Goal: Task Accomplishment & Management: Manage account settings

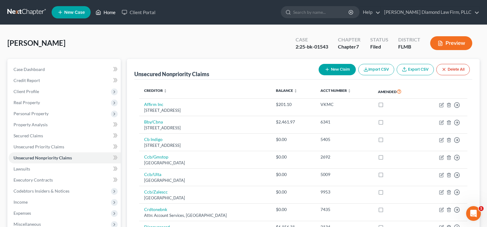
click at [108, 13] on link "Home" at bounding box center [105, 12] width 26 height 11
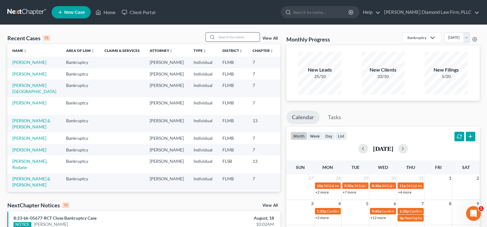
click at [220, 39] on input "search" at bounding box center [238, 37] width 43 height 9
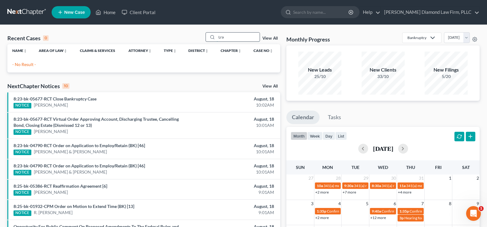
click at [221, 36] on input "Lra" at bounding box center [238, 37] width 43 height 9
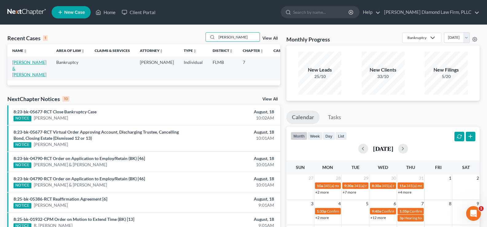
type input "[PERSON_NAME]"
click at [20, 67] on link "[PERSON_NAME] & [PERSON_NAME]" at bounding box center [29, 69] width 34 height 18
select select "7"
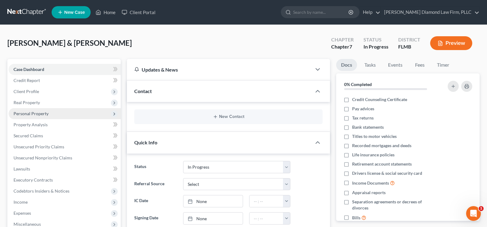
click at [40, 116] on span "Personal Property" at bounding box center [31, 113] width 35 height 5
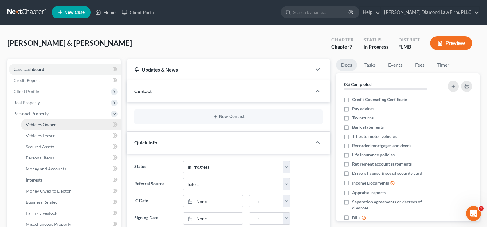
click at [51, 125] on span "Vehicles Owned" at bounding box center [41, 124] width 31 height 5
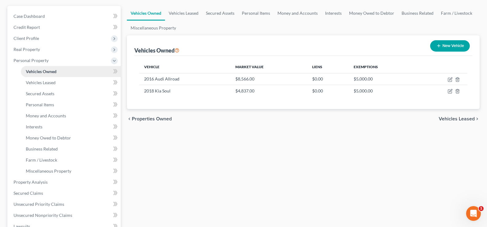
scroll to position [61, 0]
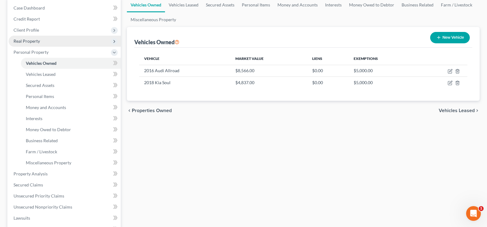
click at [53, 41] on span "Real Property" at bounding box center [65, 41] width 112 height 11
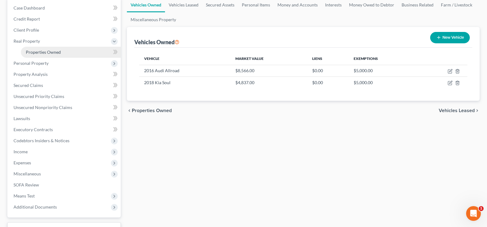
click at [53, 51] on span "Properties Owned" at bounding box center [43, 51] width 35 height 5
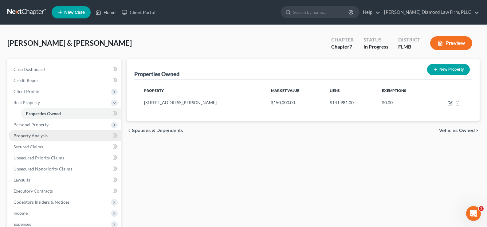
click at [46, 136] on span "Property Analysis" at bounding box center [31, 135] width 34 height 5
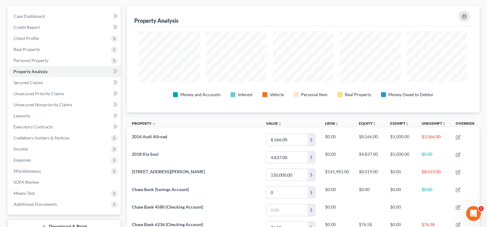
scroll to position [92, 0]
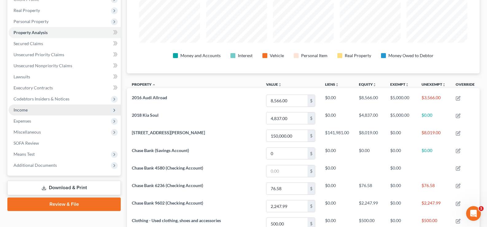
click at [24, 112] on span "Income" at bounding box center [21, 109] width 14 height 5
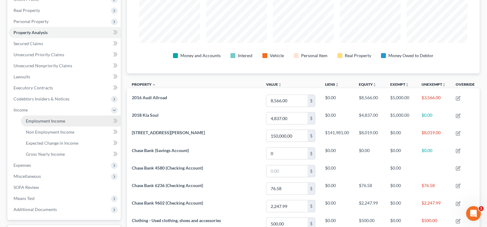
click at [58, 122] on span "Employment Income" at bounding box center [45, 120] width 39 height 5
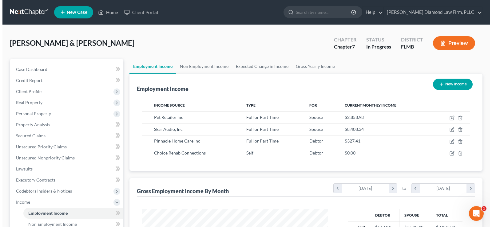
scroll to position [110, 198]
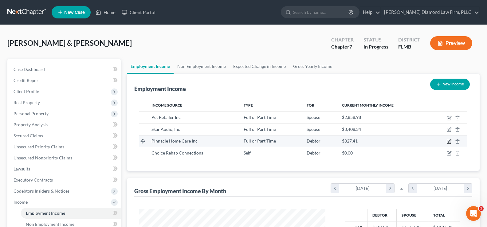
click at [449, 141] on icon "button" at bounding box center [449, 140] width 3 height 3
select select "0"
select select "9"
select select "2"
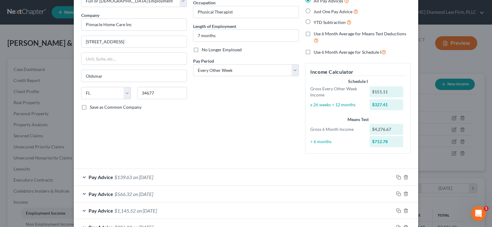
scroll to position [61, 0]
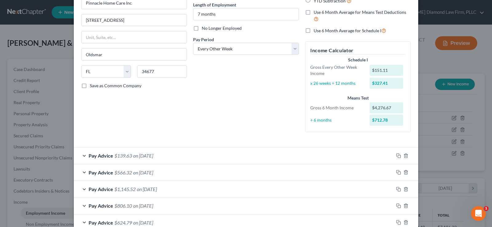
click at [202, 29] on label "No Longer Employed" at bounding box center [222, 28] width 40 height 6
click at [204, 29] on input "No Longer Employed" at bounding box center [206, 27] width 4 height 4
checkbox input "true"
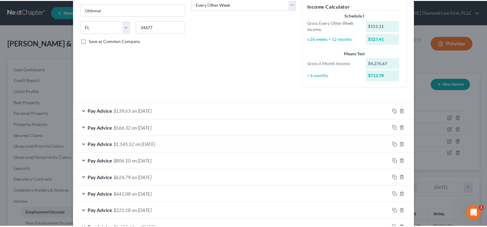
scroll to position [149, 0]
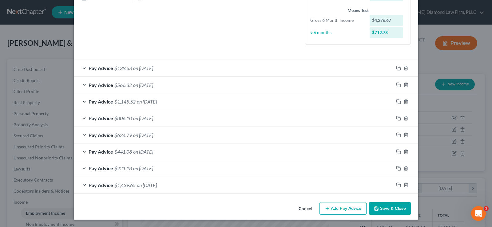
click at [391, 209] on button "Save & Close" at bounding box center [390, 208] width 42 height 13
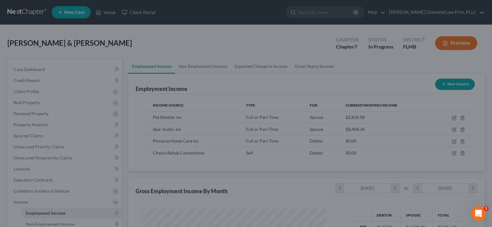
scroll to position [307085, 306996]
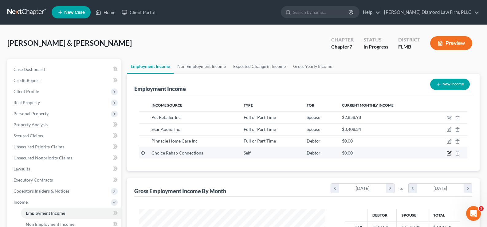
click at [449, 155] on icon "button" at bounding box center [449, 153] width 5 height 5
select select "1"
select select "9"
select select "2"
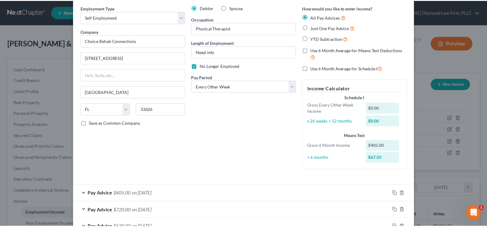
scroll to position [0, 0]
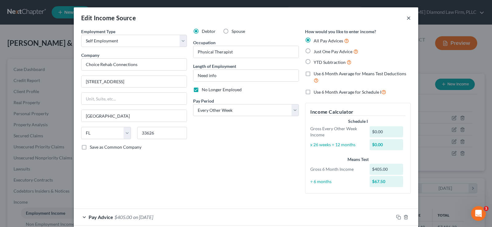
click at [407, 18] on button "×" at bounding box center [408, 17] width 4 height 7
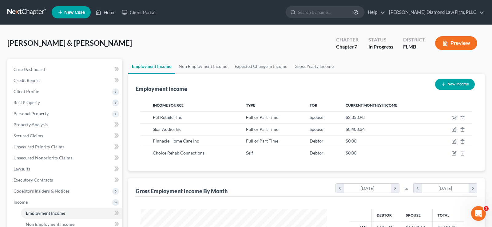
scroll to position [307085, 306996]
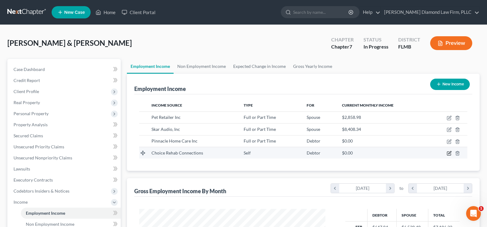
click at [449, 153] on icon "button" at bounding box center [449, 153] width 5 height 5
select select "1"
select select "9"
select select "2"
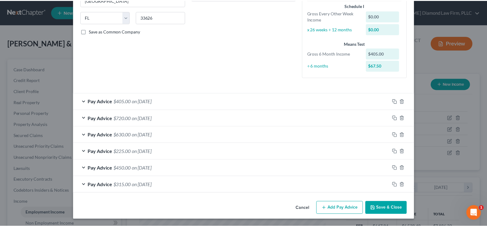
scroll to position [0, 0]
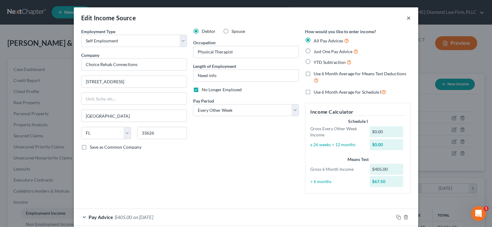
click at [407, 19] on button "×" at bounding box center [408, 17] width 4 height 7
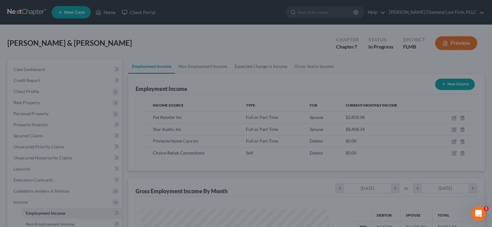
scroll to position [307085, 306996]
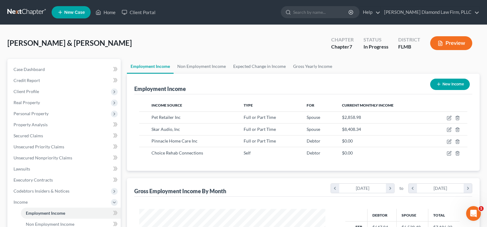
click at [450, 83] on button "New Income" at bounding box center [450, 84] width 40 height 11
select select "0"
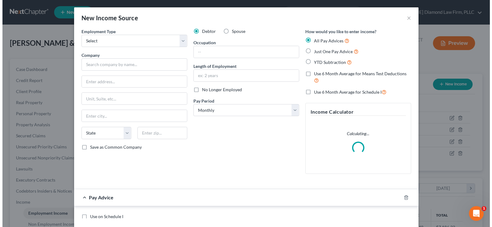
scroll to position [110, 201]
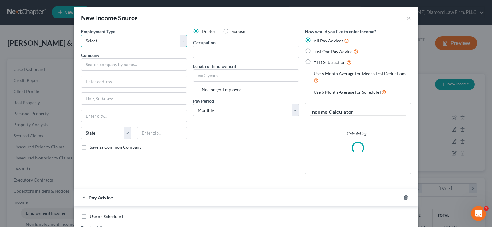
click at [141, 38] on select "Select Full or [DEMOGRAPHIC_DATA] Employment Self Employment" at bounding box center [134, 41] width 106 height 12
select select "0"
click at [81, 35] on select "Select Full or [DEMOGRAPHIC_DATA] Employment Self Employment" at bounding box center [134, 41] width 106 height 12
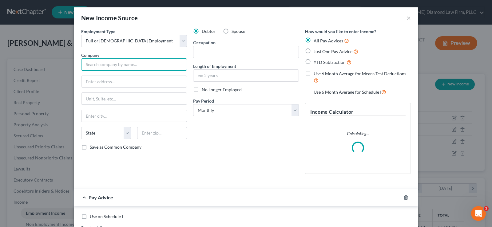
click at [95, 68] on input "text" at bounding box center [134, 64] width 106 height 12
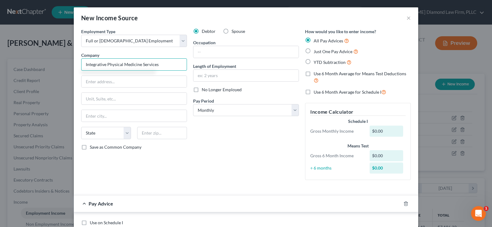
type input "Integrative Physical Medicine Services"
type input "[STREET_ADDRESS]"
type input "32765"
type input "[GEOGRAPHIC_DATA]"
select select "9"
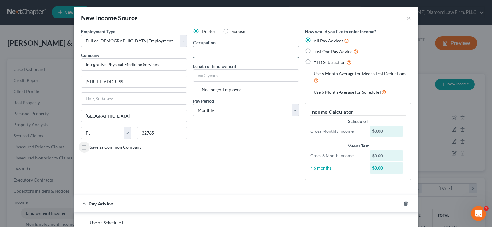
click at [237, 51] on input "text" at bounding box center [245, 52] width 105 height 12
type input "Physical Therapist"
click at [274, 75] on input "text" at bounding box center [245, 76] width 105 height 12
type input "3 months"
click at [248, 111] on select "Select Monthly Twice Monthly Every Other Week Weekly" at bounding box center [246, 110] width 106 height 12
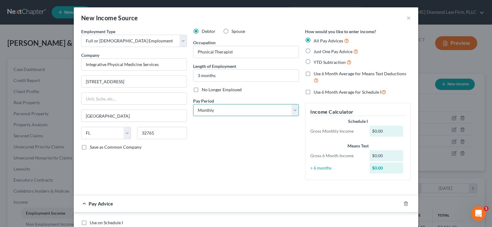
select select "2"
click at [193, 104] on select "Select Monthly Twice Monthly Every Other Week Weekly" at bounding box center [246, 110] width 106 height 12
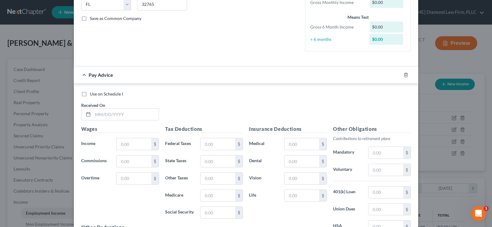
scroll to position [154, 0]
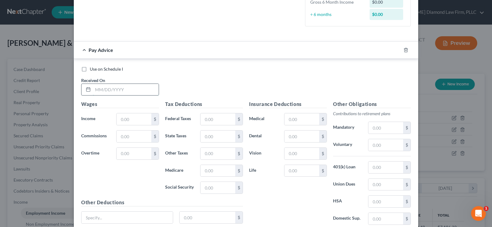
click at [119, 89] on input "text" at bounding box center [126, 90] width 66 height 12
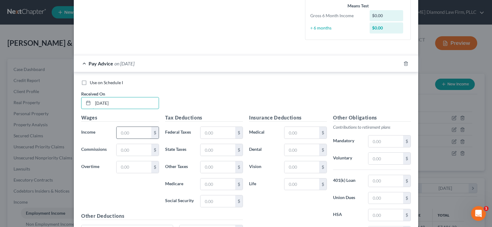
type input "[DATE]"
click at [131, 131] on input "text" at bounding box center [133, 133] width 35 height 12
type input "152.60"
click at [398, 63] on rect "button" at bounding box center [399, 64] width 3 height 3
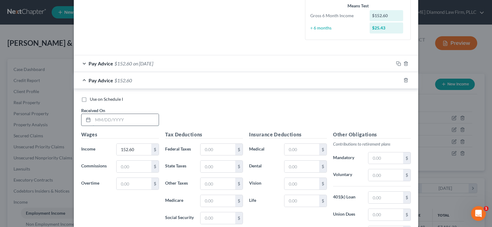
click at [136, 116] on input "text" at bounding box center [126, 120] width 66 height 12
type input "[DATE]"
click at [137, 146] on input "152.60" at bounding box center [133, 150] width 35 height 12
type input "2,884.62"
click at [209, 153] on input "text" at bounding box center [217, 150] width 35 height 12
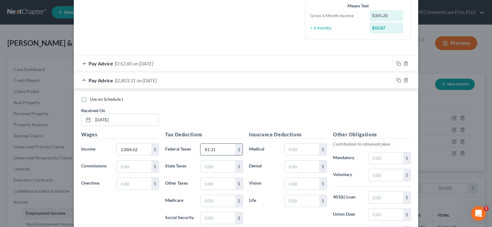
type input "81.31"
type input "41.83"
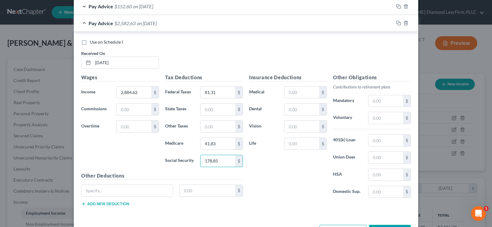
scroll to position [215, 0]
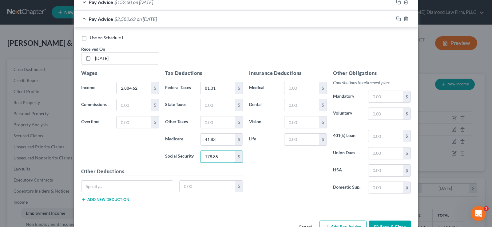
type input "178.85"
click at [138, 89] on input "2,884.62" at bounding box center [133, 88] width 35 height 12
type input "3,125.42"
click at [397, 19] on icon "button" at bounding box center [398, 18] width 5 height 5
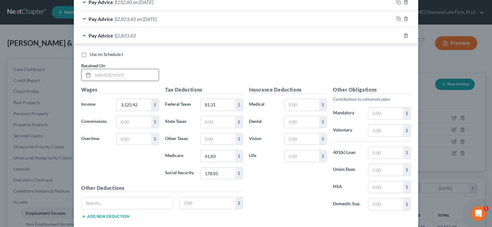
click at [131, 77] on input "text" at bounding box center [126, 75] width 66 height 12
type input "[DATE]"
click at [139, 106] on input "3,125.42" at bounding box center [133, 105] width 35 height 12
type input "2,019.23"
click at [220, 108] on input "81.31" at bounding box center [217, 105] width 35 height 12
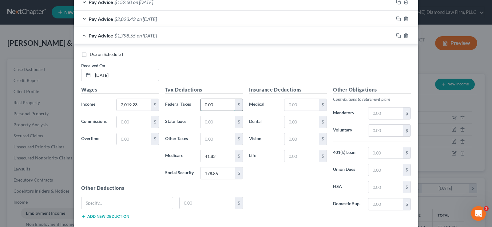
type input "0.00"
type input "29.28"
type input "125.19"
click at [136, 106] on input "2,019.23" at bounding box center [133, 105] width 35 height 12
type input "2,038.83"
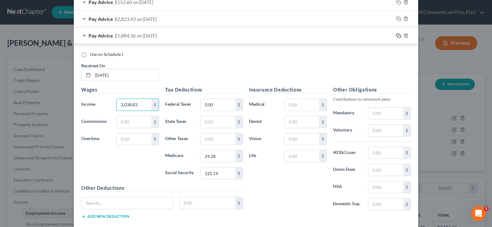
click at [397, 36] on icon "button" at bounding box center [398, 35] width 5 height 5
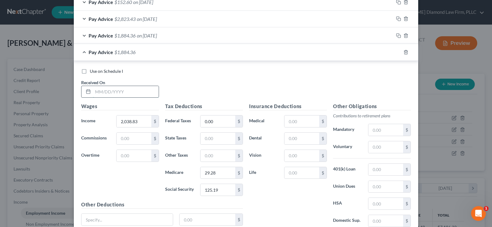
click at [110, 91] on input "text" at bounding box center [126, 92] width 66 height 12
type input "[DATE]"
click at [139, 123] on input "2,038.83" at bounding box center [133, 122] width 35 height 12
type input "3,021.82"
click at [212, 123] on input "0.00" at bounding box center [217, 122] width 35 height 12
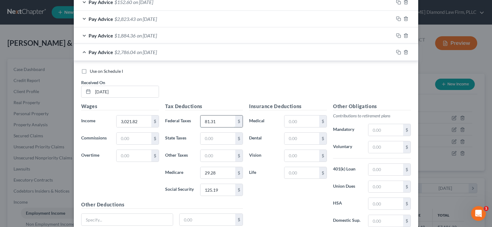
type input "81.31"
type input "41.82"
type input "178.85"
click at [396, 53] on icon "button" at bounding box center [398, 52] width 5 height 5
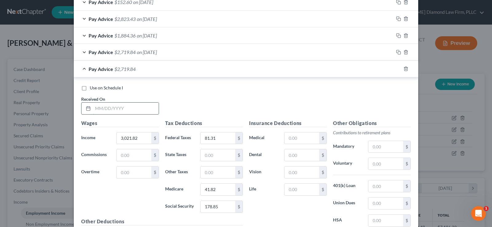
click at [119, 108] on input "text" at bounding box center [126, 109] width 66 height 12
type input "[DATE]"
click at [138, 136] on input "3,021.82" at bounding box center [133, 138] width 35 height 12
type input "1,501.11"
click at [222, 138] on input "81.31" at bounding box center [217, 138] width 35 height 12
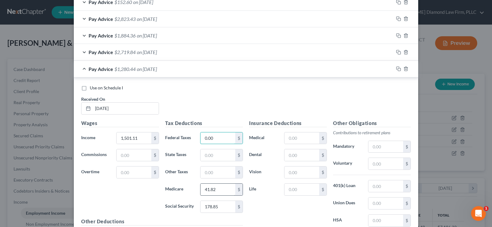
type input "0.00"
click at [213, 185] on input "41.82" at bounding box center [217, 190] width 35 height 12
type input "20.92"
click at [218, 208] on input "178.85" at bounding box center [217, 207] width 35 height 12
type input "89.42"
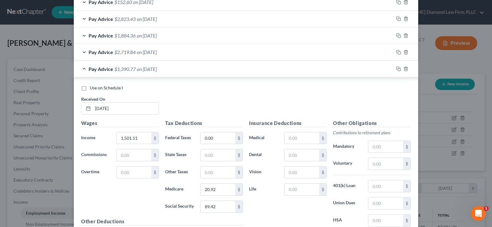
click at [82, 68] on div "Pay Advice $1,390.77 on [DATE]" at bounding box center [233, 69] width 319 height 16
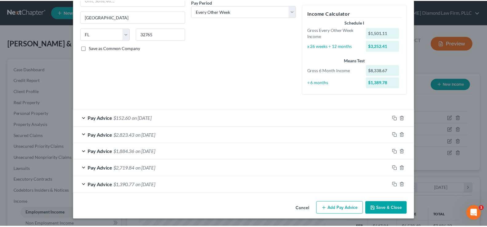
scroll to position [99, 0]
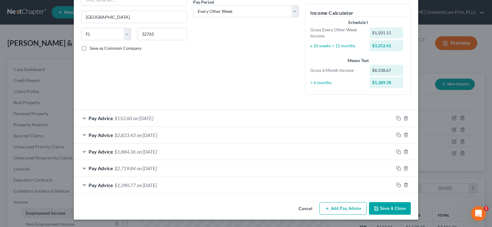
click at [382, 211] on button "Save & Close" at bounding box center [390, 208] width 42 height 13
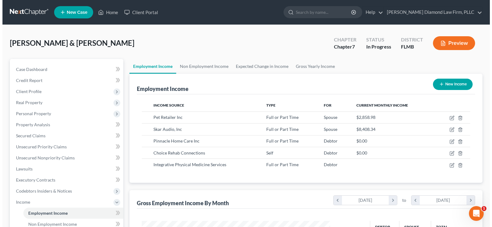
scroll to position [307085, 306996]
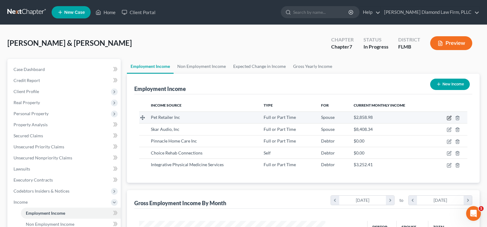
click at [450, 118] on icon "button" at bounding box center [449, 117] width 3 height 3
select select "0"
select select "9"
select select "2"
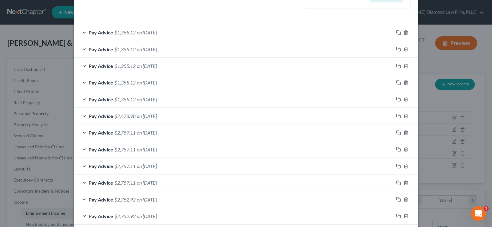
scroll to position [215, 0]
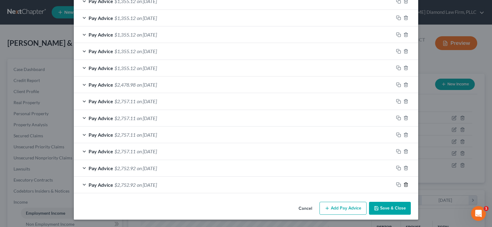
click at [404, 185] on icon "button" at bounding box center [405, 184] width 5 height 5
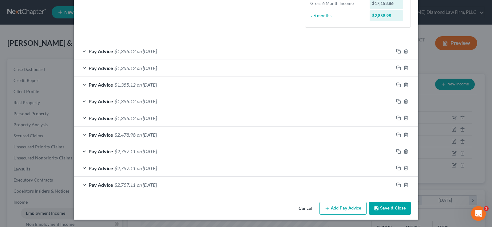
scroll to position [165, 0]
click at [403, 186] on icon "button" at bounding box center [405, 184] width 5 height 5
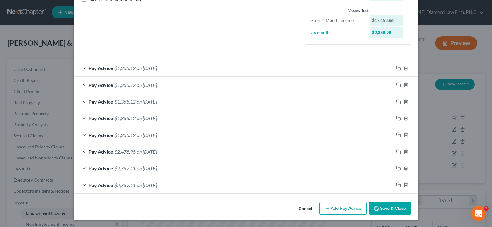
scroll to position [148, 0]
click at [397, 69] on icon "button" at bounding box center [398, 68] width 5 height 5
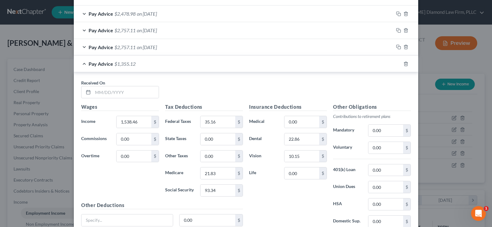
scroll to position [301, 0]
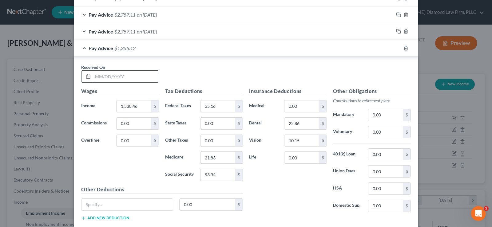
click at [115, 74] on input "text" at bounding box center [126, 77] width 66 height 12
type input "[DATE]"
click at [396, 47] on icon "button" at bounding box center [398, 48] width 5 height 5
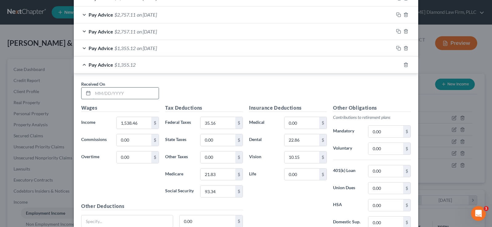
click at [134, 89] on input "text" at bounding box center [126, 94] width 66 height 12
type input "[DATE]"
click at [215, 124] on input "35.16" at bounding box center [217, 123] width 35 height 12
click at [397, 66] on icon "button" at bounding box center [398, 64] width 5 height 5
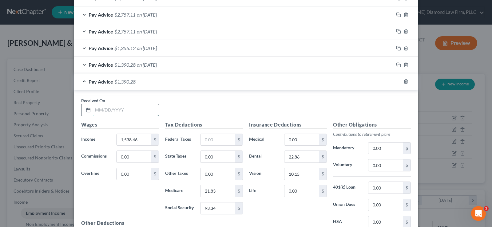
click at [120, 106] on input "text" at bounding box center [126, 110] width 66 height 12
type input "[DATE]"
click at [396, 80] on icon "button" at bounding box center [397, 80] width 3 height 3
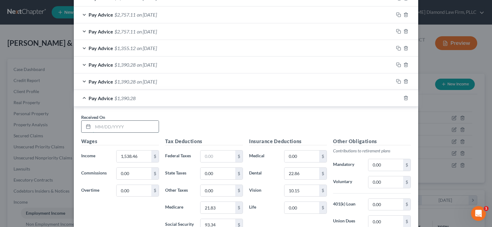
click at [113, 127] on input "text" at bounding box center [126, 127] width 66 height 12
type input "[DATE]"
click at [397, 100] on icon "button" at bounding box center [398, 98] width 5 height 5
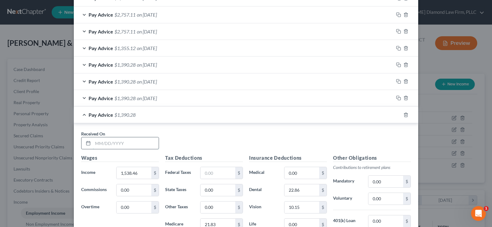
click at [115, 145] on input "text" at bounding box center [126, 143] width 66 height 12
type input "[DATE]"
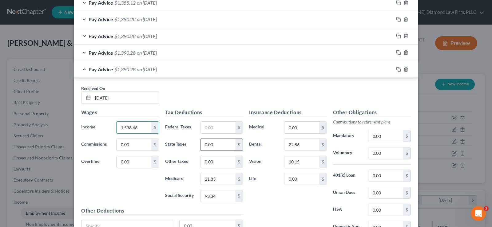
scroll to position [363, 0]
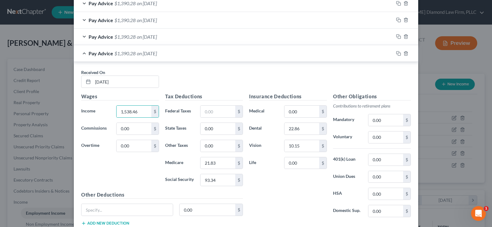
click at [82, 53] on div "Pay Advice $1,390.28 on [DATE]" at bounding box center [233, 53] width 319 height 16
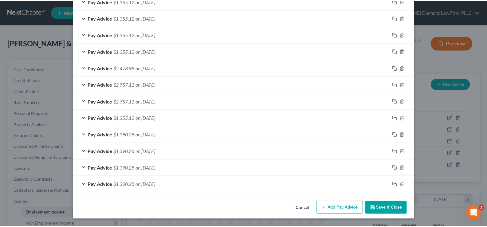
scroll to position [231, 0]
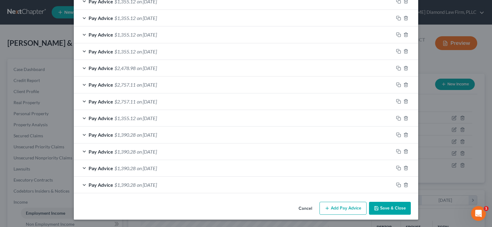
click at [392, 204] on button "Save & Close" at bounding box center [390, 208] width 42 height 13
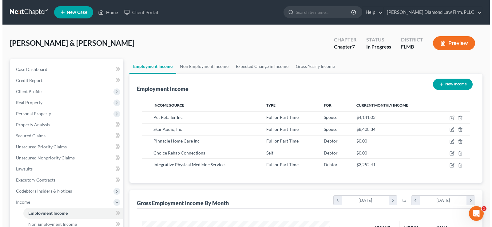
scroll to position [307085, 306996]
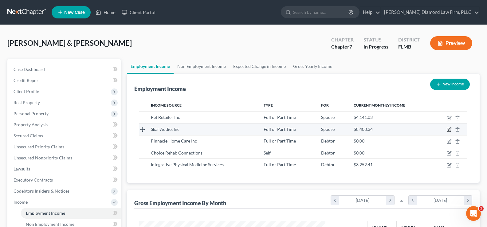
click at [449, 128] on icon "button" at bounding box center [449, 129] width 5 height 5
select select "0"
select select "9"
select select "2"
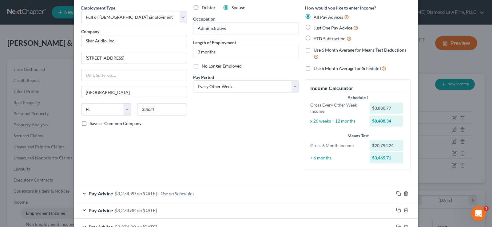
scroll to position [0, 0]
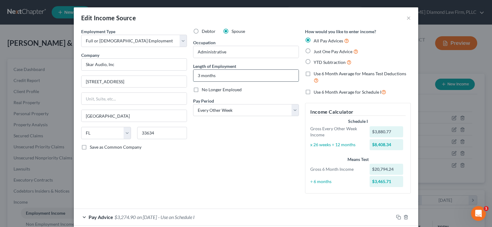
click at [198, 76] on input "3 months" at bounding box center [245, 76] width 105 height 12
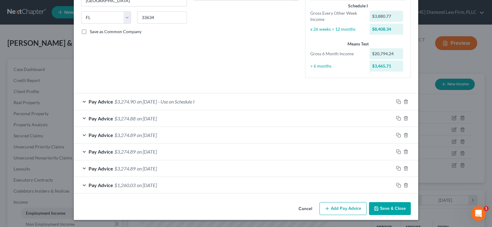
scroll to position [116, 0]
type input "5 months"
click at [397, 102] on icon "button" at bounding box center [398, 101] width 5 height 5
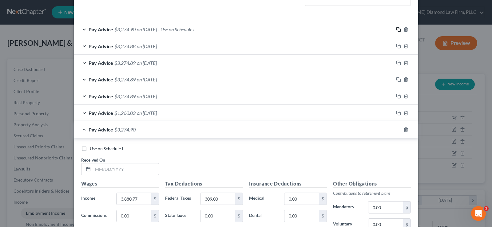
scroll to position [239, 0]
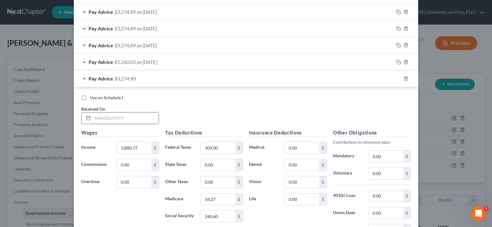
click at [125, 116] on input "text" at bounding box center [126, 118] width 66 height 12
type input "[DATE]"
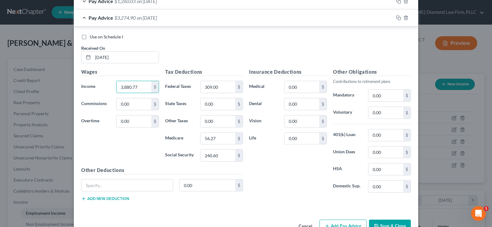
scroll to position [300, 0]
click at [220, 157] on input "240.60" at bounding box center [217, 155] width 35 height 12
type input "240.61"
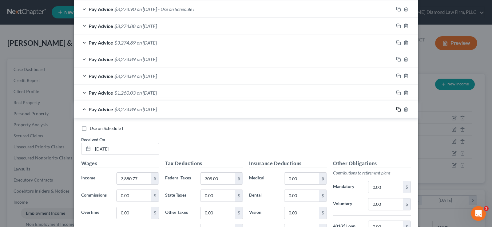
click at [398, 109] on rect "button" at bounding box center [399, 110] width 3 height 3
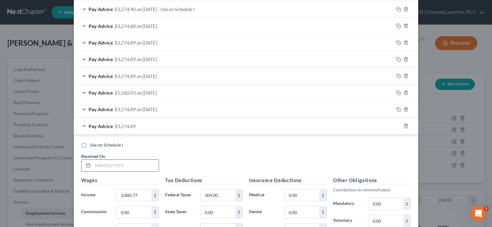
click at [117, 170] on input "text" at bounding box center [126, 166] width 66 height 12
type input "[DATE]"
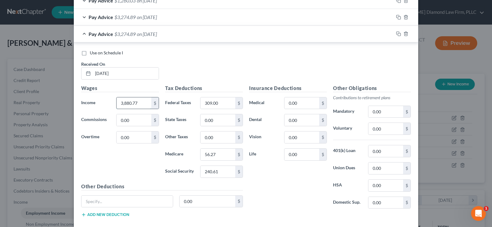
click at [120, 104] on input "3,880.77" at bounding box center [133, 103] width 35 height 12
click at [116, 105] on input "880.77" at bounding box center [133, 103] width 35 height 12
type input "4,880.77"
click at [216, 101] on input "309.00" at bounding box center [217, 103] width 35 height 12
type input "429"
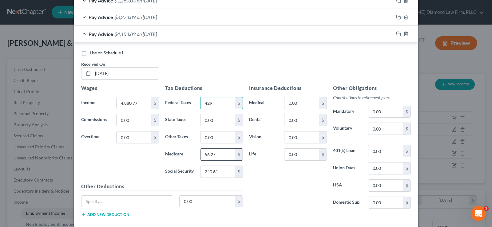
click at [223, 154] on input "56.27" at bounding box center [217, 155] width 35 height 12
type input "70.77"
click at [221, 170] on input "240.61" at bounding box center [217, 172] width 35 height 12
type input "302.61"
click at [398, 35] on icon "button" at bounding box center [398, 33] width 5 height 5
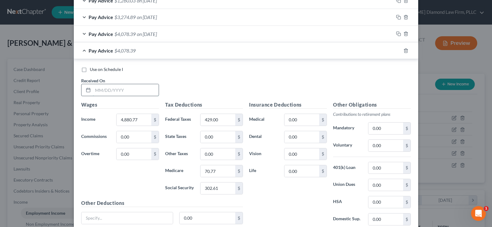
click at [115, 88] on input "text" at bounding box center [126, 90] width 66 height 12
type input "[DATE]"
click at [137, 120] on input "4,880.77" at bounding box center [133, 120] width 35 height 12
type input "3,935.19"
click at [222, 119] on input "429.00" at bounding box center [217, 120] width 35 height 12
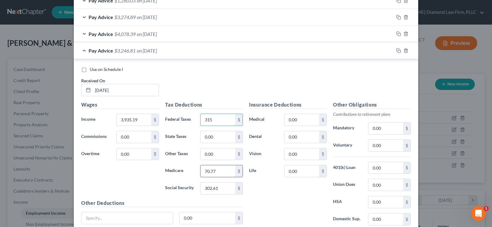
type input "315"
click at [218, 173] on input "70.77" at bounding box center [217, 171] width 35 height 12
type input "57.06"
click at [219, 186] on input "302.61" at bounding box center [217, 188] width 35 height 12
type input "243.98"
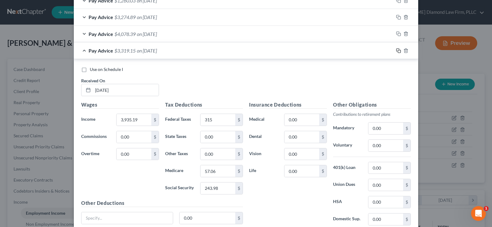
click at [398, 52] on rect "button" at bounding box center [399, 51] width 3 height 3
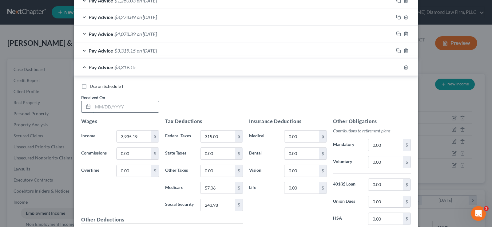
click at [120, 108] on input "text" at bounding box center [126, 107] width 66 height 12
type input "[DATE]"
click at [135, 139] on input "3,935.19" at bounding box center [133, 137] width 35 height 12
type input "3,880.77"
click at [220, 137] on input "315.00" at bounding box center [217, 137] width 35 height 12
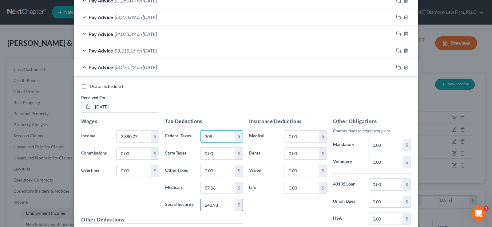
type input "309"
click at [213, 209] on input "243.98" at bounding box center [217, 205] width 35 height 12
type input "240.61"
click at [219, 189] on input "57.06" at bounding box center [217, 188] width 35 height 12
type input "56.27"
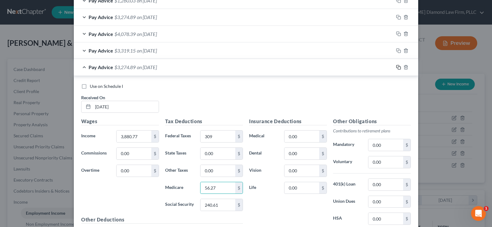
click at [396, 68] on icon "button" at bounding box center [398, 67] width 5 height 5
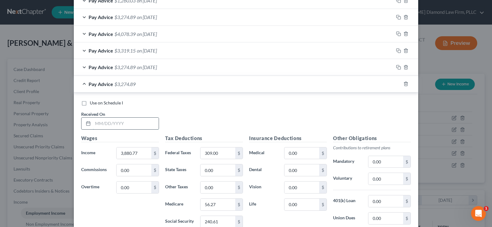
click at [121, 123] on input "text" at bounding box center [126, 124] width 66 height 12
type input "[DATE]"
click at [140, 155] on input "3,880.77" at bounding box center [133, 153] width 35 height 12
type input "4,264.69"
click at [219, 155] on input "309.00" at bounding box center [217, 153] width 35 height 12
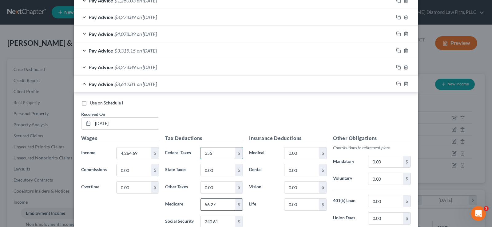
type input "355"
click at [223, 204] on input "56.27" at bounding box center [217, 205] width 35 height 12
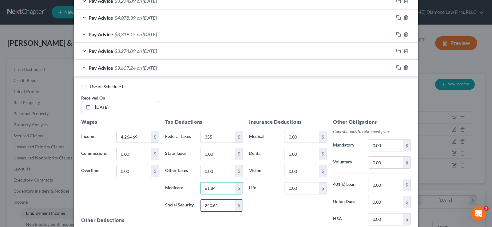
scroll to position [331, 0]
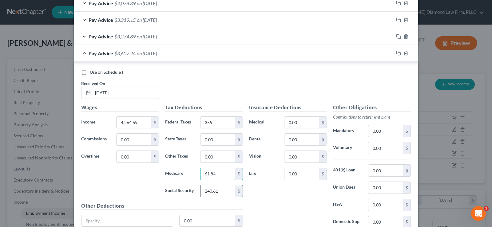
type input "61.84"
click at [221, 190] on input "240.61" at bounding box center [217, 191] width 35 height 12
type input "264.41"
click at [82, 54] on div "Pay Advice $3,583.44 on [DATE]" at bounding box center [233, 53] width 319 height 16
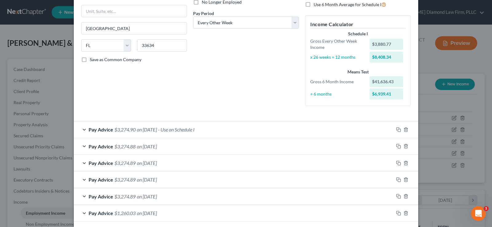
scroll to position [0, 0]
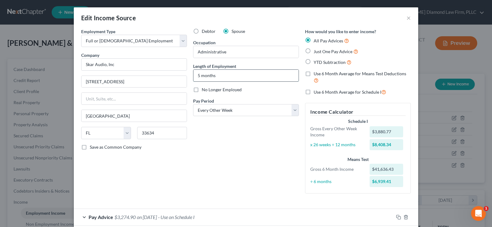
click at [197, 76] on input "5 months" at bounding box center [245, 76] width 105 height 12
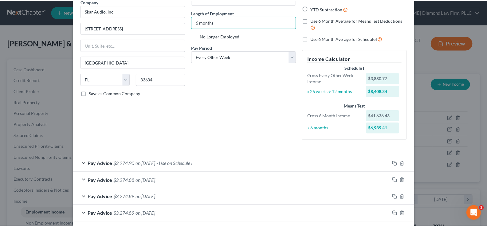
scroll to position [184, 0]
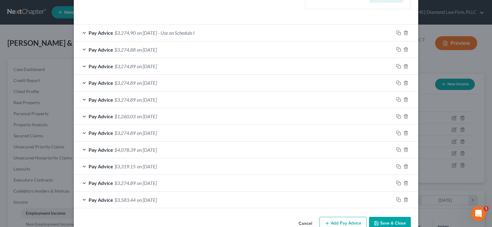
type input "6 months"
click at [394, 219] on button "Save & Close" at bounding box center [390, 223] width 42 height 13
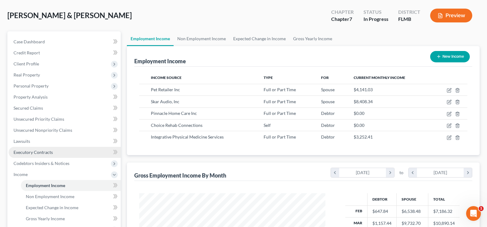
scroll to position [61, 0]
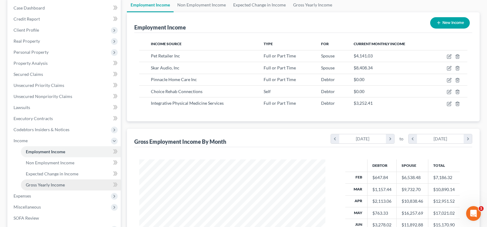
click at [66, 184] on link "Gross Yearly Income" at bounding box center [71, 184] width 100 height 11
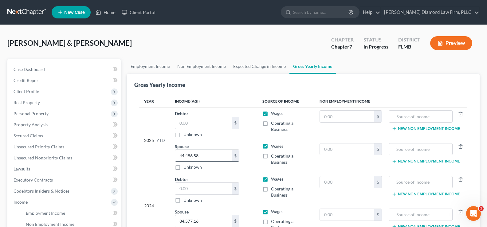
click at [206, 156] on input "44,486.58" at bounding box center [203, 156] width 57 height 12
type input "4,163,366.43"
drag, startPoint x: 213, startPoint y: 159, endPoint x: 174, endPoint y: 156, distance: 39.4
click at [174, 156] on td "Spouse 4,163,366.43 $ Unknown Balance Undetermined 4,163,366.43 $ Unknown" at bounding box center [214, 156] width 88 height 33
click at [193, 150] on input "text" at bounding box center [203, 156] width 57 height 12
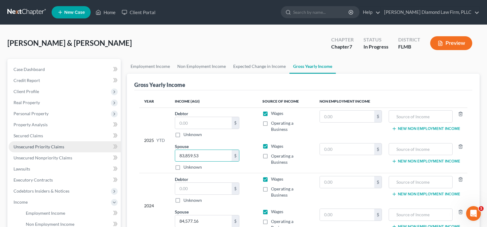
type input "83,859.53"
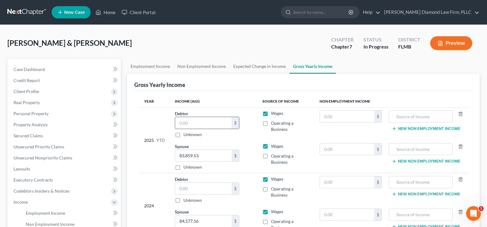
click at [194, 123] on input "text" at bounding box center [203, 123] width 57 height 12
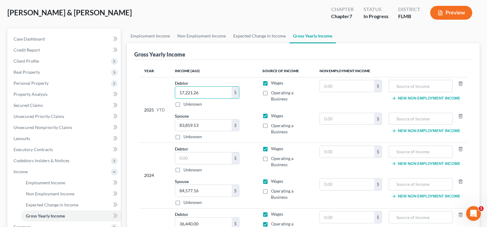
scroll to position [31, 0]
type input "17,221.26"
click at [271, 93] on label "Operating a Business" at bounding box center [290, 95] width 39 height 12
click at [273, 93] on input "Operating a Business" at bounding box center [275, 91] width 4 height 4
checkbox input "true"
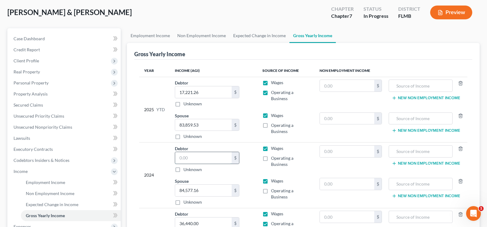
click at [194, 159] on input "text" at bounding box center [203, 158] width 57 height 12
type input "6,430"
click at [204, 193] on input "84,577.16" at bounding box center [203, 191] width 57 height 12
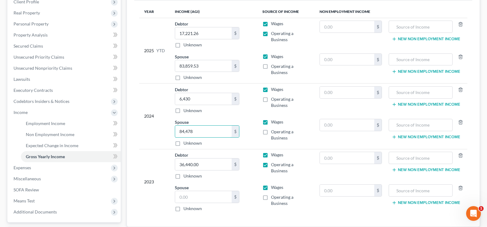
scroll to position [92, 0]
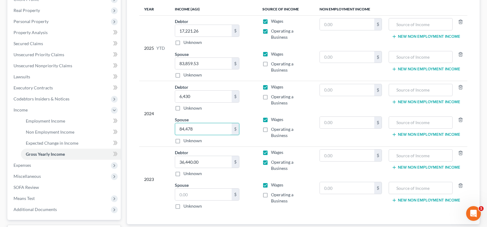
type input "84,478"
click at [201, 98] on input "6,430" at bounding box center [203, 97] width 57 height 12
click at [204, 198] on input "text" at bounding box center [203, 195] width 57 height 12
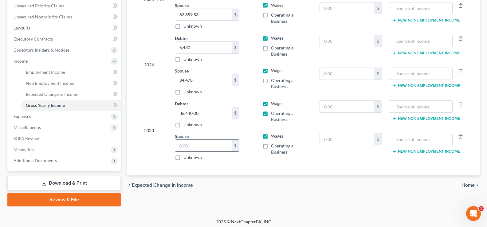
scroll to position [144, 0]
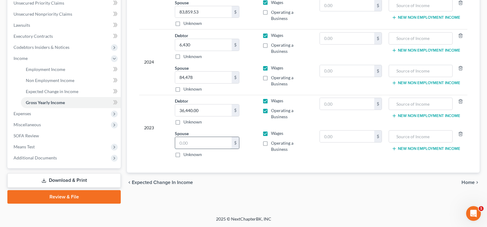
click at [202, 143] on input "text" at bounding box center [203, 143] width 57 height 12
type input "78,151"
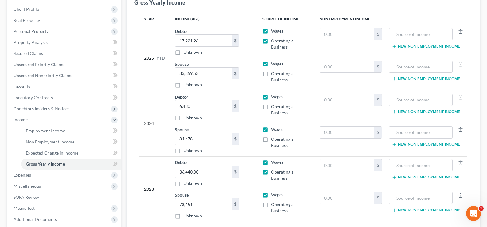
click at [271, 107] on label "Operating a Business" at bounding box center [290, 110] width 39 height 12
click at [273, 107] on input "Operating a Business" at bounding box center [275, 106] width 4 height 4
checkbox input "true"
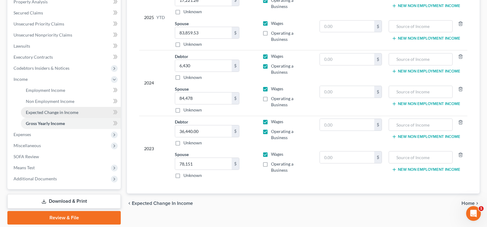
scroll to position [0, 0]
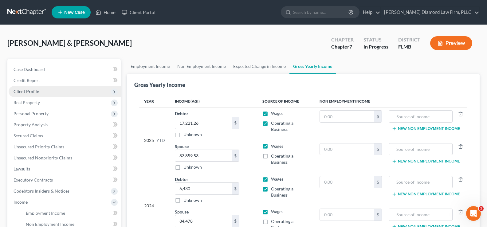
click at [42, 96] on span "Client Profile" at bounding box center [65, 91] width 112 height 11
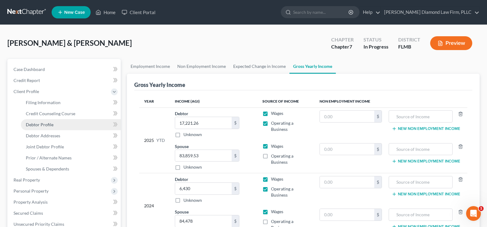
click at [61, 122] on link "Debtor Profile" at bounding box center [71, 124] width 100 height 11
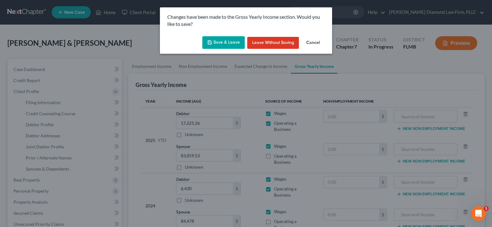
click at [229, 37] on button "Save & Leave" at bounding box center [223, 42] width 42 height 13
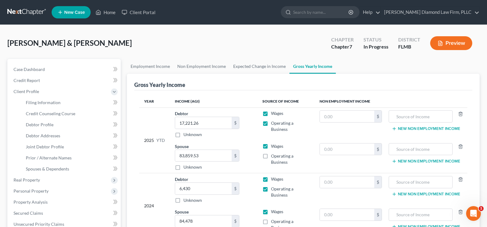
select select "1"
select select "4"
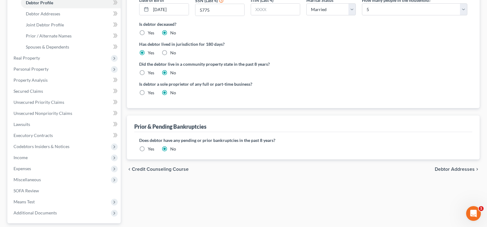
scroll to position [123, 0]
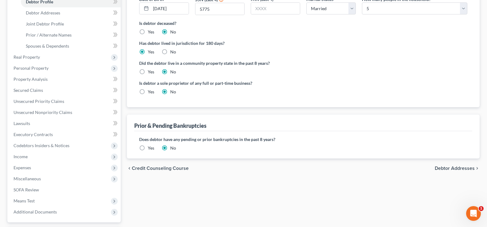
click at [148, 92] on label "Yes" at bounding box center [151, 92] width 6 height 6
click at [150, 92] on input "Yes" at bounding box center [152, 91] width 4 height 4
radio input "true"
radio input "false"
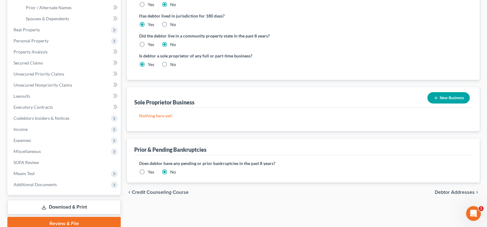
scroll to position [177, 0]
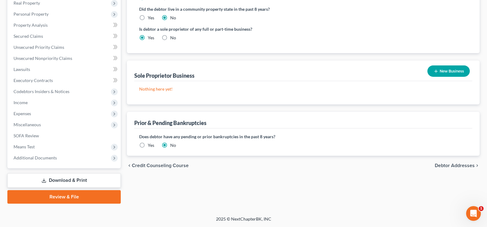
click at [437, 70] on icon "button" at bounding box center [435, 71] width 5 height 5
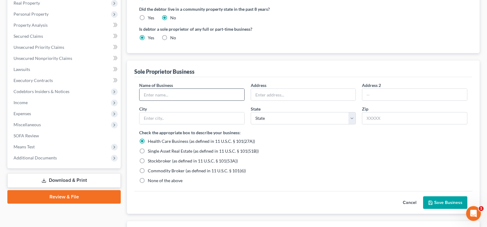
click at [185, 97] on input "text" at bounding box center [191, 95] width 105 height 12
type input "[PERSON_NAME]"
click at [312, 91] on input "text" at bounding box center [303, 95] width 105 height 12
click at [187, 114] on input "text" at bounding box center [191, 118] width 105 height 12
click at [377, 122] on input "text" at bounding box center [414, 118] width 105 height 12
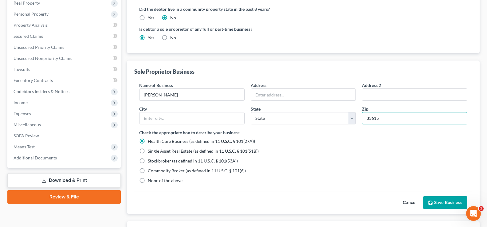
type input "33615"
type input "[GEOGRAPHIC_DATA]"
select select "9"
click at [287, 98] on input "text" at bounding box center [303, 95] width 105 height 12
paste input "[STREET_ADDRESS][PERSON_NAME]"
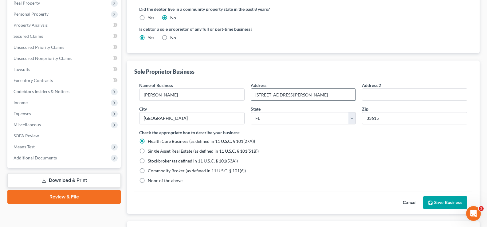
type input "[STREET_ADDRESS][PERSON_NAME]"
click at [148, 181] on label "None of the above" at bounding box center [165, 181] width 35 height 6
click at [150, 181] on input "None of the above" at bounding box center [152, 180] width 4 height 4
radio input "true"
radio input "false"
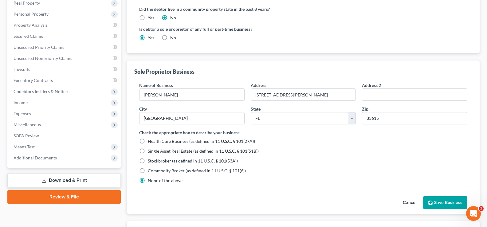
click at [444, 199] on button "Save Business" at bounding box center [445, 202] width 44 height 13
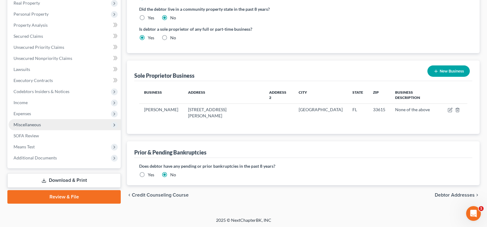
click at [53, 123] on span "Miscellaneous" at bounding box center [65, 124] width 112 height 11
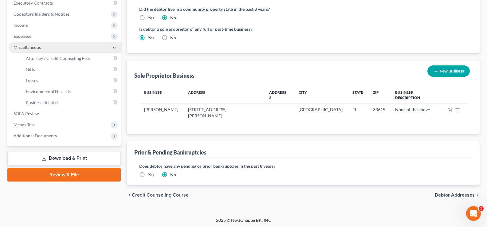
scroll to position [100, 0]
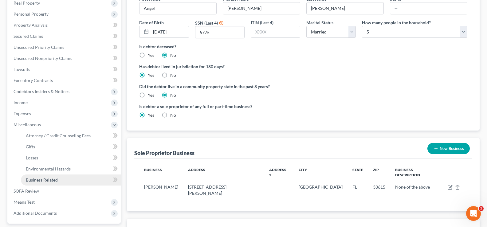
click at [58, 182] on link "Business Related" at bounding box center [71, 179] width 100 height 11
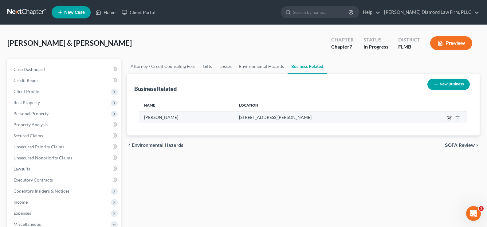
click at [448, 119] on icon "button" at bounding box center [449, 118] width 5 height 5
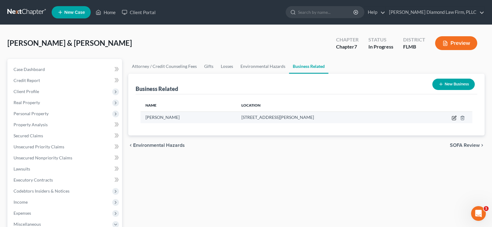
select select "sole_proprietor"
select select "9"
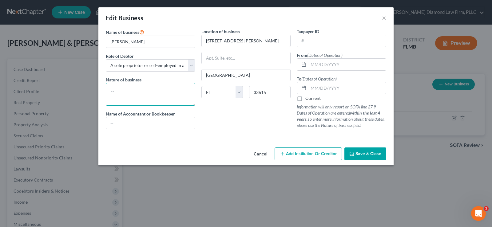
click at [125, 90] on textarea at bounding box center [150, 94] width 89 height 23
click at [128, 92] on textarea "Physical therapist" at bounding box center [150, 94] width 89 height 23
type textarea "Physical Therapist"
click at [319, 41] on input "text" at bounding box center [341, 41] width 89 height 12
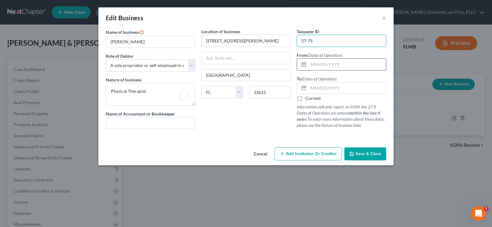
type input "57-75"
click at [324, 69] on input "text" at bounding box center [346, 65] width 77 height 12
type input "[DATE]"
click at [305, 99] on label "Current" at bounding box center [312, 98] width 15 height 6
click at [308, 99] on input "Current" at bounding box center [310, 97] width 4 height 4
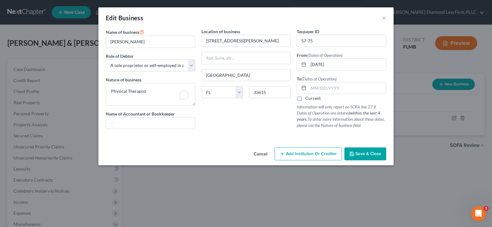
checkbox input "true"
click at [368, 157] on button "Save & Close" at bounding box center [365, 153] width 42 height 13
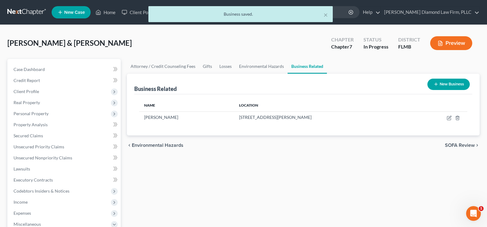
click at [455, 85] on button "New Business" at bounding box center [448, 84] width 42 height 11
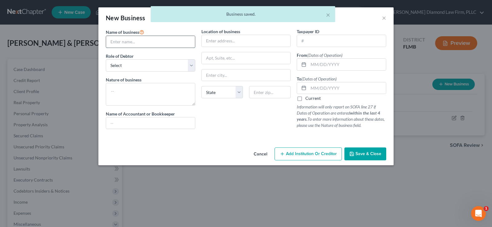
click at [156, 44] on input "text" at bounding box center [150, 42] width 89 height 12
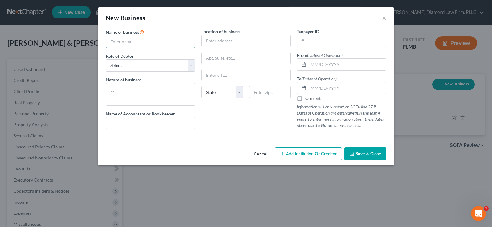
click at [138, 45] on input "text" at bounding box center [150, 42] width 89 height 12
type input "Jack of Owl Trades"
click at [155, 66] on select "Select A member of a limited liability company (LLC) or limited liability partn…" at bounding box center [150, 65] width 89 height 12
click at [106, 59] on select "Select A member of a limited liability company (LLC) or limited liability partn…" at bounding box center [150, 65] width 89 height 12
click at [131, 93] on textarea at bounding box center [150, 94] width 89 height 23
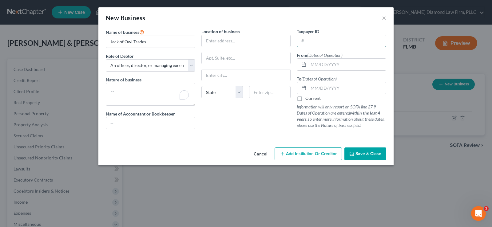
click at [343, 43] on input "text" at bounding box center [341, 41] width 89 height 12
click at [146, 65] on select "Select A member of a limited liability company (LLC) or limited liability partn…" at bounding box center [150, 65] width 89 height 12
click at [150, 66] on select "Select A member of a limited liability company (LLC) or limited liability partn…" at bounding box center [150, 65] width 89 height 12
select select "member"
click at [106, 59] on select "Select A member of a limited liability company (LLC) or limited liability partn…" at bounding box center [150, 65] width 89 height 12
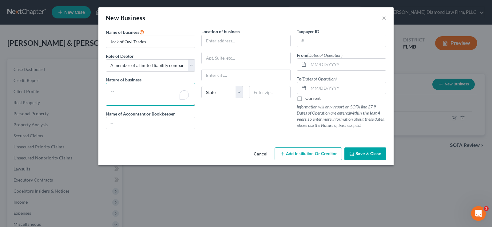
click at [127, 92] on textarea "To enrich screen reader interactions, please activate Accessibility in Grammarl…" at bounding box center [150, 94] width 89 height 23
click at [156, 43] on input "Jack of Owl Trades" at bounding box center [150, 42] width 89 height 12
type input "Jack of Owl Trades LLC"
click at [317, 43] on input "text" at bounding box center [341, 41] width 89 height 12
type input "[US_EMPLOYER_IDENTIFICATION_NUMBER]"
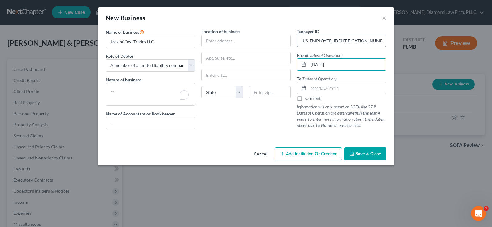
type input "[DATE]"
click at [305, 99] on label "Current" at bounding box center [312, 98] width 15 height 6
click at [308, 99] on input "Current" at bounding box center [310, 97] width 4 height 4
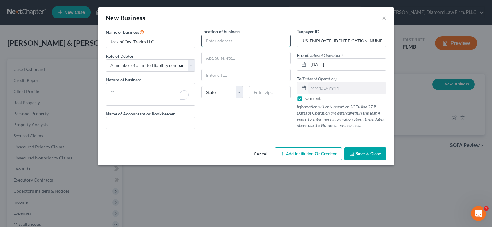
click at [236, 42] on input "text" at bounding box center [246, 41] width 89 height 12
click at [305, 97] on label "Current" at bounding box center [312, 98] width 15 height 6
click at [308, 97] on input "Current" at bounding box center [310, 97] width 4 height 4
checkbox input "false"
click at [328, 88] on input "text" at bounding box center [346, 88] width 77 height 12
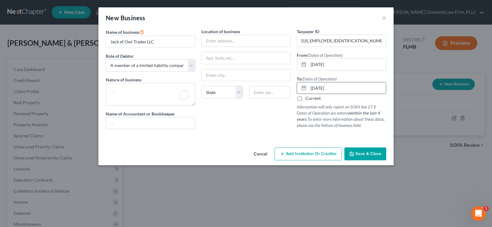
type input "[DATE]"
click at [256, 45] on input "text" at bounding box center [246, 41] width 89 height 12
click at [249, 39] on input "text" at bounding box center [246, 41] width 89 height 12
type input "[STREET_ADDRESS]"
click at [257, 90] on input "3332" at bounding box center [269, 92] width 41 height 12
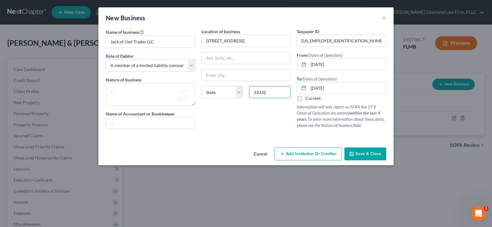
type input "33332"
type input "[GEOGRAPHIC_DATA]"
select select "9"
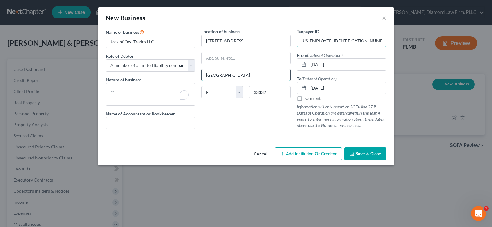
click at [242, 79] on input "[GEOGRAPHIC_DATA]" at bounding box center [246, 75] width 89 height 12
drag, startPoint x: 242, startPoint y: 79, endPoint x: 194, endPoint y: 75, distance: 48.3
click at [194, 75] on div "Name of business * [PERSON_NAME] of Owl Trades LLC Role of Debtor * Select A me…" at bounding box center [246, 83] width 286 height 111
type input "Southwest Ranches"
click at [374, 153] on span "Save & Close" at bounding box center [368, 153] width 26 height 5
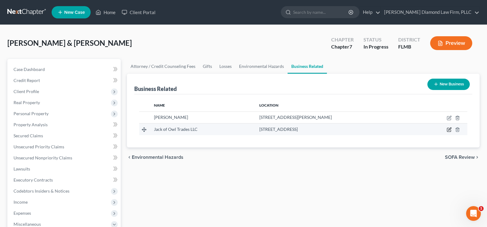
click at [450, 128] on icon "button" at bounding box center [449, 129] width 3 height 3
select select "member"
select select "9"
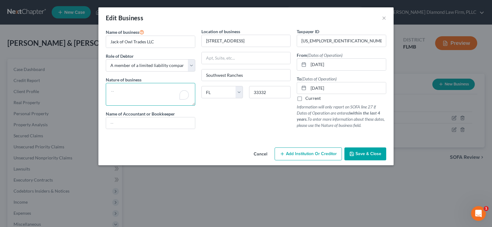
click at [123, 87] on textarea "To enrich screen reader interactions, please activate Accessibility in Grammarl…" at bounding box center [150, 94] width 89 height 23
type textarea "Animal Services"
click at [366, 153] on span "Save & Close" at bounding box center [368, 153] width 26 height 5
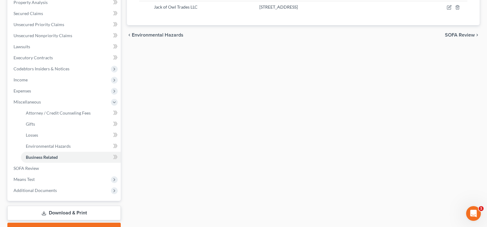
scroll to position [123, 0]
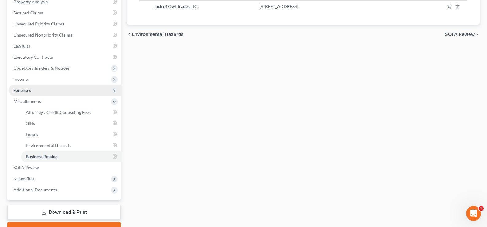
click at [39, 93] on span "Expenses" at bounding box center [65, 90] width 112 height 11
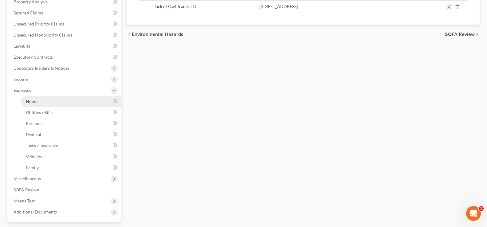
click at [64, 102] on link "Home" at bounding box center [71, 101] width 100 height 11
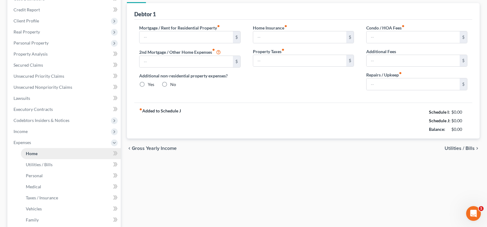
type input "2,782.00"
type input "0.00"
radio input "true"
type input "0.00"
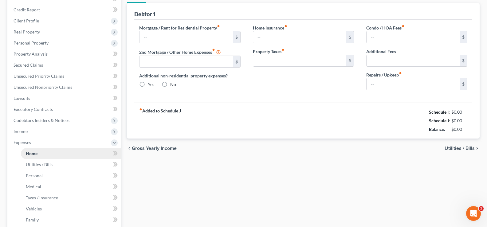
type input "0.00"
type input "150.00"
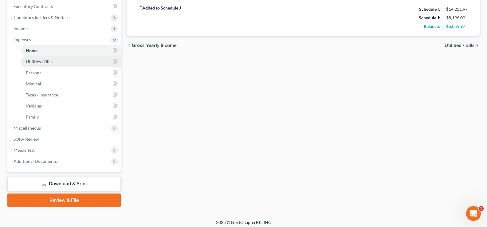
scroll to position [177, 0]
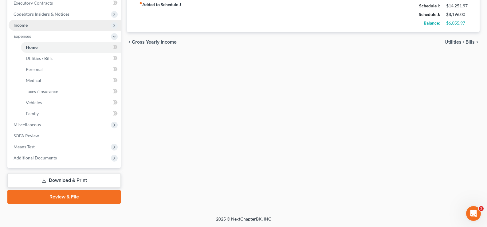
click at [49, 23] on span "Income" at bounding box center [65, 25] width 112 height 11
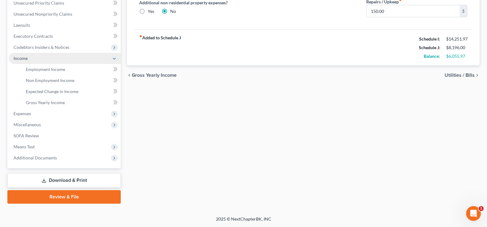
scroll to position [144, 0]
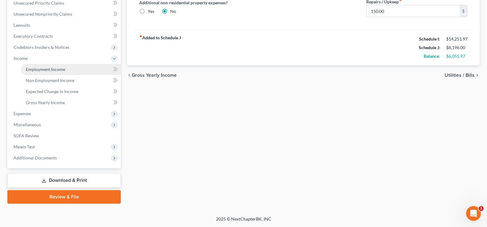
click at [65, 69] on link "Employment Income" at bounding box center [71, 69] width 100 height 11
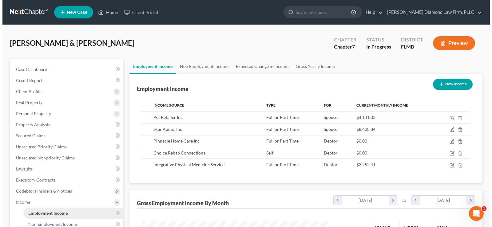
scroll to position [110, 198]
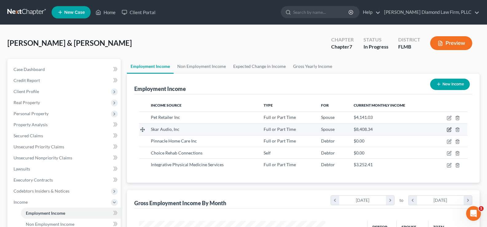
click at [448, 129] on icon "button" at bounding box center [449, 129] width 5 height 5
select select "0"
select select "9"
select select "2"
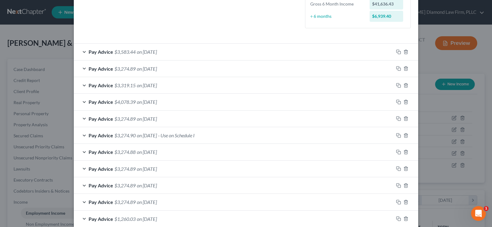
scroll to position [184, 0]
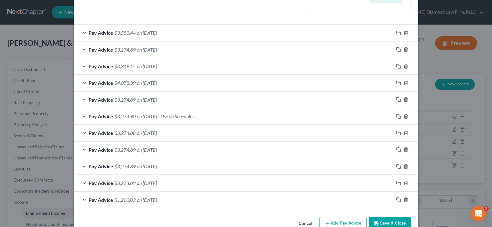
click at [237, 116] on div "Pay Advice $3,274.90 on [DATE] - Use on Schedule I" at bounding box center [233, 116] width 319 height 16
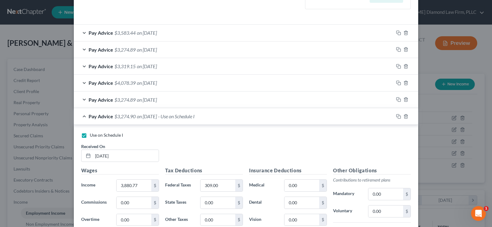
click at [90, 135] on label "Use on Schedule I" at bounding box center [106, 135] width 33 height 6
click at [92, 135] on input "Use on Schedule I" at bounding box center [94, 134] width 4 height 4
checkbox input "false"
click at [84, 117] on div "Pay Advice $3,274.90 on [DATE]" at bounding box center [233, 116] width 319 height 16
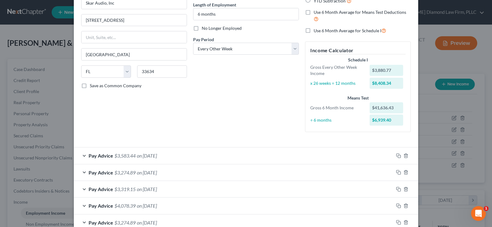
scroll to position [0, 0]
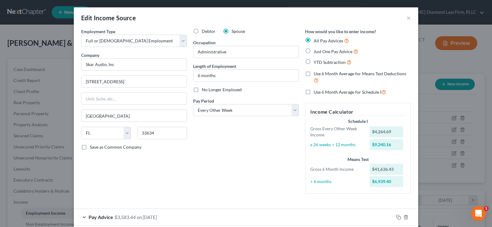
click at [313, 73] on label "Use 6 Month Average for Means Test Deductions" at bounding box center [361, 77] width 97 height 13
click at [316, 73] on input "Use 6 Month Average for Means Test Deductions" at bounding box center [318, 73] width 4 height 4
checkbox input "true"
click at [313, 92] on label "Use 6 Month Average for Schedule I" at bounding box center [349, 91] width 72 height 7
click at [316, 92] on input "Use 6 Month Average for Schedule I" at bounding box center [318, 90] width 4 height 4
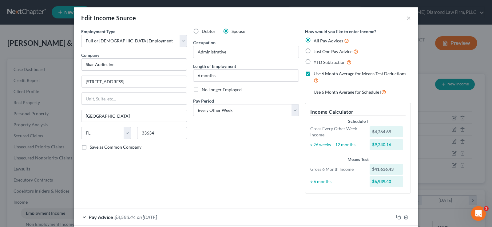
checkbox input "true"
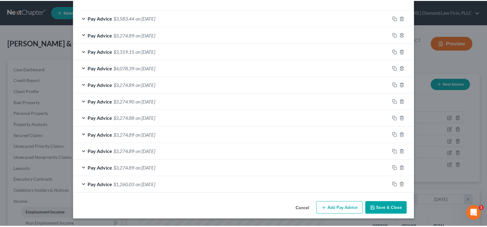
scroll to position [198, 0]
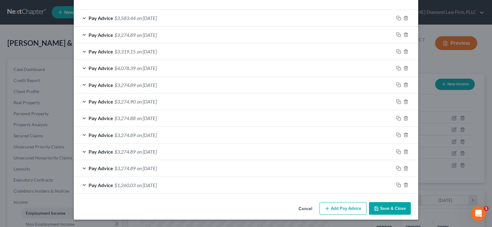
click at [382, 205] on button "Save & Close" at bounding box center [390, 208] width 42 height 13
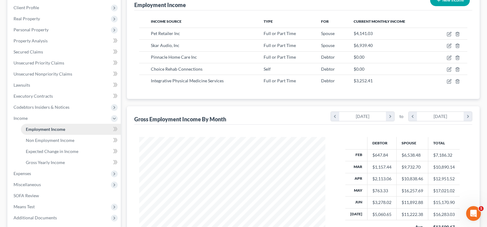
scroll to position [123, 0]
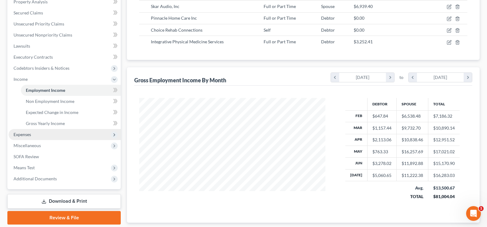
click at [34, 135] on span "Expenses" at bounding box center [65, 134] width 112 height 11
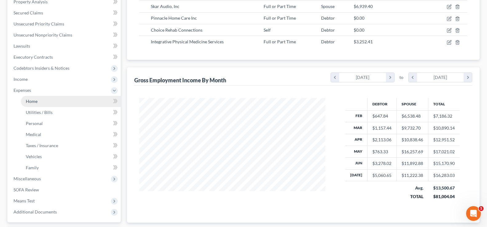
click at [42, 104] on link "Home" at bounding box center [71, 101] width 100 height 11
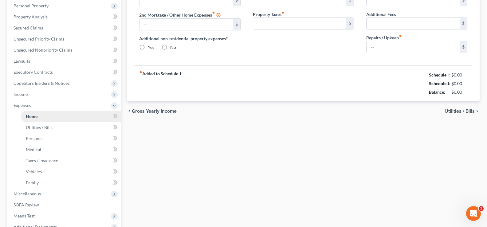
type input "2,782.00"
type input "0.00"
radio input "true"
type input "0.00"
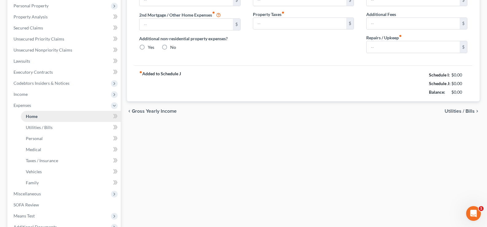
type input "0.00"
type input "150.00"
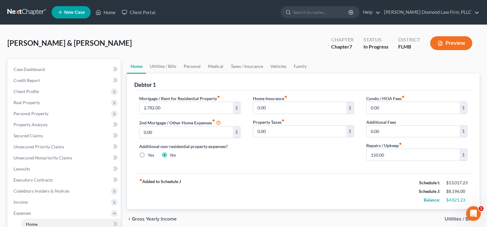
scroll to position [31, 0]
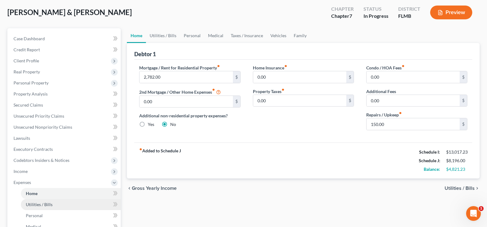
click at [52, 206] on link "Utilities / Bills" at bounding box center [71, 204] width 100 height 11
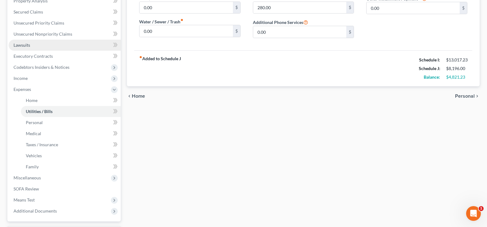
scroll to position [177, 0]
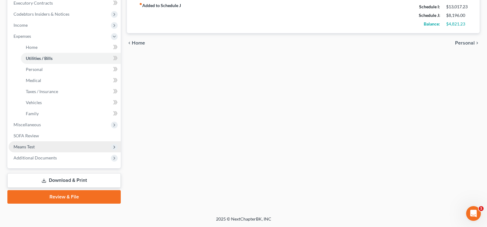
click at [40, 146] on span "Means Test" at bounding box center [65, 146] width 112 height 11
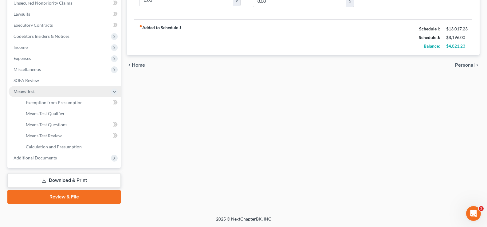
scroll to position [155, 0]
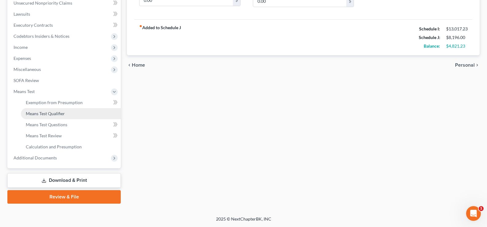
click at [61, 114] on span "Means Test Qualifier" at bounding box center [45, 113] width 39 height 5
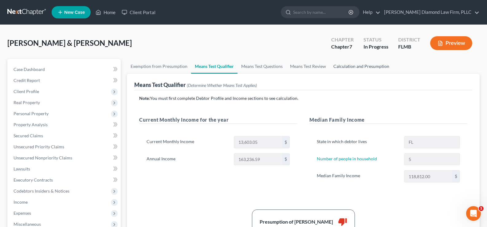
click at [344, 65] on link "Calculation and Presumption" at bounding box center [361, 66] width 63 height 15
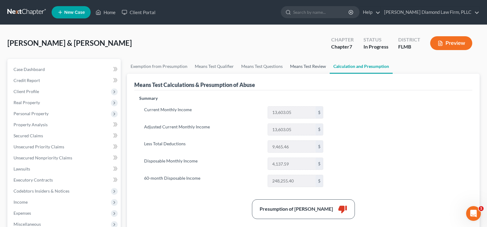
click at [296, 65] on link "Means Test Review" at bounding box center [307, 66] width 43 height 15
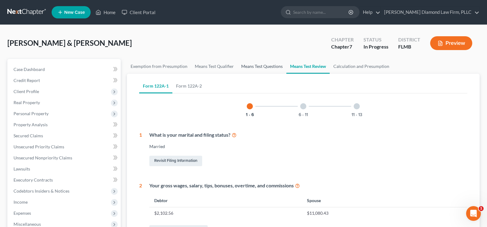
click at [258, 66] on link "Means Test Questions" at bounding box center [261, 66] width 49 height 15
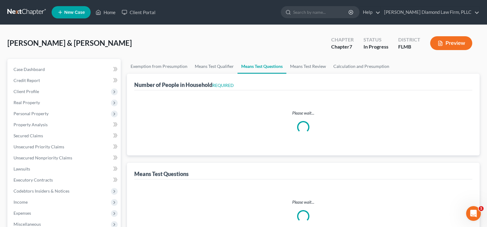
select select "0"
select select "60"
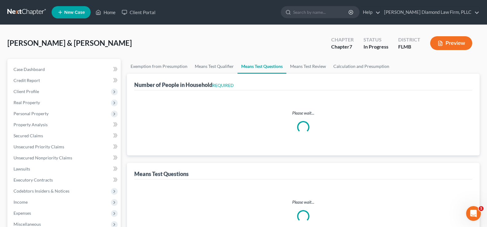
select select "60"
select select "5"
select select "2"
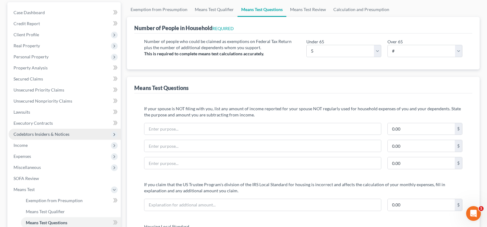
scroll to position [92, 0]
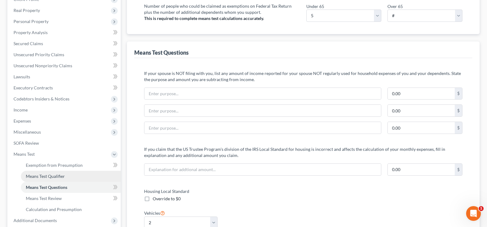
click at [56, 176] on span "Means Test Qualifier" at bounding box center [45, 176] width 39 height 5
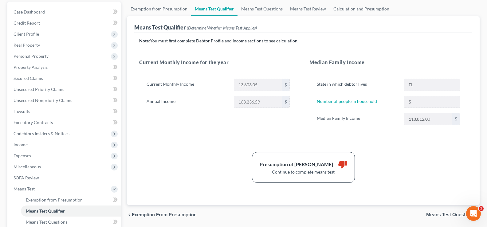
scroll to position [61, 0]
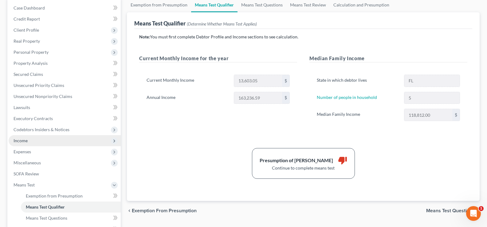
click at [38, 140] on span "Income" at bounding box center [65, 140] width 112 height 11
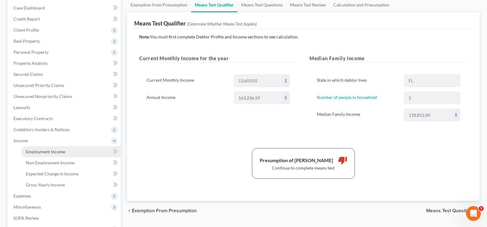
click at [49, 152] on span "Employment Income" at bounding box center [45, 151] width 39 height 5
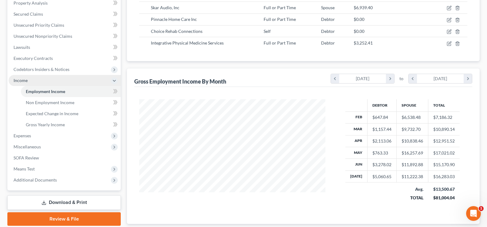
scroll to position [123, 0]
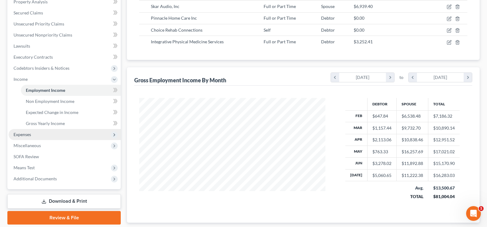
click at [40, 136] on span "Expenses" at bounding box center [65, 134] width 112 height 11
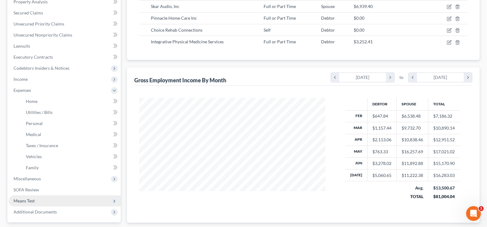
click at [46, 204] on span "Means Test" at bounding box center [65, 200] width 112 height 11
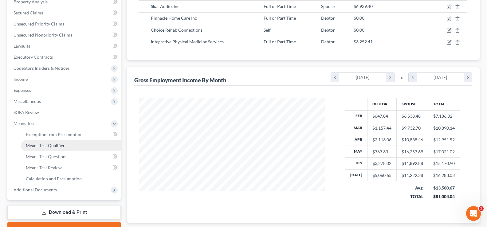
click at [51, 143] on span "Means Test Qualifier" at bounding box center [45, 145] width 39 height 5
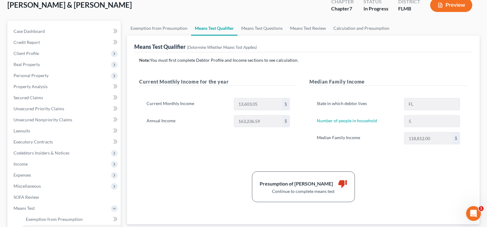
scroll to position [61, 0]
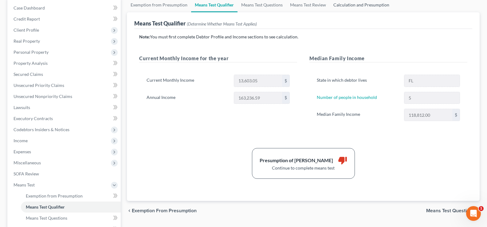
click at [346, 3] on link "Calculation and Presumption" at bounding box center [361, 5] width 63 height 15
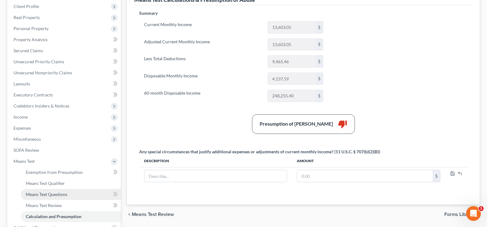
scroll to position [92, 0]
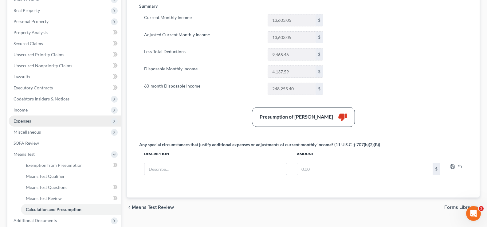
click at [39, 121] on span "Expenses" at bounding box center [65, 121] width 112 height 11
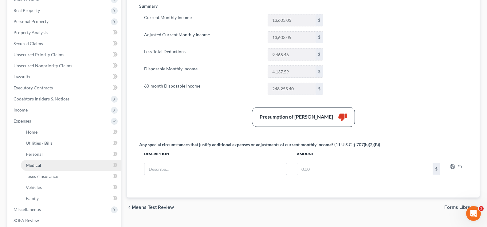
scroll to position [123, 0]
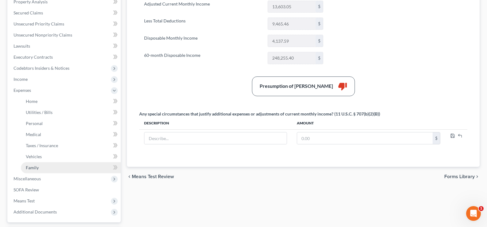
click at [45, 169] on link "Family" at bounding box center [71, 167] width 100 height 11
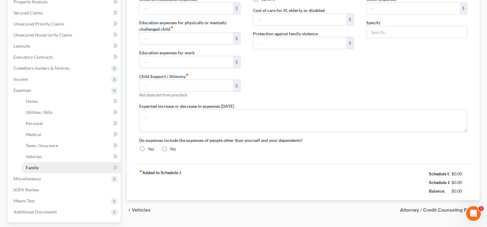
scroll to position [52, 0]
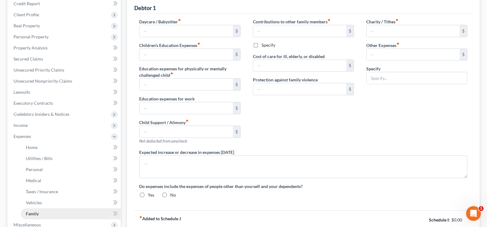
type input "1,040.00"
type input "0.00"
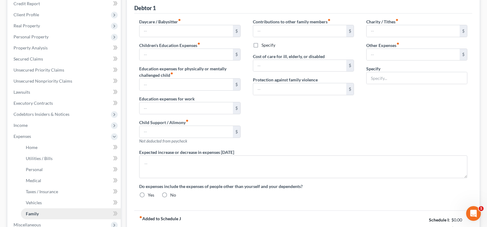
type input "0.00"
type input "70.00"
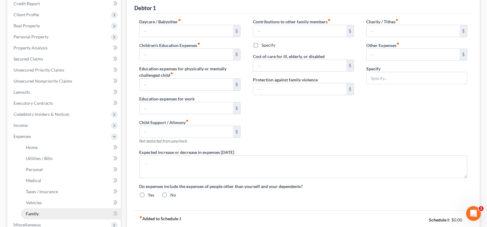
type input "Pet expenses"
radio input "true"
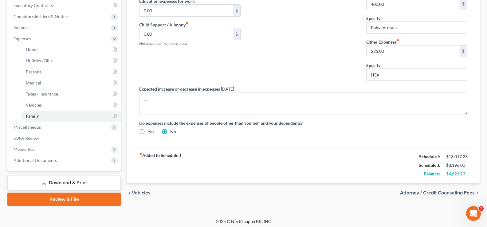
scroll to position [177, 0]
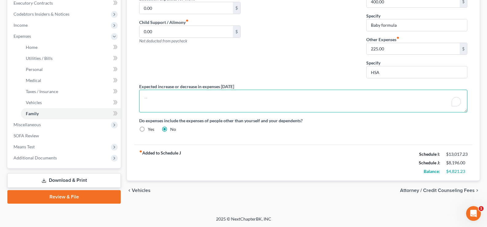
click at [182, 98] on textarea "To enrich screen reader interactions, please activate Accessibility in Grammarl…" at bounding box center [303, 101] width 328 height 23
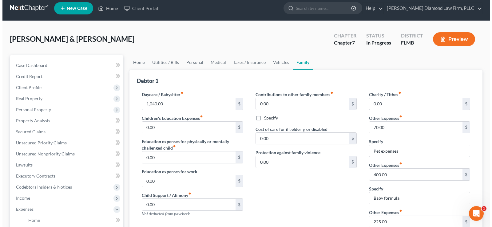
scroll to position [0, 0]
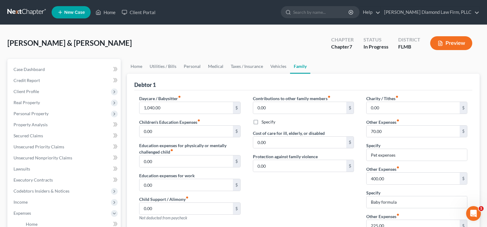
type textarea "Student loan payments will begin [DATE]."
click at [50, 136] on link "Secured Claims" at bounding box center [65, 135] width 112 height 11
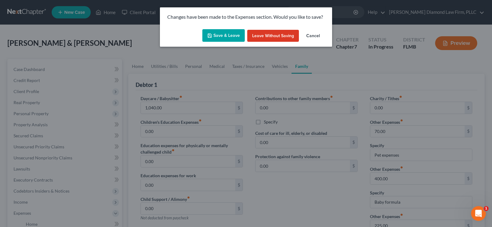
click at [228, 33] on button "Save & Leave" at bounding box center [223, 35] width 42 height 13
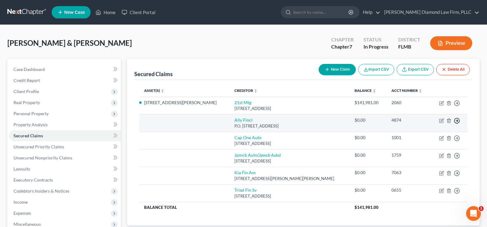
click at [457, 104] on polyline "button" at bounding box center [457, 103] width 1 height 2
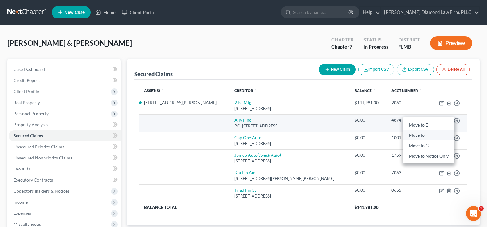
click at [417, 136] on link "Move to F" at bounding box center [428, 135] width 51 height 10
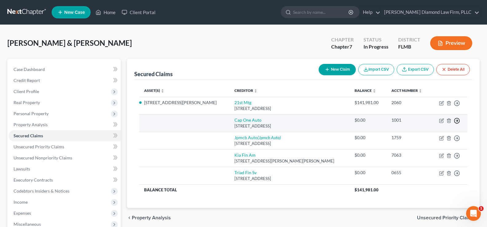
click at [457, 106] on icon "button" at bounding box center [457, 103] width 6 height 6
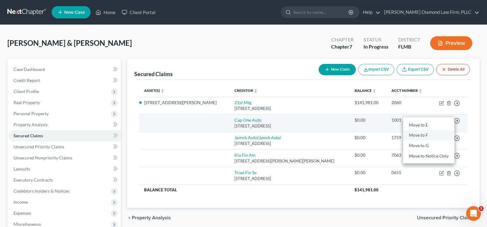
click at [427, 133] on link "Move to F" at bounding box center [428, 135] width 51 height 10
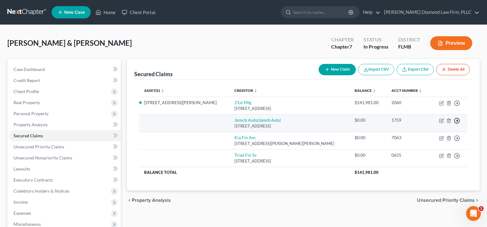
click at [457, 106] on icon "button" at bounding box center [457, 103] width 6 height 6
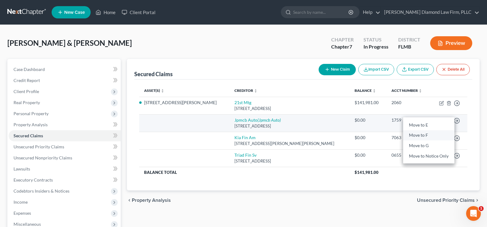
click at [427, 135] on link "Move to F" at bounding box center [428, 135] width 51 height 10
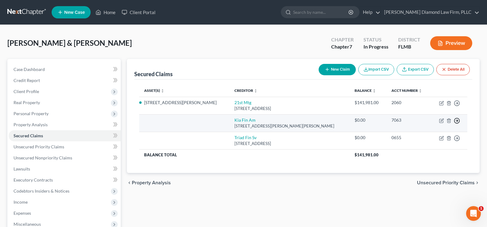
click at [457, 104] on polyline "button" at bounding box center [457, 103] width 1 height 2
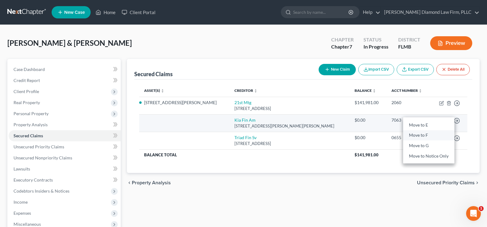
click at [424, 136] on link "Move to F" at bounding box center [428, 135] width 51 height 10
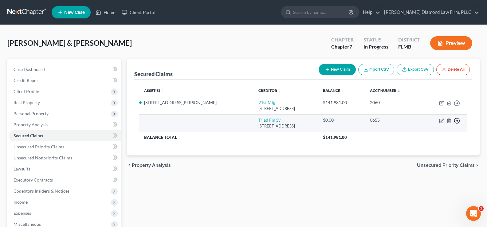
click at [457, 104] on polyline "button" at bounding box center [457, 103] width 1 height 2
click at [429, 136] on link "Move to F" at bounding box center [428, 135] width 51 height 10
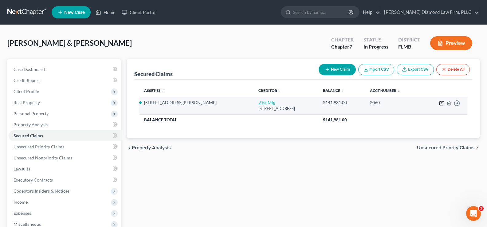
click at [441, 102] on icon "button" at bounding box center [441, 103] width 5 height 5
select select "44"
select select "12"
select select "2"
select select "1"
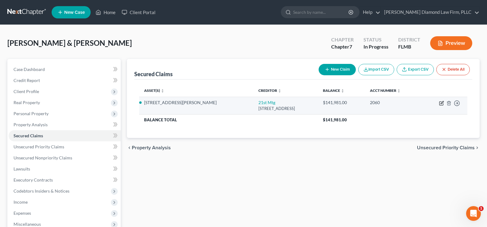
select select "0"
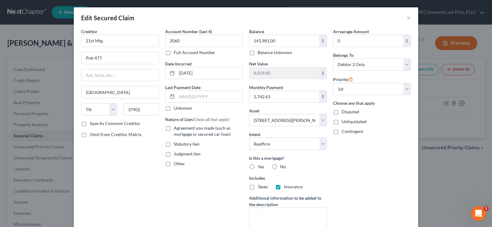
click at [174, 129] on label "Agreement you made (such as mortgage or secured car loan)" at bounding box center [208, 131] width 69 height 12
click at [176, 129] on input "Agreement you made (such as mortgage or secured car loan)" at bounding box center [178, 127] width 4 height 4
checkbox input "true"
click at [257, 166] on label "Yes" at bounding box center [260, 167] width 6 height 6
click at [260, 166] on input "Yes" at bounding box center [262, 166] width 4 height 4
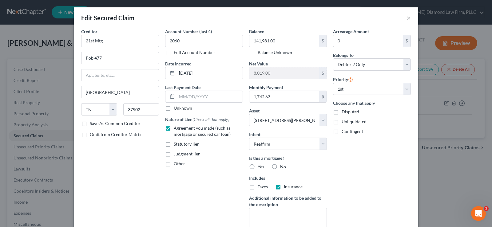
radio input "true"
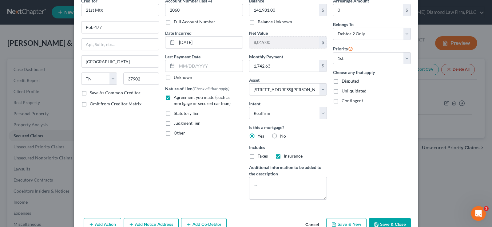
scroll to position [52, 0]
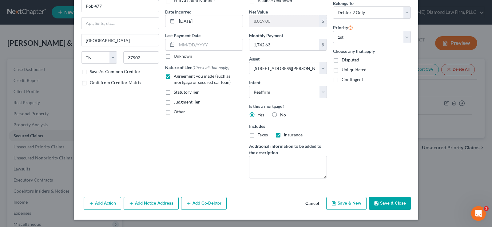
click at [393, 204] on button "Save & Close" at bounding box center [390, 203] width 42 height 13
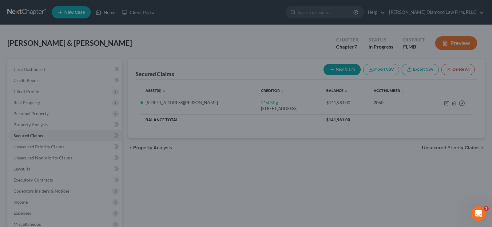
select select "12"
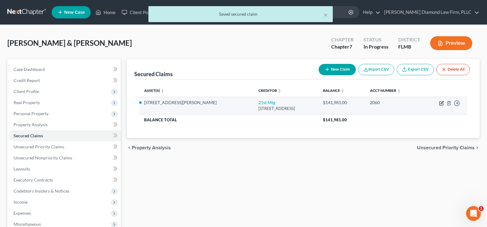
click at [442, 104] on icon "button" at bounding box center [441, 103] width 5 height 5
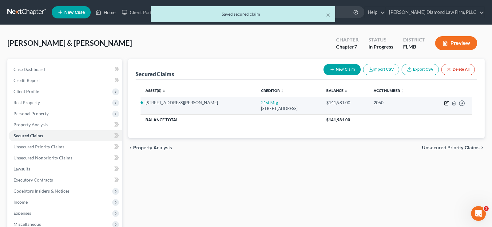
select select "44"
select select "12"
select select "2"
select select "1"
select select "0"
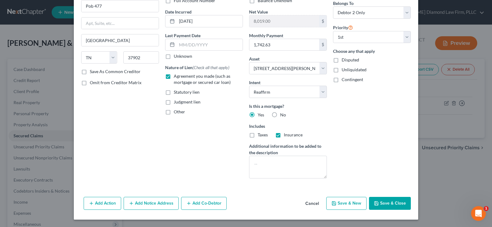
click at [398, 202] on button "Save & Close" at bounding box center [390, 203] width 42 height 13
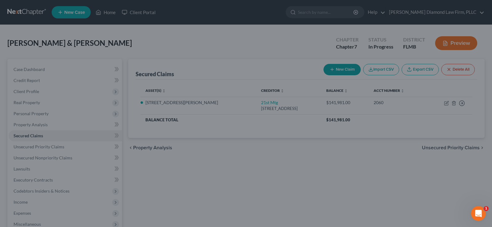
select select "12"
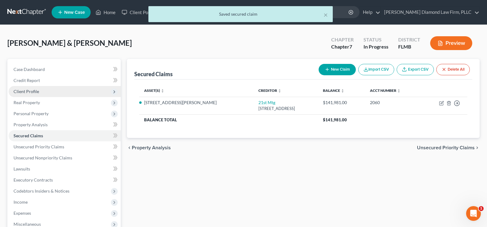
click at [41, 93] on span "Client Profile" at bounding box center [65, 91] width 112 height 11
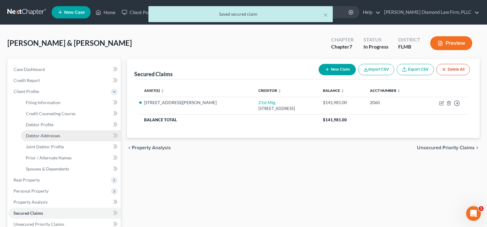
click at [61, 138] on link "Debtor Addresses" at bounding box center [71, 135] width 100 height 11
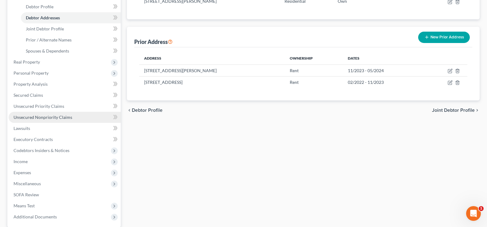
scroll to position [123, 0]
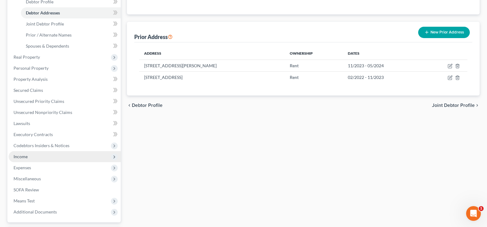
click at [44, 159] on span "Income" at bounding box center [65, 156] width 112 height 11
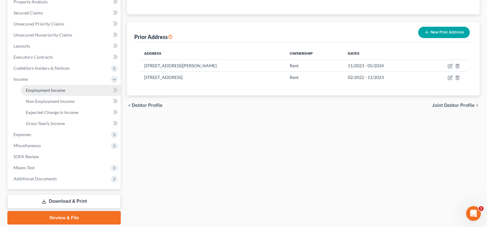
click at [68, 93] on link "Employment Income" at bounding box center [71, 90] width 100 height 11
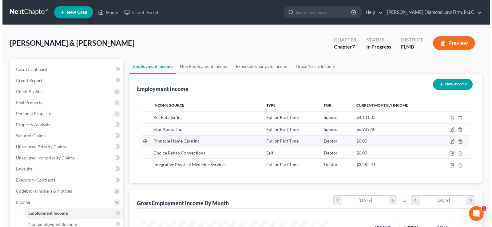
scroll to position [110, 198]
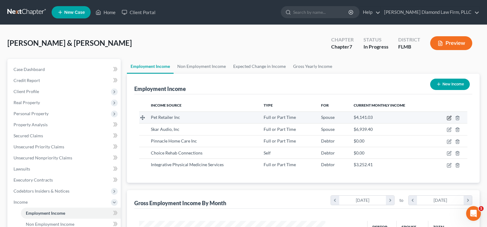
click at [450, 116] on icon "button" at bounding box center [449, 118] width 5 height 5
select select "0"
select select "9"
select select "2"
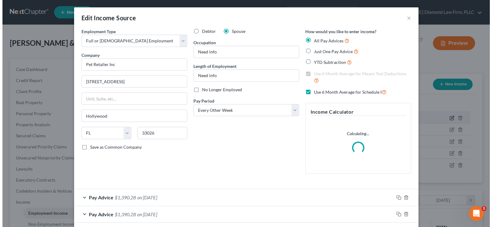
scroll to position [110, 201]
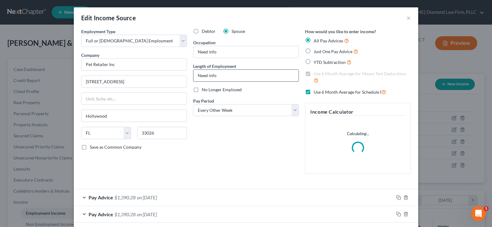
click at [227, 80] on input "Need info" at bounding box center [245, 76] width 105 height 12
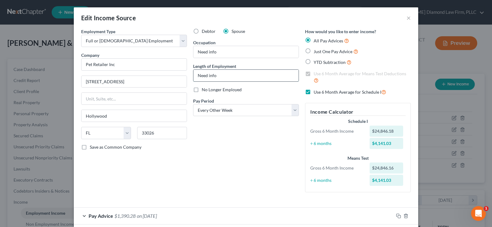
click at [190, 80] on html "Home New Case Client Portal [PERSON_NAME] Diamond Law Firm, PLLC [PERSON_NAME][…" at bounding box center [246, 194] width 492 height 389
click at [268, 32] on div "Debtor Spouse" at bounding box center [246, 31] width 106 height 6
click at [224, 74] on input "Need info" at bounding box center [245, 76] width 105 height 12
drag, startPoint x: 224, startPoint y: 74, endPoint x: 194, endPoint y: 73, distance: 29.5
click at [194, 73] on input "Need info" at bounding box center [245, 76] width 105 height 12
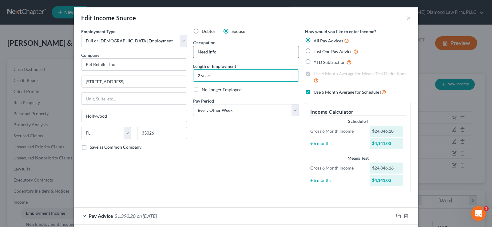
type input "2 years"
click at [217, 55] on input "Need info" at bounding box center [245, 52] width 105 height 12
drag, startPoint x: 217, startPoint y: 55, endPoint x: 187, endPoint y: 53, distance: 30.5
click at [187, 53] on div "Employment Type * Select Full or [DEMOGRAPHIC_DATA] Employment Self Employment …" at bounding box center [245, 115] width 335 height 174
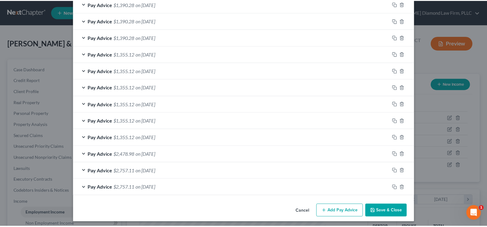
scroll to position [231, 0]
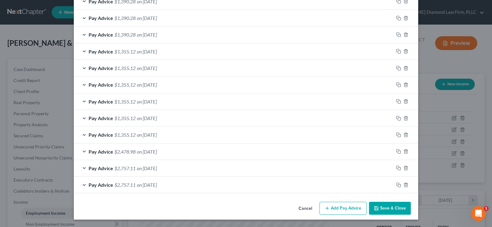
type input "Human Resources Manager- Remote"
click at [394, 208] on button "Save & Close" at bounding box center [390, 208] width 42 height 13
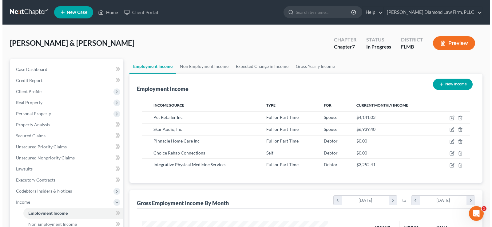
scroll to position [307085, 306996]
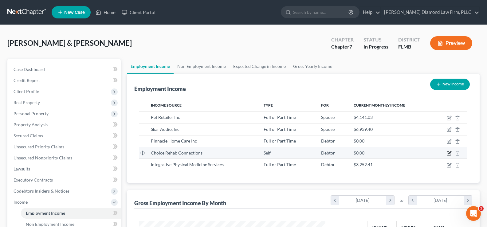
click at [449, 153] on icon "button" at bounding box center [449, 152] width 3 height 3
select select "1"
select select "9"
select select "2"
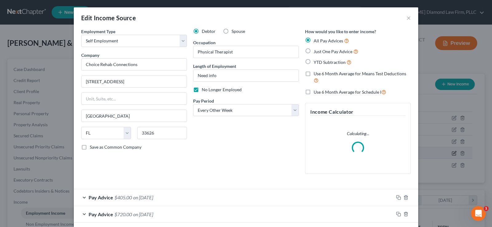
scroll to position [110, 201]
click at [253, 51] on input "Physical Therapist" at bounding box center [245, 52] width 105 height 12
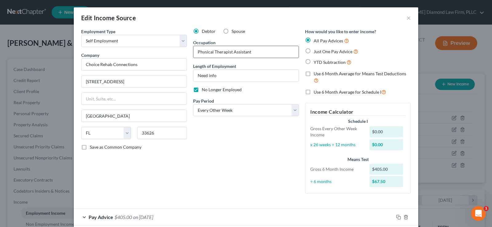
type input "Physical Therapist Assistant"
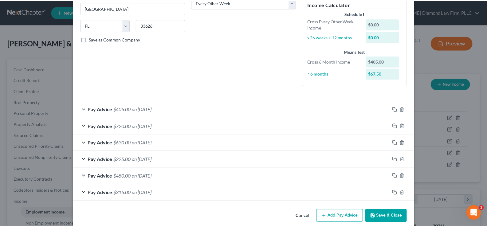
scroll to position [116, 0]
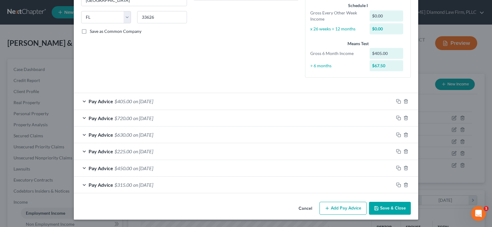
type input "6 months"
click at [390, 211] on button "Save & Close" at bounding box center [390, 208] width 42 height 13
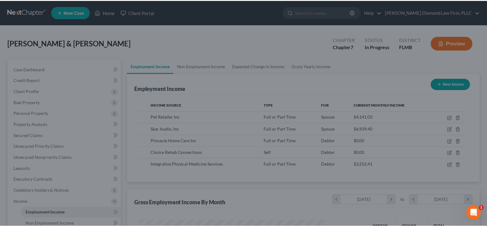
scroll to position [307085, 306996]
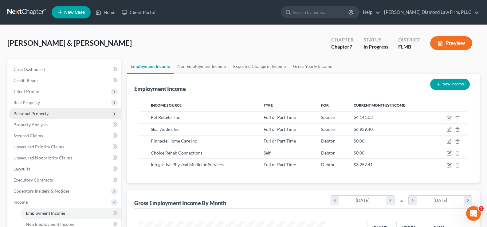
click at [46, 115] on span "Personal Property" at bounding box center [31, 113] width 35 height 5
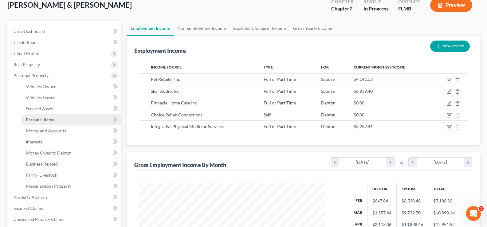
scroll to position [92, 0]
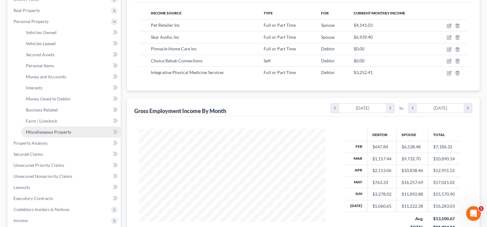
click at [58, 130] on span "Miscellaneous Property" at bounding box center [48, 131] width 45 height 5
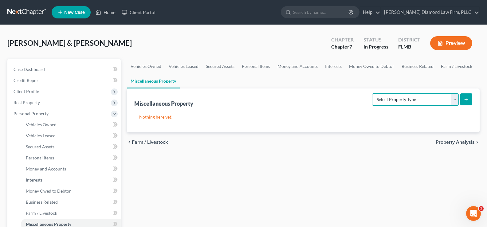
click at [445, 98] on select "Select Property Type Assigned for Creditor Benefit [DATE] Holding for Another N…" at bounding box center [415, 99] width 87 height 12
select select "stored_within_1_year"
click at [372, 93] on select "Select Property Type Assigned for Creditor Benefit [DATE] Holding for Another N…" at bounding box center [415, 99] width 87 height 12
click at [466, 97] on icon "submit" at bounding box center [466, 99] width 5 height 5
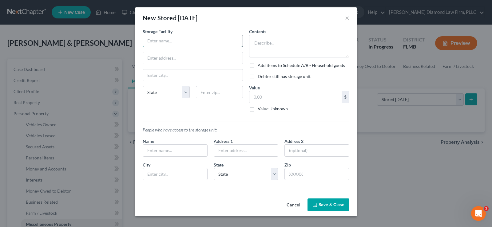
click at [183, 42] on input "text" at bounding box center [193, 41] width 100 height 12
type input "Extra Space Storage"
type input "[STREET_ADDRESS]"
type input "33615"
type input "[GEOGRAPHIC_DATA]"
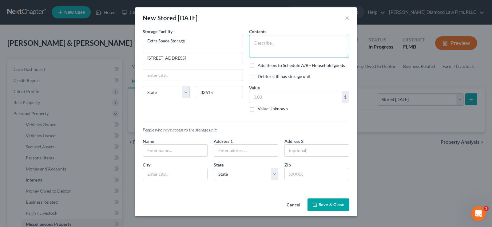
select select "9"
click at [271, 43] on textarea "To enrich screen reader interactions, please activate Accessibility in Grammarl…" at bounding box center [299, 46] width 100 height 23
type textarea "holiday decorations, plywood for hurricanes, car washing supplies, old suitcases"
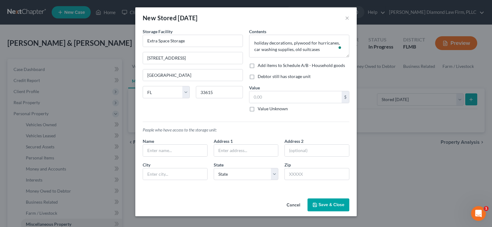
click at [257, 66] on label "Add items to Schedule A/B - Household goods" at bounding box center [300, 65] width 87 height 6
click at [260, 66] on input "Add items to Schedule A/B - Household goods" at bounding box center [262, 64] width 4 height 4
checkbox input "true"
click at [257, 77] on label "Debtor still has storage unit" at bounding box center [283, 76] width 53 height 6
click at [260, 77] on input "Debtor still has storage unit" at bounding box center [262, 75] width 4 height 4
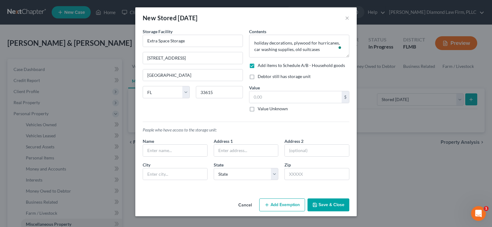
checkbox input "true"
click at [265, 97] on input "text" at bounding box center [295, 97] width 92 height 12
type input "200"
click at [322, 206] on button "Save & Close" at bounding box center [328, 204] width 42 height 13
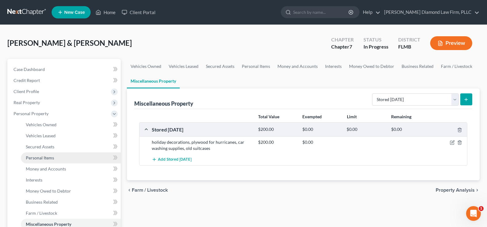
click at [43, 159] on span "Personal Items" at bounding box center [40, 157] width 28 height 5
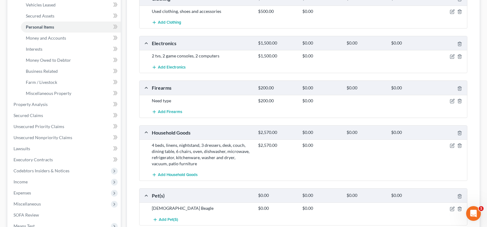
scroll to position [57, 0]
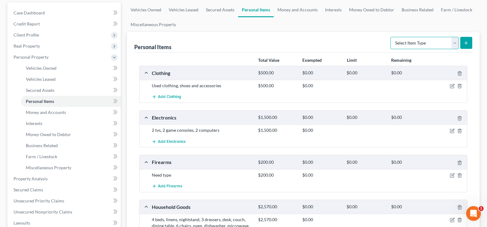
click at [437, 40] on select "Select Item Type Clothing Collectibles Of Value Electronics Firearms Household …" at bounding box center [424, 43] width 68 height 12
click at [391, 37] on select "Select Item Type Clothing Collectibles Of Value Electronics Firearms Household …" at bounding box center [424, 43] width 68 height 12
click at [470, 40] on button "submit" at bounding box center [466, 43] width 12 height 12
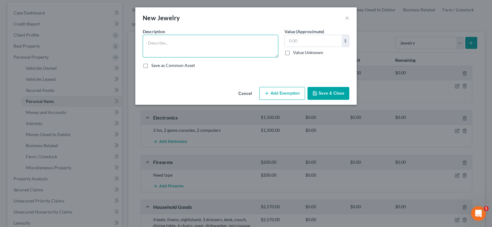
click at [155, 43] on textarea at bounding box center [210, 46] width 135 height 23
click at [338, 95] on button "Save & Close" at bounding box center [328, 93] width 42 height 13
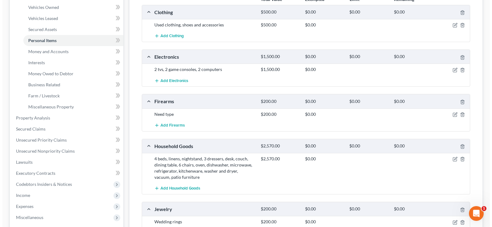
scroll to position [118, 0]
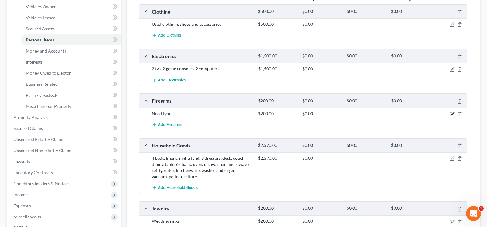
click at [452, 111] on div at bounding box center [449, 114] width 35 height 6
click at [453, 113] on icon "button" at bounding box center [452, 114] width 5 height 5
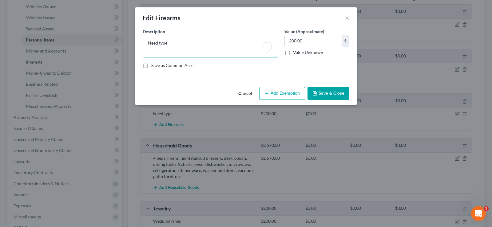
click at [178, 49] on textarea "Need type" at bounding box center [210, 46] width 135 height 23
drag, startPoint x: 178, startPoint y: 49, endPoint x: 112, endPoint y: 45, distance: 67.0
click at [112, 45] on div "Edit Firearms × An exemption set must first be selected from the Filing Informa…" at bounding box center [246, 113] width 492 height 227
click at [339, 91] on button "Save & Close" at bounding box center [328, 93] width 42 height 13
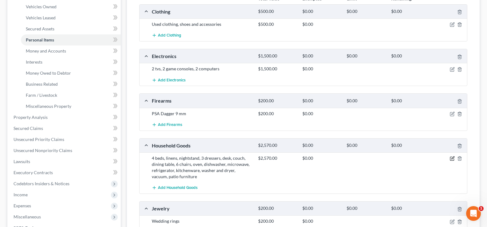
click at [452, 159] on icon "button" at bounding box center [452, 158] width 5 height 5
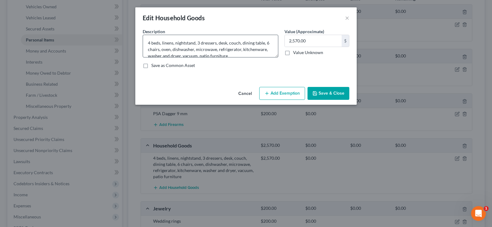
scroll to position [6, 0]
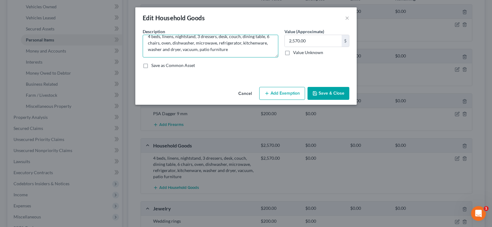
click at [229, 51] on textarea "4 beds, linens, nightstand, 3 dressers, desk, couch, dining table, 6 chairs, ov…" at bounding box center [210, 46] width 135 height 23
click at [340, 97] on button "Save & Close" at bounding box center [328, 93] width 42 height 13
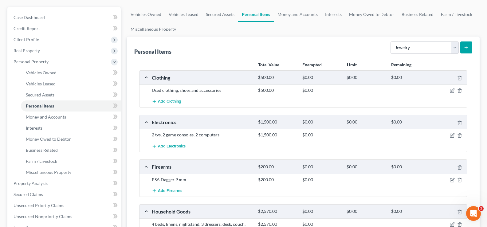
scroll to position [61, 0]
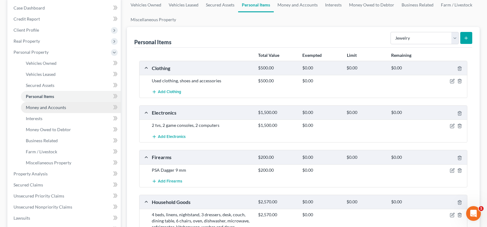
click at [54, 108] on span "Money and Accounts" at bounding box center [46, 107] width 40 height 5
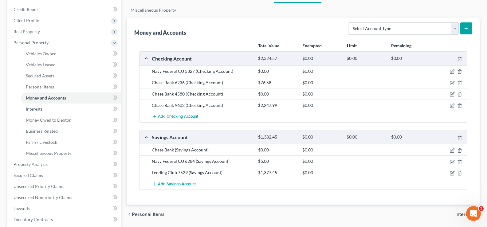
scroll to position [31, 0]
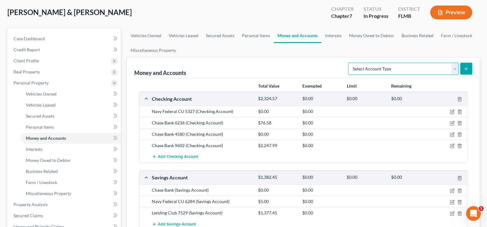
click at [436, 66] on select "Select Account Type Brokerage Cash on Hand Certificates of Deposit Checking Acc…" at bounding box center [403, 69] width 111 height 12
click at [349, 63] on select "Select Account Type Brokerage Cash on Hand Certificates of Deposit Checking Acc…" at bounding box center [403, 69] width 111 height 12
click at [468, 67] on icon "submit" at bounding box center [466, 68] width 5 height 5
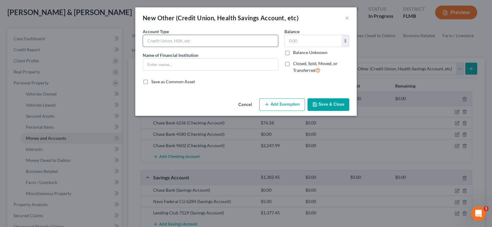
click at [179, 41] on input "text" at bounding box center [210, 41] width 135 height 12
click at [202, 65] on input "text" at bounding box center [210, 65] width 135 height 12
click at [154, 63] on input "text" at bounding box center [210, 65] width 135 height 12
click at [293, 51] on label "Balance Unknown" at bounding box center [310, 52] width 34 height 6
click at [295, 51] on input "Balance Unknown" at bounding box center [297, 51] width 4 height 4
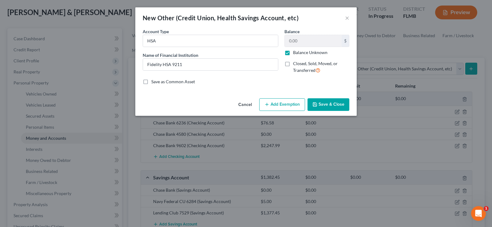
click at [332, 105] on button "Save & Close" at bounding box center [328, 104] width 42 height 13
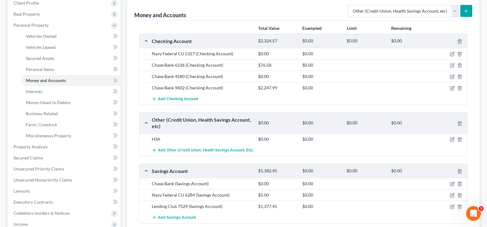
scroll to position [123, 0]
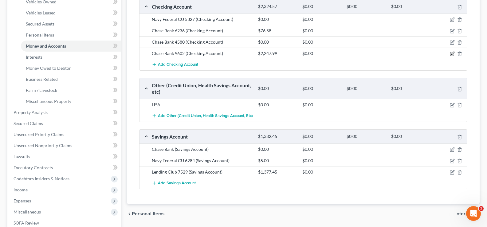
click at [453, 54] on icon "button" at bounding box center [452, 53] width 3 height 3
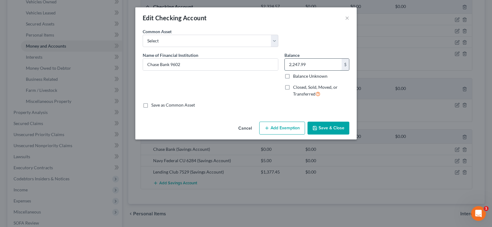
click at [313, 69] on input "2,247.99" at bounding box center [312, 65] width 57 height 12
click at [327, 128] on button "Save & Close" at bounding box center [328, 128] width 42 height 13
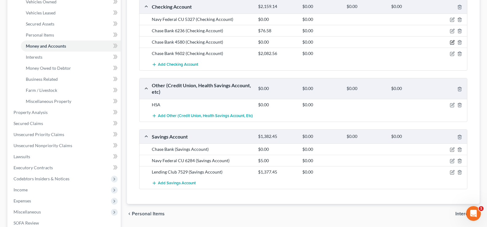
click at [453, 42] on icon "button" at bounding box center [452, 42] width 5 height 5
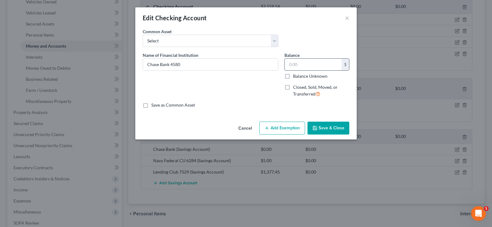
click at [311, 66] on input "text" at bounding box center [312, 65] width 57 height 12
click at [331, 123] on button "Save & Close" at bounding box center [328, 128] width 42 height 13
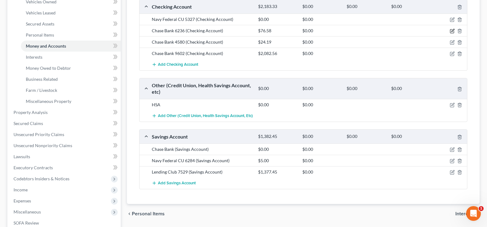
click at [452, 30] on icon "button" at bounding box center [452, 30] width 3 height 3
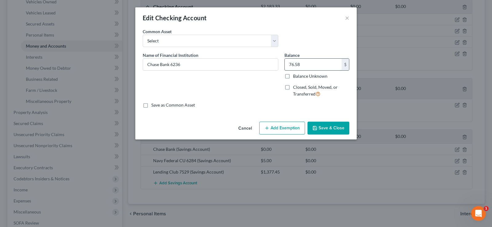
click at [305, 64] on input "76.58" at bounding box center [312, 65] width 57 height 12
click at [334, 124] on button "Save & Close" at bounding box center [328, 128] width 42 height 13
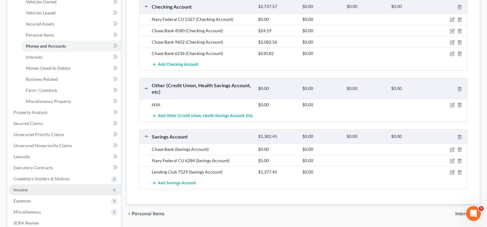
click at [25, 192] on span "Income" at bounding box center [21, 189] width 14 height 5
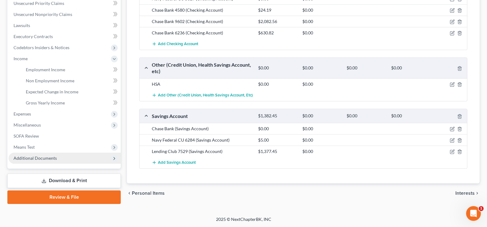
scroll to position [144, 0]
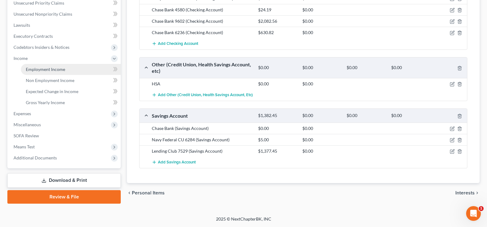
click at [67, 72] on link "Employment Income" at bounding box center [71, 69] width 100 height 11
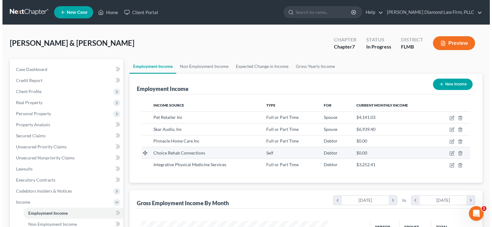
scroll to position [31, 0]
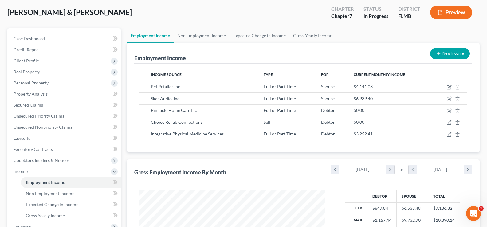
click at [449, 56] on button "New Income" at bounding box center [450, 53] width 40 height 11
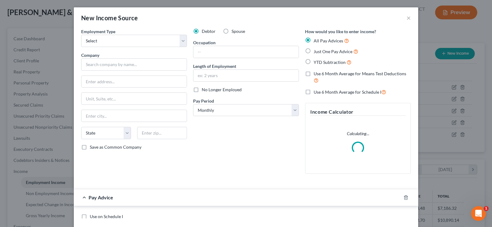
scroll to position [110, 201]
click at [146, 41] on select "Select Full or [DEMOGRAPHIC_DATA] Employment Self Employment" at bounding box center [134, 41] width 106 height 12
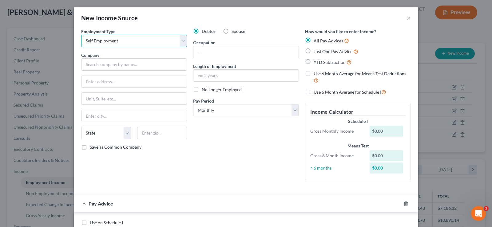
click at [81, 35] on select "Select Full or [DEMOGRAPHIC_DATA] Employment Self Employment" at bounding box center [134, 41] width 106 height 12
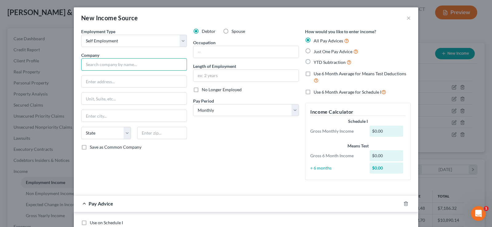
click at [117, 66] on input "text" at bounding box center [134, 64] width 106 height 12
click at [114, 80] on input "text" at bounding box center [133, 82] width 105 height 12
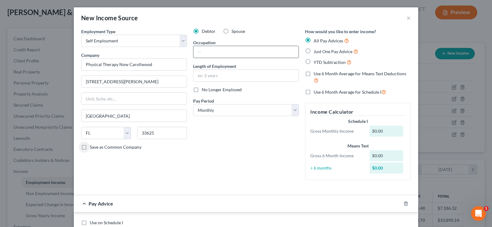
click at [210, 47] on input "text" at bounding box center [245, 52] width 105 height 12
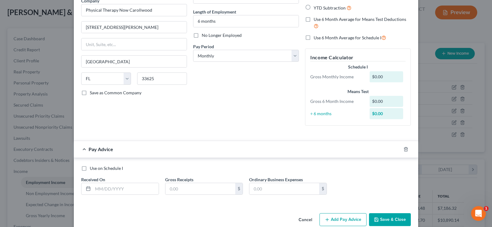
scroll to position [61, 0]
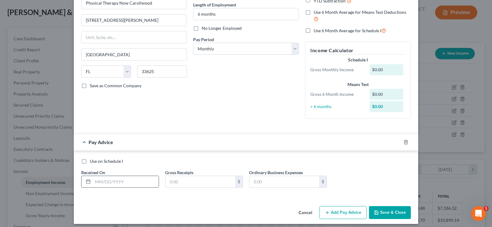
click at [99, 180] on input "text" at bounding box center [126, 182] width 66 height 12
click at [191, 183] on input "text" at bounding box center [200, 182] width 70 height 12
click at [352, 213] on button "Add Pay Advice" at bounding box center [342, 212] width 47 height 13
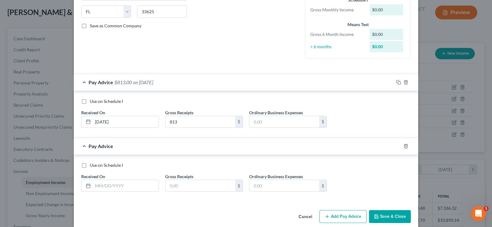
scroll to position [123, 0]
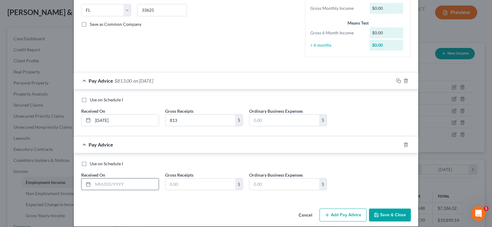
click at [109, 184] on input "text" at bounding box center [126, 184] width 66 height 12
click at [193, 185] on input "text" at bounding box center [200, 184] width 70 height 12
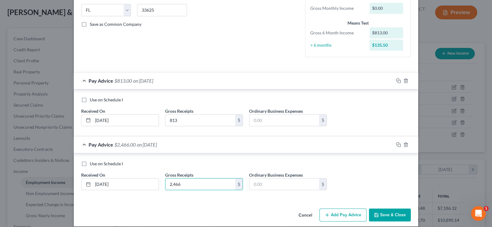
click at [345, 213] on button "Add Pay Advice" at bounding box center [342, 215] width 47 height 13
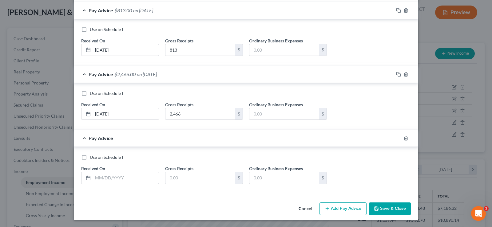
scroll to position [194, 0]
click at [104, 176] on input "text" at bounding box center [126, 178] width 66 height 12
click at [172, 180] on input "text" at bounding box center [200, 178] width 70 height 12
click at [192, 177] on input "text" at bounding box center [200, 178] width 70 height 12
click at [344, 208] on button "Add Pay Advice" at bounding box center [342, 208] width 47 height 13
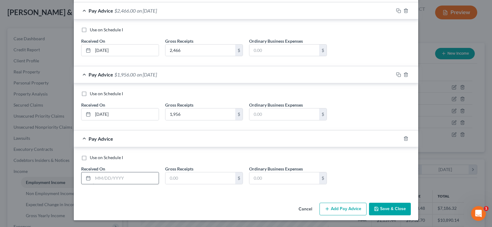
scroll to position [257, 0]
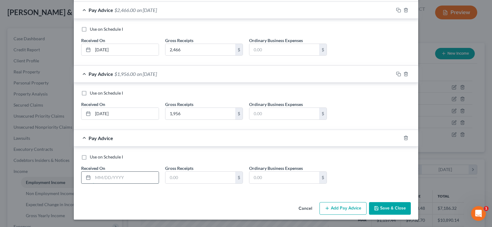
click at [120, 181] on input "text" at bounding box center [126, 178] width 66 height 12
click at [170, 179] on input "text" at bounding box center [200, 178] width 70 height 12
click at [184, 172] on input "text" at bounding box center [200, 178] width 70 height 12
click at [347, 211] on button "Add Pay Advice" at bounding box center [342, 208] width 47 height 13
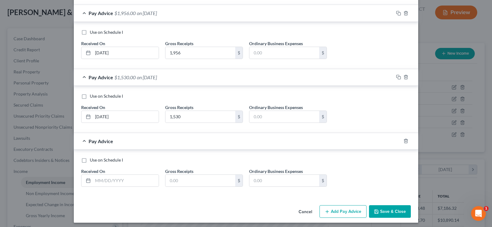
scroll to position [319, 0]
click at [111, 181] on input "text" at bounding box center [126, 180] width 66 height 12
click at [329, 212] on button "Add Pay Advice" at bounding box center [342, 211] width 47 height 13
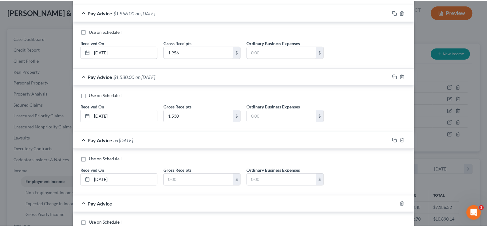
scroll to position [380, 0]
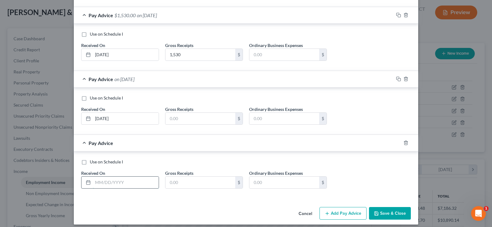
click at [105, 183] on input "text" at bounding box center [126, 183] width 66 height 12
click at [378, 215] on button "Save & Close" at bounding box center [390, 213] width 42 height 13
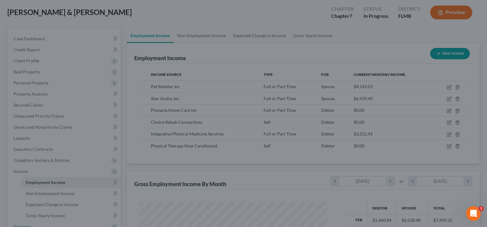
scroll to position [307085, 306996]
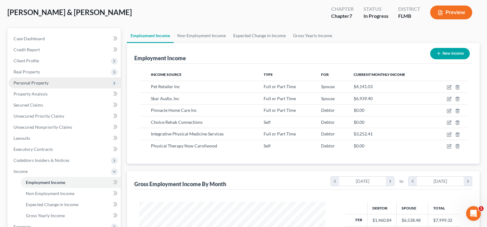
click at [46, 85] on span "Personal Property" at bounding box center [31, 82] width 35 height 5
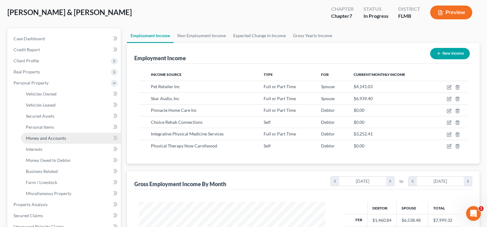
click at [60, 137] on span "Money and Accounts" at bounding box center [46, 137] width 40 height 5
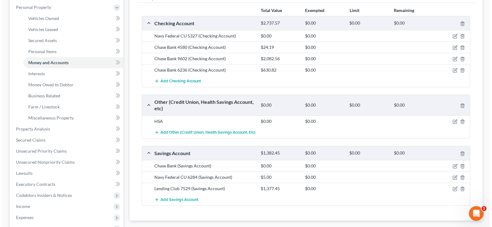
scroll to position [92, 0]
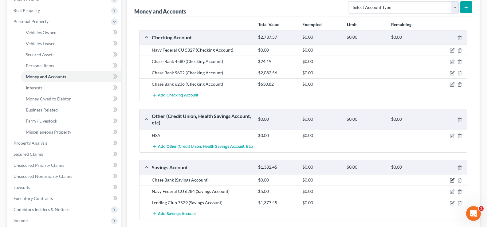
click at [453, 181] on icon "button" at bounding box center [452, 180] width 5 height 5
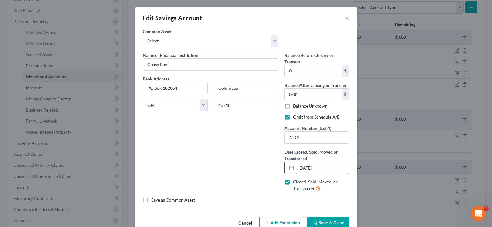
drag, startPoint x: 326, startPoint y: 167, endPoint x: 293, endPoint y: 166, distance: 33.2
click at [293, 166] on div "[DATE]" at bounding box center [316, 168] width 65 height 12
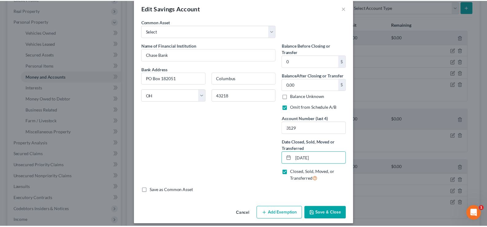
scroll to position [14, 0]
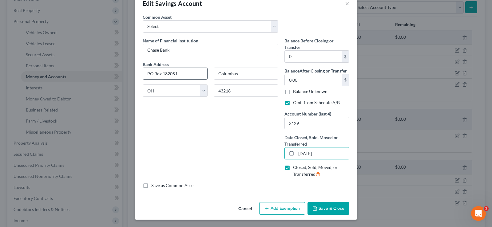
click at [183, 75] on input "PO Box 182051" at bounding box center [175, 74] width 64 height 12
click at [236, 95] on input "43218" at bounding box center [246, 90] width 65 height 12
drag, startPoint x: 236, startPoint y: 95, endPoint x: 215, endPoint y: 92, distance: 21.1
click at [215, 92] on input "43218" at bounding box center [246, 90] width 65 height 12
click at [322, 206] on button "Save & Close" at bounding box center [328, 208] width 42 height 13
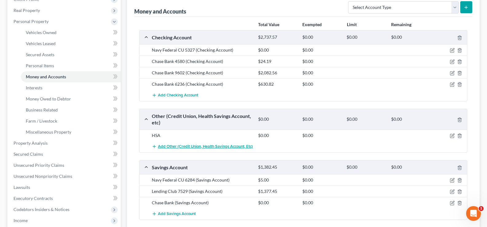
click at [225, 145] on span "Add Other (Credit Union, Health Savings Account, etc)" at bounding box center [205, 146] width 95 height 5
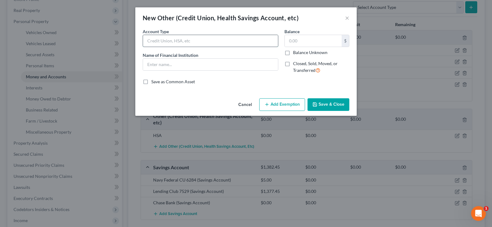
click at [182, 41] on input "text" at bounding box center [210, 41] width 135 height 12
click at [335, 104] on button "Save & Close" at bounding box center [328, 104] width 42 height 13
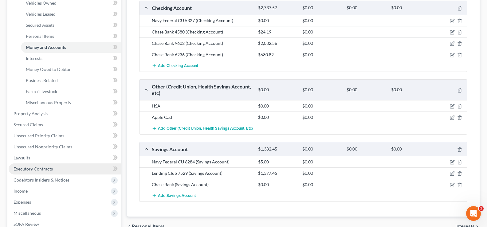
scroll to position [154, 0]
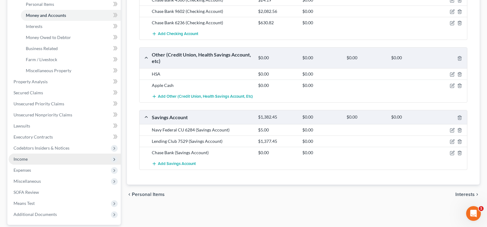
click at [34, 160] on span "Income" at bounding box center [65, 159] width 112 height 11
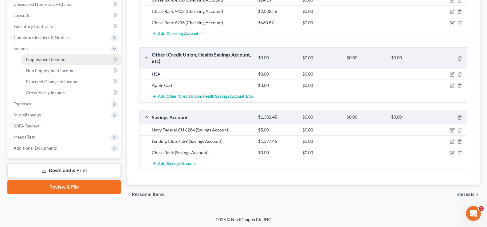
click at [58, 62] on span "Employment Income" at bounding box center [45, 59] width 39 height 5
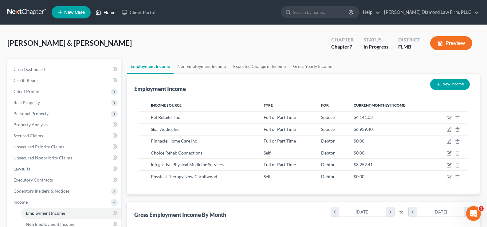
click at [109, 12] on link "Home" at bounding box center [105, 12] width 26 height 11
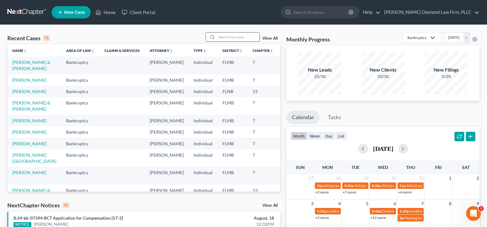
click at [230, 34] on input "search" at bounding box center [238, 37] width 43 height 9
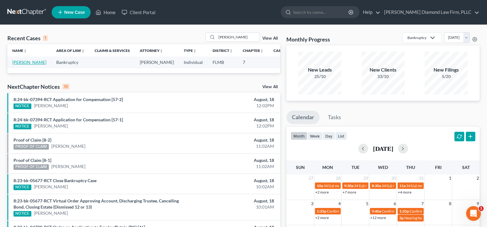
click at [22, 65] on link "[PERSON_NAME]" at bounding box center [29, 62] width 34 height 5
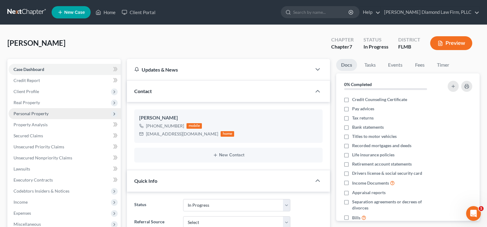
click at [42, 115] on span "Personal Property" at bounding box center [31, 113] width 35 height 5
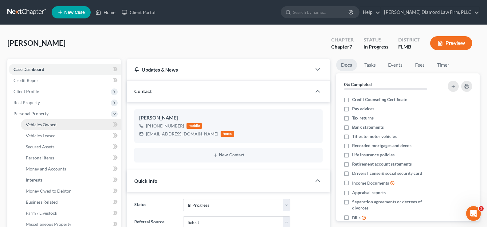
click at [61, 127] on link "Vehicles Owned" at bounding box center [71, 124] width 100 height 11
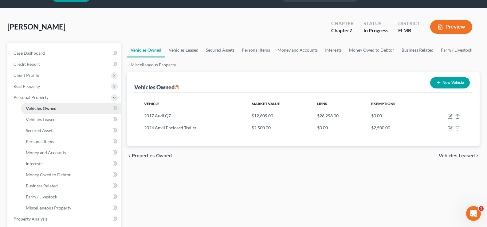
scroll to position [31, 0]
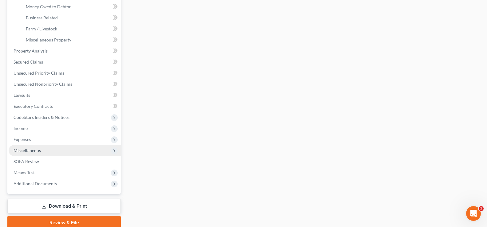
click at [49, 151] on span "Miscellaneous" at bounding box center [65, 150] width 112 height 11
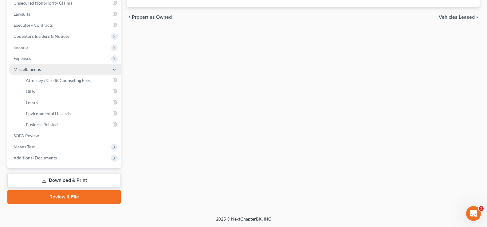
scroll to position [155, 0]
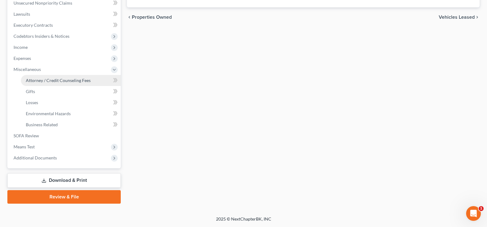
click at [69, 78] on span "Attorney / Credit Counseling Fees" at bounding box center [58, 80] width 65 height 5
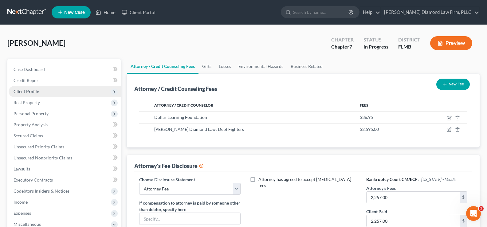
click at [43, 93] on span "Client Profile" at bounding box center [65, 91] width 112 height 11
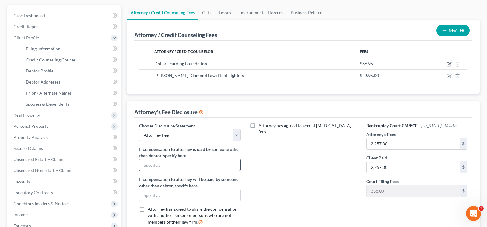
scroll to position [92, 0]
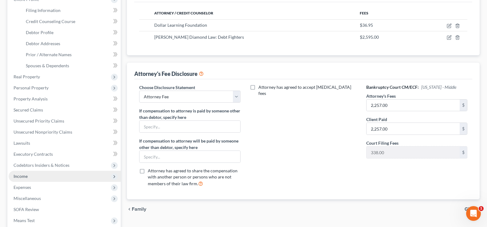
click at [42, 178] on span "Income" at bounding box center [65, 176] width 112 height 11
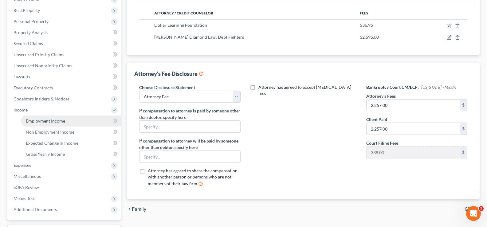
click at [64, 123] on span "Employment Income" at bounding box center [45, 120] width 39 height 5
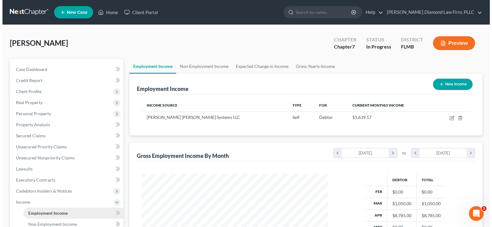
scroll to position [110, 198]
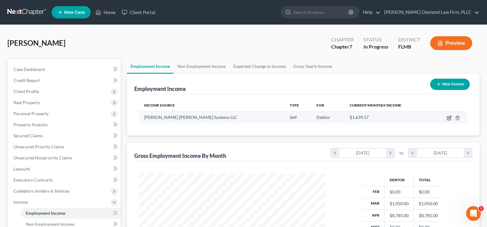
click at [450, 119] on icon "button" at bounding box center [449, 118] width 5 height 5
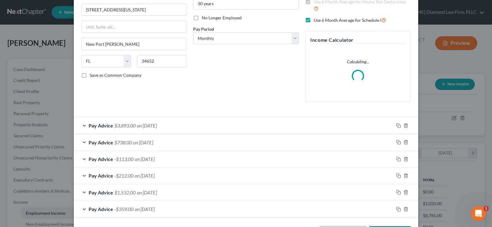
scroll to position [92, 0]
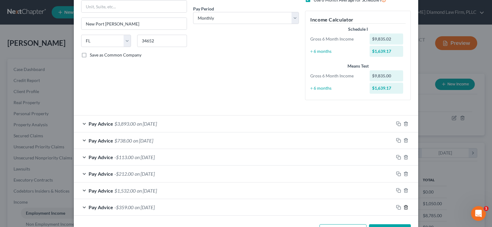
click at [404, 209] on icon "button" at bounding box center [405, 207] width 3 height 4
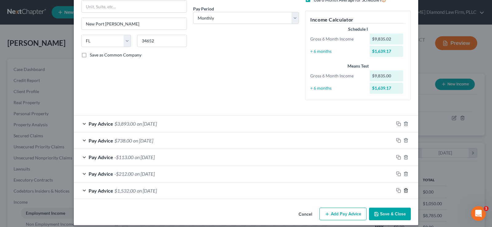
click at [403, 191] on icon "button" at bounding box center [405, 190] width 5 height 5
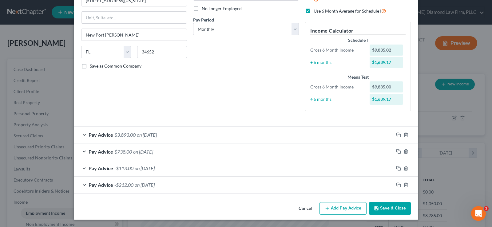
scroll to position [81, 0]
click at [403, 185] on icon "button" at bounding box center [405, 184] width 5 height 5
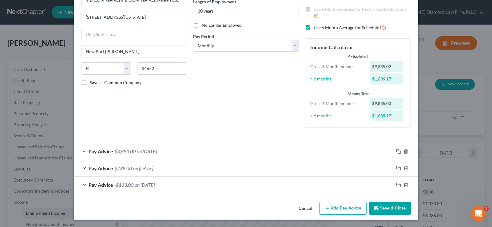
scroll to position [65, 0]
click at [345, 207] on button "Add Pay Advice" at bounding box center [342, 208] width 47 height 13
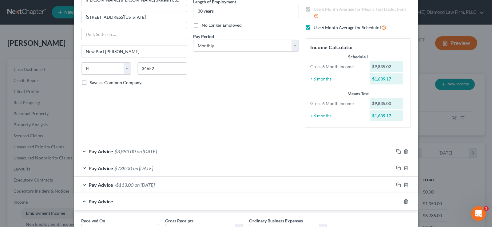
scroll to position [117, 0]
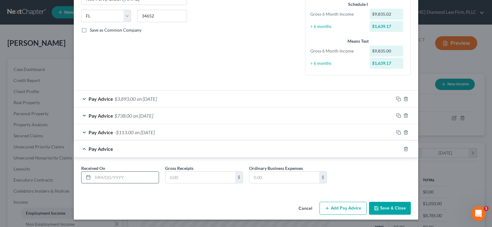
click at [122, 183] on input "text" at bounding box center [126, 178] width 66 height 12
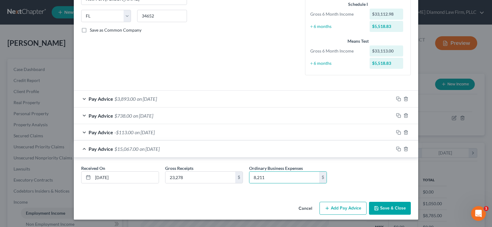
click at [157, 98] on span "on [DATE]" at bounding box center [147, 99] width 20 height 6
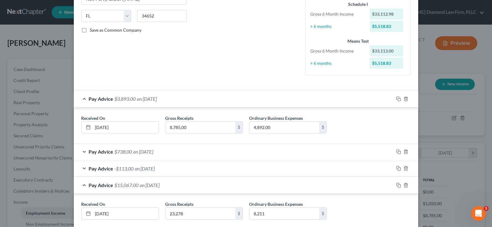
click at [153, 151] on span "on [DATE]" at bounding box center [143, 152] width 20 height 6
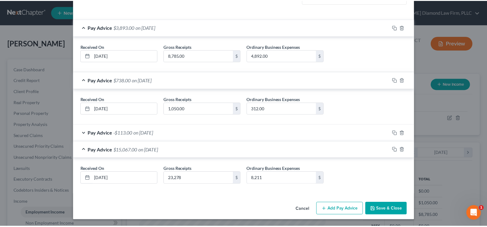
scroll to position [189, 0]
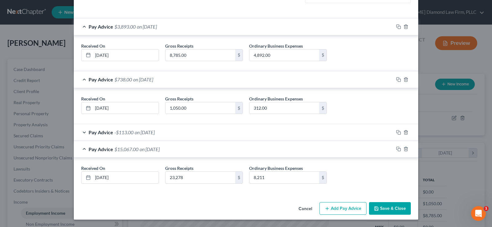
click at [386, 209] on button "Save & Close" at bounding box center [390, 208] width 42 height 13
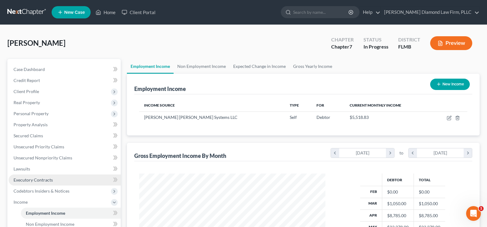
scroll to position [92, 0]
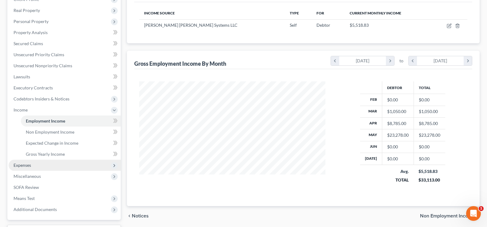
click at [29, 168] on span "Expenses" at bounding box center [65, 165] width 112 height 11
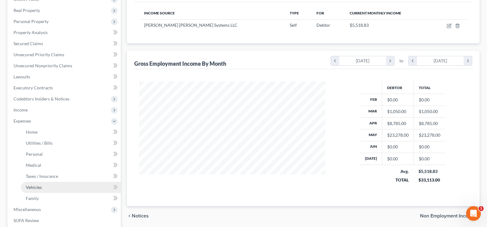
click at [48, 189] on link "Vehicles" at bounding box center [71, 187] width 100 height 11
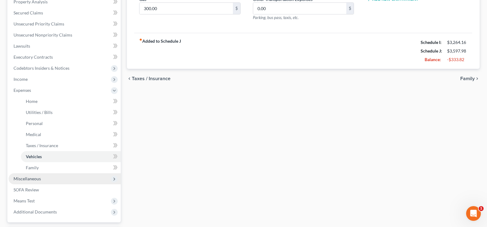
scroll to position [154, 0]
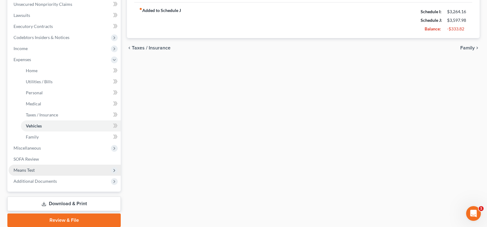
click at [45, 171] on span "Means Test" at bounding box center [65, 170] width 112 height 11
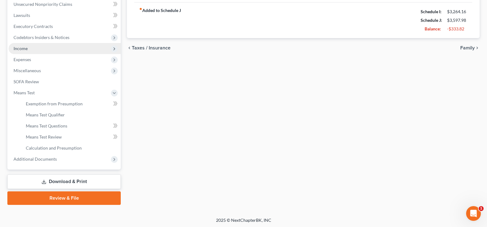
click at [38, 48] on span "Income" at bounding box center [65, 48] width 112 height 11
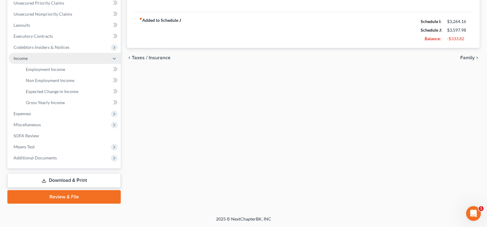
scroll to position [144, 0]
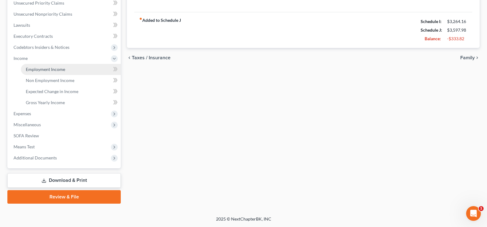
click at [63, 72] on link "Employment Income" at bounding box center [71, 69] width 100 height 11
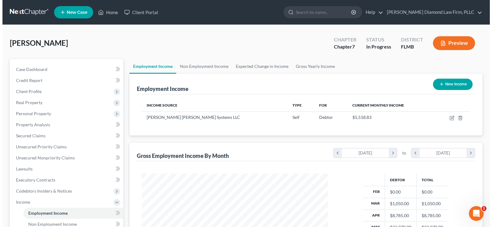
scroll to position [110, 198]
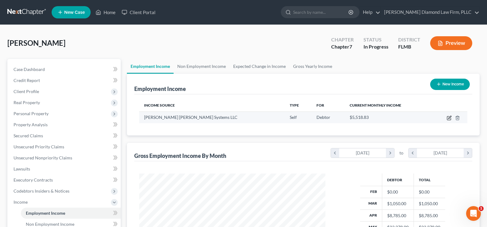
click at [448, 118] on icon "button" at bounding box center [449, 118] width 5 height 5
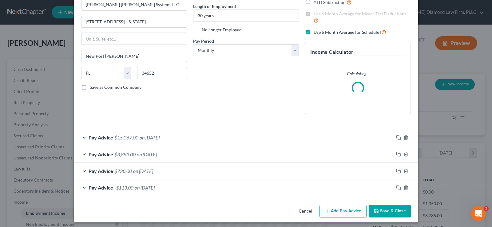
scroll to position [63, 0]
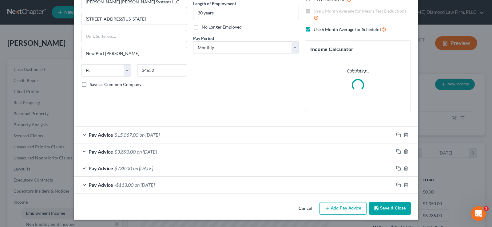
click at [206, 178] on div "Pay Advice -$113.00 on [DATE]" at bounding box center [233, 185] width 319 height 16
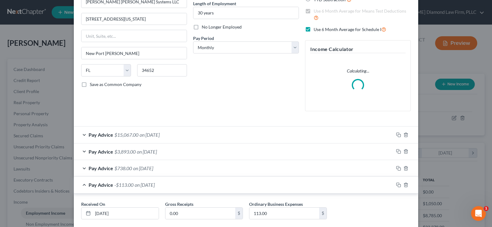
scroll to position [99, 0]
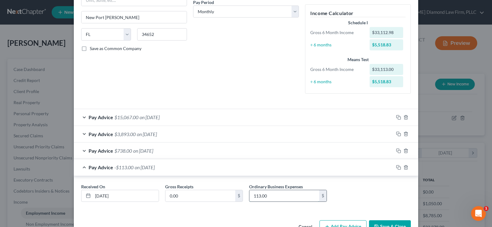
click at [269, 196] on input "113.00" at bounding box center [284, 196] width 70 height 12
click at [212, 155] on div "Pay Advice $738.00 on [DATE]" at bounding box center [233, 151] width 319 height 16
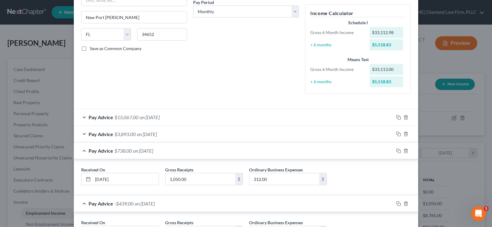
scroll to position [153, 0]
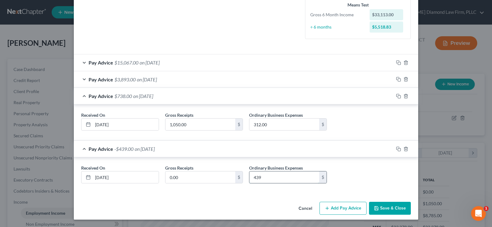
click at [266, 179] on input "439" at bounding box center [284, 177] width 70 height 12
click at [257, 84] on div "Pay Advice $3,893.00 on [DATE]" at bounding box center [233, 79] width 319 height 16
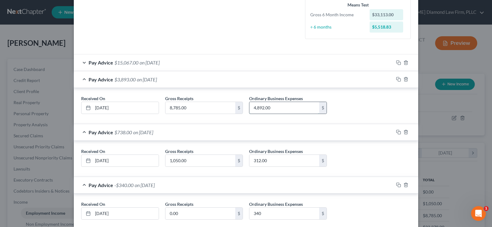
click at [283, 110] on input "4,892.00" at bounding box center [284, 108] width 70 height 12
click at [259, 61] on div "Pay Advice $15,067.00 on [DATE]" at bounding box center [233, 62] width 319 height 16
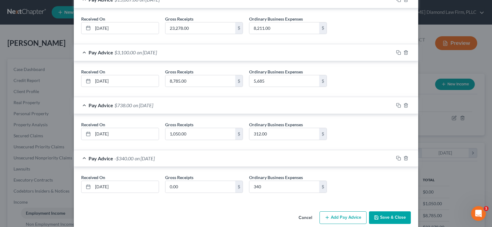
scroll to position [225, 0]
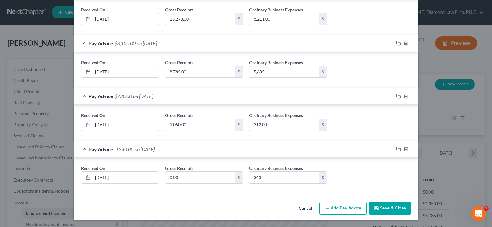
click at [348, 210] on button "Add Pay Advice" at bounding box center [342, 208] width 47 height 13
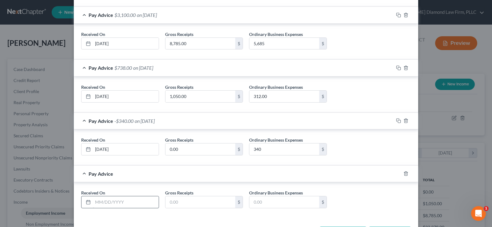
scroll to position [278, 0]
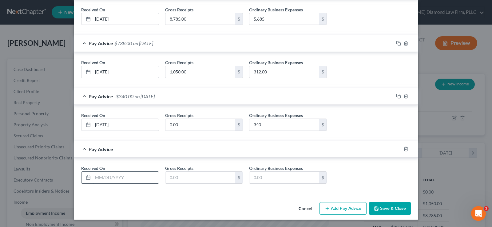
click at [133, 174] on input "text" at bounding box center [126, 178] width 66 height 12
click at [108, 176] on input "06/30//2025" at bounding box center [126, 178] width 66 height 12
click at [338, 207] on button "Add Pay Advice" at bounding box center [342, 208] width 47 height 13
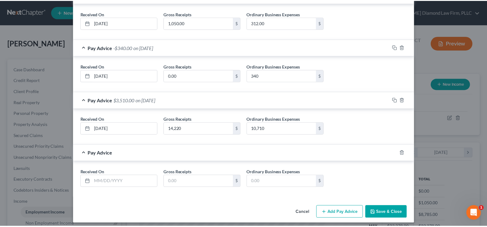
scroll to position [331, 0]
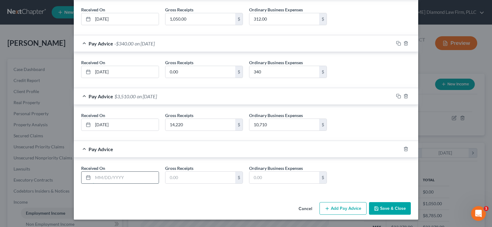
click at [117, 180] on input "text" at bounding box center [126, 178] width 66 height 12
click at [393, 210] on button "Save & Close" at bounding box center [390, 208] width 42 height 13
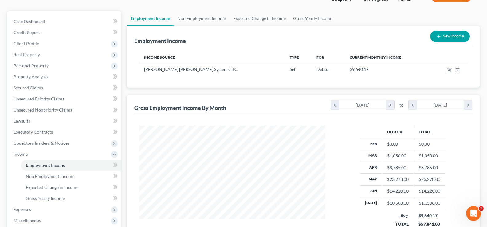
scroll to position [61, 0]
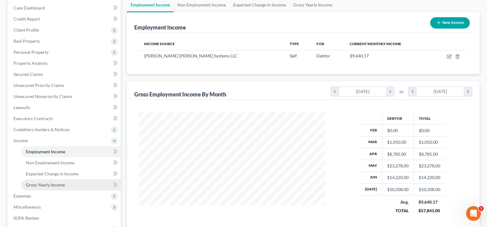
click at [60, 186] on span "Gross Yearly Income" at bounding box center [45, 184] width 39 height 5
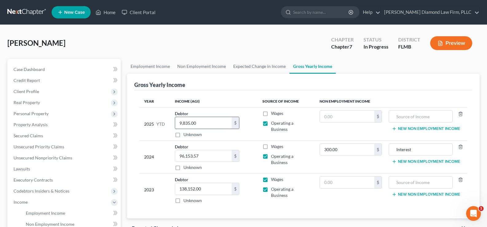
click at [209, 124] on input "9,835.00" at bounding box center [203, 123] width 57 height 12
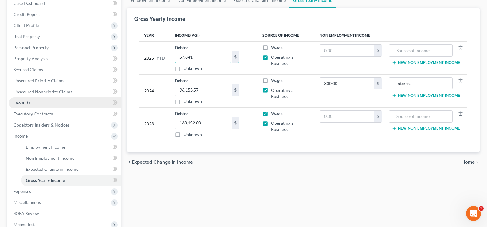
scroll to position [31, 0]
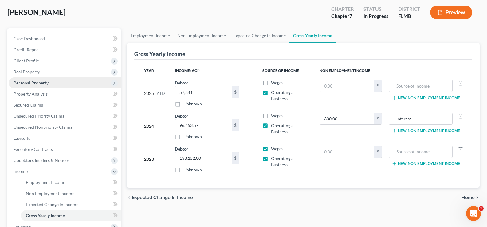
click at [52, 86] on span "Personal Property" at bounding box center [65, 82] width 112 height 11
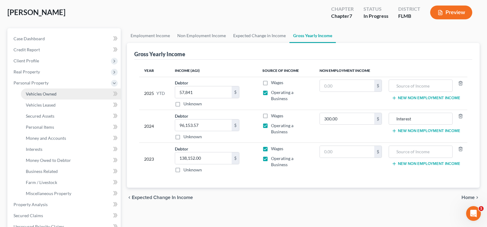
click at [59, 96] on link "Vehicles Owned" at bounding box center [71, 93] width 100 height 11
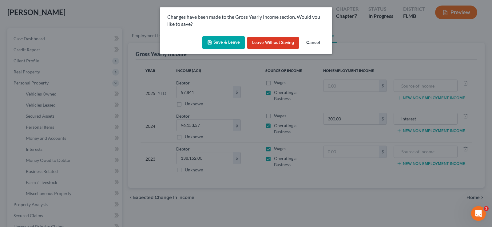
click at [233, 41] on button "Save & Leave" at bounding box center [223, 42] width 42 height 13
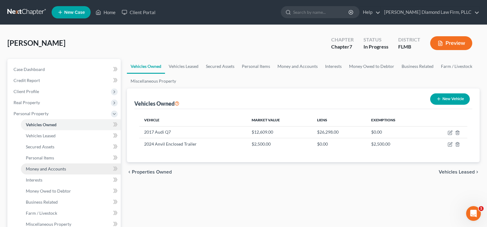
click at [57, 170] on span "Money and Accounts" at bounding box center [46, 168] width 40 height 5
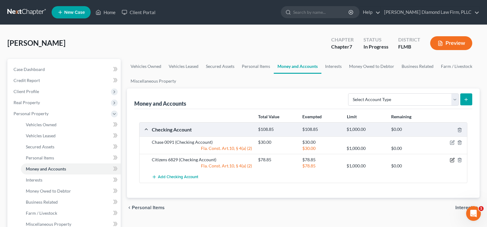
click at [451, 160] on icon "button" at bounding box center [452, 160] width 5 height 5
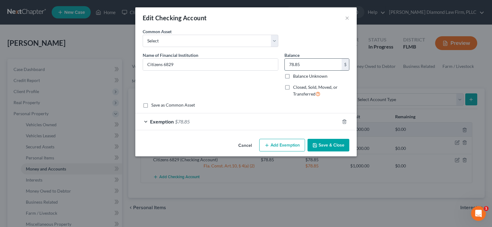
click at [309, 67] on input "78.85" at bounding box center [312, 65] width 57 height 12
click at [217, 119] on div "Exemption $78.85" at bounding box center [237, 121] width 204 height 16
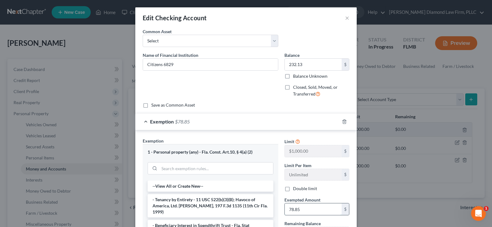
click at [306, 209] on input "78.85" at bounding box center [312, 209] width 57 height 12
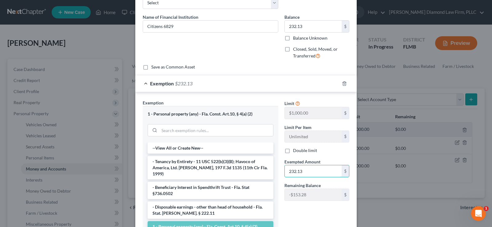
scroll to position [92, 0]
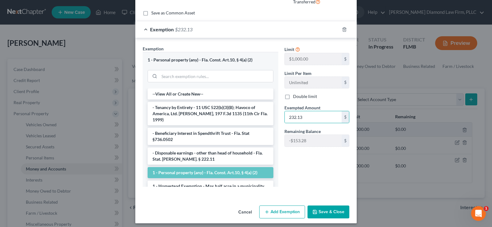
click at [335, 211] on button "Save & Close" at bounding box center [328, 212] width 42 height 13
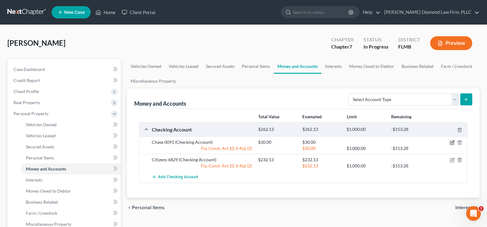
click at [453, 143] on icon "button" at bounding box center [452, 142] width 3 height 3
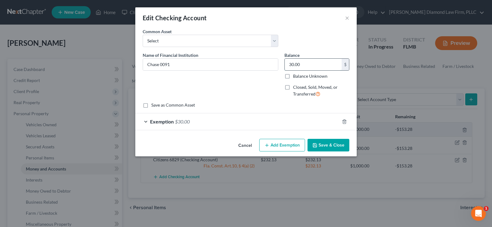
click at [302, 67] on input "30.00" at bounding box center [312, 65] width 57 height 12
click at [196, 121] on div "Exemption $30.00" at bounding box center [237, 121] width 204 height 16
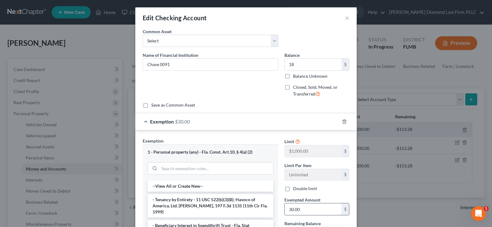
click at [303, 210] on input "30.00" at bounding box center [312, 209] width 57 height 12
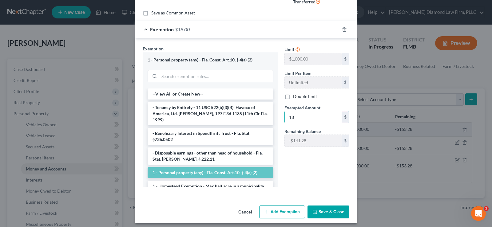
click at [332, 210] on button "Save & Close" at bounding box center [328, 212] width 42 height 13
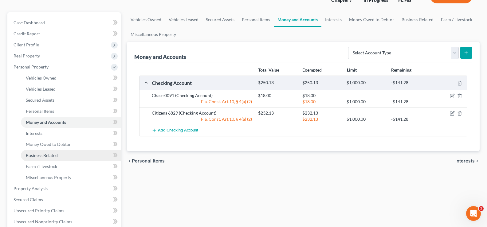
scroll to position [61, 0]
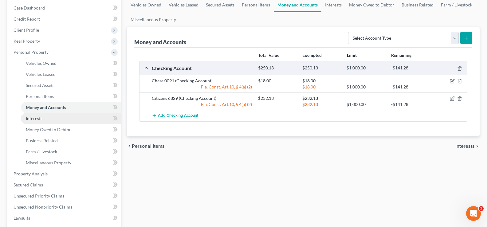
click at [43, 119] on link "Interests" at bounding box center [71, 118] width 100 height 11
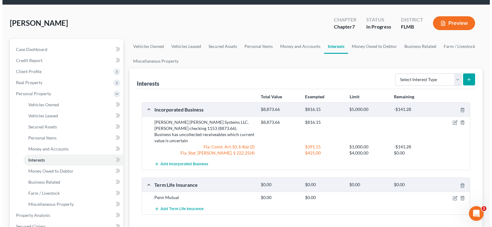
scroll to position [31, 0]
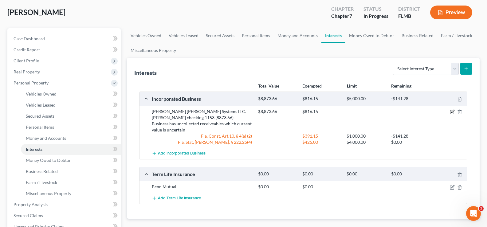
click at [452, 112] on icon "button" at bounding box center [452, 111] width 3 height 3
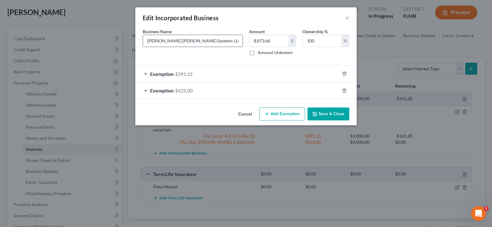
click at [232, 41] on input "[PERSON_NAME] [PERSON_NAME] Systems LLC. [PERSON_NAME] checking 1153 (8873.66).…" at bounding box center [193, 41] width 100 height 12
click at [273, 44] on input "8,873.66" at bounding box center [268, 41] width 39 height 12
click at [331, 116] on button "Save & Close" at bounding box center [328, 114] width 42 height 13
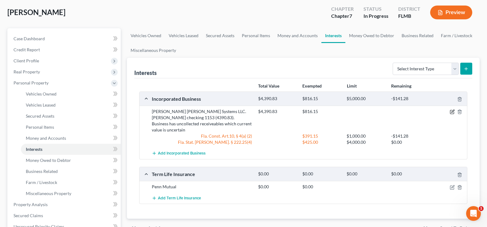
click at [452, 112] on icon "button" at bounding box center [452, 111] width 3 height 3
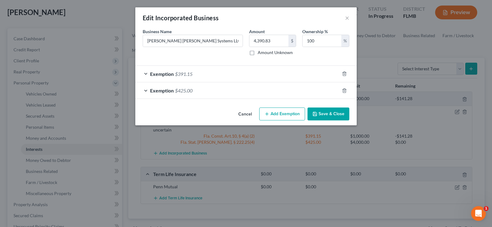
click at [232, 71] on div "Exemption $391.15" at bounding box center [237, 74] width 204 height 16
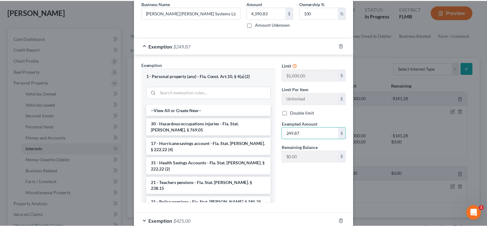
scroll to position [61, 0]
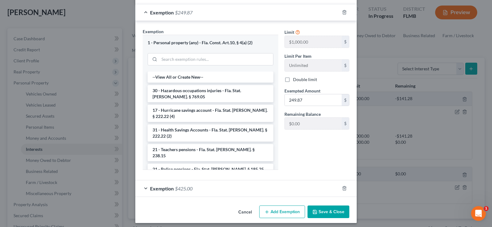
click at [332, 215] on button "Save & Close" at bounding box center [328, 212] width 42 height 13
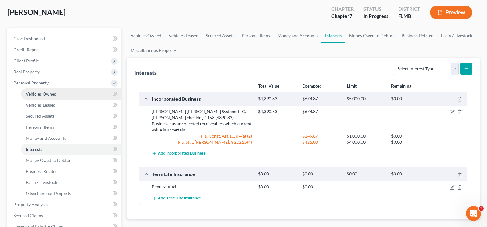
click at [63, 93] on link "Vehicles Owned" at bounding box center [71, 93] width 100 height 11
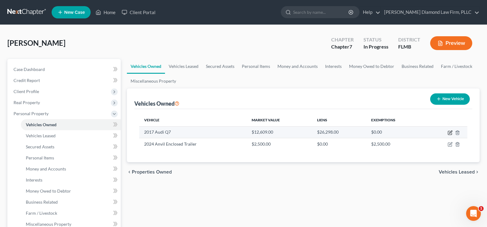
click at [451, 133] on icon "button" at bounding box center [450, 132] width 5 height 5
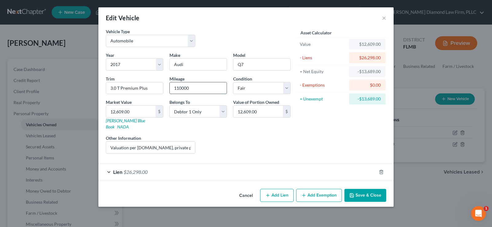
click at [190, 89] on input "110000" at bounding box center [198, 88] width 57 height 12
click at [119, 122] on link "[PERSON_NAME] Blue Book" at bounding box center [125, 123] width 39 height 11
click at [138, 112] on input "12,609.00" at bounding box center [130, 112] width 49 height 12
click at [209, 166] on div "Lien $26,298.00" at bounding box center [237, 172] width 278 height 16
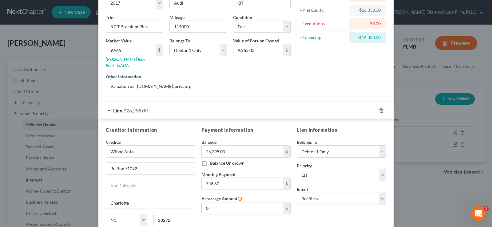
scroll to position [92, 0]
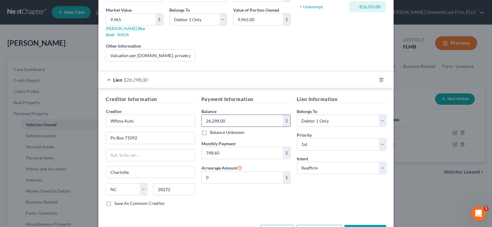
click at [238, 115] on input "26,298.00" at bounding box center [242, 121] width 81 height 12
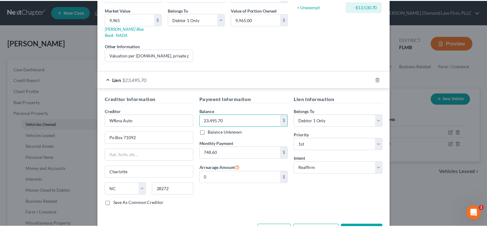
scroll to position [109, 0]
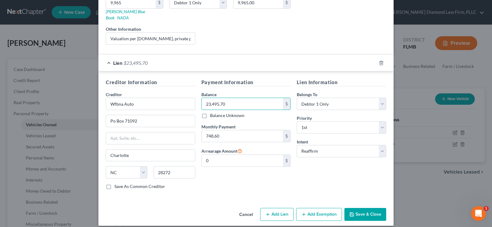
click at [364, 208] on button "Save & Close" at bounding box center [365, 214] width 42 height 13
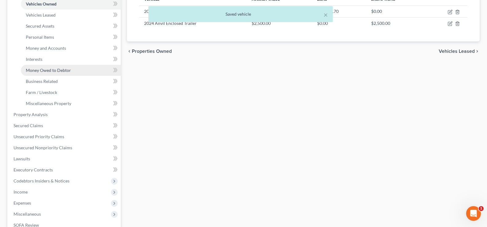
scroll to position [123, 0]
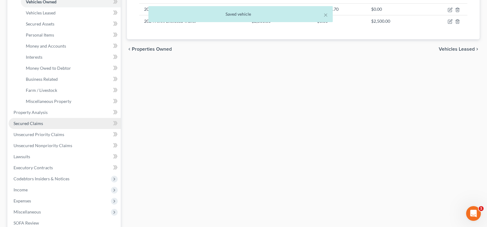
click at [40, 122] on span "Secured Claims" at bounding box center [28, 123] width 29 height 5
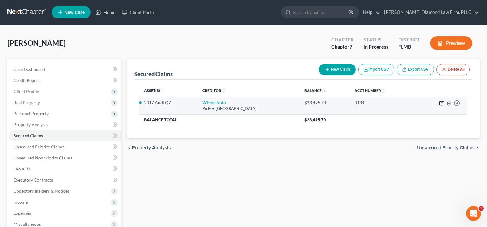
click at [441, 104] on icon "button" at bounding box center [442, 102] width 3 height 3
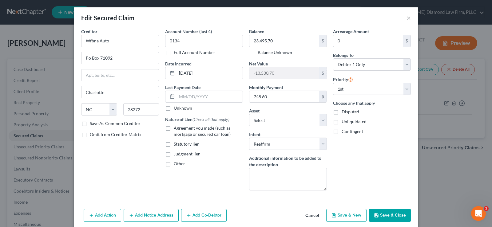
click at [174, 129] on label "Agreement you made (such as mortgage or secured car loan)" at bounding box center [208, 131] width 69 height 12
click at [176, 129] on input "Agreement you made (such as mortgage or secured car loan)" at bounding box center [178, 127] width 4 height 4
click at [200, 97] on input "text" at bounding box center [210, 97] width 66 height 12
click at [206, 99] on input "text" at bounding box center [210, 97] width 66 height 12
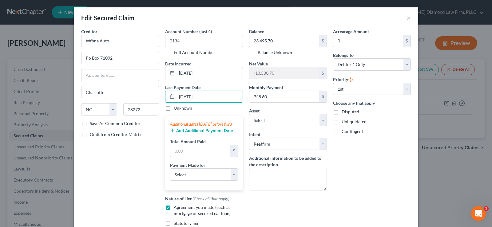
click at [199, 133] on button "Add Additional Payment Date" at bounding box center [201, 130] width 63 height 5
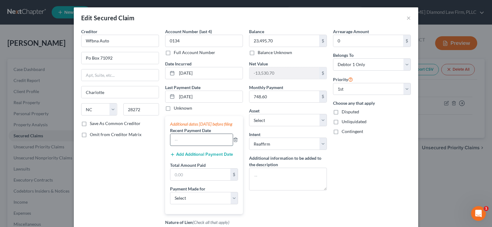
click at [187, 143] on input "text" at bounding box center [201, 140] width 62 height 12
click at [192, 157] on button "Add Additional Payment Date" at bounding box center [201, 154] width 63 height 5
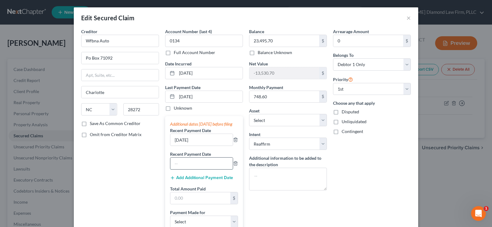
click at [182, 167] on input "text" at bounding box center [201, 164] width 62 height 12
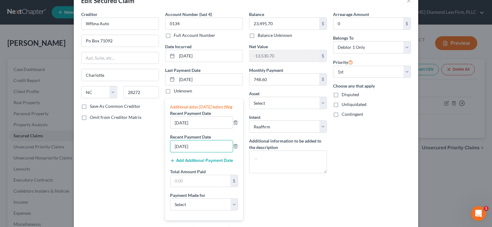
scroll to position [31, 0]
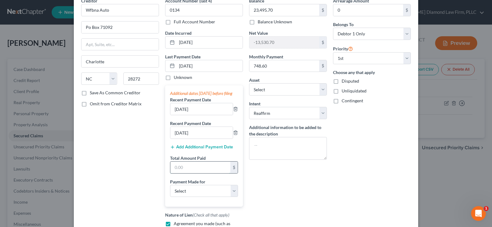
click at [194, 173] on input "text" at bounding box center [200, 168] width 60 height 12
click at [203, 185] on label "Payment Made for" at bounding box center [187, 181] width 35 height 6
click at [204, 197] on select "Select Car Credit Card Loan Repayment Mortgage Other Suppliers Or Vendors" at bounding box center [204, 191] width 68 height 12
click at [170, 191] on select "Select Car Credit Card Loan Repayment Mortgage Other Suppliers Or Vendors" at bounding box center [204, 191] width 68 height 12
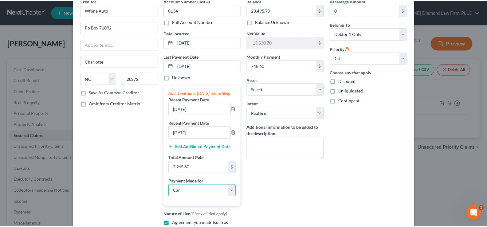
scroll to position [121, 0]
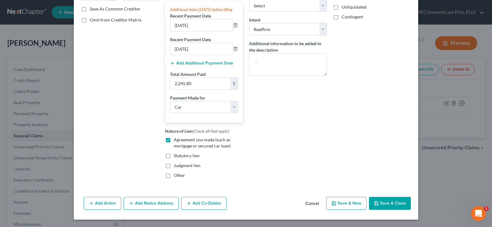
click at [389, 202] on button "Save & Close" at bounding box center [390, 203] width 42 height 13
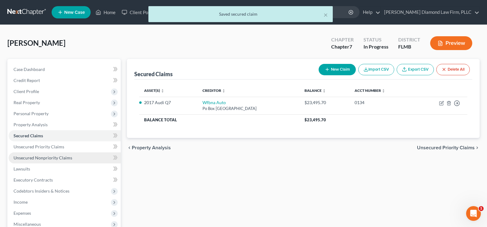
click at [41, 159] on span "Unsecured Nonpriority Claims" at bounding box center [43, 157] width 59 height 5
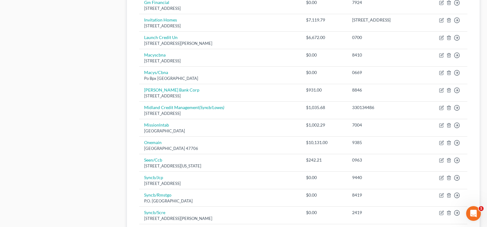
scroll to position [399, 0]
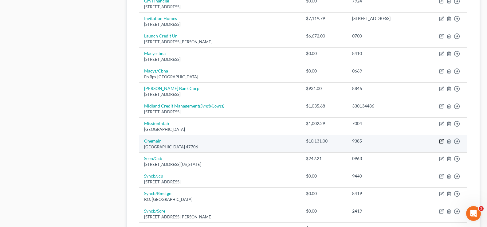
click at [442, 143] on icon "button" at bounding box center [441, 141] width 5 height 5
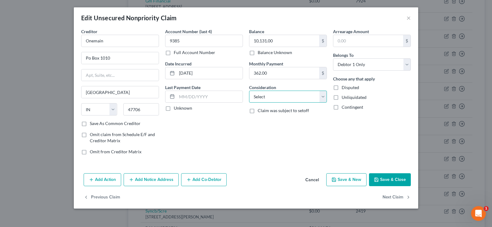
click at [299, 98] on select "Select Cable / Satellite Services Collection Agency Credit Card Debt Debt Couns…" at bounding box center [288, 97] width 78 height 12
click at [249, 91] on select "Select Cable / Satellite Services Collection Agency Credit Card Debt Debt Couns…" at bounding box center [288, 97] width 78 height 12
click at [398, 182] on button "Save & Close" at bounding box center [390, 179] width 42 height 13
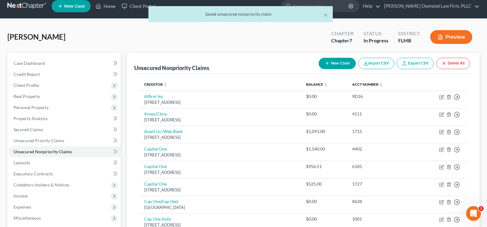
scroll to position [0, 0]
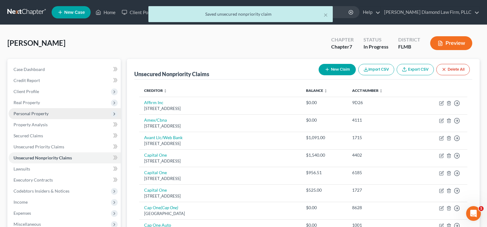
click at [56, 114] on span "Personal Property" at bounding box center [65, 113] width 112 height 11
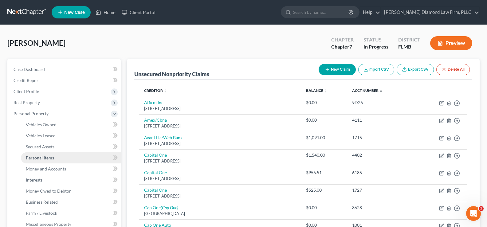
click at [58, 160] on link "Personal Items" at bounding box center [71, 157] width 100 height 11
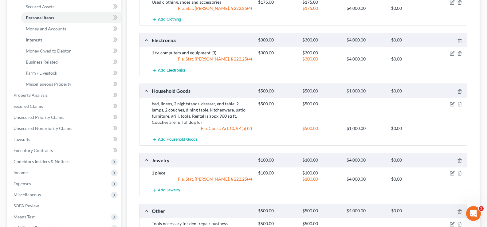
scroll to position [140, 0]
click at [52, 53] on span "Money Owed to Debtor" at bounding box center [48, 51] width 45 height 5
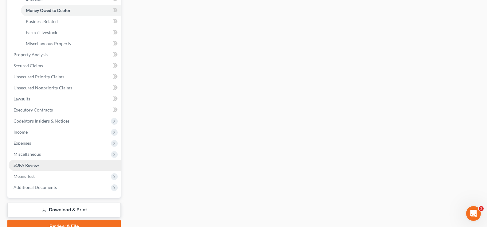
scroll to position [184, 0]
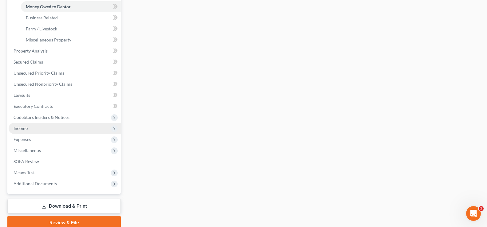
click at [25, 131] on span "Income" at bounding box center [65, 128] width 112 height 11
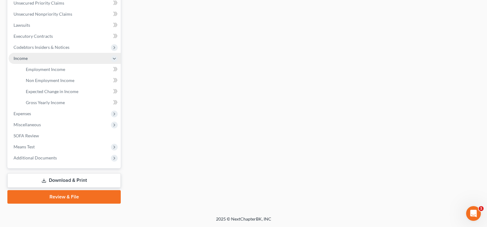
scroll to position [144, 0]
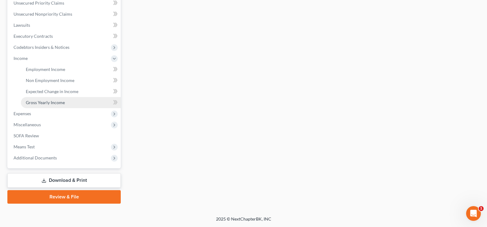
click at [54, 104] on span "Gross Yearly Income" at bounding box center [45, 102] width 39 height 5
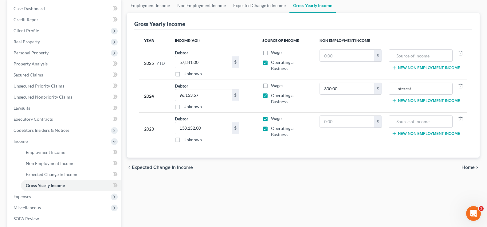
scroll to position [61, 0]
click at [36, 50] on span "Personal Property" at bounding box center [31, 51] width 35 height 5
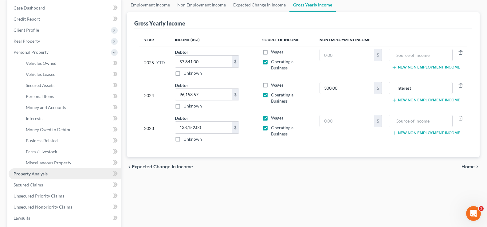
click at [53, 173] on link "Property Analysis" at bounding box center [65, 173] width 112 height 11
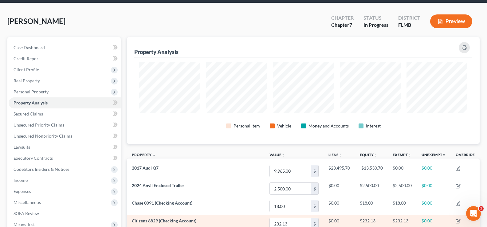
scroll to position [19, 0]
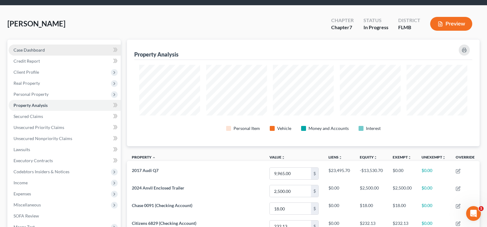
click at [50, 51] on link "Case Dashboard" at bounding box center [65, 50] width 112 height 11
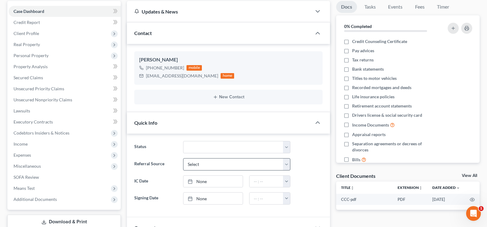
scroll to position [61, 0]
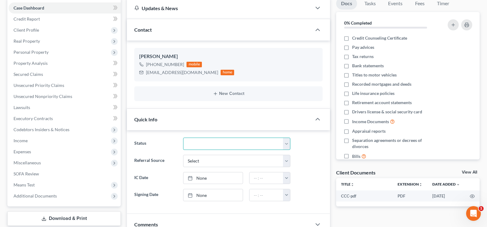
click at [226, 143] on select "Discharged Discharge Litigation Dismissal Notice Dismissed Filed Filed / Pre 34…" at bounding box center [236, 144] width 107 height 12
click at [183, 138] on select "Discharged Discharge Litigation Dismissal Notice Dismissed Filed Filed / Pre 34…" at bounding box center [236, 144] width 107 height 12
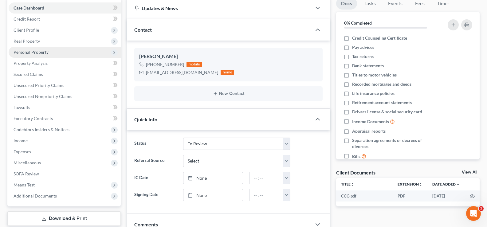
click at [38, 53] on span "Personal Property" at bounding box center [31, 51] width 35 height 5
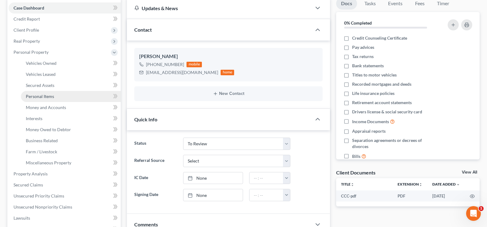
click at [55, 96] on link "Personal Items" at bounding box center [71, 96] width 100 height 11
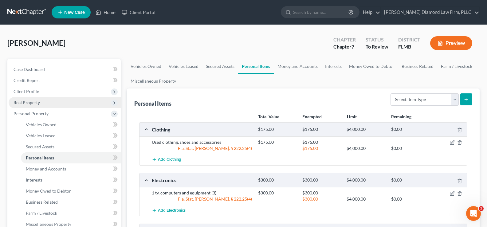
click at [54, 104] on span "Real Property" at bounding box center [65, 102] width 112 height 11
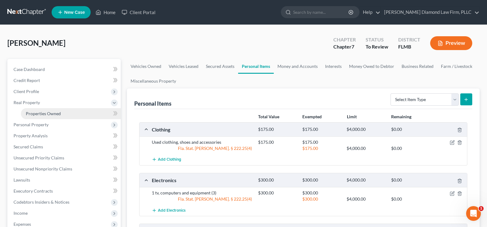
click at [56, 111] on span "Properties Owned" at bounding box center [43, 113] width 35 height 5
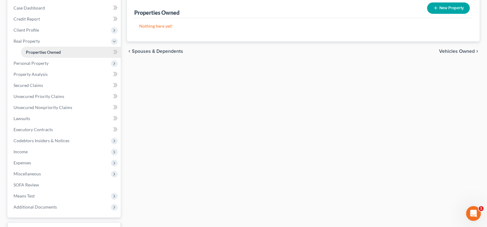
scroll to position [92, 0]
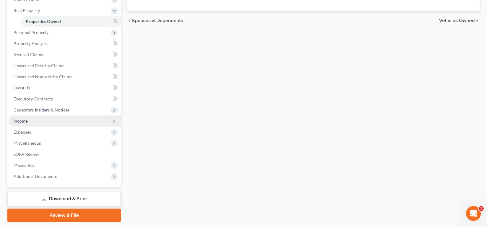
click at [50, 123] on span "Income" at bounding box center [65, 121] width 112 height 11
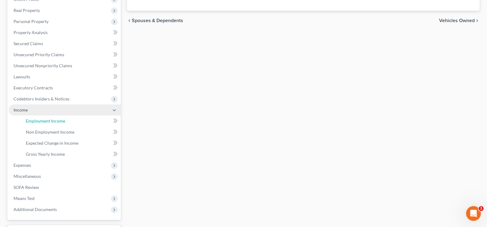
click at [50, 123] on span "Employment Income" at bounding box center [45, 120] width 39 height 5
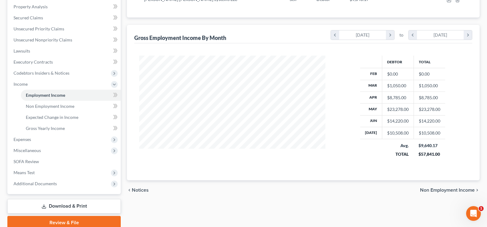
scroll to position [123, 0]
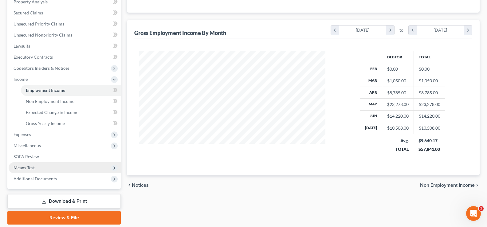
click at [41, 168] on span "Means Test" at bounding box center [65, 167] width 112 height 11
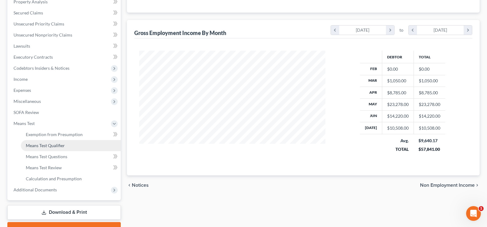
click at [56, 143] on span "Means Test Qualifier" at bounding box center [45, 145] width 39 height 5
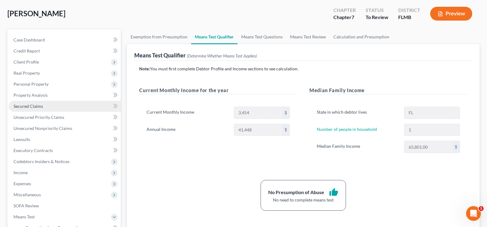
scroll to position [31, 0]
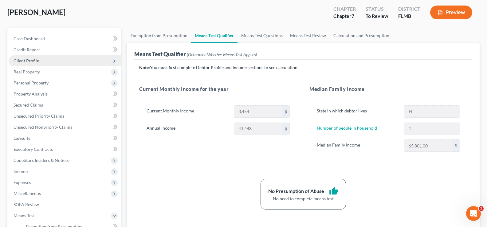
click at [42, 63] on span "Client Profile" at bounding box center [65, 60] width 112 height 11
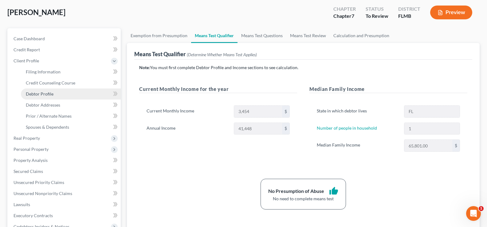
click at [65, 92] on link "Debtor Profile" at bounding box center [71, 93] width 100 height 11
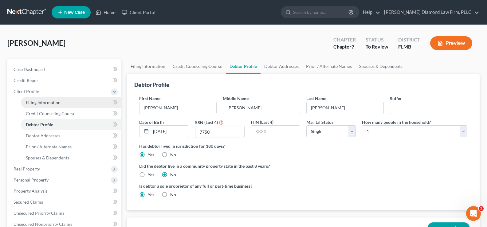
click at [58, 100] on span "Filing Information" at bounding box center [43, 102] width 35 height 5
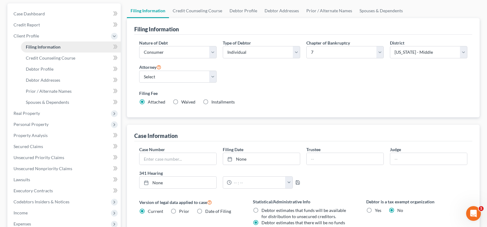
scroll to position [61, 0]
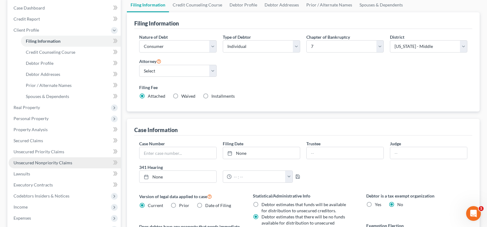
click at [58, 163] on span "Unsecured Nonpriority Claims" at bounding box center [43, 162] width 59 height 5
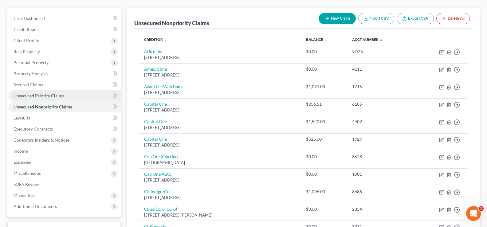
scroll to position [61, 0]
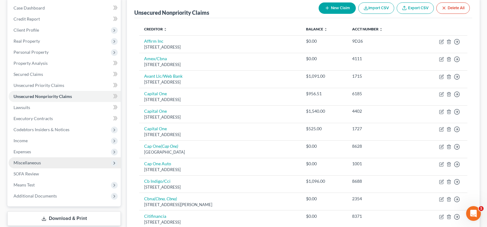
click at [48, 162] on span "Miscellaneous" at bounding box center [65, 162] width 112 height 11
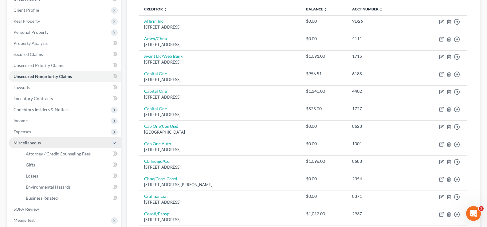
scroll to position [92, 0]
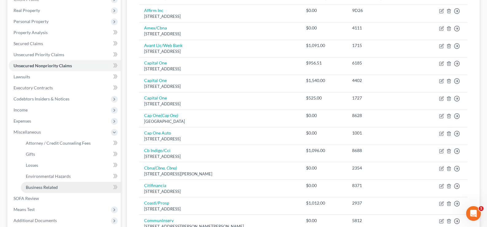
click at [55, 185] on span "Business Related" at bounding box center [42, 187] width 32 height 5
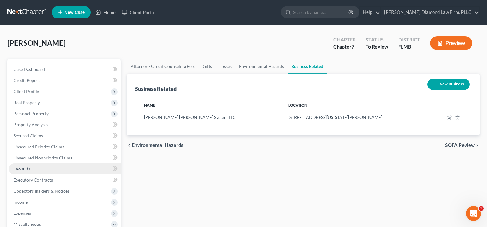
click at [46, 169] on link "Lawsuits" at bounding box center [65, 168] width 112 height 11
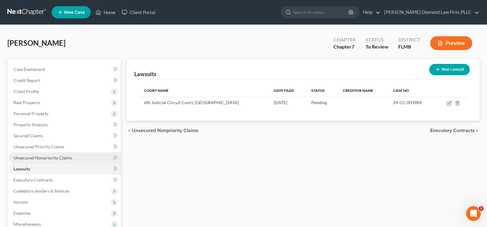
click at [54, 156] on span "Unsecured Nonpriority Claims" at bounding box center [43, 157] width 59 height 5
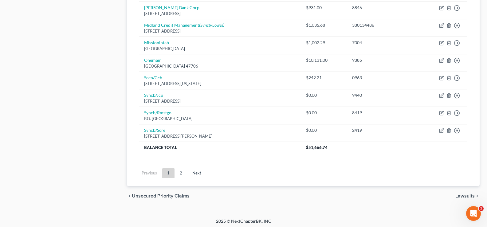
scroll to position [482, 0]
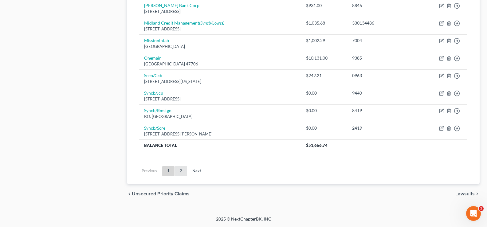
click at [181, 170] on link "2" at bounding box center [181, 171] width 12 height 10
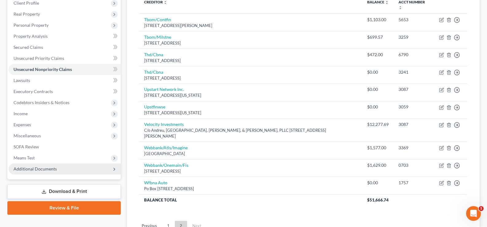
scroll to position [92, 0]
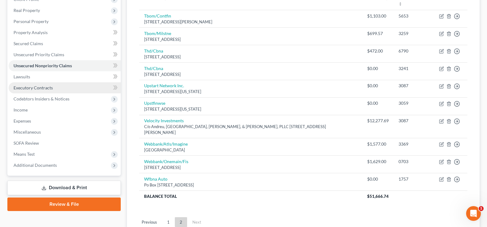
click at [56, 91] on link "Executory Contracts" at bounding box center [65, 87] width 112 height 11
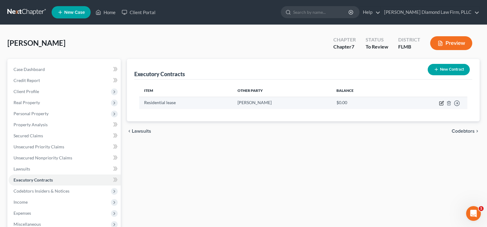
click at [442, 103] on icon "button" at bounding box center [442, 102] width 3 height 3
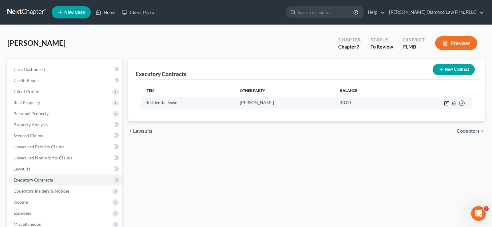
select select "3"
select select "9"
select select "0"
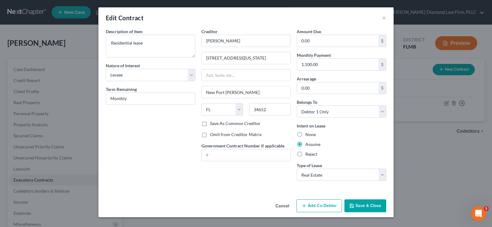
click at [362, 205] on button "Save & Close" at bounding box center [365, 205] width 42 height 13
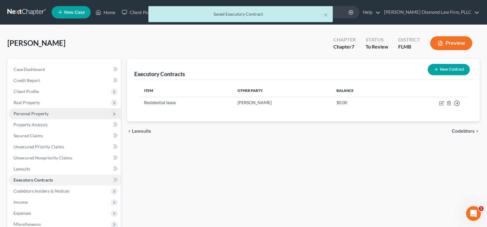
click at [44, 112] on span "Personal Property" at bounding box center [31, 113] width 35 height 5
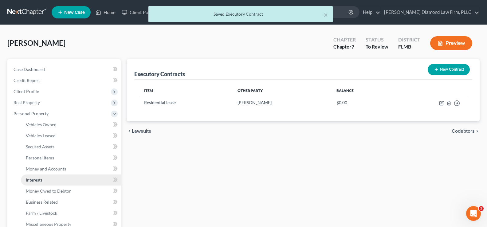
click at [49, 180] on link "Interests" at bounding box center [71, 179] width 100 height 11
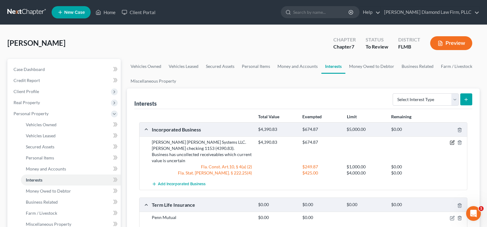
click at [452, 143] on icon "button" at bounding box center [452, 142] width 5 height 5
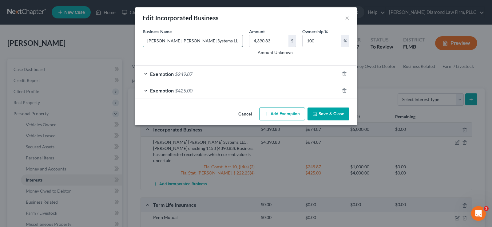
click at [222, 43] on input "[PERSON_NAME] [PERSON_NAME] Systems LLC. [PERSON_NAME] checking 1153 (4390.83).…" at bounding box center [193, 41] width 100 height 12
type input "Koch Dent Systems LLC. Chase checking 1153 (4390.83) Chase savings 9078 (12008.…"
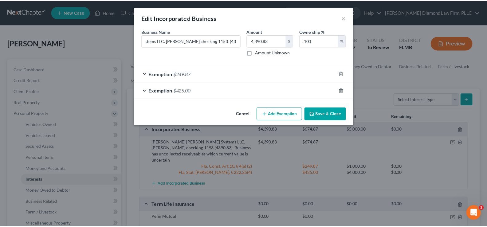
scroll to position [0, 0]
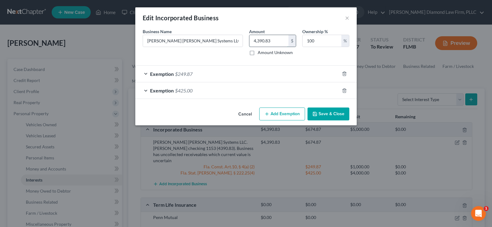
click at [273, 43] on input "4,390.83" at bounding box center [268, 41] width 39 height 12
type input "16,398.94"
click at [324, 113] on button "Save & Close" at bounding box center [328, 114] width 42 height 13
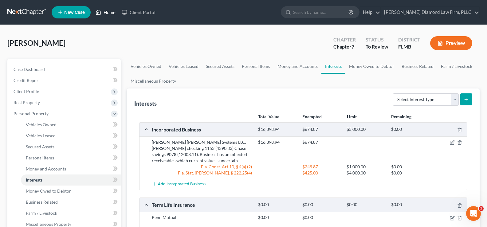
click at [113, 13] on link "Home" at bounding box center [105, 12] width 26 height 11
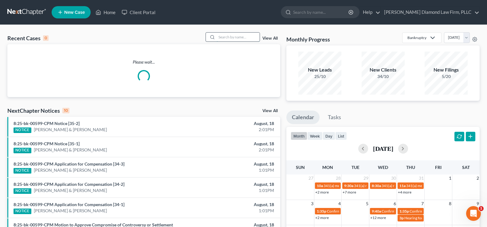
click at [230, 38] on input "search" at bounding box center [238, 37] width 43 height 9
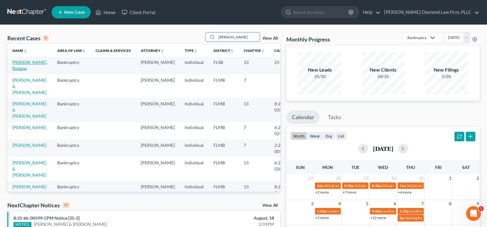
type input "williams"
click at [19, 69] on link "[PERSON_NAME], Rodane" at bounding box center [29, 65] width 35 height 11
select select "4"
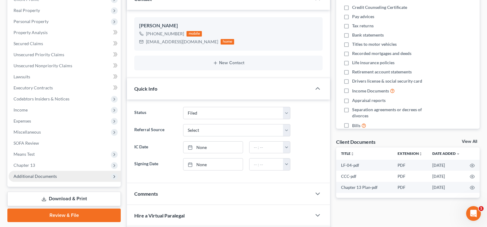
scroll to position [1064, 0]
click at [48, 178] on span "Additional Documents" at bounding box center [35, 176] width 43 height 5
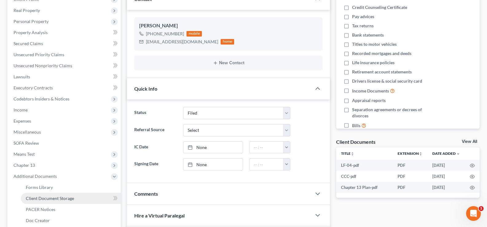
click at [54, 200] on span "Client Document Storage" at bounding box center [50, 198] width 48 height 5
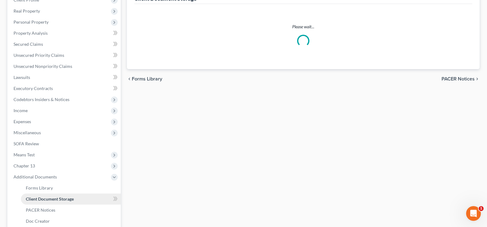
scroll to position [6, 0]
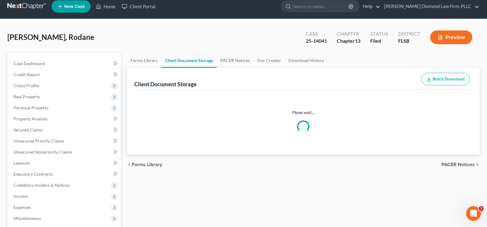
select select "22"
select select "9"
select select "42"
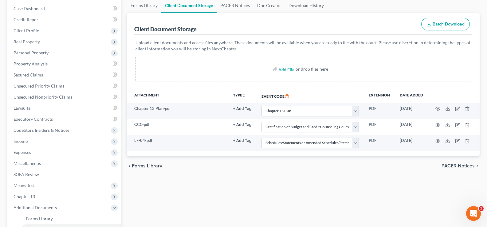
scroll to position [61, 0]
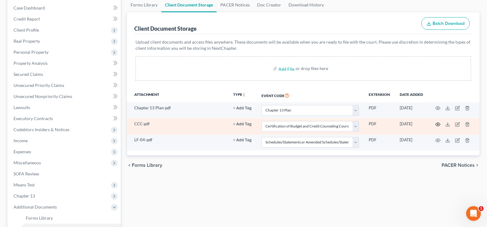
click at [439, 123] on icon "button" at bounding box center [438, 124] width 5 height 3
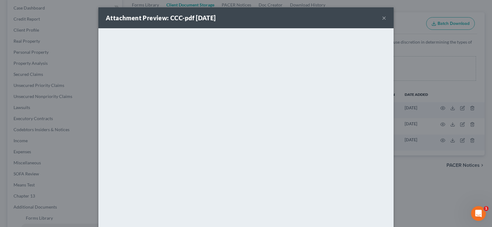
click at [383, 18] on button "×" at bounding box center [384, 17] width 4 height 7
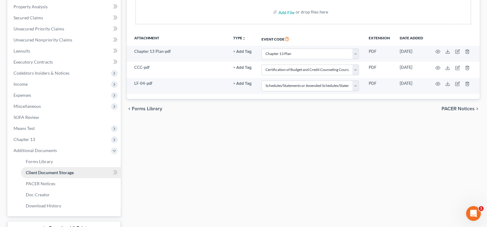
scroll to position [123, 0]
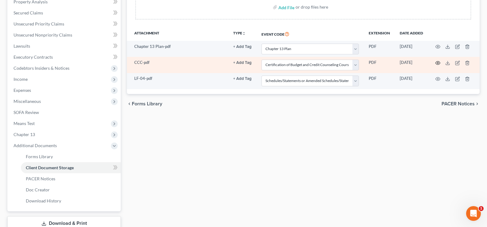
click at [437, 64] on icon "button" at bounding box center [437, 63] width 5 height 5
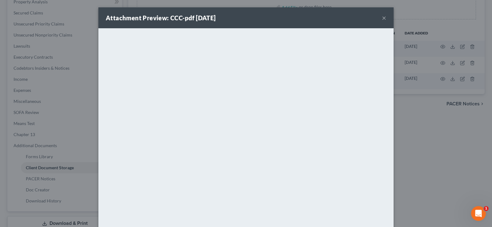
click at [383, 16] on button "×" at bounding box center [384, 17] width 4 height 7
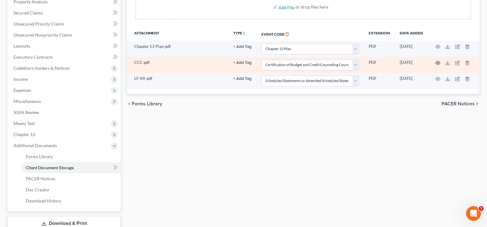
click at [438, 65] on icon "button" at bounding box center [437, 63] width 5 height 5
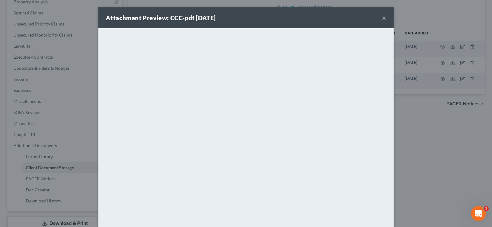
click at [382, 19] on button "×" at bounding box center [384, 17] width 4 height 7
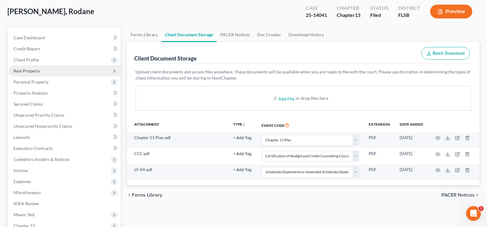
scroll to position [31, 0]
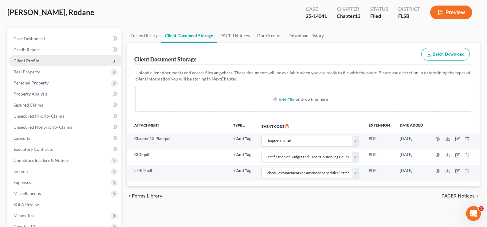
click at [40, 61] on span "Client Profile" at bounding box center [65, 60] width 112 height 11
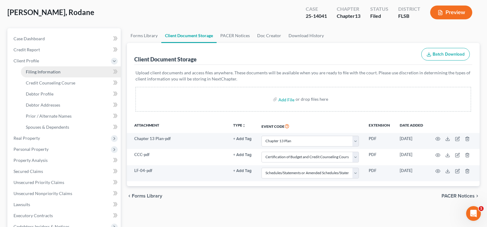
click at [53, 74] on span "Filing Information" at bounding box center [43, 71] width 35 height 5
select select "1"
select select "0"
select select "3"
select select "17"
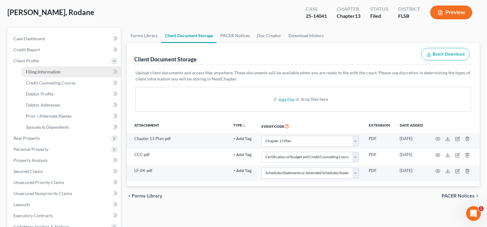
select select "1"
select select "9"
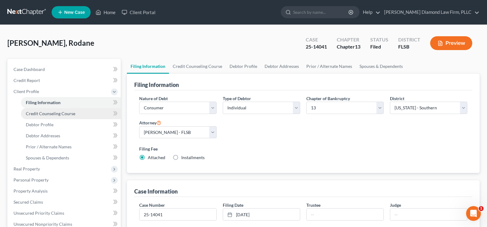
click at [58, 115] on span "Credit Counseling Course" at bounding box center [50, 113] width 49 height 5
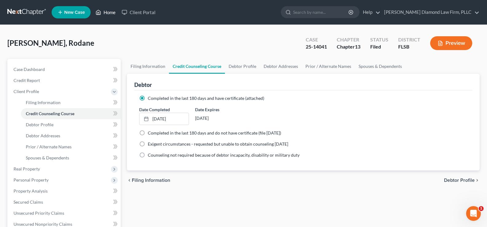
click at [108, 11] on link "Home" at bounding box center [105, 12] width 26 height 11
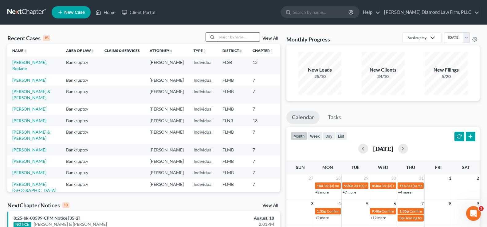
click at [233, 39] on input "search" at bounding box center [238, 37] width 43 height 9
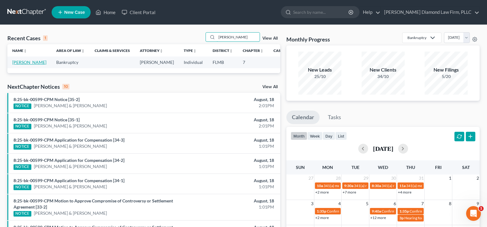
type input "[PERSON_NAME]"
click at [23, 65] on link "[PERSON_NAME]" at bounding box center [29, 62] width 34 height 5
select select "19"
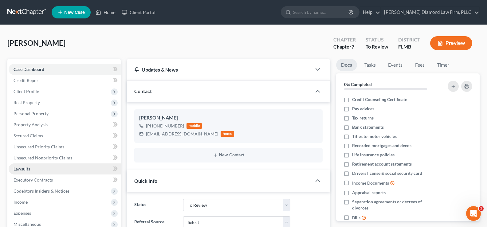
scroll to position [31, 0]
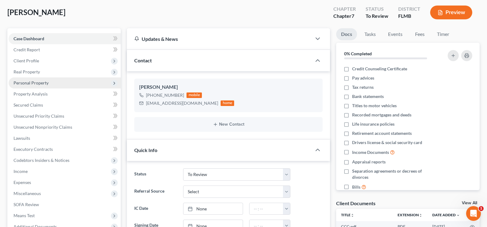
click at [50, 86] on span "Personal Property" at bounding box center [65, 82] width 112 height 11
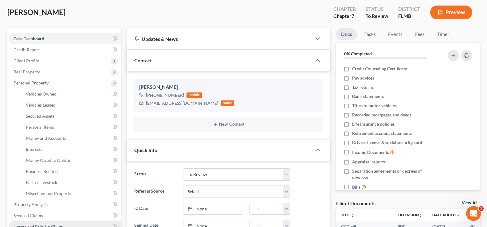
scroll to position [61, 0]
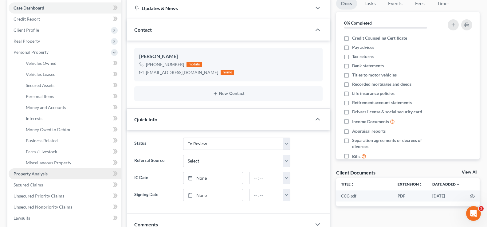
click at [44, 177] on link "Property Analysis" at bounding box center [65, 173] width 112 height 11
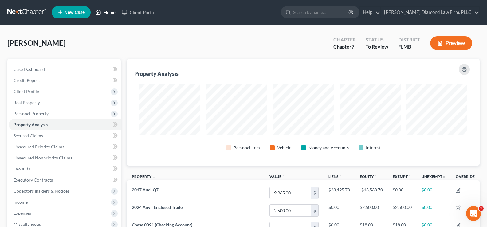
click at [112, 12] on link "Home" at bounding box center [105, 12] width 26 height 11
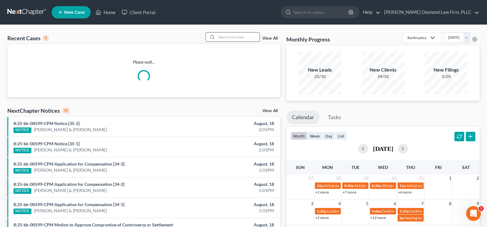
click at [238, 37] on input "search" at bounding box center [238, 37] width 43 height 9
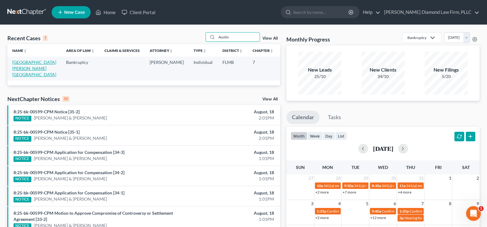
type input "Austin"
click at [18, 68] on link "Austin, Clifton" at bounding box center [34, 69] width 44 height 18
select select "7"
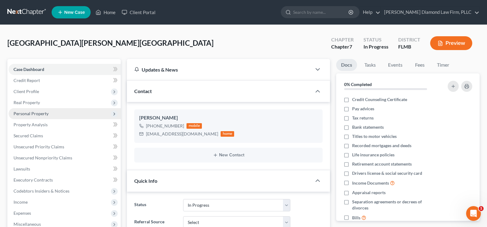
click at [50, 116] on span "Personal Property" at bounding box center [65, 113] width 112 height 11
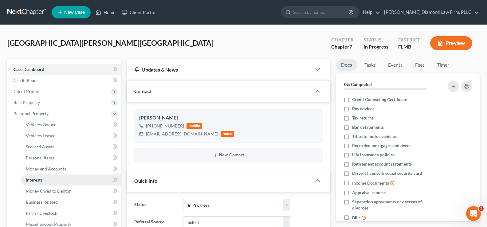
click at [50, 180] on link "Interests" at bounding box center [71, 179] width 100 height 11
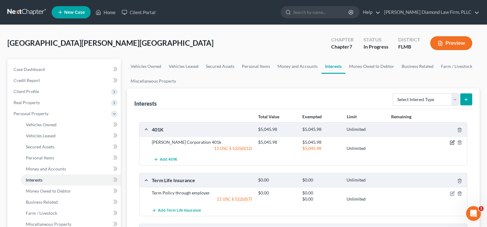
click at [453, 142] on icon "button" at bounding box center [452, 142] width 3 height 3
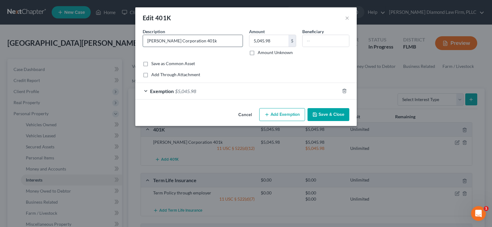
drag, startPoint x: 199, startPoint y: 41, endPoint x: 144, endPoint y: 44, distance: 54.5
click at [144, 44] on input "Kirby Corporation 401k" at bounding box center [193, 41] width 100 height 12
type input "Fidelity CECO Environmental 401(k)"
click at [274, 41] on input "5,045.98" at bounding box center [268, 41] width 39 height 12
type input "2,855.07"
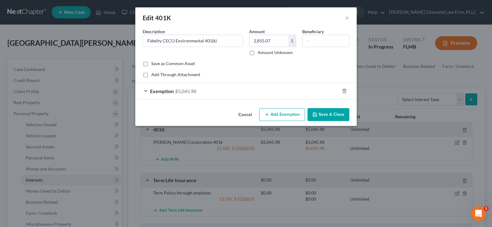
click at [206, 91] on div "Exemption $5,045.98" at bounding box center [237, 91] width 204 height 16
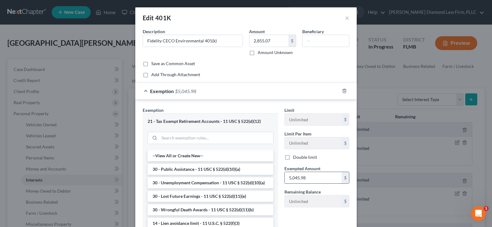
click at [312, 181] on input "5,045.98" at bounding box center [312, 178] width 57 height 12
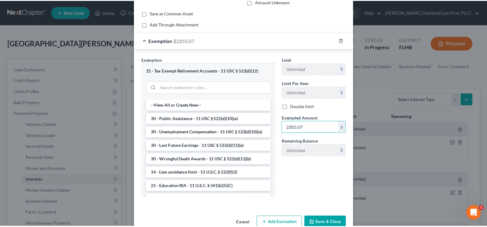
scroll to position [65, 0]
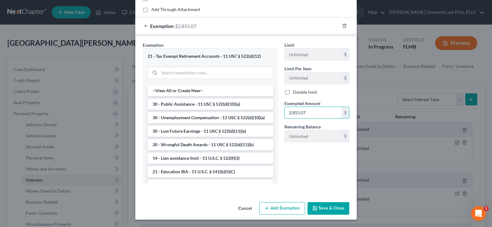
type input "2,855.07"
click at [324, 211] on button "Save & Close" at bounding box center [328, 208] width 42 height 13
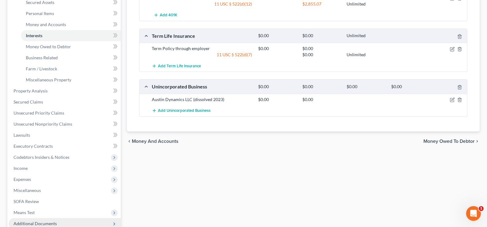
scroll to position [184, 0]
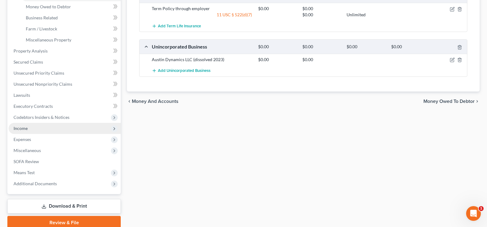
click at [36, 131] on span "Income" at bounding box center [65, 128] width 112 height 11
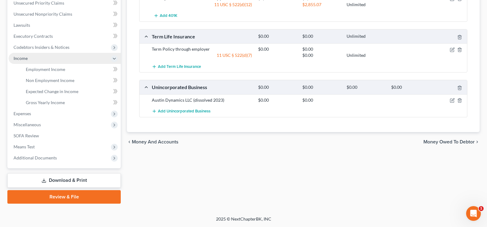
scroll to position [144, 0]
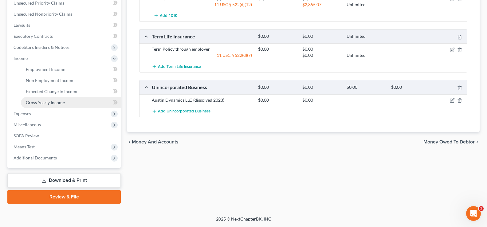
click at [55, 104] on span "Gross Yearly Income" at bounding box center [45, 102] width 39 height 5
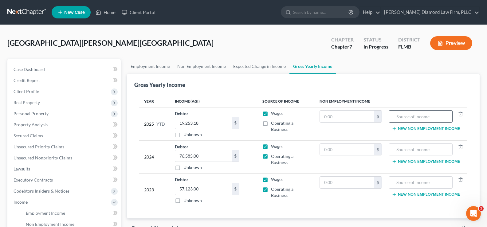
click at [400, 114] on input "text" at bounding box center [420, 117] width 57 height 12
type input "Retirement withdrawal"
click at [353, 118] on input "text" at bounding box center [347, 117] width 55 height 12
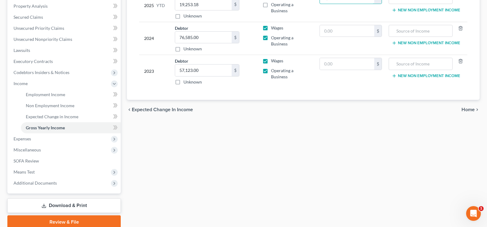
scroll to position [123, 0]
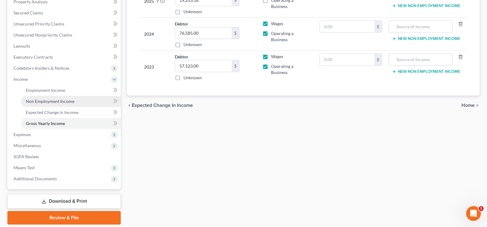
type input "2,695"
click at [70, 101] on span "Non Employment Income" at bounding box center [50, 101] width 49 height 5
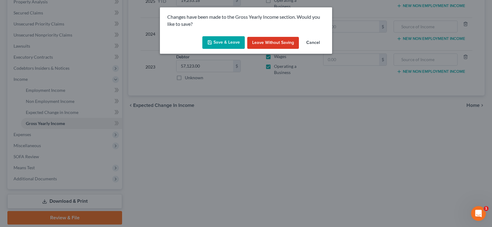
click at [228, 45] on button "Save & Leave" at bounding box center [223, 42] width 42 height 13
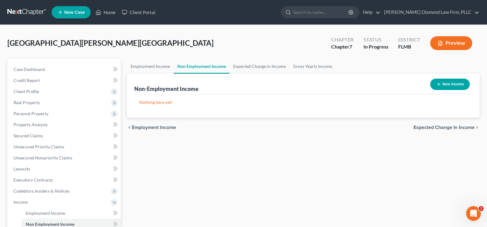
click at [452, 85] on button "New Income" at bounding box center [450, 84] width 40 height 11
select select "0"
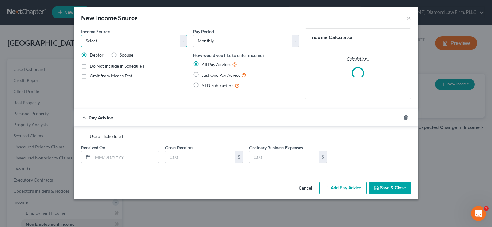
drag, startPoint x: 110, startPoint y: 42, endPoint x: 112, endPoint y: 45, distance: 3.5
click at [110, 42] on select "Select Unemployment Disability (from employer) Pension Retirement Social Securi…" at bounding box center [134, 41] width 106 height 12
select select "13"
click at [81, 35] on select "Select Unemployment Disability (from employer) Pension Retirement Social Securi…" at bounding box center [134, 41] width 106 height 12
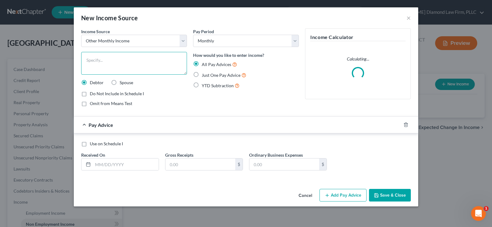
click at [111, 57] on textarea at bounding box center [134, 63] width 106 height 23
type textarea "Withdrawl from retitment account"
click at [112, 162] on input "text" at bounding box center [126, 165] width 66 height 12
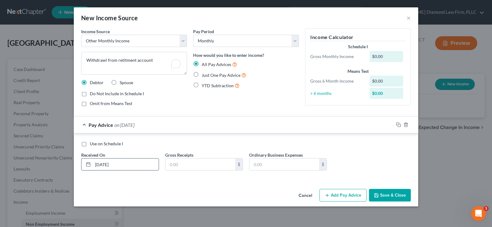
type input "[DATE]"
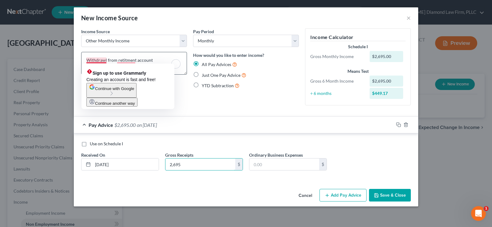
type input "2,695"
click at [105, 61] on textarea "Withdrawl from retitment account" at bounding box center [134, 63] width 106 height 23
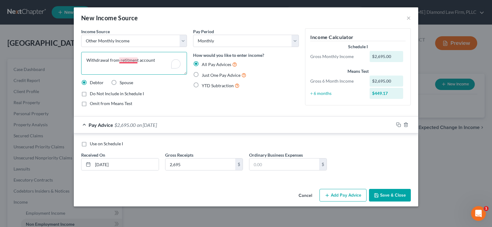
click at [128, 60] on textarea "Withdrawal from retitment account" at bounding box center [134, 63] width 106 height 23
type textarea "Withdrawal from retirement account"
click at [393, 196] on button "Save & Close" at bounding box center [390, 195] width 42 height 13
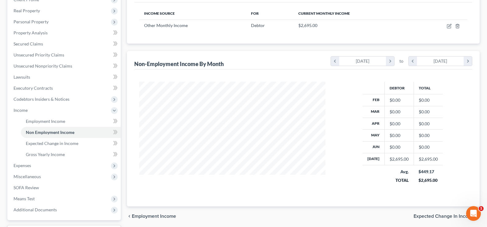
scroll to position [92, 0]
click at [37, 201] on span "Means Test" at bounding box center [65, 198] width 112 height 11
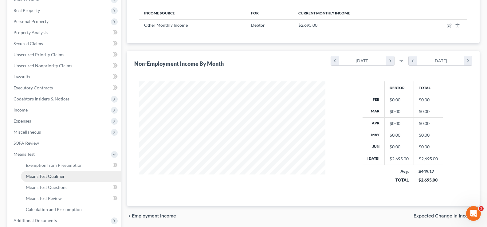
click at [63, 175] on span "Means Test Qualifier" at bounding box center [45, 176] width 39 height 5
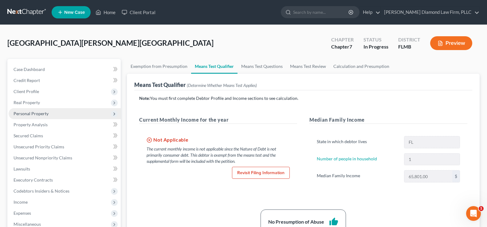
click at [39, 114] on span "Personal Property" at bounding box center [31, 113] width 35 height 5
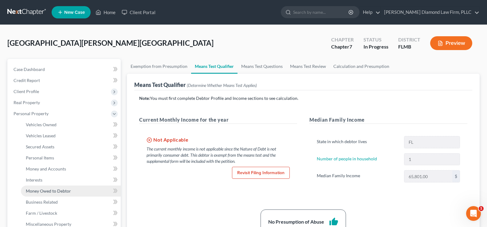
click at [52, 190] on span "Money Owed to Debtor" at bounding box center [48, 190] width 45 height 5
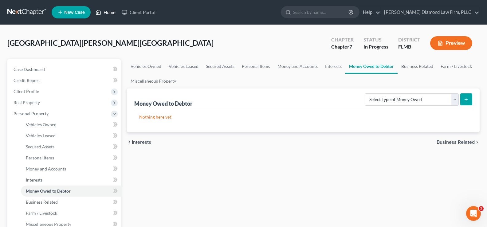
click at [112, 11] on link "Home" at bounding box center [105, 12] width 26 height 11
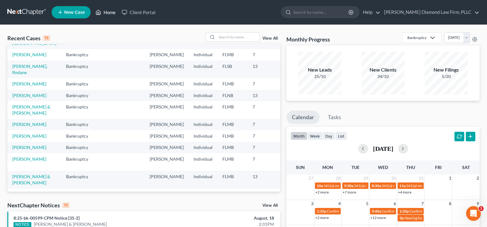
scroll to position [123, 0]
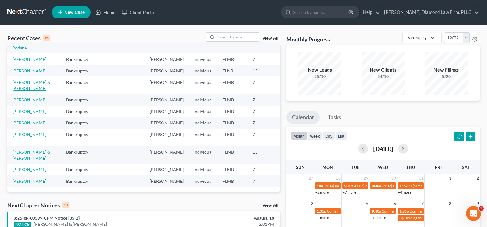
click at [22, 80] on link "[PERSON_NAME] & [PERSON_NAME]" at bounding box center [31, 85] width 38 height 11
select select "7"
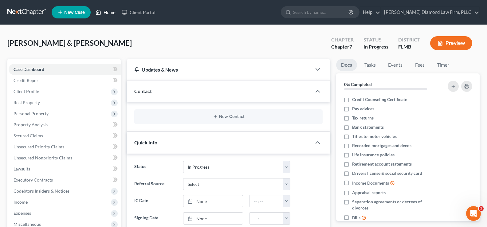
click at [106, 13] on link "Home" at bounding box center [105, 12] width 26 height 11
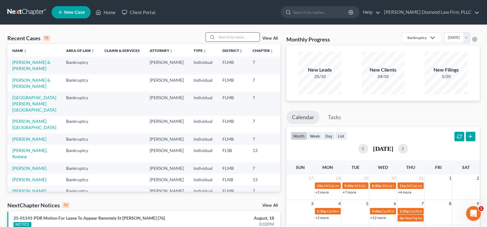
click at [235, 35] on input "search" at bounding box center [238, 37] width 43 height 9
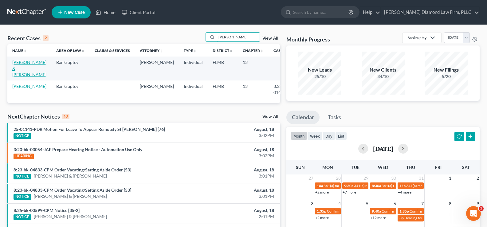
type input "Mack"
click at [22, 67] on link "[PERSON_NAME] & [PERSON_NAME]" at bounding box center [29, 69] width 34 height 18
select select "7"
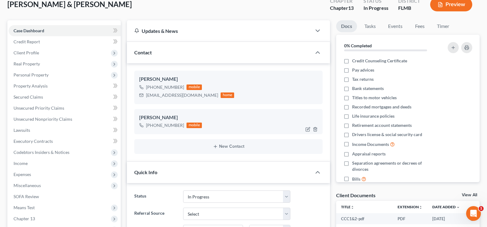
scroll to position [92, 0]
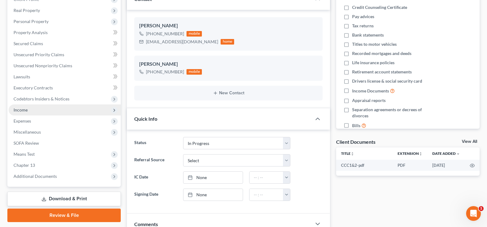
click at [54, 110] on span "Income" at bounding box center [65, 109] width 112 height 11
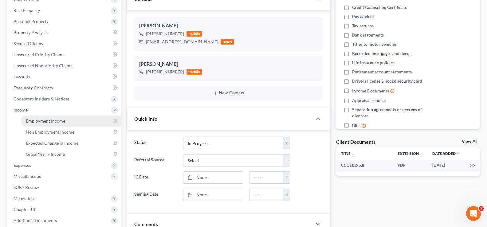
click at [65, 122] on link "Employment Income" at bounding box center [71, 121] width 100 height 11
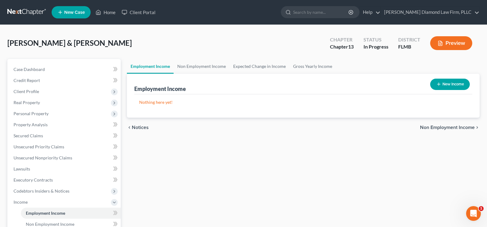
click at [446, 82] on button "New Income" at bounding box center [450, 84] width 40 height 11
select select "0"
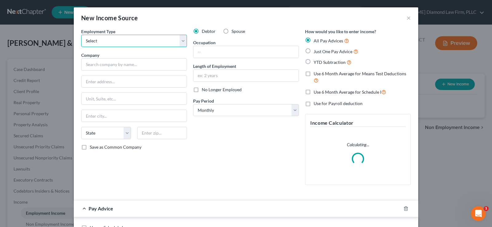
click at [133, 37] on select "Select Full or [DEMOGRAPHIC_DATA] Employment Self Employment" at bounding box center [134, 41] width 106 height 12
select select "0"
click at [81, 35] on select "Select Full or [DEMOGRAPHIC_DATA] Employment Self Employment" at bounding box center [134, 41] width 106 height 12
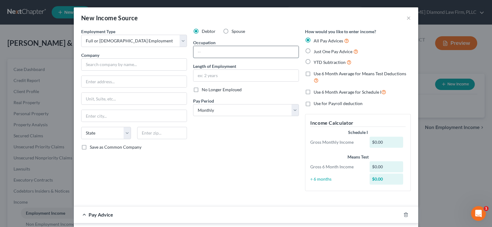
click at [214, 49] on input "text" at bounding box center [245, 52] width 105 height 12
type input "Field Technician"
click at [120, 66] on input "text" at bounding box center [134, 64] width 106 height 12
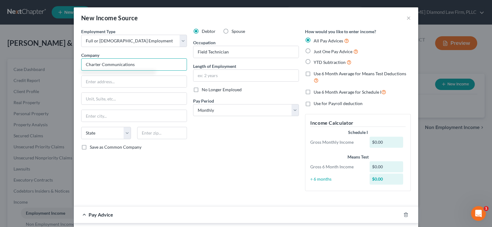
type input "Charter Communications"
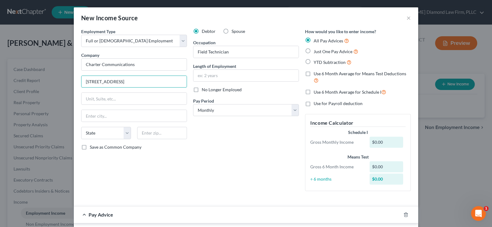
type input "700 Carillon Pkkwy Suite 6"
click at [156, 134] on input "text" at bounding box center [162, 133] width 50 height 12
type input "33716"
type input "Saint Petersburg"
select select "9"
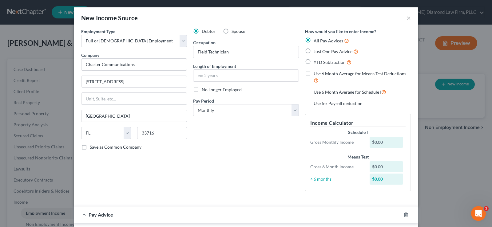
click at [230, 82] on div "Debtor Spouse Occupation Field Technician Length of Employment No Longer Employ…" at bounding box center [246, 112] width 112 height 168
click at [229, 77] on input "text" at bounding box center [245, 76] width 105 height 12
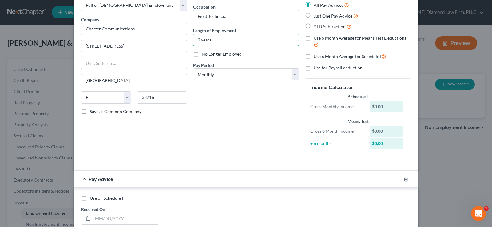
scroll to position [92, 0]
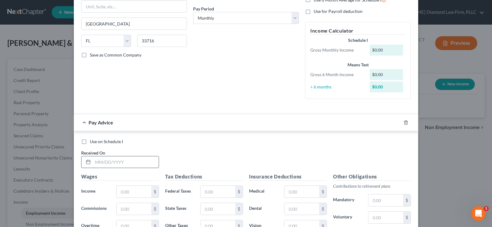
type input "2 years"
click at [129, 159] on input "text" at bounding box center [126, 162] width 66 height 12
click at [123, 158] on input "text" at bounding box center [126, 162] width 66 height 12
type input "02/13/2025"
click at [132, 192] on input "text" at bounding box center [133, 192] width 35 height 12
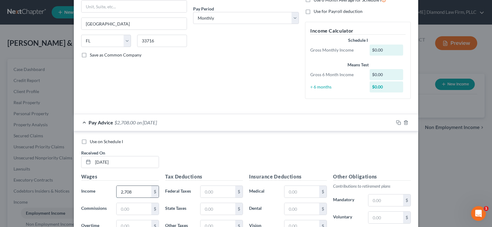
type input "2,708"
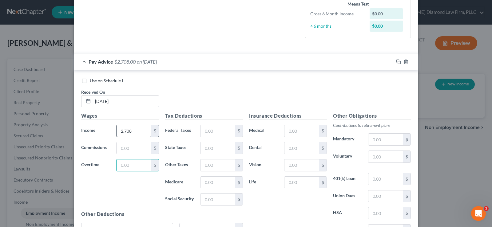
scroll to position [189, 0]
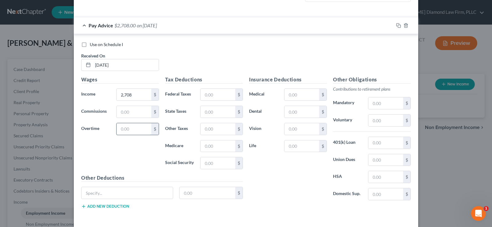
click at [137, 128] on input "text" at bounding box center [133, 129] width 35 height 12
type input "33"
click at [218, 94] on input "text" at bounding box center [217, 95] width 35 height 12
type input "276.11"
type input "37.05"
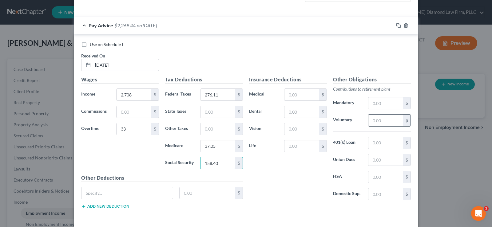
type input "158.40"
click at [379, 121] on input "text" at bounding box center [385, 121] width 35 height 12
type input "164.46"
click at [292, 113] on input "text" at bounding box center [301, 112] width 35 height 12
type input "27.93"
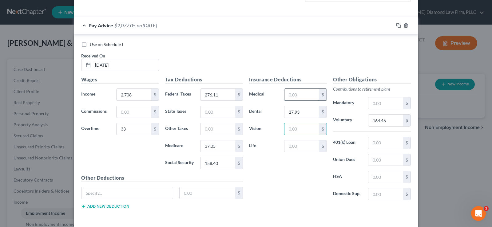
click at [291, 95] on input "text" at bounding box center [301, 95] width 35 height 12
type input "161.70"
click at [308, 146] on input "text" at bounding box center [301, 146] width 35 height 12
type input "3.13"
click at [397, 25] on icon "button" at bounding box center [398, 25] width 5 height 5
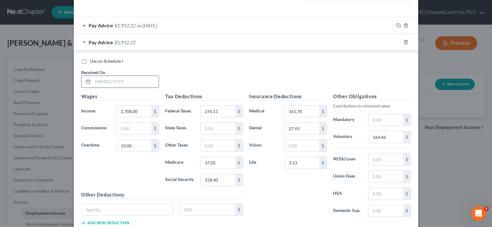
click at [123, 83] on input "text" at bounding box center [126, 82] width 66 height 12
type input "02/27/2025"
click at [131, 147] on input "33.00" at bounding box center [133, 146] width 35 height 12
click at [142, 147] on input "33.00" at bounding box center [133, 146] width 35 height 12
drag, startPoint x: 140, startPoint y: 146, endPoint x: 83, endPoint y: 150, distance: 56.7
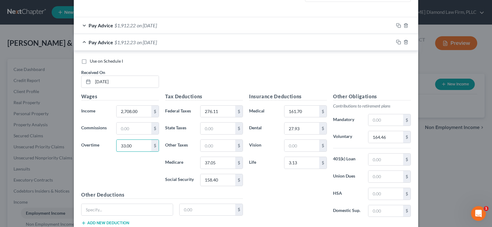
click at [83, 150] on div "Overtime 33.00 $" at bounding box center [120, 145] width 84 height 12
type input "15.69"
click at [141, 113] on input "2,708.00" at bounding box center [133, 112] width 35 height 12
type input "2,908"
type input "322.47"
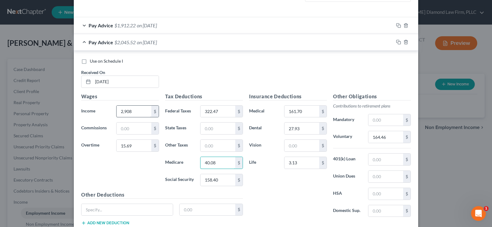
type input "40.08"
type input "171.41"
click at [395, 136] on input "164.46" at bounding box center [385, 137] width 35 height 12
type input "163.42"
click at [398, 43] on icon "button" at bounding box center [398, 42] width 5 height 5
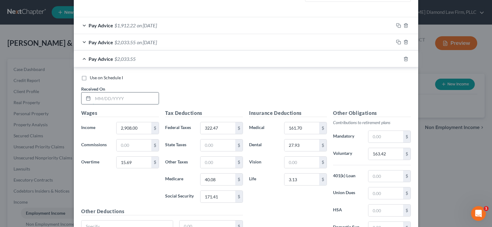
click at [113, 98] on input "text" at bounding box center [126, 98] width 66 height 12
type input "03/13/2025"
click at [143, 128] on input "2,908.00" at bounding box center [133, 128] width 35 height 12
type input "2,908.00"
click at [131, 161] on input "15.69" at bounding box center [133, 163] width 35 height 12
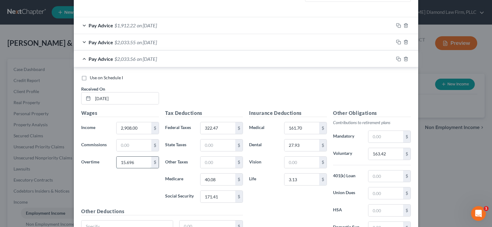
type input "15.69"
type input "288.13"
type input "37.89"
type input "162"
click at [388, 154] on input "163.42" at bounding box center [385, 154] width 35 height 12
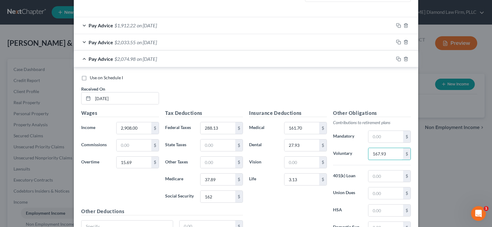
type input "167.93"
click at [137, 163] on input "15.69" at bounding box center [133, 163] width 35 height 12
type input "5.76"
click at [135, 130] on input "2,908.00" at bounding box center [133, 128] width 35 height 12
type input "2,793.05"
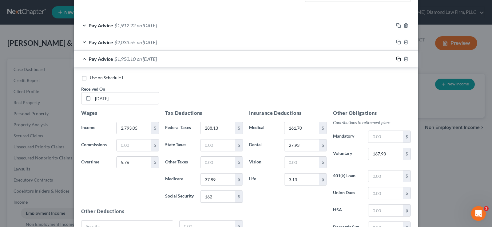
click at [398, 60] on rect "button" at bounding box center [399, 59] width 3 height 3
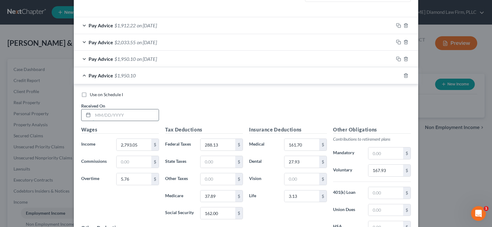
click at [124, 116] on input "text" at bounding box center [126, 115] width 66 height 12
type input "03/27/2025"
click at [135, 182] on input "5.76" at bounding box center [133, 179] width 35 height 12
type input "64.42"
click at [138, 144] on input "2,793.05" at bounding box center [133, 145] width 35 height 12
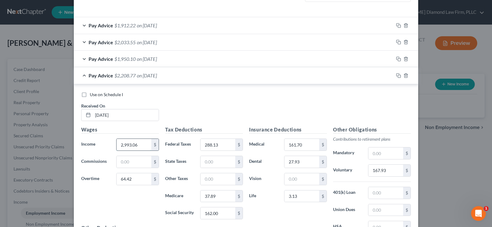
type input "2,993.06"
type input "360.51"
type input "42.71"
type input "182.61"
click at [390, 167] on input "167.93" at bounding box center [385, 171] width 35 height 12
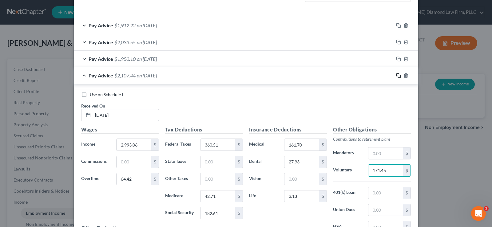
type input "171.45"
click at [396, 76] on icon "button" at bounding box center [398, 75] width 5 height 5
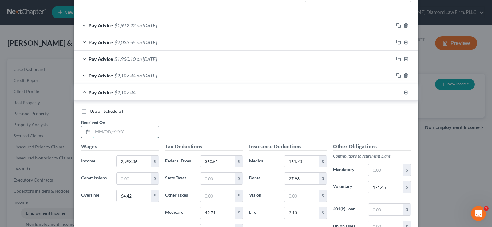
click at [111, 131] on input "text" at bounding box center [126, 132] width 66 height 12
type input "04/10/2025"
click at [137, 162] on input "2,993.06" at bounding box center [133, 162] width 35 height 12
type input "2,800.03"
type input "0"
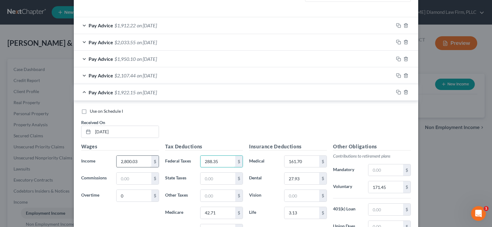
type input "288.35"
type input "37.90"
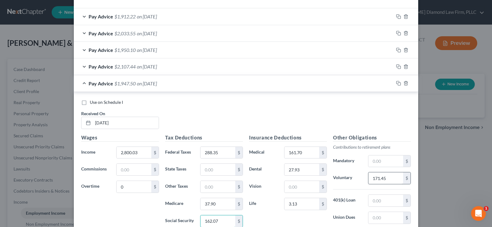
type input "162.07"
click at [391, 177] on input "171.45" at bounding box center [385, 178] width 35 height 12
type input "168"
click at [397, 84] on icon "button" at bounding box center [398, 83] width 5 height 5
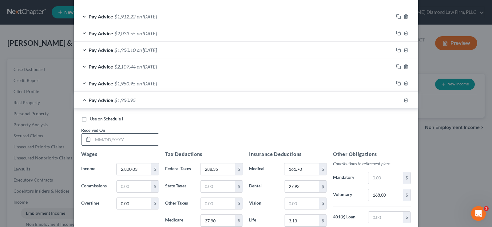
click at [119, 137] on input "text" at bounding box center [126, 140] width 66 height 12
type input "04/24/2025"
click at [131, 205] on input "0.00" at bounding box center [133, 204] width 35 height 12
type input "63.15"
click at [140, 168] on input "2,800.03" at bounding box center [133, 169] width 35 height 12
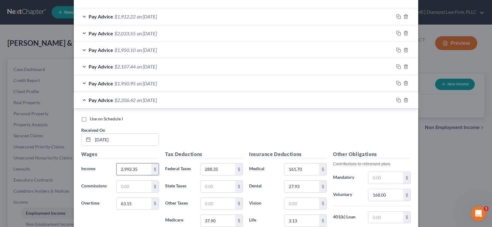
type input "2,992.35"
type input "351.96"
type input "42.15"
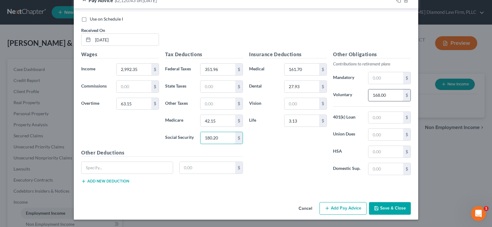
type input "180.20"
click at [386, 96] on input "168.00" at bounding box center [385, 95] width 35 height 12
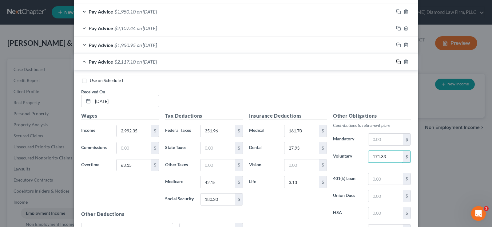
type input "171.33"
click at [396, 63] on icon "button" at bounding box center [398, 61] width 5 height 5
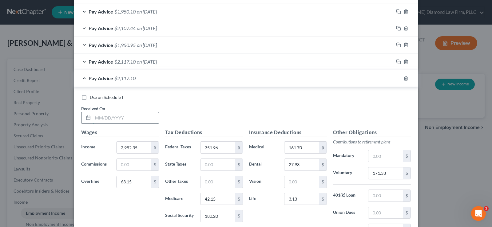
click at [122, 117] on input "text" at bounding box center [126, 118] width 66 height 12
type input "05/08/2025"
click at [139, 181] on input "63.15" at bounding box center [133, 182] width 35 height 12
type input "2.62"
click at [141, 148] on input "2,992.35" at bounding box center [133, 148] width 35 height 12
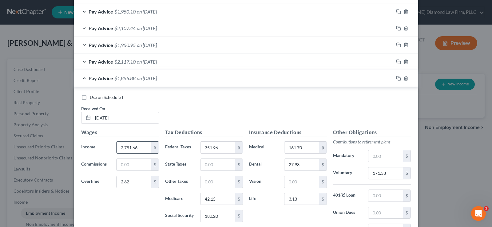
type input "2,791.66"
type input "287.16"
type input "37.82"
type input "161.71"
click at [384, 176] on input "171.33" at bounding box center [385, 173] width 35 height 12
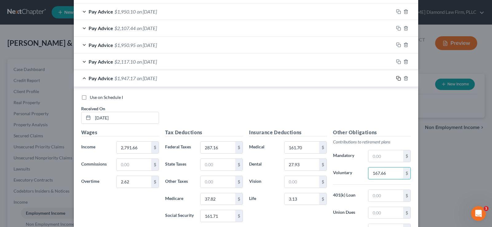
type input "167.66"
click at [397, 80] on icon "button" at bounding box center [398, 78] width 5 height 5
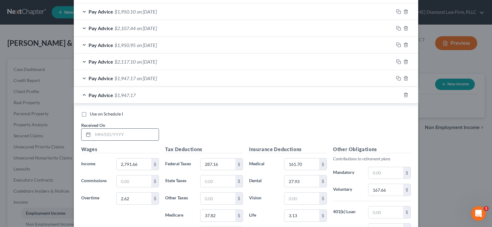
click at [122, 133] on input "text" at bounding box center [126, 135] width 66 height 12
type input "[DATE]"
click at [130, 203] on input "2.62" at bounding box center [133, 199] width 35 height 12
type input "431.52"
click at [136, 166] on input "2,791.66" at bounding box center [133, 165] width 35 height 12
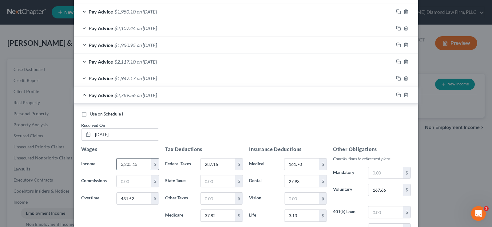
type input "3,205.15"
type input "474.79"
type input "50.57"
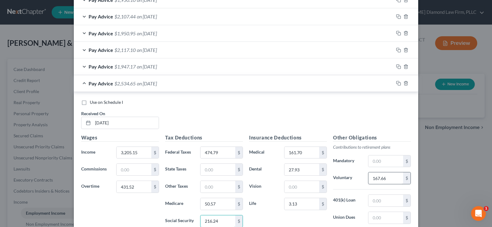
type input "216.24"
click at [388, 179] on input "167.66" at bounding box center [385, 178] width 35 height 12
type input "194.20"
click at [396, 86] on icon "button" at bounding box center [398, 83] width 5 height 5
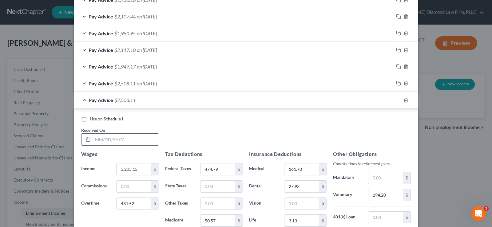
click at [116, 142] on input "text" at bounding box center [126, 140] width 66 height 12
type input "06/05/2025"
click at [135, 206] on input "431.52" at bounding box center [133, 204] width 35 height 12
type input "465.78"
click at [139, 169] on input "3,205.15" at bounding box center [133, 169] width 35 height 12
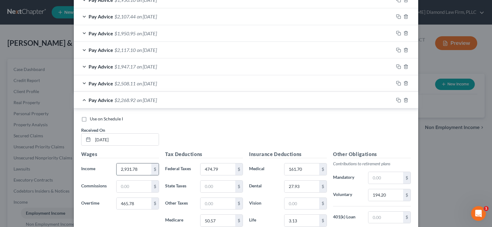
type input "2,931.78"
type input "411.92"
type input "46.57"
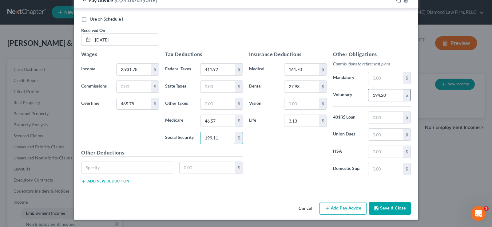
type input "199.11"
click at [388, 96] on input "194.20" at bounding box center [385, 95] width 35 height 12
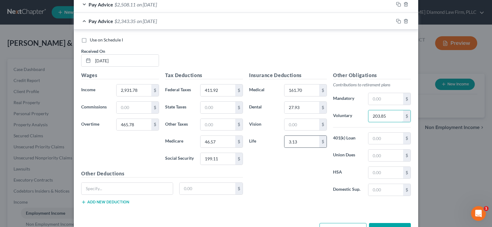
scroll to position [317, 0]
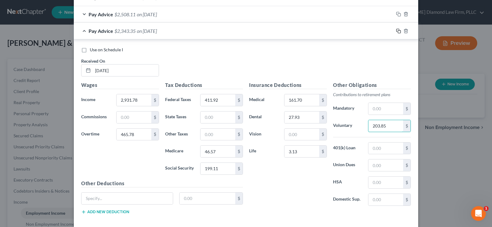
type input "203.85"
click at [398, 30] on rect "button" at bounding box center [399, 31] width 3 height 3
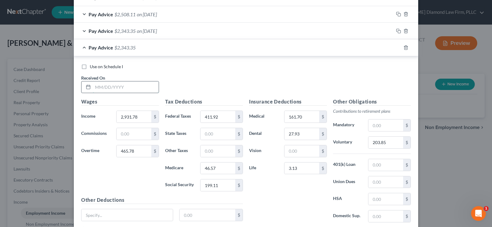
click at [119, 86] on input "text" at bounding box center [126, 87] width 66 height 12
type input "06/18/2025"
click at [137, 155] on input "465.78" at bounding box center [133, 151] width 35 height 12
type input "1.35"
click at [136, 119] on input "2,931.78" at bounding box center [133, 117] width 35 height 12
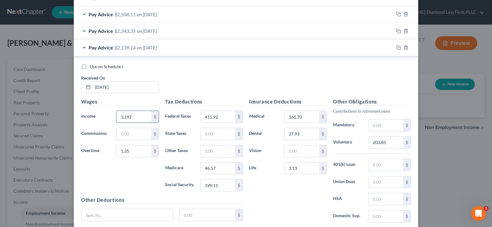
type input "3,192"
type input "383.11"
type input "44.14"
type input "188.75"
click at [385, 141] on input "203.85" at bounding box center [385, 143] width 35 height 12
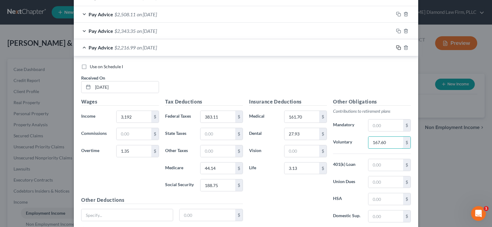
type input "167.60"
click at [398, 47] on rect "button" at bounding box center [399, 48] width 3 height 3
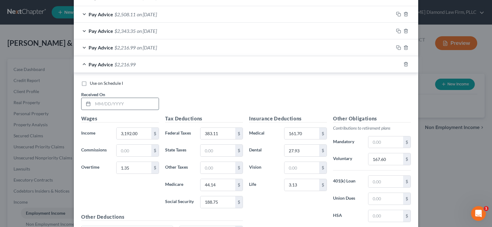
click at [139, 105] on input "text" at bounding box center [126, 104] width 66 height 12
type input "[DATE]"
click at [131, 167] on input "1.35" at bounding box center [133, 168] width 35 height 12
type input "2.10"
click at [137, 135] on input "3,192.00" at bounding box center [133, 134] width 35 height 12
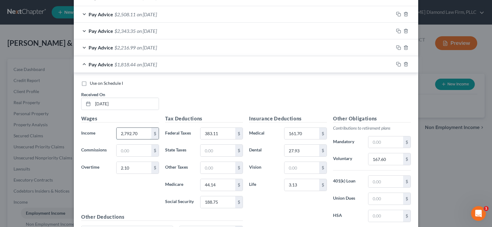
type input "2,792.70"
type input "287.27"
type input "37.83"
type input "161.74"
click at [392, 160] on input "167.60" at bounding box center [385, 159] width 35 height 12
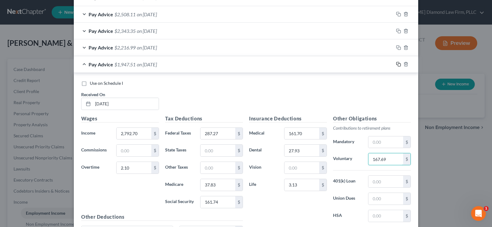
type input "167.69"
click at [397, 65] on icon "button" at bounding box center [398, 64] width 5 height 5
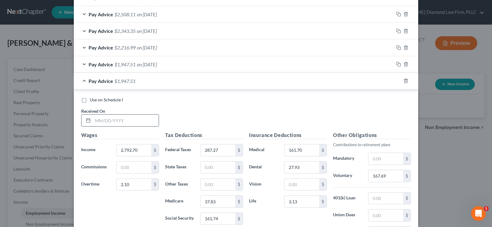
click at [121, 118] on input "text" at bounding box center [126, 121] width 66 height 12
type input "07/17/2025"
click at [127, 187] on input "2.10" at bounding box center [133, 185] width 35 height 12
type input "409.38"
click at [138, 152] on input "2,792.70" at bounding box center [133, 150] width 35 height 12
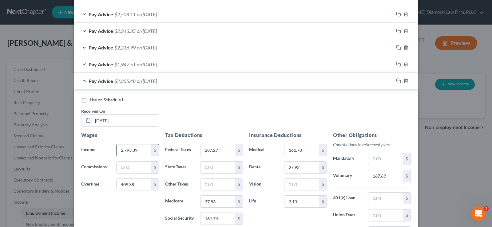
type input "2,793.39"
type input "371.64"
type input "43.74"
type input "187.04"
click at [393, 177] on input "167.69" at bounding box center [385, 176] width 35 height 12
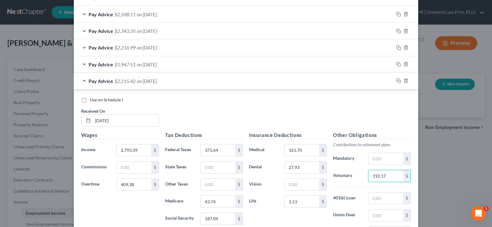
type input "192.17"
click at [397, 81] on icon "button" at bounding box center [398, 80] width 5 height 5
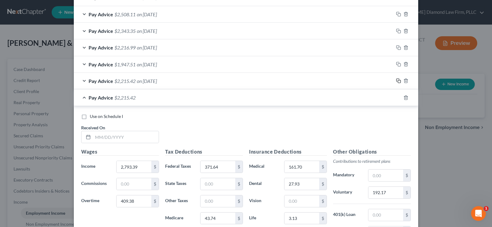
scroll to position [398, 0]
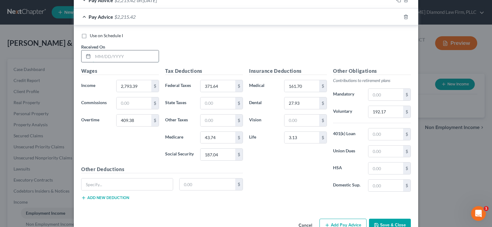
click at [111, 58] on input "text" at bounding box center [126, 56] width 66 height 12
type input "[DATE]"
click at [138, 122] on input "409.38" at bounding box center [133, 121] width 35 height 12
type input "79.85"
click at [141, 87] on input "2,793.39" at bounding box center [133, 86] width 35 height 12
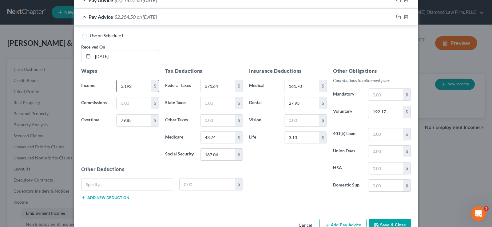
type input "3,192"
type input "399.34"
type input "45.28"
type input "193.62"
click at [392, 110] on input "192.17" at bounding box center [385, 112] width 35 height 12
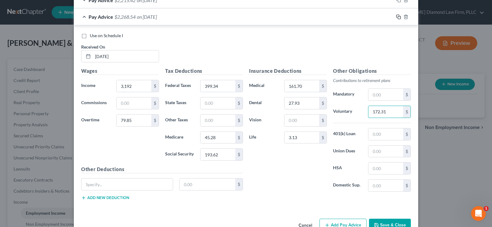
type input "172.31"
click at [396, 16] on icon "button" at bounding box center [398, 16] width 5 height 5
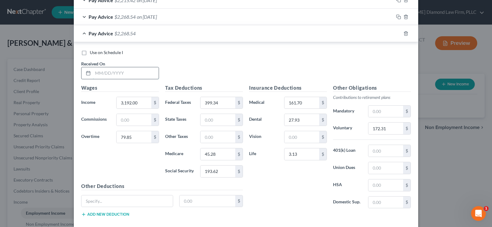
click at [126, 73] on input "text" at bounding box center [126, 73] width 66 height 12
type input "08/14/2025"
click at [134, 139] on input "79.85" at bounding box center [133, 137] width 35 height 12
type input "26.18"
click at [136, 102] on input "3,192.00" at bounding box center [133, 103] width 35 height 12
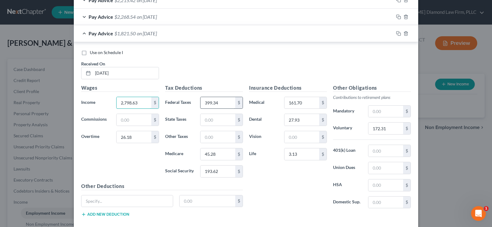
type input "2,798.63"
click at [219, 102] on input "399.34" at bounding box center [217, 103] width 35 height 12
type input "293.47"
click at [214, 153] on input "45.28" at bounding box center [217, 154] width 35 height 12
type input "38.26"
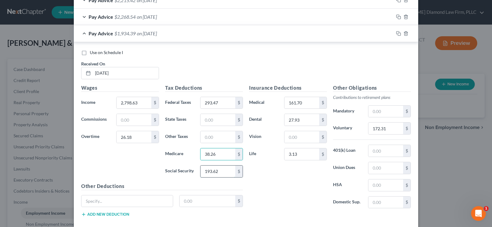
click at [218, 170] on input "193.62" at bounding box center [217, 172] width 35 height 12
type input "163.60"
click at [391, 129] on input "172.31" at bounding box center [385, 129] width 35 height 12
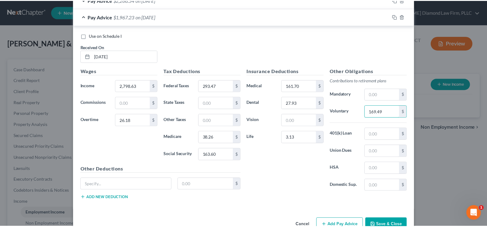
scroll to position [432, 0]
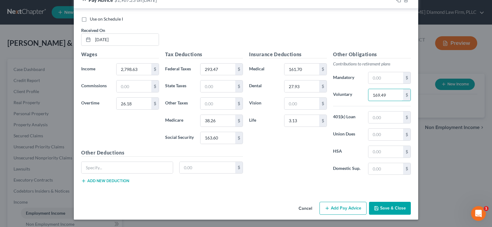
type input "169.49"
click at [390, 204] on button "Save & Close" at bounding box center [390, 208] width 42 height 13
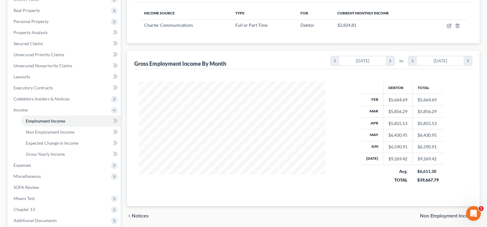
scroll to position [123, 0]
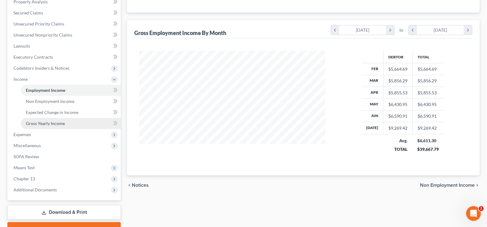
click at [57, 125] on span "Gross Yearly Income" at bounding box center [45, 123] width 39 height 5
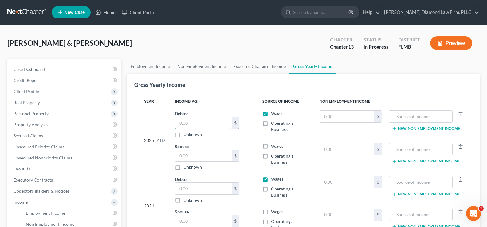
click at [195, 125] on input "text" at bounding box center [203, 123] width 57 height 12
click at [202, 125] on input "text" at bounding box center [203, 123] width 57 height 12
type input "52,751.25"
click at [271, 156] on label "Operating a Business" at bounding box center [290, 159] width 39 height 12
click at [273, 156] on input "Operating a Business" at bounding box center [275, 155] width 4 height 4
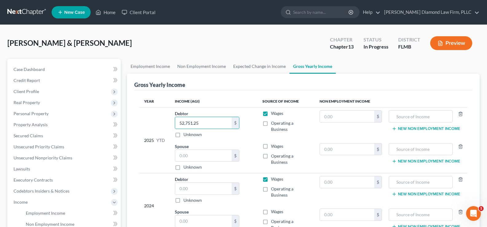
checkbox input "true"
click at [271, 188] on label "Operating a Business" at bounding box center [290, 192] width 39 height 12
click at [273, 188] on input "Operating a Business" at bounding box center [275, 188] width 4 height 4
checkbox input "true"
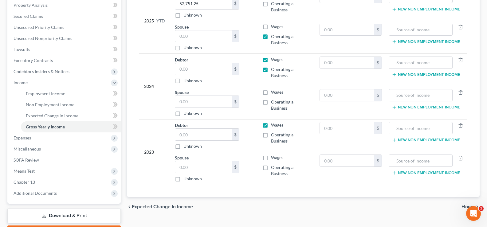
scroll to position [123, 0]
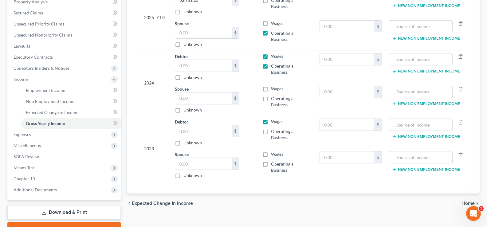
click at [271, 98] on label "Operating a Business" at bounding box center [290, 102] width 39 height 12
click at [273, 98] on input "Operating a Business" at bounding box center [275, 98] width 4 height 4
checkbox input "true"
click at [197, 98] on input "text" at bounding box center [203, 98] width 57 height 12
type input "40,225.80"
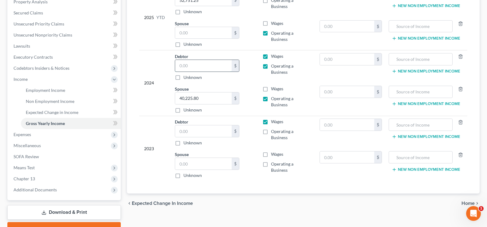
click at [211, 65] on input "text" at bounding box center [203, 66] width 57 height 12
click at [210, 69] on input "text" at bounding box center [203, 66] width 57 height 12
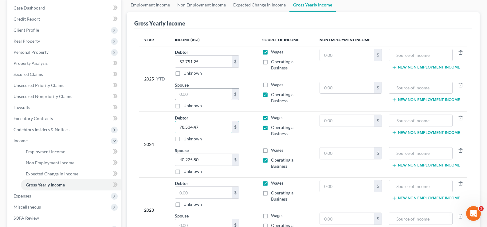
type input "78,534.47"
click at [214, 100] on input "text" at bounding box center [203, 94] width 57 height 12
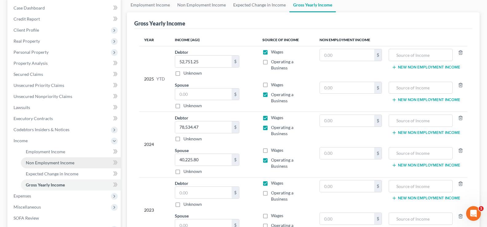
click at [48, 163] on span "Non Employment Income" at bounding box center [50, 162] width 49 height 5
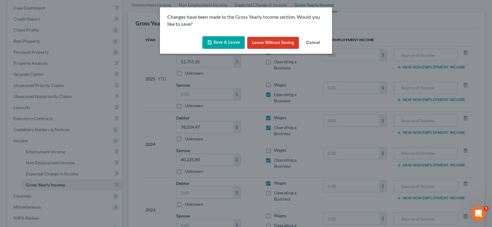
click at [239, 38] on button "Save & Leave" at bounding box center [223, 42] width 42 height 13
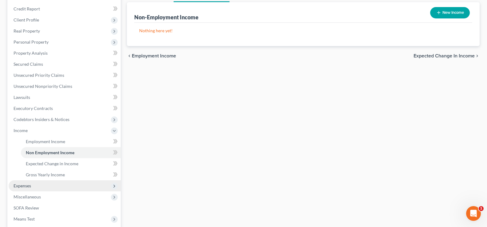
scroll to position [92, 0]
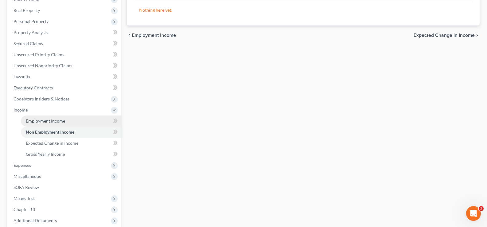
click at [49, 124] on link "Employment Income" at bounding box center [71, 121] width 100 height 11
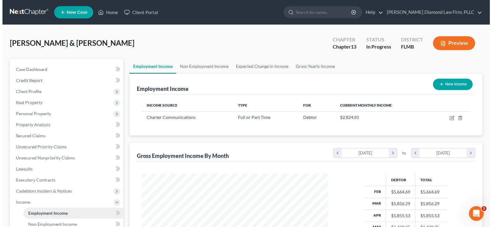
scroll to position [110, 198]
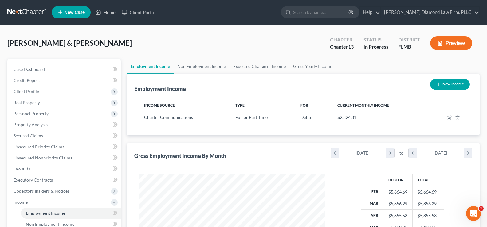
click at [453, 83] on button "New Income" at bounding box center [450, 84] width 40 height 11
select select "0"
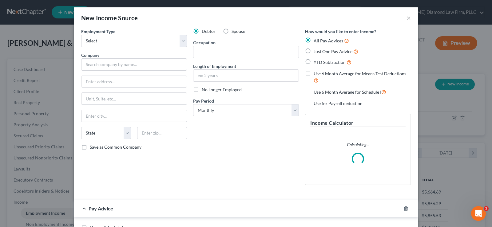
scroll to position [110, 201]
click at [147, 40] on select "Select Full or [DEMOGRAPHIC_DATA] Employment Self Employment" at bounding box center [134, 41] width 106 height 12
select select "1"
click at [81, 35] on select "Select Full or [DEMOGRAPHIC_DATA] Employment Self Employment" at bounding box center [134, 41] width 106 height 12
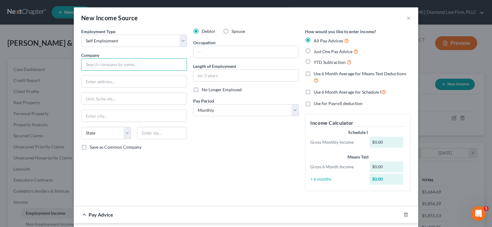
click at [108, 66] on input "text" at bounding box center [134, 64] width 106 height 12
type input "Mama's Toy Box"
click at [151, 128] on input "text" at bounding box center [162, 133] width 50 height 12
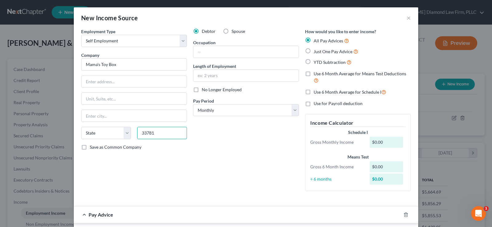
type input "33781"
type input "Pinellas Park"
select select "9"
click at [144, 76] on input "text" at bounding box center [133, 82] width 105 height 12
paste input "5621 80th Avenue North"
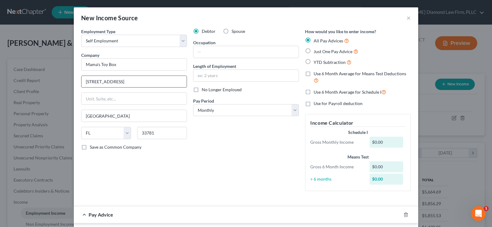
type input "5621 80th Avenue North"
click at [236, 49] on input "text" at bounding box center [245, 52] width 105 height 12
drag, startPoint x: 227, startPoint y: 51, endPoint x: 188, endPoint y: 53, distance: 39.4
click at [190, 53] on div "Debtor Spouse Occupation Resale Length of Employment No Longer Employed Pay Per…" at bounding box center [246, 112] width 112 height 168
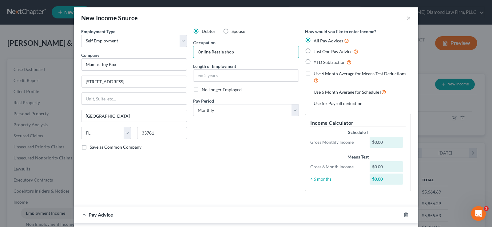
type input "Online Resale shop"
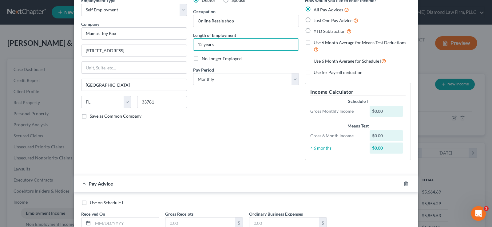
scroll to position [77, 0]
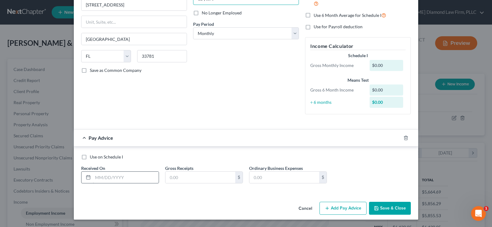
type input "12 years"
click at [117, 173] on input "text" at bounding box center [126, 178] width 66 height 12
type input "[DATE]"
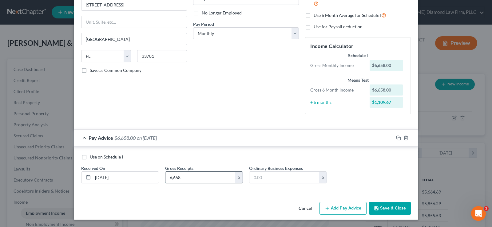
click at [199, 176] on input "6,658" at bounding box center [200, 178] width 70 height 12
type input "6"
type input "6,769.20"
click at [279, 175] on input "1,470.03" at bounding box center [284, 178] width 70 height 12
type input "1"
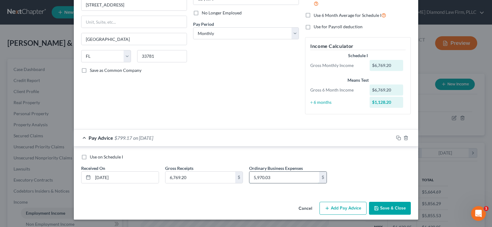
click at [282, 176] on input "5,970.03" at bounding box center [284, 178] width 70 height 12
drag, startPoint x: 277, startPoint y: 177, endPoint x: 240, endPoint y: 178, distance: 36.6
click at [240, 178] on div "Use on Schedule I Received On * 02/28/2025 Gross Receipts 6,769.20 $ Ordinary B…" at bounding box center [245, 171] width 335 height 35
type input "1,470.03"
drag, startPoint x: 344, startPoint y: 205, endPoint x: 227, endPoint y: 150, distance: 129.4
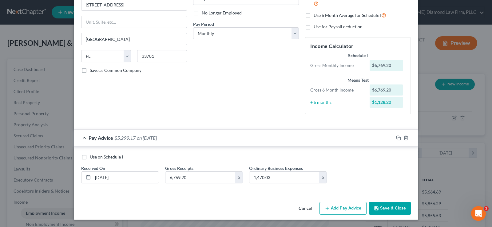
click at [344, 205] on button "Add Pay Advice" at bounding box center [342, 208] width 47 height 13
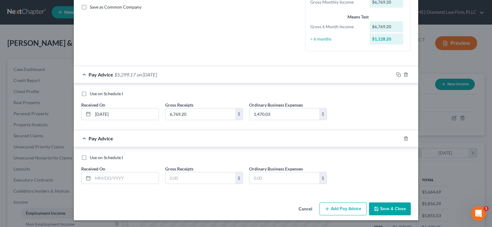
scroll to position [141, 0]
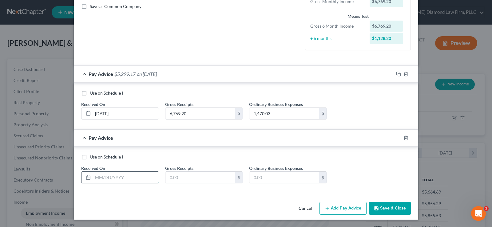
click at [126, 178] on input "text" at bounding box center [126, 178] width 66 height 12
type input "[DATE]"
click at [176, 181] on input "text" at bounding box center [200, 178] width 70 height 12
click at [186, 181] on input "text" at bounding box center [200, 178] width 70 height 12
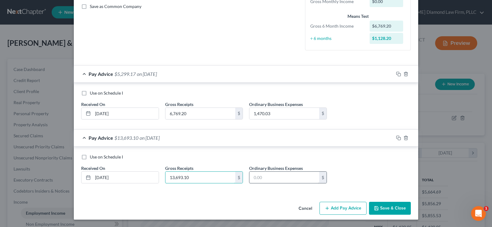
type input "13,693.10"
click at [268, 178] on input "text" at bounding box center [284, 178] width 70 height 12
type input "2,323.93"
click at [341, 212] on button "Add Pay Advice" at bounding box center [342, 208] width 47 height 13
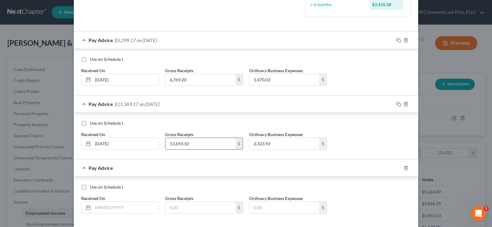
scroll to position [205, 0]
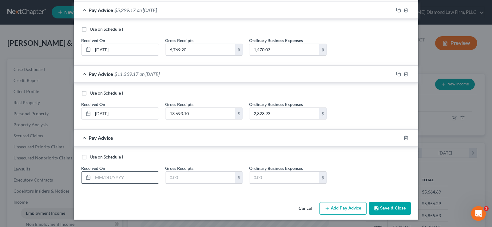
click at [114, 180] on input "text" at bounding box center [126, 178] width 66 height 12
click at [127, 178] on input "text" at bounding box center [126, 178] width 66 height 12
type input "[DATE]"
click at [183, 179] on input "text" at bounding box center [200, 178] width 70 height 12
click at [211, 176] on input "7,617" at bounding box center [200, 178] width 70 height 12
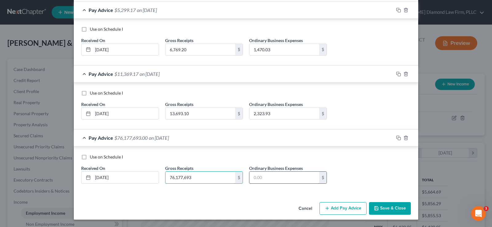
type input "76,177,693"
click at [271, 177] on input "text" at bounding box center [284, 178] width 70 height 12
type input "1,491.95"
click at [336, 209] on button "Add Pay Advice" at bounding box center [342, 208] width 47 height 13
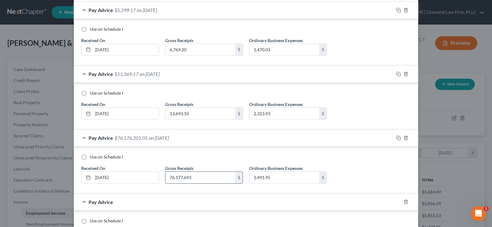
click at [192, 179] on input "76,177,693" at bounding box center [200, 178] width 70 height 12
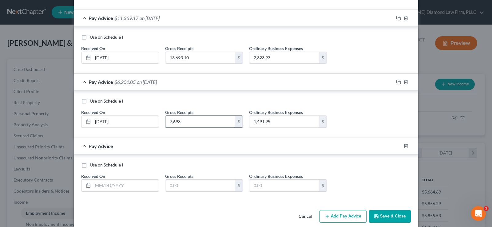
scroll to position [266, 0]
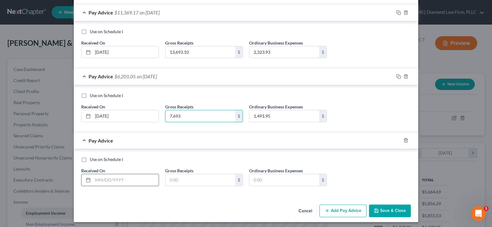
type input "7,693"
click at [123, 181] on input "text" at bounding box center [126, 180] width 66 height 12
type input "[DATE]"
click at [206, 178] on input "text" at bounding box center [200, 180] width 70 height 12
drag, startPoint x: 184, startPoint y: 178, endPoint x: 177, endPoint y: 174, distance: 8.1
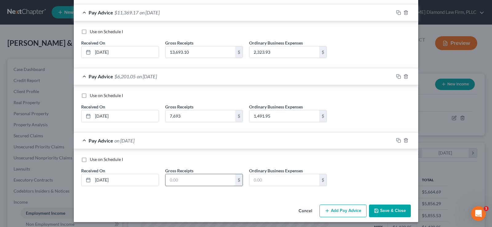
click at [184, 178] on input "text" at bounding box center [200, 180] width 70 height 12
type input "10,390.82"
click at [284, 180] on input "text" at bounding box center [284, 180] width 70 height 12
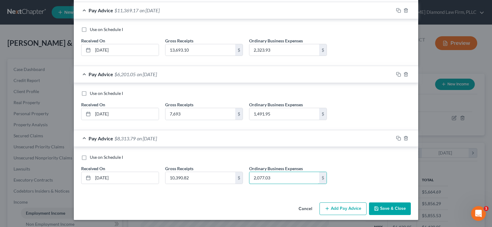
scroll to position [268, 0]
type input "2,077.03"
click at [343, 207] on button "Add Pay Advice" at bounding box center [342, 208] width 47 height 13
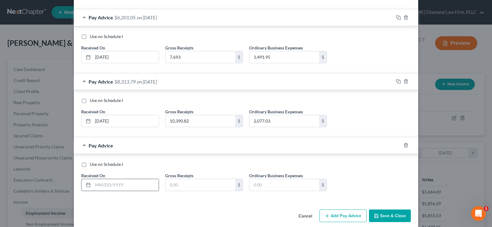
scroll to position [332, 0]
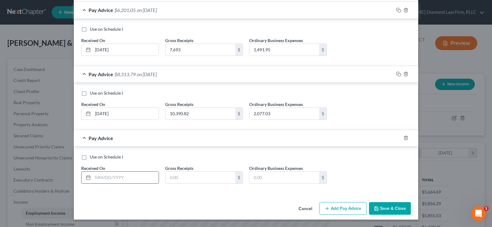
click at [115, 174] on input "text" at bounding box center [126, 178] width 66 height 12
type input "[DATE]"
click at [178, 177] on input "text" at bounding box center [200, 178] width 70 height 12
click at [176, 173] on input "text" at bounding box center [200, 178] width 70 height 12
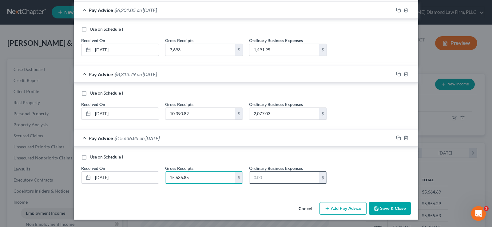
type input "15,636.85"
click at [271, 181] on input "text" at bounding box center [284, 178] width 70 height 12
type input "2,673.49"
click at [336, 202] on button "Add Pay Advice" at bounding box center [342, 208] width 47 height 13
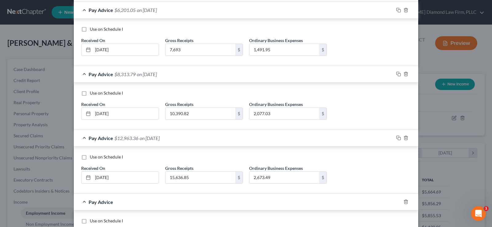
scroll to position [396, 0]
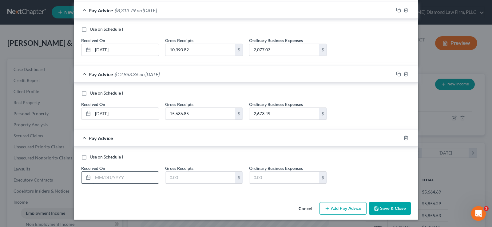
click at [112, 176] on input "text" at bounding box center [126, 178] width 66 height 12
type input "[DATE]"
drag, startPoint x: 209, startPoint y: 173, endPoint x: 4, endPoint y: 194, distance: 206.0
click at [209, 173] on input "text" at bounding box center [200, 178] width 70 height 12
click at [186, 176] on input "text" at bounding box center [200, 178] width 70 height 12
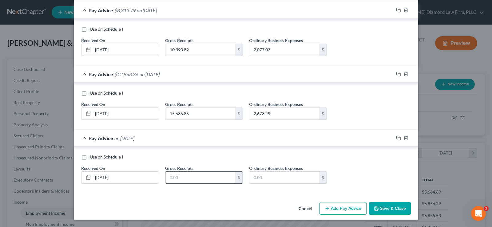
click at [203, 177] on input "text" at bounding box center [200, 178] width 70 height 12
type input "17,262.65"
click at [285, 177] on input "text" at bounding box center [284, 178] width 70 height 12
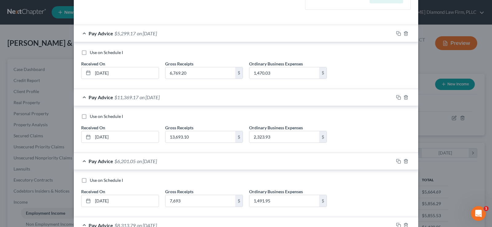
scroll to position [0, 0]
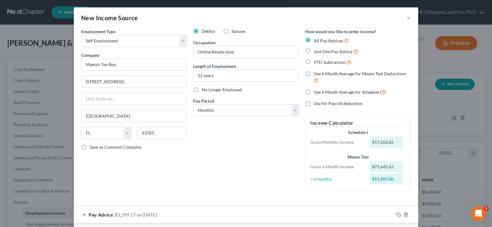
type input "3,035.36"
click at [231, 29] on label "Spouse" at bounding box center [238, 31] width 14 height 6
click at [234, 29] on input "Spouse" at bounding box center [236, 30] width 4 height 4
radio input "true"
click at [313, 74] on label "Use 6 Month Average for Means Test Deductions" at bounding box center [361, 77] width 97 height 13
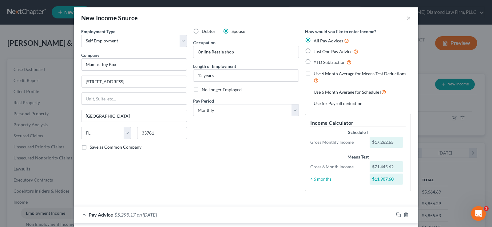
click at [316, 74] on input "Use 6 Month Average for Means Test Deductions" at bounding box center [318, 73] width 4 height 4
checkbox input "true"
click at [313, 92] on label "Use 6 Month Average for Schedule I" at bounding box center [349, 91] width 72 height 7
click at [316, 92] on input "Use 6 Month Average for Schedule I" at bounding box center [318, 90] width 4 height 4
checkbox input "true"
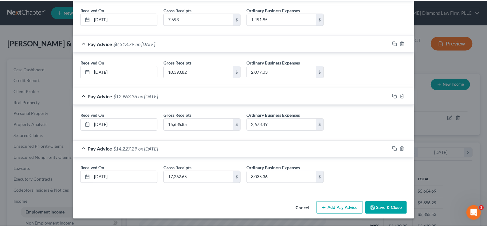
scroll to position [342, 0]
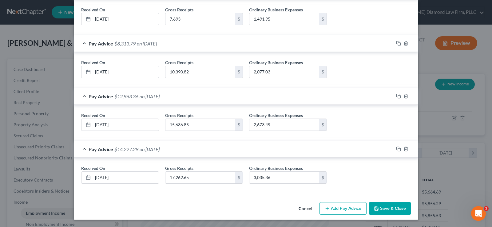
click at [388, 208] on button "Save & Close" at bounding box center [390, 208] width 42 height 13
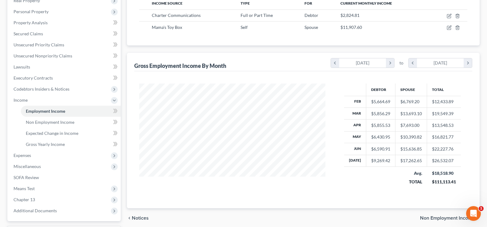
scroll to position [123, 0]
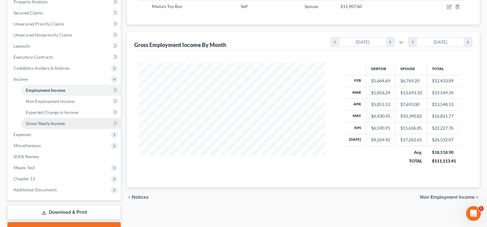
click at [58, 124] on span "Gross Yearly Income" at bounding box center [45, 123] width 39 height 5
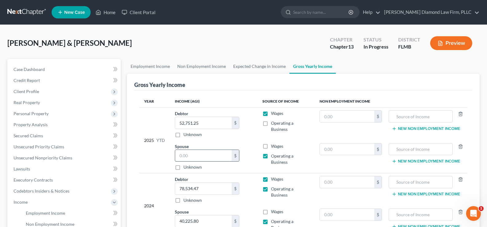
click at [214, 153] on input "text" at bounding box center [203, 156] width 57 height 12
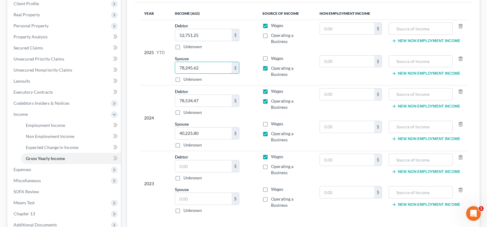
scroll to position [92, 0]
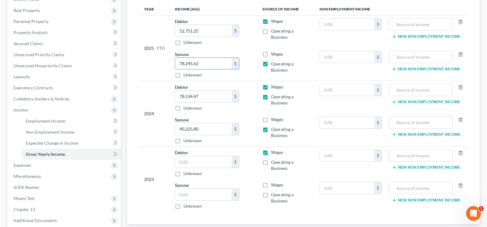
type input "78,245.62"
click at [271, 195] on label "Operating a Business" at bounding box center [290, 198] width 39 height 12
click at [273, 195] on input "Operating a Business" at bounding box center [275, 194] width 4 height 4
checkbox input "true"
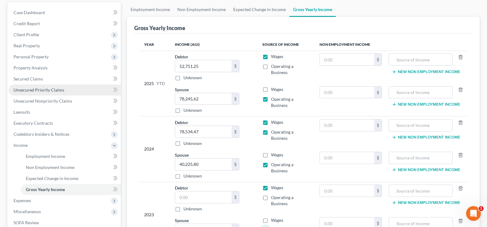
scroll to position [0, 0]
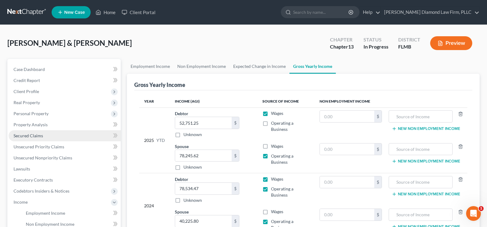
drag, startPoint x: 50, startPoint y: 115, endPoint x: 59, endPoint y: 130, distance: 17.4
click at [50, 115] on span "Personal Property" at bounding box center [65, 113] width 112 height 11
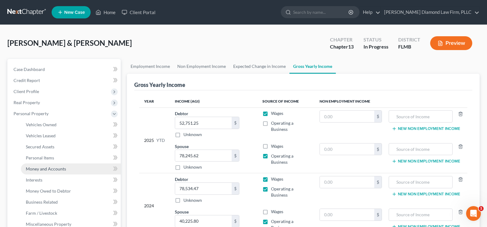
click at [59, 167] on span "Money and Accounts" at bounding box center [46, 168] width 40 height 5
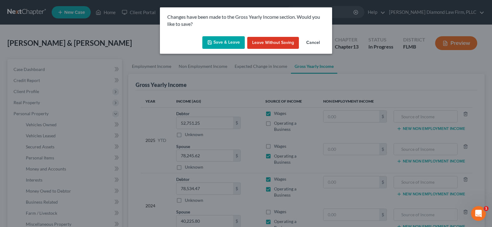
click at [232, 39] on button "Save & Leave" at bounding box center [223, 42] width 42 height 13
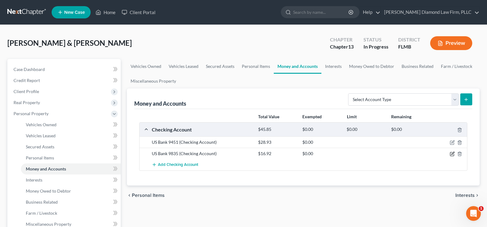
click at [452, 154] on icon "button" at bounding box center [452, 153] width 3 height 3
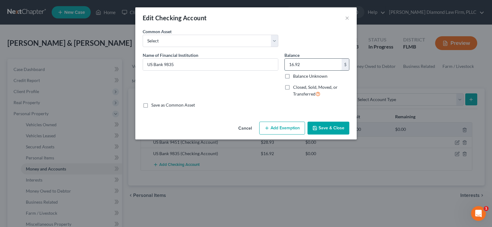
click at [317, 69] on input "16.92" at bounding box center [312, 65] width 57 height 12
type input "149.05"
click at [331, 129] on button "Save & Close" at bounding box center [328, 128] width 42 height 13
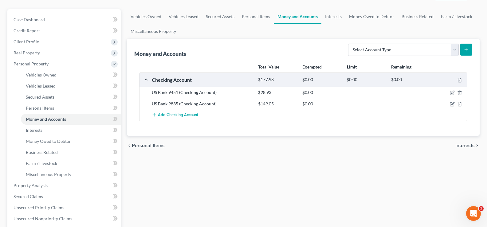
scroll to position [61, 0]
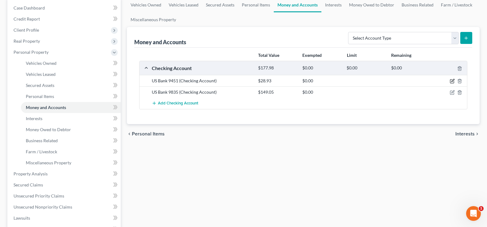
click at [452, 80] on icon "button" at bounding box center [452, 81] width 5 height 5
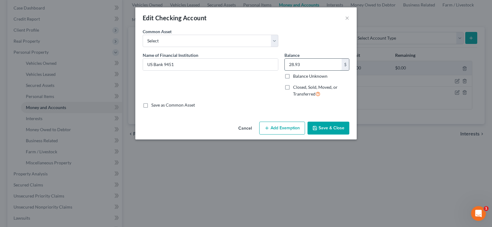
click at [311, 68] on input "28.93" at bounding box center [312, 65] width 57 height 12
type input "853.50"
click at [334, 127] on button "Save & Close" at bounding box center [328, 128] width 42 height 13
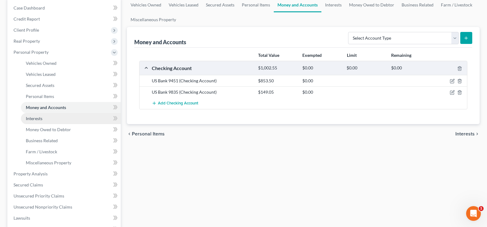
click at [56, 117] on link "Interests" at bounding box center [71, 118] width 100 height 11
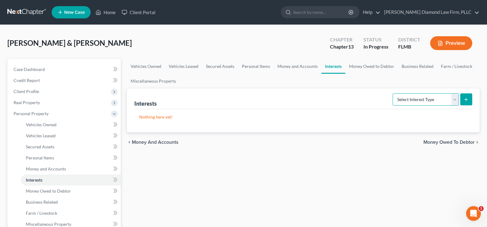
click at [425, 99] on select "Select Interest Type 401K Annuity Bond Education IRA Government Bond Government…" at bounding box center [426, 99] width 66 height 12
select select "401k"
click at [393, 93] on select "Select Interest Type 401K Annuity Bond Education IRA Government Bond Government…" at bounding box center [426, 99] width 66 height 12
click at [466, 97] on icon "submit" at bounding box center [466, 99] width 5 height 5
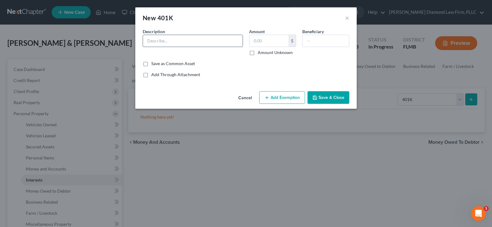
click at [174, 45] on input "text" at bounding box center [193, 41] width 100 height 12
type input "Charter Communciations 401k"
click at [257, 54] on label "Amount Unknown" at bounding box center [274, 52] width 35 height 6
click at [260, 53] on input "Amount Unknown" at bounding box center [262, 51] width 4 height 4
checkbox input "true"
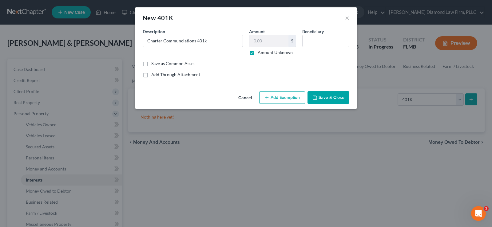
click at [285, 99] on button "Add Exemption" at bounding box center [282, 97] width 46 height 13
select select "2"
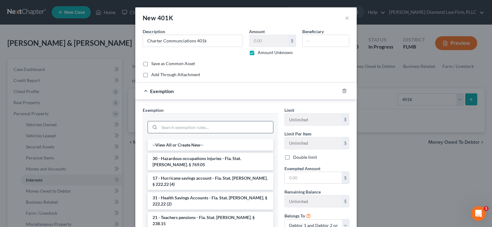
click at [194, 126] on input "search" at bounding box center [216, 127] width 114 height 12
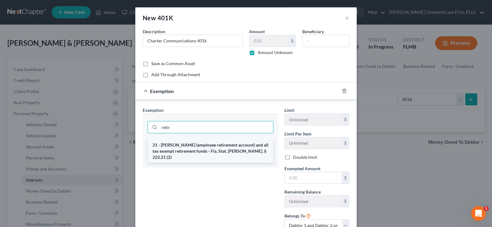
type input "retir"
click at [216, 148] on li "21 - [PERSON_NAME] (employee retirement account) and all tax exempt retirement …" at bounding box center [210, 150] width 126 height 23
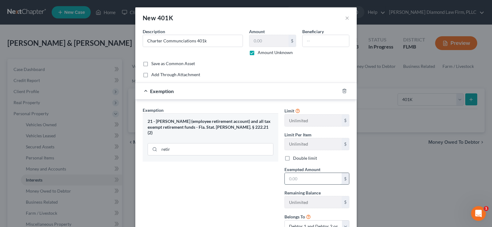
click at [314, 180] on input "text" at bounding box center [312, 179] width 57 height 12
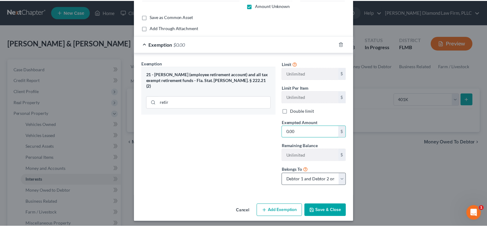
scroll to position [49, 0]
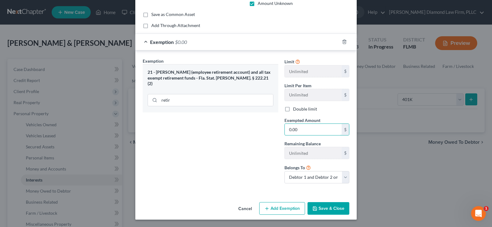
type input "0.00"
click at [328, 209] on button "Save & Close" at bounding box center [328, 208] width 42 height 13
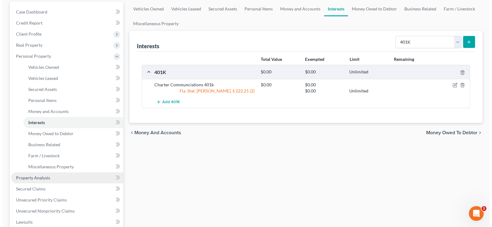
scroll to position [61, 0]
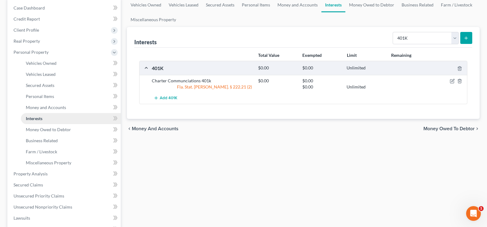
click at [42, 118] on span "Interests" at bounding box center [34, 118] width 17 height 5
click at [433, 38] on select "Select Interest Type 401K Annuity Bond Education IRA Government Bond Government…" at bounding box center [426, 38] width 66 height 12
select select "unincorporated_business"
click at [393, 32] on select "Select Interest Type 401K Annuity Bond Education IRA Government Bond Government…" at bounding box center [426, 38] width 66 height 12
click at [453, 36] on select "Select Interest Type 401K Annuity Bond Education IRA Government Bond Government…" at bounding box center [426, 38] width 66 height 12
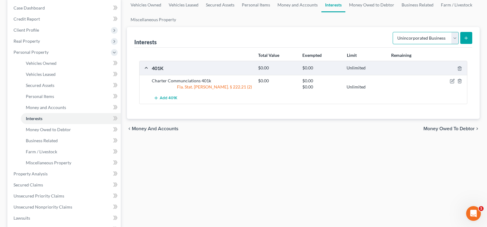
click at [393, 32] on select "Select Interest Type 401K Annuity Bond Education IRA Government Bond Government…" at bounding box center [426, 38] width 66 height 12
click at [466, 34] on button "submit" at bounding box center [466, 38] width 12 height 12
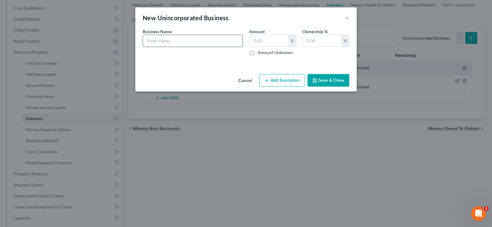
click at [182, 38] on input "text" at bounding box center [193, 41] width 100 height 12
type input "Mama's Toy Box LLC:"
click at [311, 42] on input "text" at bounding box center [321, 41] width 39 height 12
type input "100"
click at [198, 42] on input "Mama's Toy Box LLC:" at bounding box center [193, 41] width 100 height 12
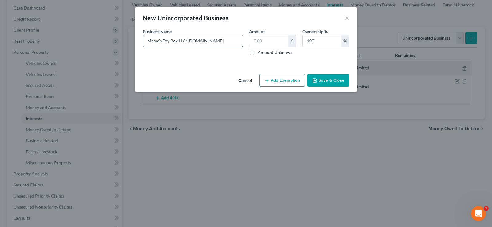
paste input "https://www.whatnot.com/live/491ff379-3320-4b1b-b08c-0650a6b77a60?app=android&s…"
drag, startPoint x: 216, startPoint y: 42, endPoint x: 134, endPoint y: 49, distance: 82.3
click at [134, 49] on div "New Unincorporated Business × An exemption set must first be selected from the …" at bounding box center [246, 113] width 492 height 227
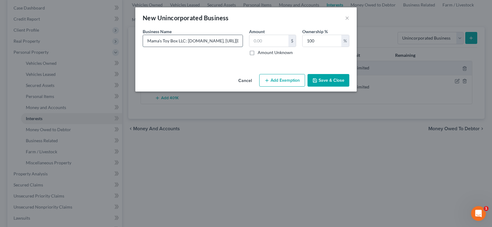
click at [209, 42] on input "Mama's Toy Box LLC: whatnot.com, https://www.whatnot.com/live/491ff379-3320-4b1…" at bounding box center [193, 41] width 100 height 12
click at [212, 42] on input "Mama's Toy Box LLC: whatnot.com, https://www.whatnot.com/live/491ff379-3320-4b1…" at bounding box center [193, 41] width 100 height 12
drag, startPoint x: 213, startPoint y: 42, endPoint x: 228, endPoint y: 41, distance: 15.1
click at [213, 42] on input "Mama's Toy Box LLC: whatnot.com, https://www.whatnot.com/live/491ff379-3320-4b1…" at bounding box center [193, 41] width 100 height 12
click at [230, 42] on input "Mama's Toy Box LLC: https://www.whatnot.com/live/491ff379-3320-4b1b-b08c-0650a6…" at bounding box center [193, 41] width 100 height 12
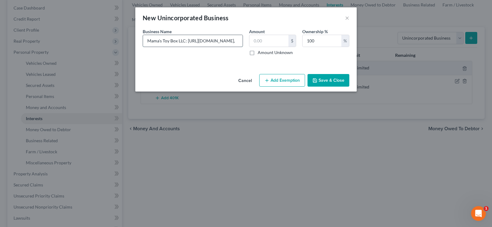
click at [240, 43] on input "Mama's Toy Box LLC: https://www.whatnot.com/live," at bounding box center [193, 41] width 100 height 12
drag, startPoint x: 186, startPoint y: 41, endPoint x: 241, endPoint y: 46, distance: 54.9
click at [241, 46] on input "Mama's Toy Box LLC: https://www.whatnot.com/live," at bounding box center [193, 41] width 100 height 12
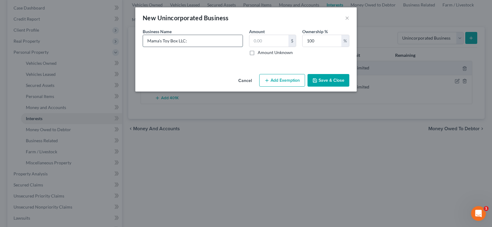
paste input "https://l.instagram.com/?u=https%3A%2F%2Fwhatnot.com%2Fs%2FGiPPYkZV&e=AT08g10dd…"
drag, startPoint x: 238, startPoint y: 43, endPoint x: 187, endPoint y: 47, distance: 51.1
click at [187, 47] on div "Business Name * Mama's Toy Box LLC: https://l.instagram.com/?u=https%3A%2F%2Fwh…" at bounding box center [192, 41] width 106 height 27
click at [227, 45] on input "Mama's Toy Box LLC: whatnot.com live stream/ store, misc pins, books, toys, bli…" at bounding box center [193, 41] width 100 height 12
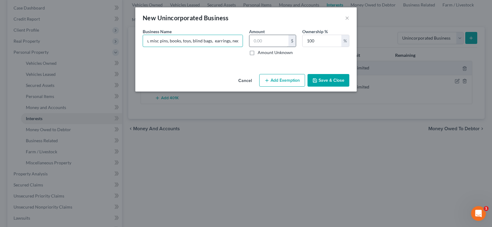
type input "Mama's Toy Box LLC: whatnot.com live stream/ store, misc pins, books, toys, bli…"
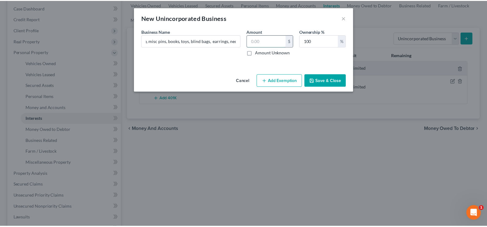
scroll to position [0, 0]
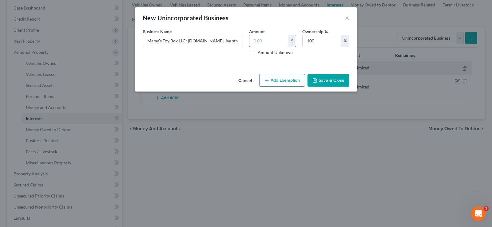
click at [274, 44] on input "text" at bounding box center [268, 41] width 39 height 12
click at [338, 81] on button "Save & Close" at bounding box center [328, 80] width 42 height 13
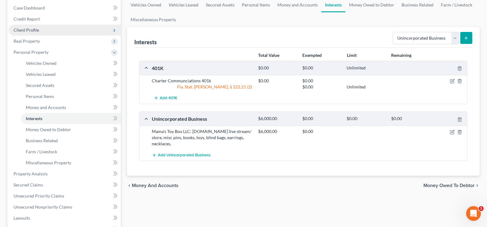
click at [38, 32] on span "Client Profile" at bounding box center [26, 29] width 25 height 5
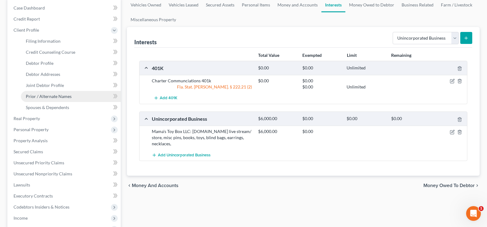
click at [48, 94] on span "Prior / Alternate Names" at bounding box center [49, 96] width 46 height 5
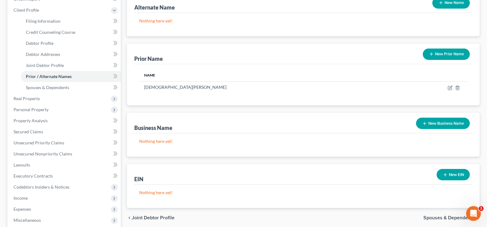
scroll to position [92, 0]
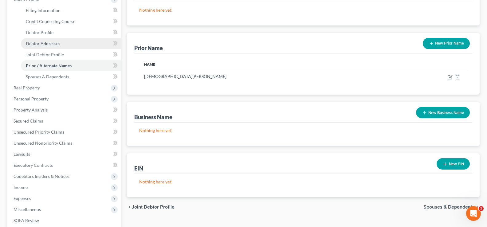
click at [51, 44] on span "Debtor Addresses" at bounding box center [43, 43] width 34 height 5
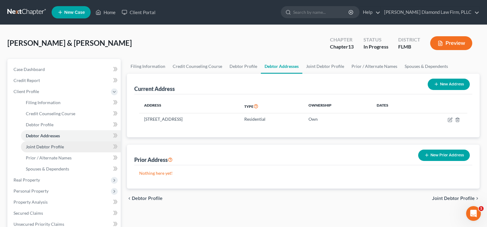
click at [49, 148] on span "Joint Debtor Profile" at bounding box center [45, 146] width 38 height 5
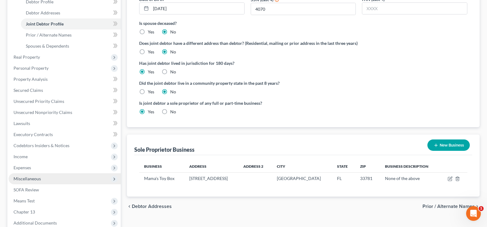
scroll to position [31, 0]
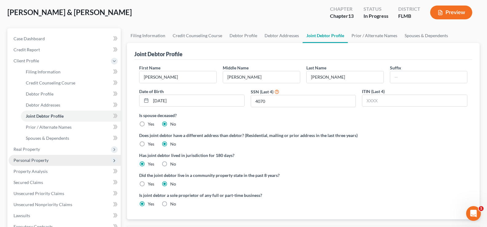
click at [68, 160] on span "Personal Property" at bounding box center [65, 160] width 112 height 11
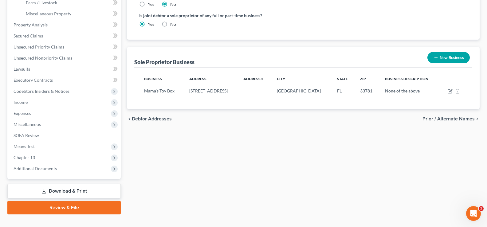
scroll to position [215, 0]
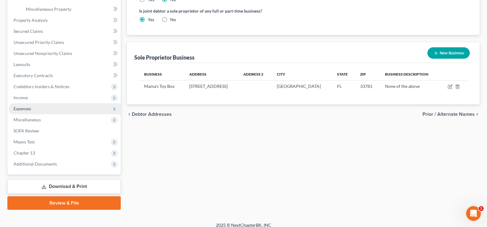
click at [65, 109] on span "Expenses" at bounding box center [65, 108] width 112 height 11
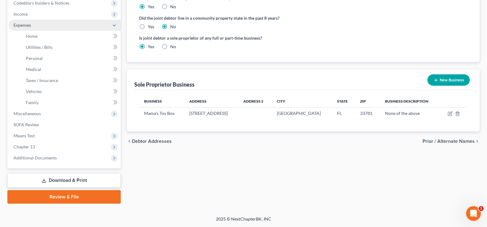
scroll to position [188, 0]
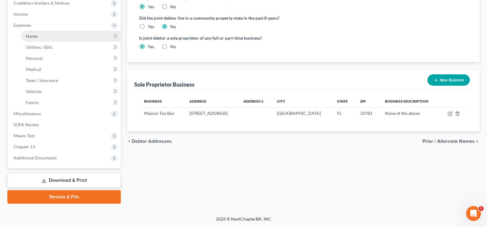
click at [62, 34] on link "Home" at bounding box center [71, 36] width 100 height 11
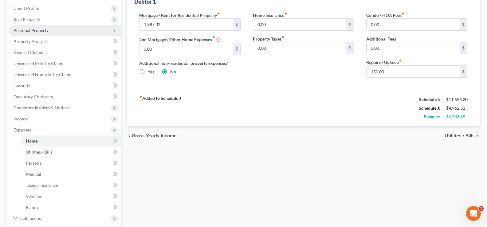
scroll to position [92, 0]
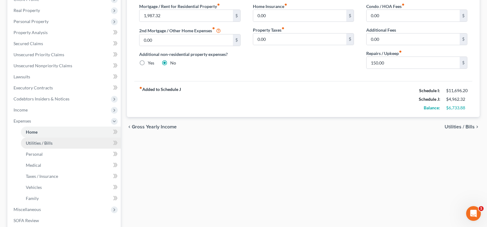
click at [68, 143] on link "Utilities / Bills" at bounding box center [71, 143] width 100 height 11
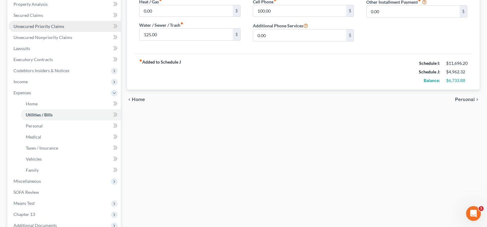
scroll to position [123, 0]
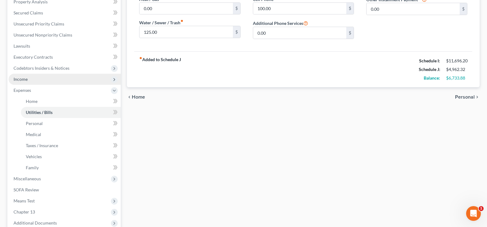
click at [64, 76] on span "Income" at bounding box center [65, 79] width 112 height 11
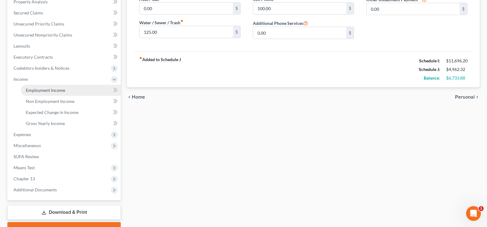
click at [69, 94] on link "Employment Income" at bounding box center [71, 90] width 100 height 11
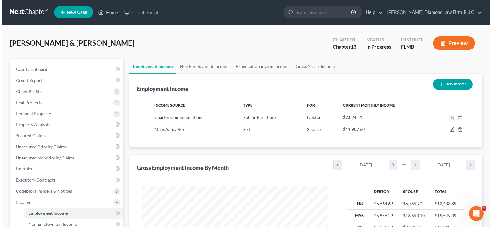
scroll to position [110, 198]
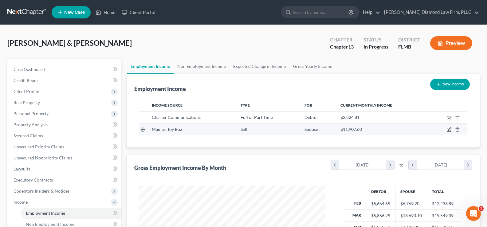
click at [449, 130] on icon "button" at bounding box center [449, 129] width 3 height 3
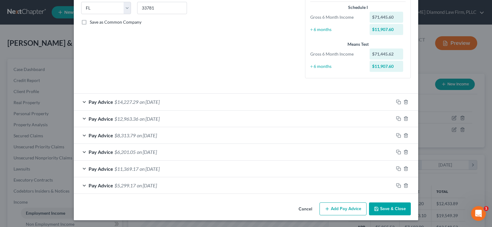
scroll to position [126, 0]
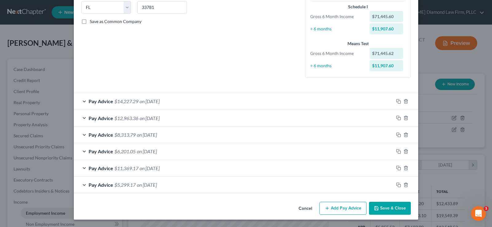
click at [183, 186] on div "Pay Advice $5,299.17 on 02/28/2025" at bounding box center [233, 185] width 319 height 16
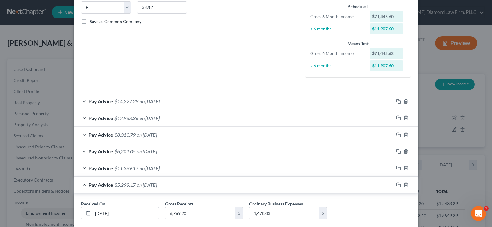
scroll to position [162, 0]
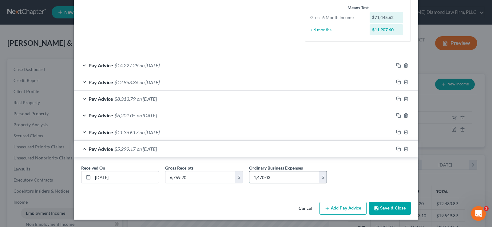
drag, startPoint x: 271, startPoint y: 178, endPoint x: 269, endPoint y: 173, distance: 5.2
click at [271, 178] on input "1,470.03" at bounding box center [284, 177] width 70 height 12
click at [232, 133] on div "Pay Advice $11,369.17 on 03/31/2025" at bounding box center [233, 132] width 319 height 16
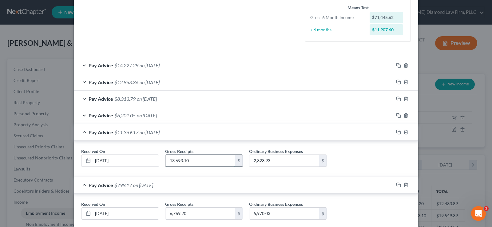
click at [205, 161] on input "13,693.10" at bounding box center [200, 161] width 70 height 12
click at [280, 165] on input "2,323.93" at bounding box center [284, 161] width 70 height 12
click at [259, 113] on div "Pay Advice $6,201.05 on 04/30/2025" at bounding box center [233, 115] width 319 height 16
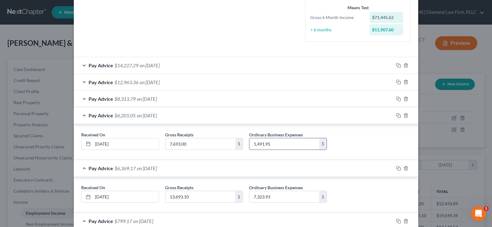
click at [276, 146] on input "1,491.95" at bounding box center [284, 144] width 70 height 12
click at [204, 99] on div "Pay Advice $8,313.79 on 05/31/2025" at bounding box center [233, 99] width 319 height 16
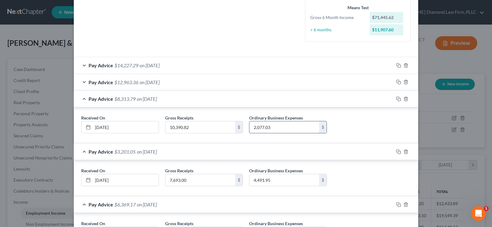
click at [276, 129] on input "2,077.03" at bounding box center [284, 127] width 70 height 12
click at [262, 86] on div "Pay Advice $12,963.36 on 06/30/2025" at bounding box center [233, 82] width 319 height 16
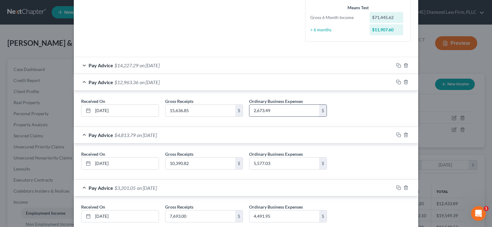
click at [299, 109] on input "2,673.49" at bounding box center [284, 111] width 70 height 12
click at [225, 68] on div "Pay Advice $14,227.29 on 07/31/2025" at bounding box center [233, 65] width 319 height 16
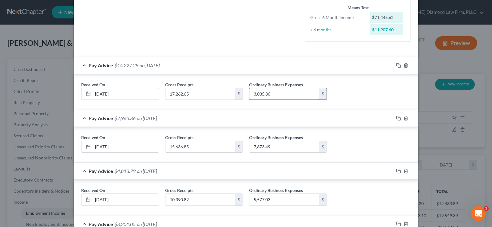
click at [292, 95] on input "3,035.36" at bounding box center [284, 94] width 70 height 12
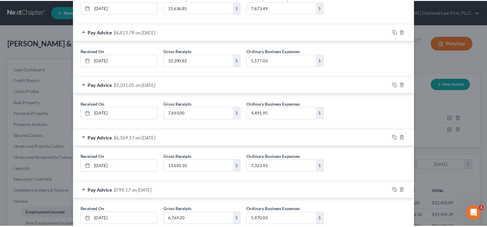
scroll to position [342, 0]
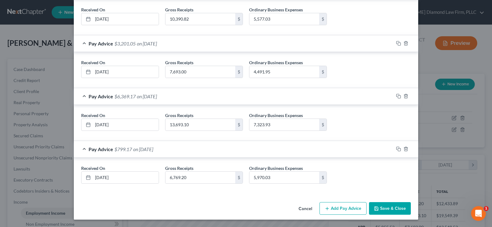
click at [384, 211] on button "Save & Close" at bounding box center [390, 208] width 42 height 13
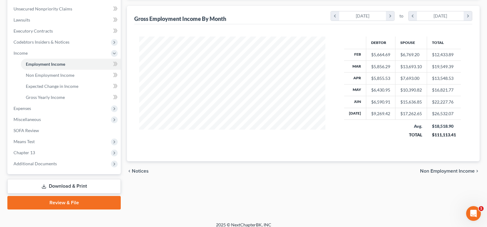
scroll to position [155, 0]
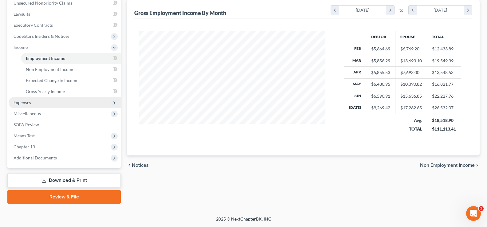
click at [41, 103] on span "Expenses" at bounding box center [65, 102] width 112 height 11
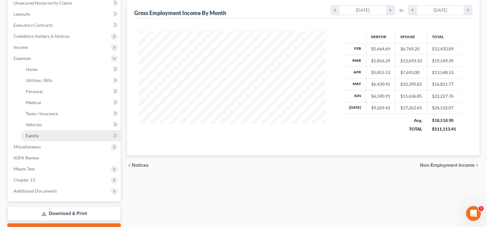
click at [52, 134] on link "Family" at bounding box center [71, 135] width 100 height 11
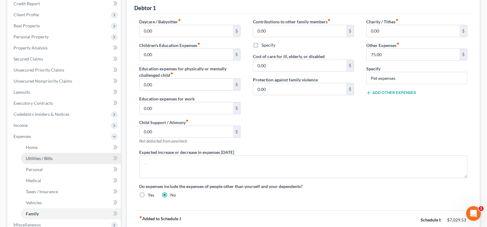
scroll to position [31, 0]
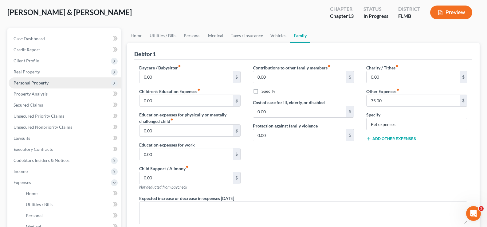
drag, startPoint x: 42, startPoint y: 72, endPoint x: 49, endPoint y: 82, distance: 12.1
click at [42, 72] on span "Real Property" at bounding box center [65, 71] width 112 height 11
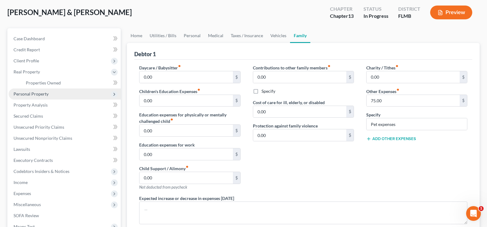
click at [53, 96] on span "Personal Property" at bounding box center [65, 93] width 112 height 11
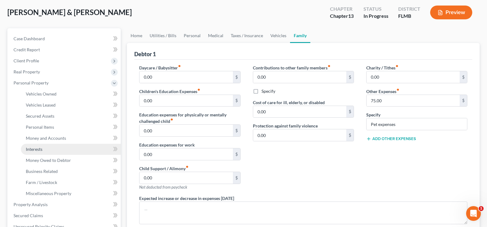
click at [46, 151] on link "Interests" at bounding box center [71, 149] width 100 height 11
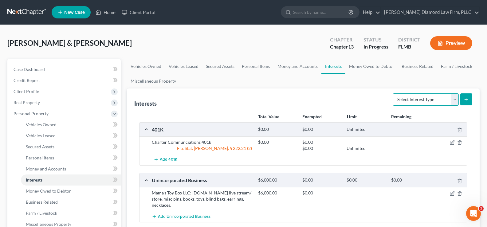
click at [442, 99] on select "Select Interest Type 401K Annuity Bond Education IRA Government Bond Government…" at bounding box center [426, 99] width 66 height 12
click at [393, 93] on select "Select Interest Type 401K Annuity Bond Education IRA Government Bond Government…" at bounding box center [426, 99] width 66 height 12
click at [465, 101] on icon "submit" at bounding box center [466, 99] width 5 height 5
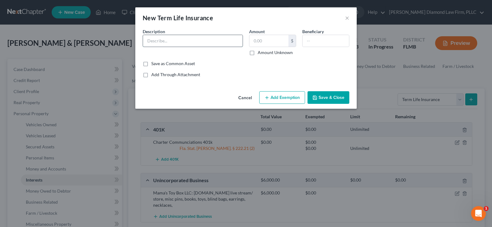
click at [198, 43] on input "text" at bounding box center [193, 41] width 100 height 12
click at [277, 96] on button "Add Exemption" at bounding box center [282, 97] width 46 height 13
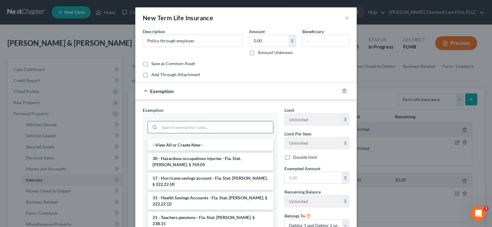
click at [178, 127] on input "search" at bounding box center [216, 127] width 114 height 12
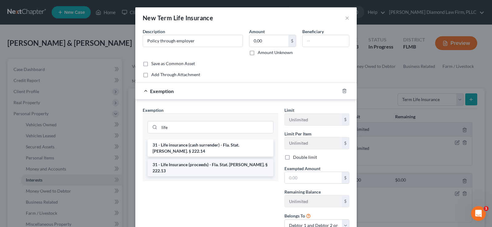
click at [233, 159] on li "31 - Life Insurance (proceeds) - Fla. Stat. [PERSON_NAME]. § 222.13" at bounding box center [210, 167] width 126 height 17
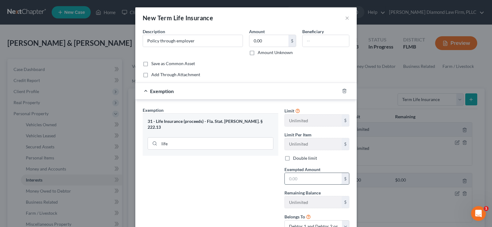
click at [314, 182] on input "text" at bounding box center [312, 179] width 57 height 12
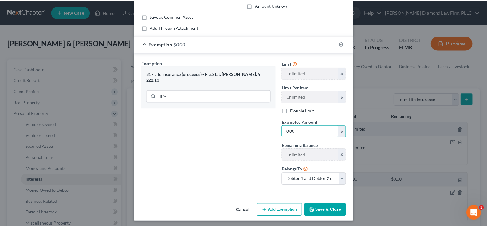
scroll to position [49, 0]
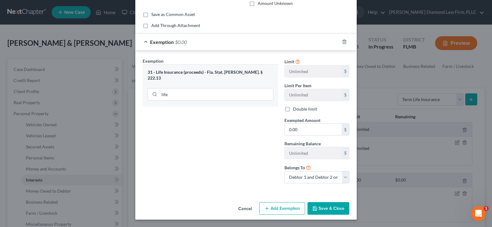
click at [328, 210] on button "Save & Close" at bounding box center [328, 208] width 42 height 13
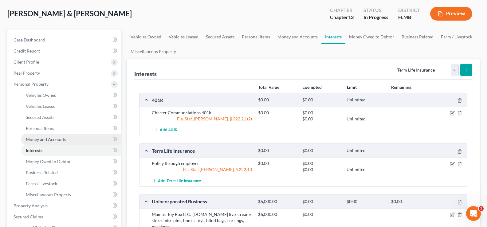
scroll to position [0, 0]
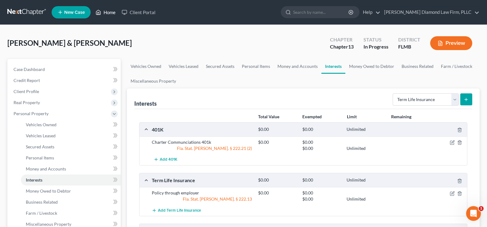
click at [112, 13] on link "Home" at bounding box center [105, 12] width 26 height 11
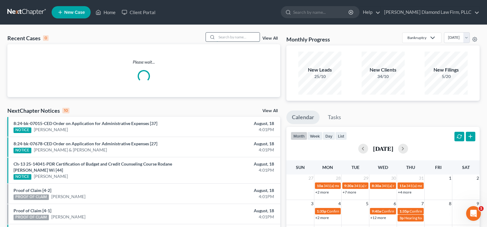
click at [221, 36] on input "search" at bounding box center [238, 37] width 43 height 9
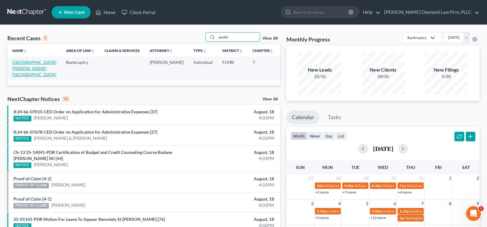
click at [16, 70] on link "Austin, Clifton" at bounding box center [34, 69] width 44 height 18
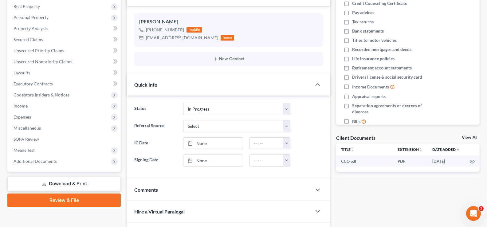
scroll to position [123, 0]
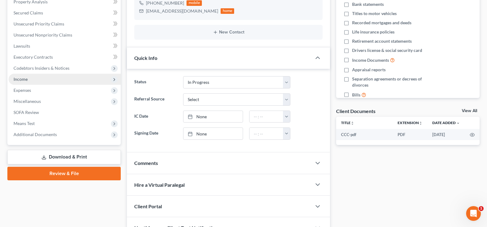
click at [33, 82] on span "Income" at bounding box center [65, 79] width 112 height 11
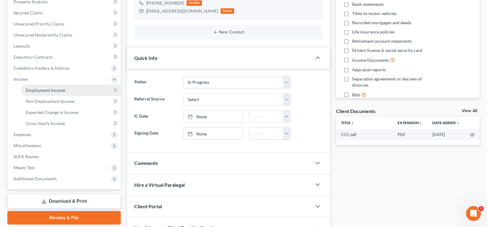
click at [65, 91] on link "Employment Income" at bounding box center [71, 90] width 100 height 11
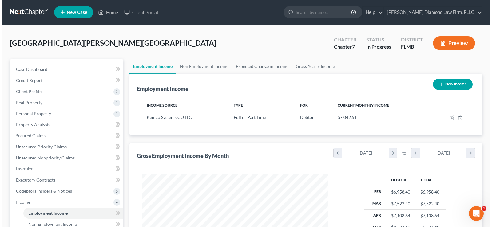
scroll to position [110, 198]
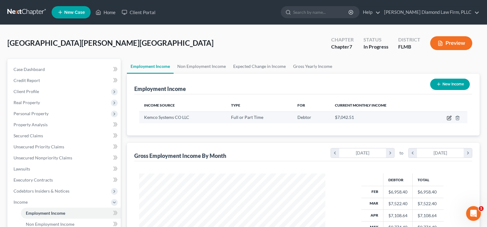
click at [450, 117] on icon "button" at bounding box center [449, 118] width 5 height 5
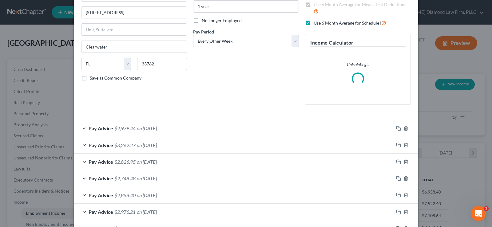
scroll to position [92, 0]
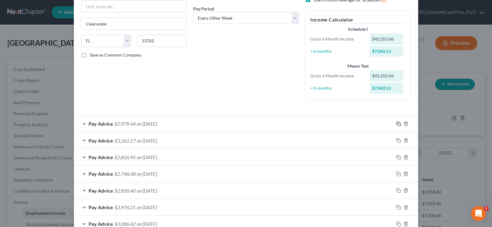
click at [396, 125] on icon "button" at bounding box center [398, 123] width 5 height 5
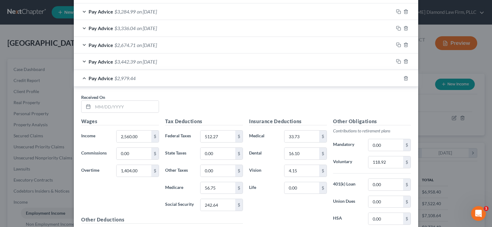
scroll to position [399, 0]
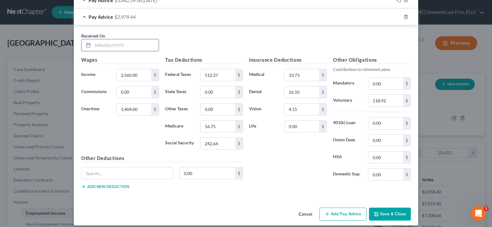
click at [125, 45] on input "text" at bounding box center [126, 45] width 66 height 12
click at [134, 112] on input "1,404.00" at bounding box center [133, 110] width 35 height 12
click at [135, 76] on input "2,560.00" at bounding box center [133, 75] width 35 height 12
click at [216, 76] on input "512.27" at bounding box center [217, 75] width 35 height 12
click at [212, 126] on input "56.75" at bounding box center [217, 127] width 35 height 12
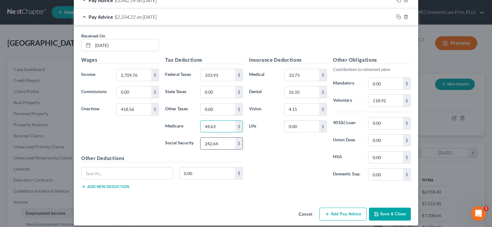
click at [224, 147] on input "242.64" at bounding box center [217, 144] width 35 height 12
click at [389, 101] on input "118.92" at bounding box center [385, 101] width 35 height 12
click at [81, 17] on div "Pay Advice $2,411.11 on 07/24/2025" at bounding box center [233, 17] width 319 height 16
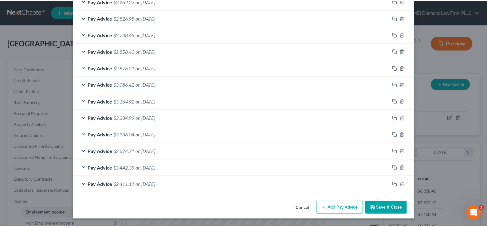
scroll to position [231, 0]
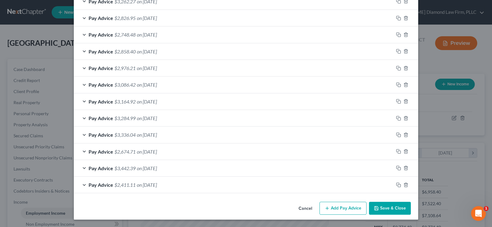
click at [393, 207] on button "Save & Close" at bounding box center [390, 208] width 42 height 13
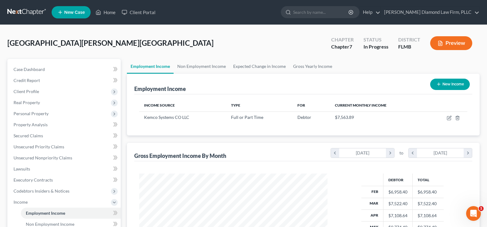
scroll to position [307085, 306996]
click at [47, 149] on span "Unsecured Priority Claims" at bounding box center [39, 146] width 51 height 5
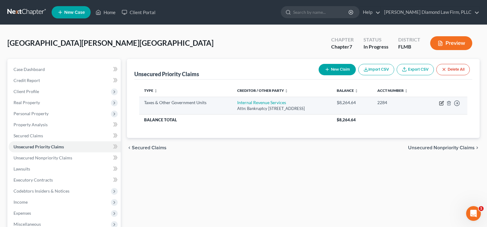
click at [443, 104] on icon "button" at bounding box center [441, 103] width 5 height 5
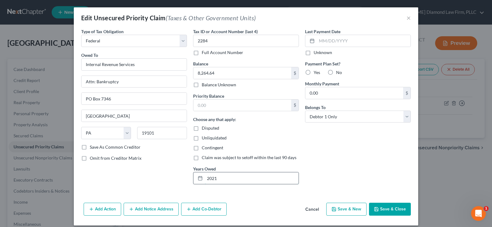
click at [221, 177] on input "2021" at bounding box center [252, 178] width 94 height 12
drag, startPoint x: 237, startPoint y: 76, endPoint x: 235, endPoint y: 68, distance: 9.2
click at [237, 76] on input "8,264.64" at bounding box center [242, 73] width 98 height 12
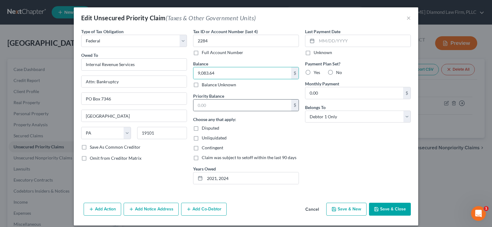
click at [236, 99] on div "$" at bounding box center [246, 105] width 106 height 12
click at [224, 104] on input "text" at bounding box center [242, 106] width 98 height 12
click at [214, 107] on input "text" at bounding box center [242, 106] width 98 height 12
click at [336, 70] on label "No" at bounding box center [339, 72] width 6 height 6
click at [338, 70] on input "No" at bounding box center [340, 71] width 4 height 4
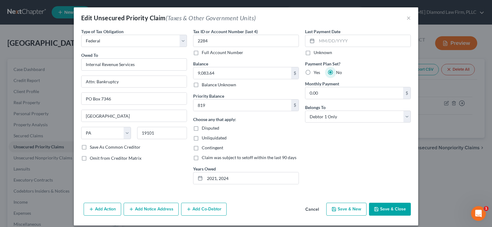
click at [391, 207] on button "Save & Close" at bounding box center [390, 209] width 42 height 13
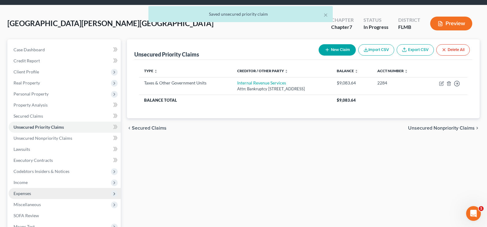
scroll to position [31, 0]
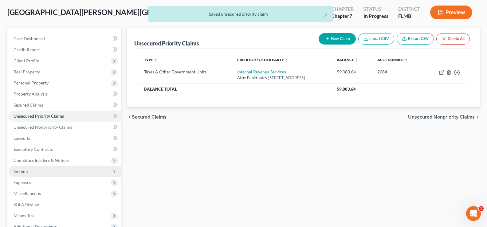
click at [27, 172] on span "Income" at bounding box center [21, 171] width 14 height 5
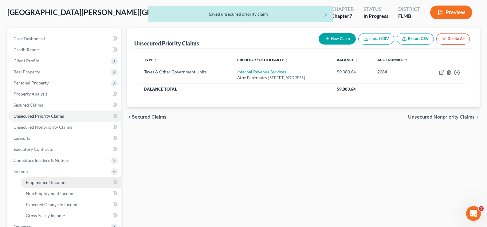
click at [49, 184] on span "Employment Income" at bounding box center [45, 182] width 39 height 5
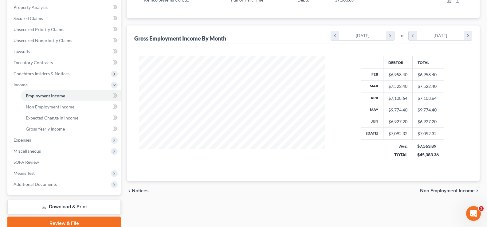
scroll to position [123, 0]
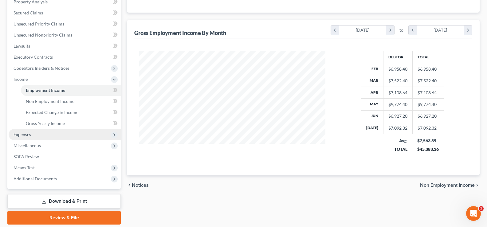
click at [51, 131] on span "Expenses" at bounding box center [65, 134] width 112 height 11
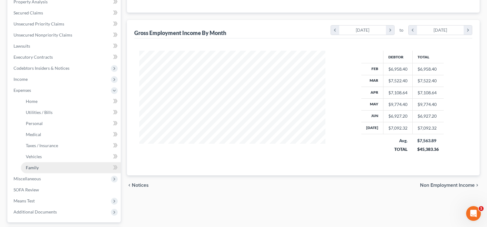
click at [49, 171] on link "Family" at bounding box center [71, 167] width 100 height 11
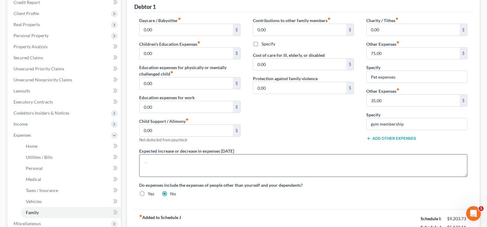
scroll to position [123, 0]
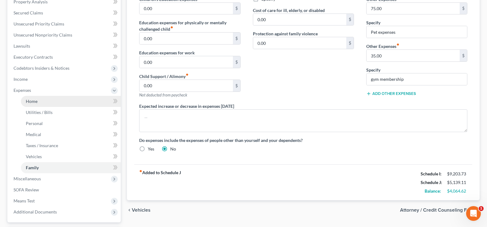
click at [45, 104] on link "Home" at bounding box center [71, 101] width 100 height 11
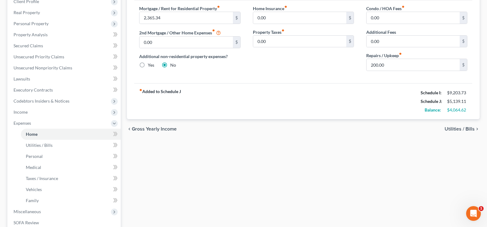
scroll to position [92, 0]
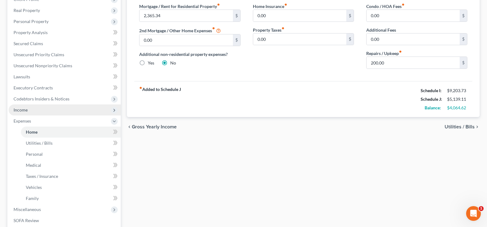
click at [42, 109] on span "Income" at bounding box center [65, 109] width 112 height 11
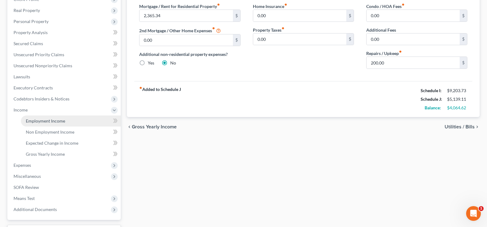
click at [51, 122] on span "Employment Income" at bounding box center [45, 120] width 39 height 5
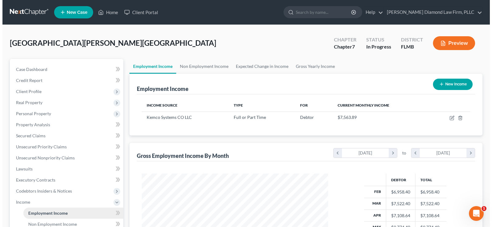
scroll to position [110, 198]
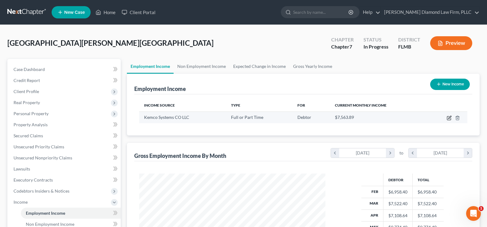
click at [449, 118] on icon "button" at bounding box center [449, 118] width 5 height 5
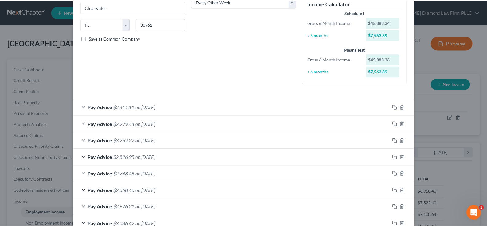
scroll to position [0, 0]
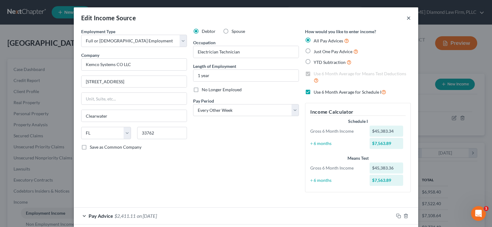
click at [407, 19] on button "×" at bounding box center [408, 17] width 4 height 7
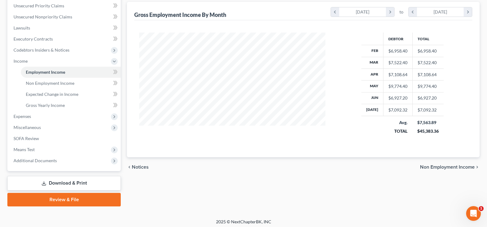
scroll to position [144, 0]
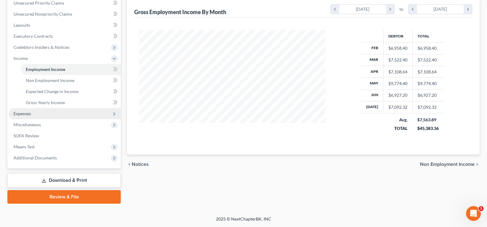
click at [39, 115] on span "Expenses" at bounding box center [65, 113] width 112 height 11
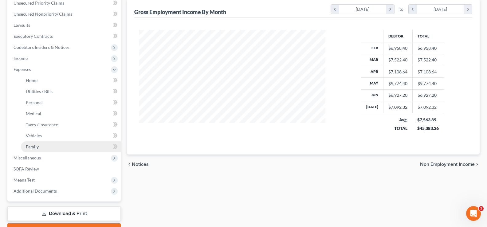
click at [46, 149] on link "Family" at bounding box center [71, 146] width 100 height 11
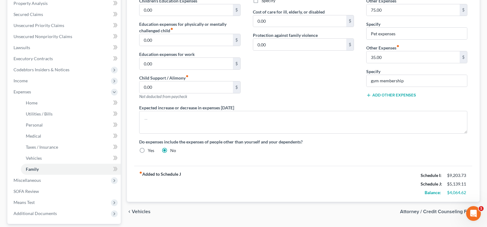
scroll to position [123, 0]
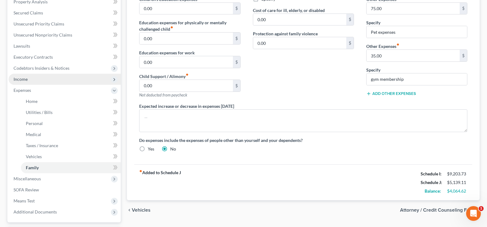
click at [25, 81] on span "Income" at bounding box center [21, 78] width 14 height 5
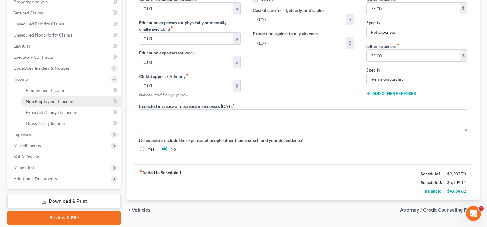
click at [56, 102] on span "Non Employment Income" at bounding box center [50, 101] width 49 height 5
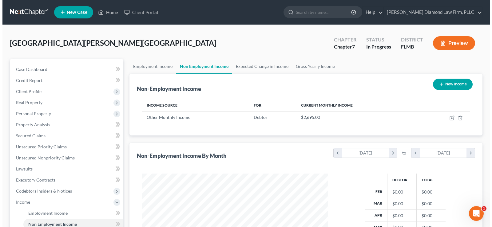
scroll to position [110, 198]
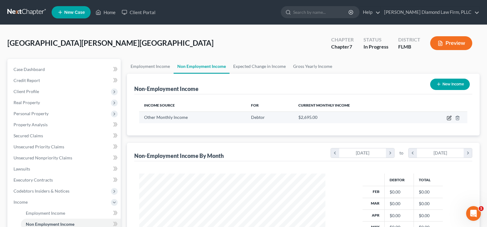
click at [449, 117] on icon "button" at bounding box center [449, 118] width 5 height 5
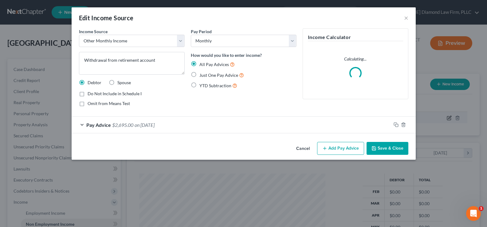
scroll to position [110, 201]
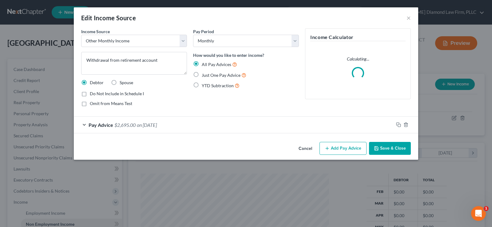
click at [90, 93] on label "Do Not Include in Schedule I" at bounding box center [117, 94] width 54 height 6
click at [92, 93] on input "Do Not Include in Schedule I" at bounding box center [94, 93] width 4 height 4
click at [394, 149] on button "Save & Close" at bounding box center [390, 148] width 42 height 13
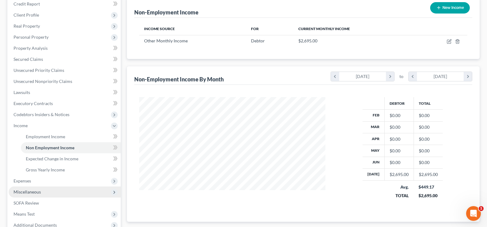
scroll to position [92, 0]
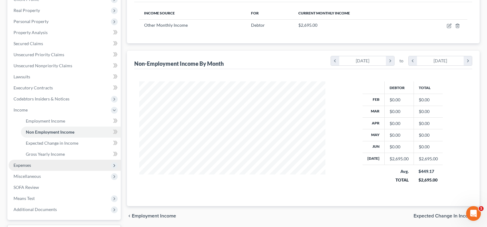
click at [38, 167] on span "Expenses" at bounding box center [65, 165] width 112 height 11
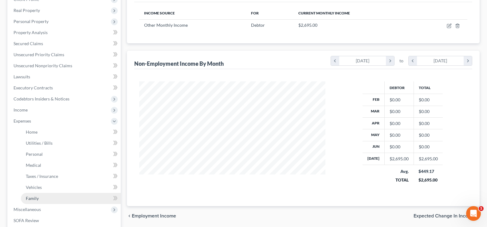
click at [43, 201] on link "Family" at bounding box center [71, 198] width 100 height 11
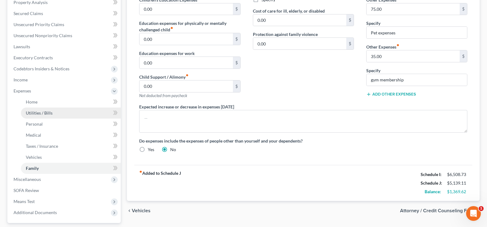
scroll to position [92, 0]
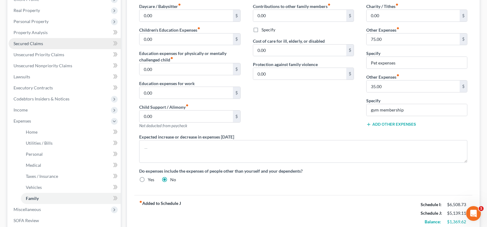
click at [35, 42] on span "Secured Claims" at bounding box center [28, 43] width 29 height 5
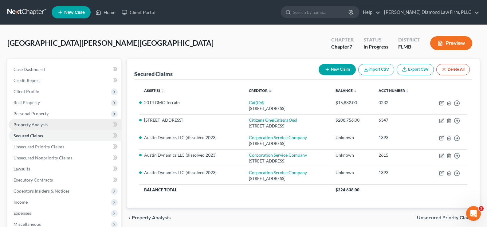
drag, startPoint x: 45, startPoint y: 112, endPoint x: 53, endPoint y: 126, distance: 15.6
click at [45, 112] on span "Personal Property" at bounding box center [31, 113] width 35 height 5
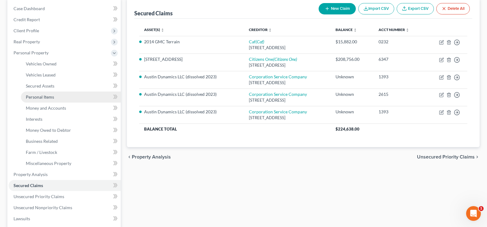
scroll to position [61, 0]
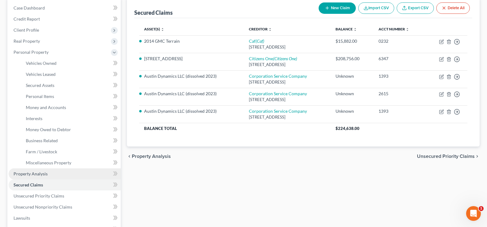
click at [43, 174] on span "Property Analysis" at bounding box center [31, 173] width 34 height 5
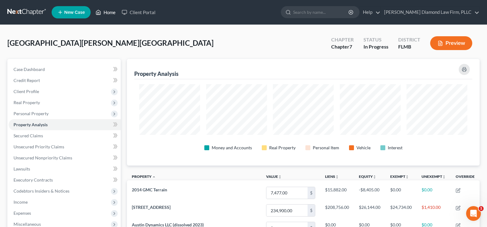
click at [113, 13] on link "Home" at bounding box center [105, 12] width 26 height 11
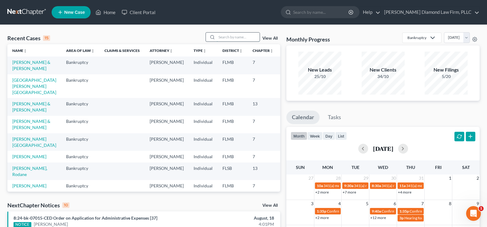
click at [248, 36] on input "search" at bounding box center [238, 37] width 43 height 9
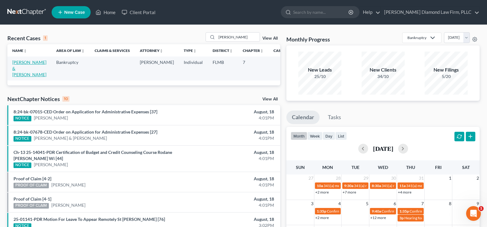
click at [18, 68] on link "[PERSON_NAME] & [PERSON_NAME]" at bounding box center [29, 69] width 34 height 18
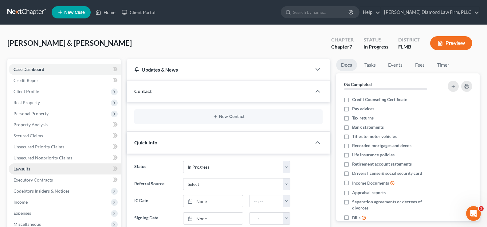
scroll to position [120, 0]
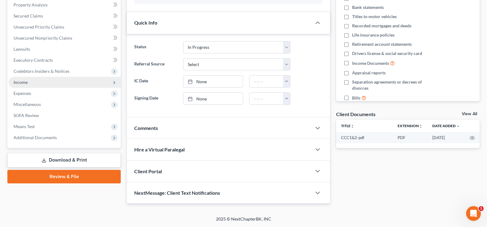
click at [37, 82] on span "Income" at bounding box center [65, 82] width 112 height 11
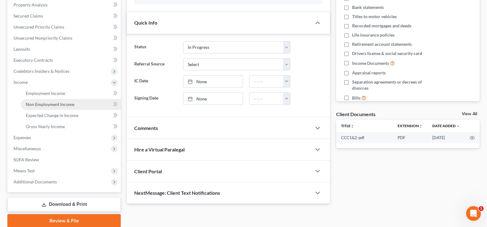
click at [52, 106] on span "Non Employment Income" at bounding box center [50, 104] width 49 height 5
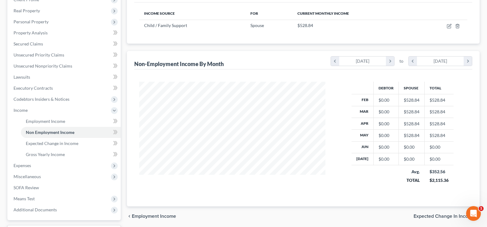
scroll to position [92, 0]
click at [61, 121] on span "Employment Income" at bounding box center [45, 120] width 39 height 5
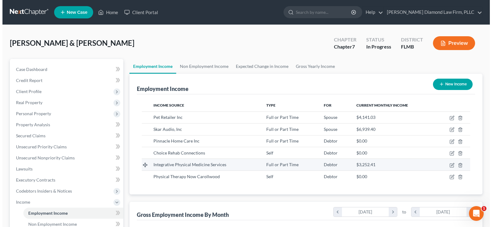
scroll to position [110, 198]
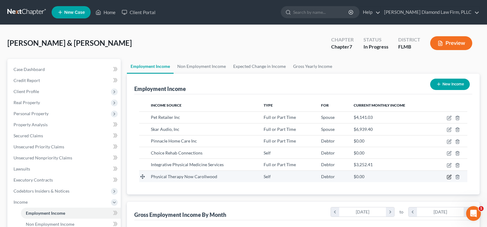
click at [449, 175] on icon "button" at bounding box center [449, 177] width 4 height 4
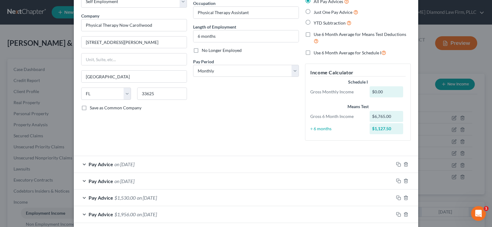
scroll to position [0, 0]
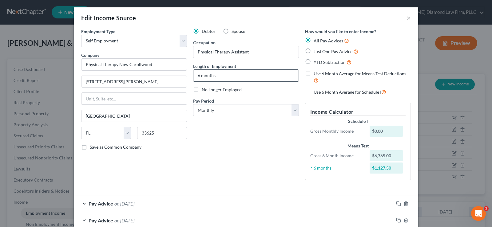
click at [198, 76] on input "6 months" at bounding box center [245, 76] width 105 height 12
click at [202, 89] on label "No Longer Employed" at bounding box center [222, 90] width 40 height 6
click at [204, 89] on input "No Longer Employed" at bounding box center [206, 89] width 4 height 4
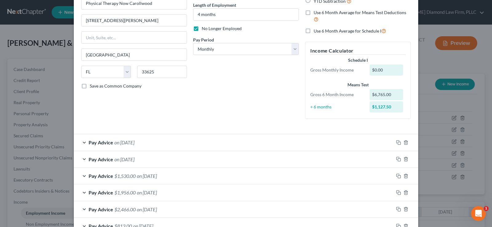
scroll to position [61, 0]
click at [404, 159] on icon "button" at bounding box center [405, 158] width 5 height 5
click at [404, 141] on icon "button" at bounding box center [405, 142] width 5 height 5
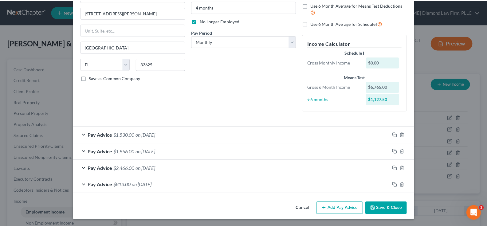
scroll to position [69, 0]
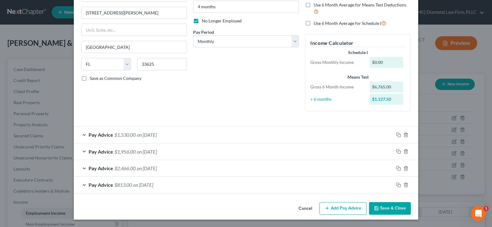
click at [394, 208] on button "Save & Close" at bounding box center [390, 208] width 42 height 13
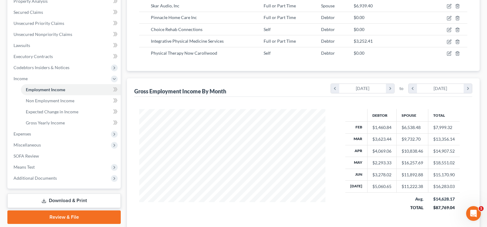
scroll to position [154, 0]
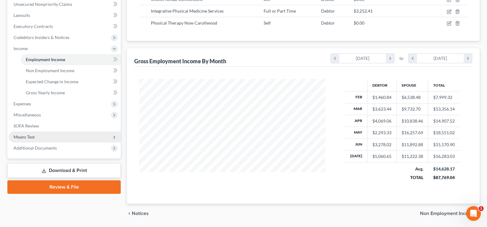
click at [51, 137] on span "Means Test" at bounding box center [65, 136] width 112 height 11
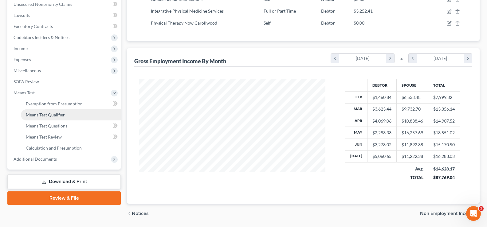
click at [64, 116] on span "Means Test Qualifier" at bounding box center [45, 114] width 39 height 5
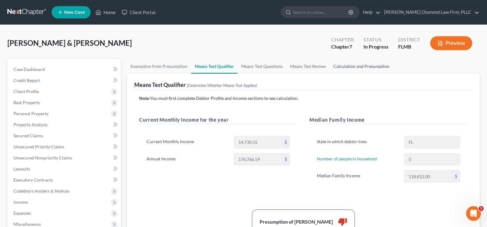
click at [355, 66] on link "Calculation and Presumption" at bounding box center [361, 66] width 63 height 15
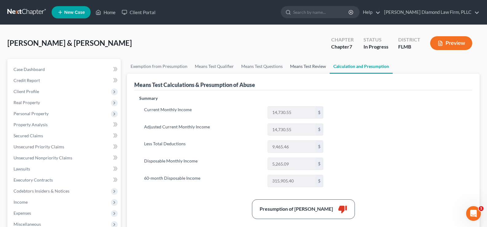
click at [303, 67] on link "Means Test Review" at bounding box center [307, 66] width 43 height 15
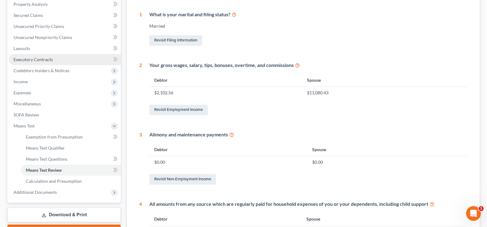
scroll to position [123, 0]
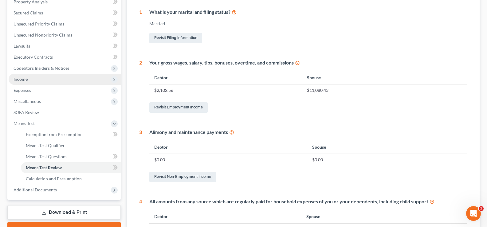
click at [41, 78] on span "Income" at bounding box center [65, 79] width 112 height 11
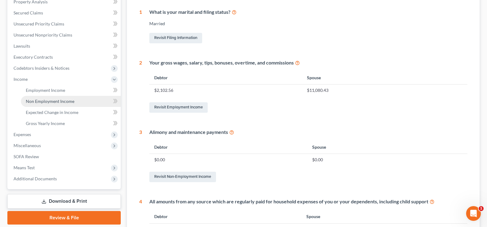
click at [54, 99] on span "Non Employment Income" at bounding box center [50, 101] width 49 height 5
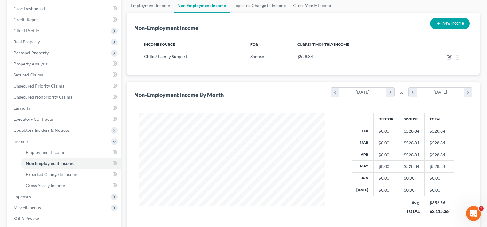
scroll to position [61, 0]
click at [49, 153] on span "Employment Income" at bounding box center [45, 151] width 39 height 5
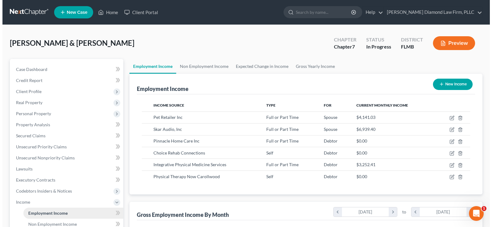
scroll to position [110, 198]
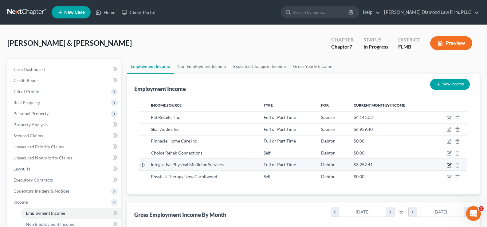
click at [449, 166] on icon "button" at bounding box center [449, 164] width 3 height 3
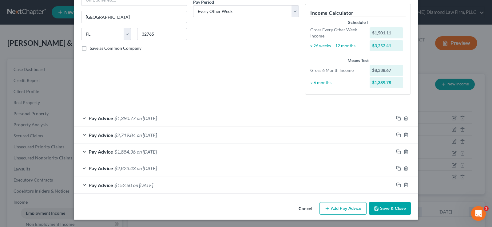
scroll to position [0, 0]
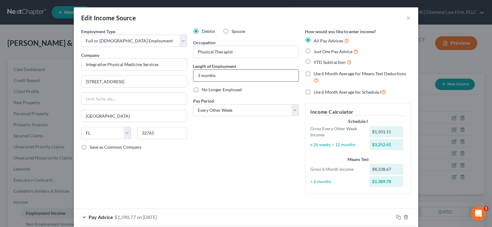
click at [198, 76] on input "3 months" at bounding box center [245, 76] width 105 height 12
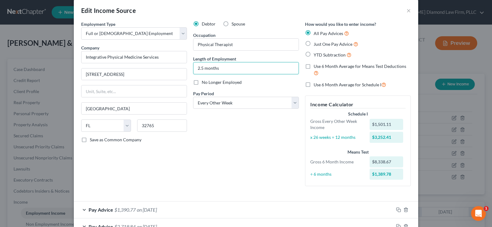
scroll to position [7, 0]
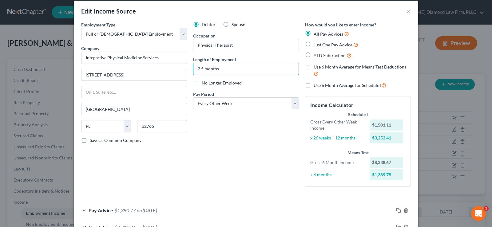
click at [313, 65] on label "Use 6 Month Average for Means Test Deductions" at bounding box center [361, 70] width 97 height 13
click at [316, 65] on input "Use 6 Month Average for Means Test Deductions" at bounding box center [318, 66] width 4 height 4
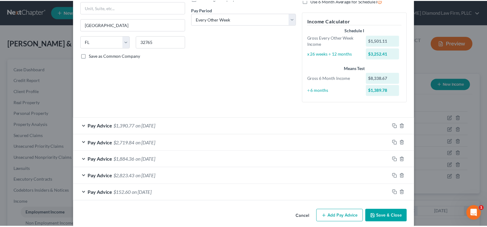
scroll to position [99, 0]
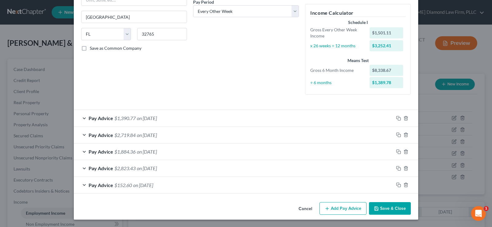
click at [393, 206] on button "Save & Close" at bounding box center [390, 208] width 42 height 13
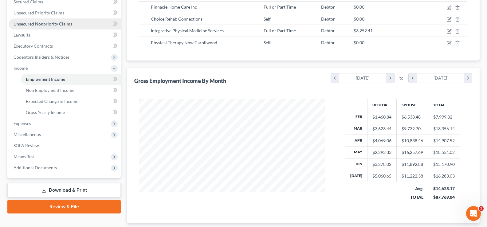
scroll to position [154, 0]
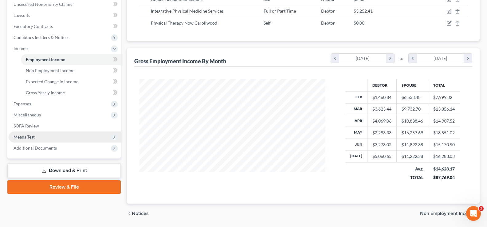
click at [50, 135] on span "Means Test" at bounding box center [65, 136] width 112 height 11
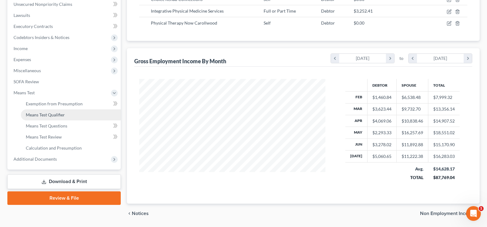
click at [67, 112] on link "Means Test Qualifier" at bounding box center [71, 114] width 100 height 11
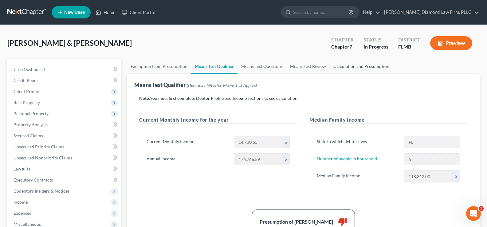
click at [360, 67] on link "Calculation and Presumption" at bounding box center [361, 66] width 63 height 15
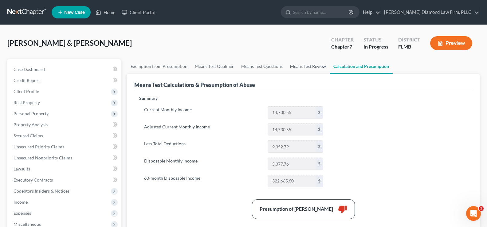
click at [309, 67] on link "Means Test Review" at bounding box center [307, 66] width 43 height 15
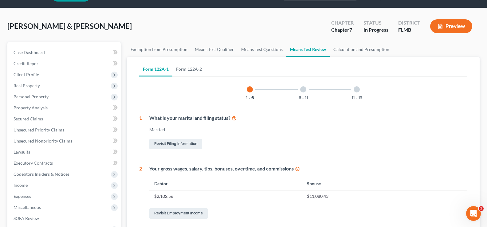
scroll to position [31, 0]
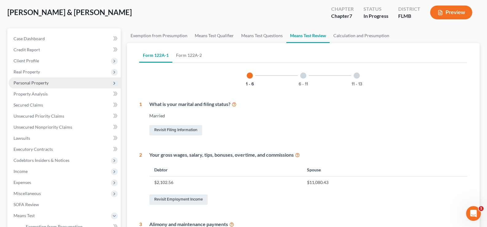
click at [43, 82] on span "Personal Property" at bounding box center [31, 82] width 35 height 5
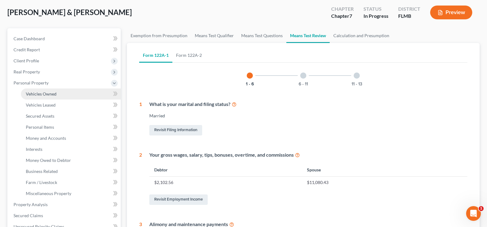
click at [53, 94] on span "Vehicles Owned" at bounding box center [41, 93] width 31 height 5
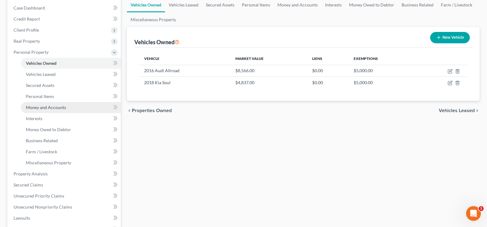
scroll to position [92, 0]
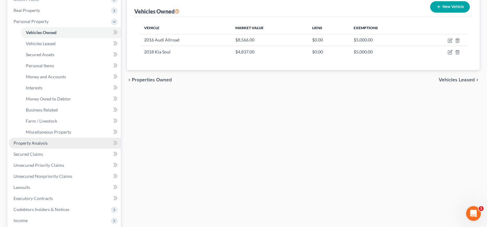
click at [44, 144] on span "Property Analysis" at bounding box center [31, 142] width 34 height 5
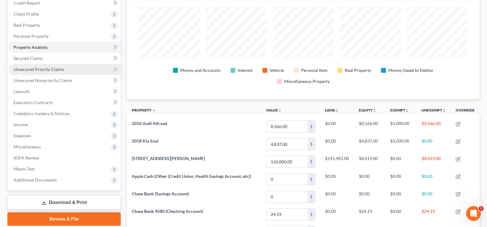
scroll to position [31, 0]
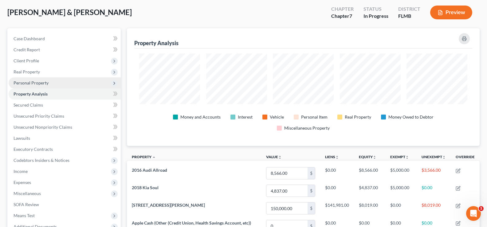
click at [46, 83] on span "Personal Property" at bounding box center [31, 82] width 35 height 5
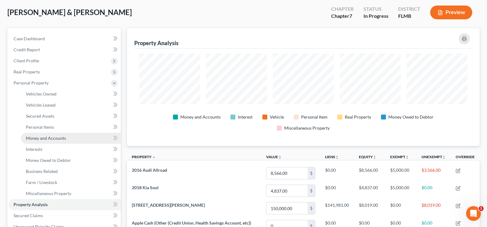
click at [58, 137] on span "Money and Accounts" at bounding box center [46, 137] width 40 height 5
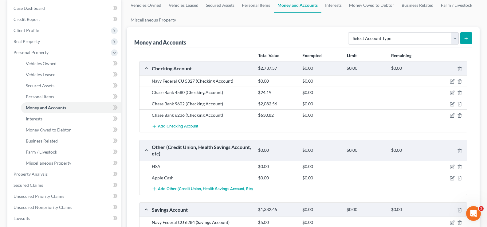
scroll to position [61, 0]
click at [57, 45] on span "Real Property" at bounding box center [65, 41] width 112 height 11
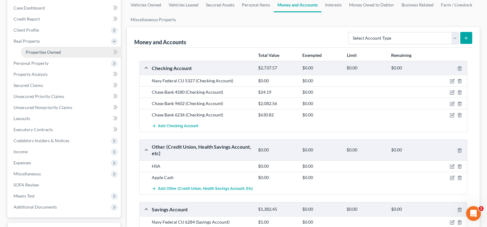
click at [63, 51] on link "Properties Owned" at bounding box center [71, 52] width 100 height 11
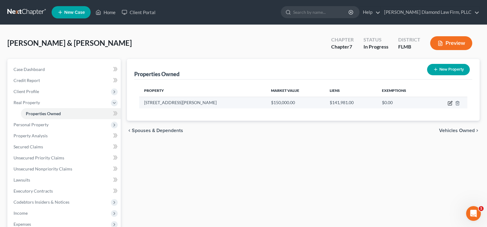
click at [451, 105] on icon "button" at bounding box center [450, 103] width 5 height 5
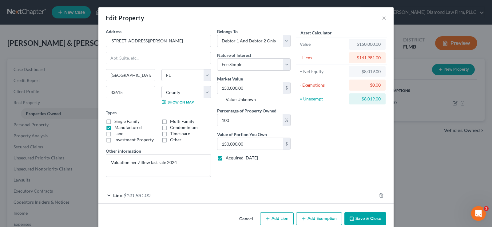
scroll to position [10, 0]
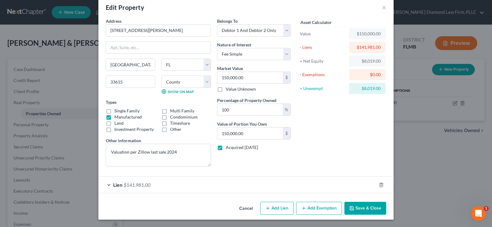
click at [313, 207] on button "Add Exemption" at bounding box center [319, 208] width 46 height 13
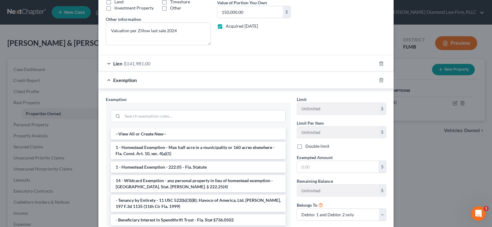
scroll to position [133, 0]
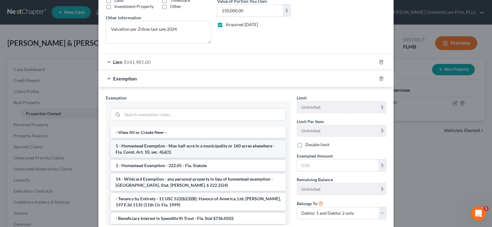
click at [222, 150] on li "1 - Homestead Exemption - Max half acre in a municipality or 160 acres elsewher…" at bounding box center [198, 148] width 175 height 17
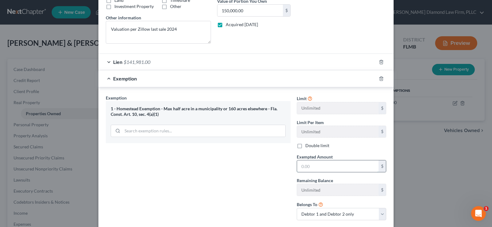
click at [313, 169] on input "text" at bounding box center [337, 166] width 81 height 12
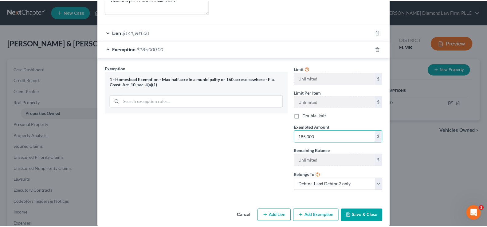
scroll to position [170, 0]
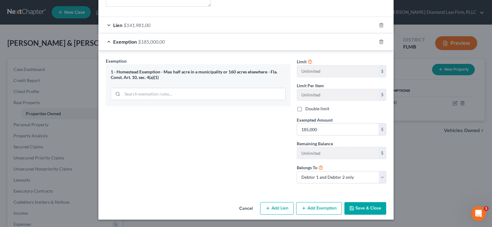
click at [361, 213] on button "Save & Close" at bounding box center [365, 208] width 42 height 13
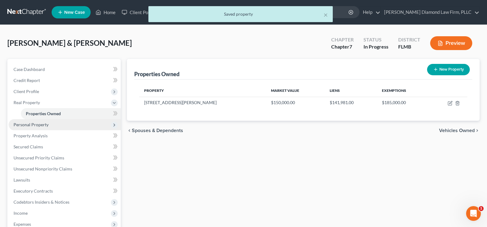
click at [41, 127] on span "Personal Property" at bounding box center [65, 124] width 112 height 11
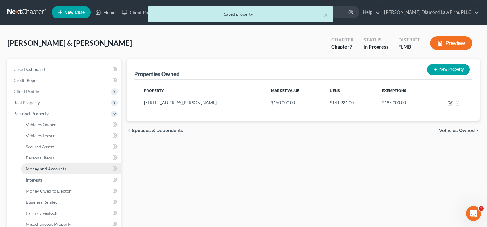
click at [50, 169] on span "Money and Accounts" at bounding box center [46, 168] width 40 height 5
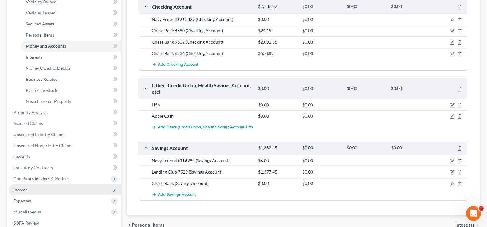
scroll to position [210, 0]
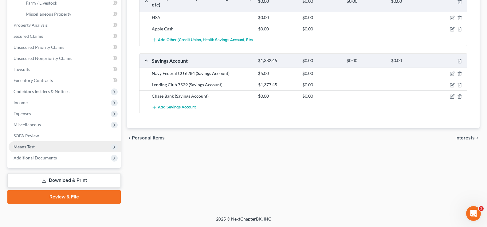
click at [47, 146] on span "Means Test" at bounding box center [65, 146] width 112 height 11
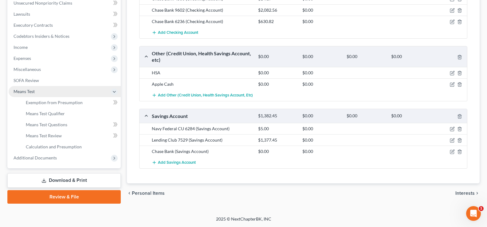
scroll to position [155, 0]
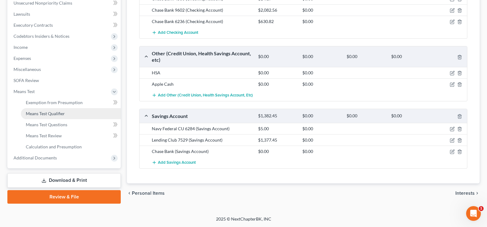
click at [65, 114] on link "Means Test Qualifier" at bounding box center [71, 113] width 100 height 11
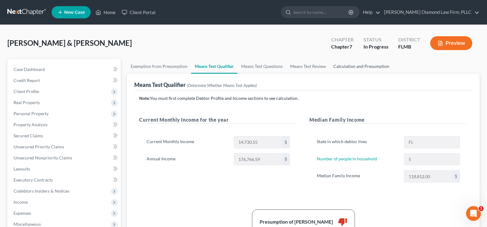
click at [362, 65] on link "Calculation and Presumption" at bounding box center [361, 66] width 63 height 15
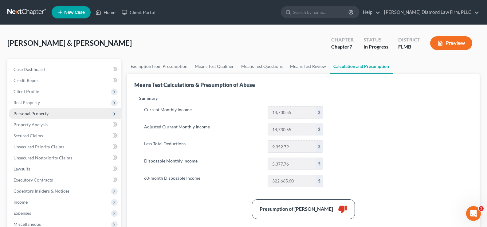
click at [46, 114] on span "Personal Property" at bounding box center [31, 113] width 35 height 5
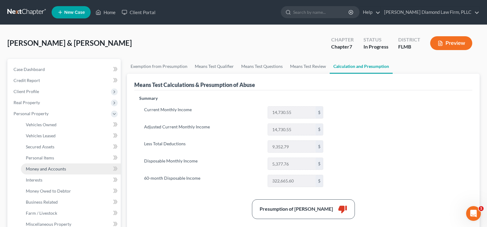
click at [58, 169] on span "Money and Accounts" at bounding box center [46, 168] width 40 height 5
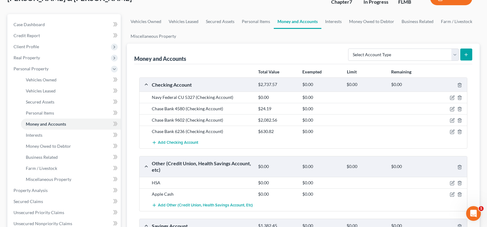
scroll to position [61, 0]
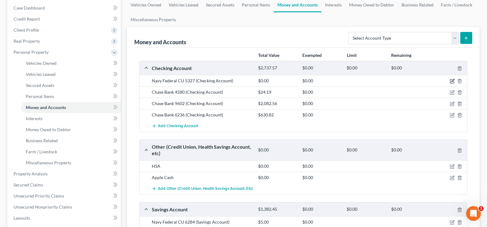
click at [452, 81] on icon "button" at bounding box center [452, 81] width 5 height 5
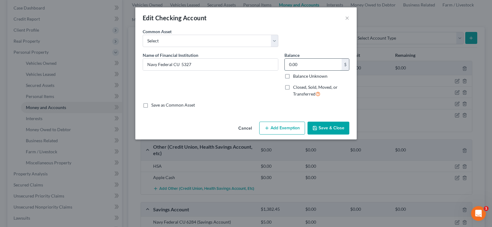
click at [303, 67] on input "0.00" at bounding box center [312, 65] width 57 height 12
click at [335, 124] on button "Save & Close" at bounding box center [328, 128] width 42 height 13
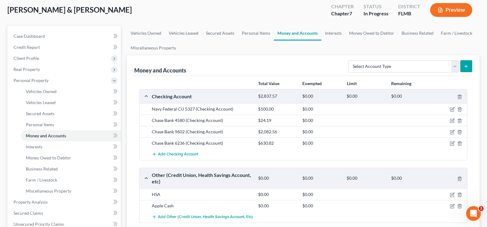
scroll to position [31, 0]
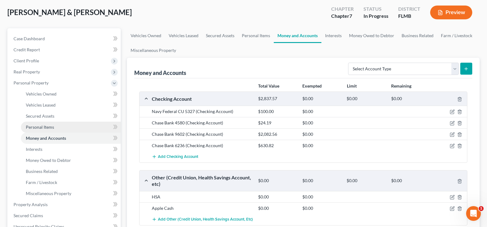
click at [51, 126] on span "Personal Items" at bounding box center [40, 126] width 28 height 5
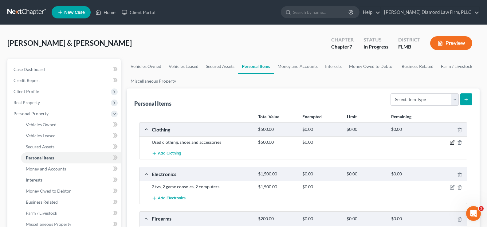
click at [452, 143] on icon "button" at bounding box center [452, 142] width 3 height 3
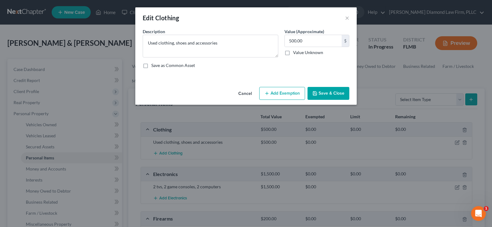
click at [280, 96] on button "Add Exemption" at bounding box center [282, 93] width 46 height 13
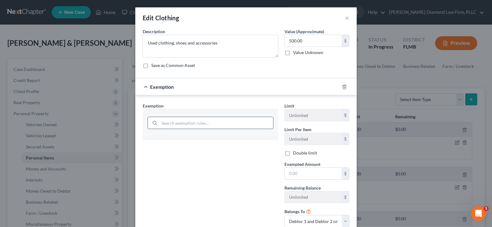
click at [179, 123] on input "search" at bounding box center [216, 123] width 114 height 12
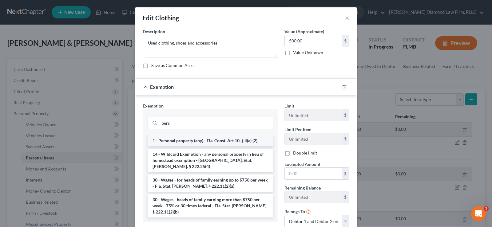
click at [199, 144] on li "1 - Personal property (any) - Fla. Const. Art.10, § 4(a) (2)" at bounding box center [210, 140] width 126 height 11
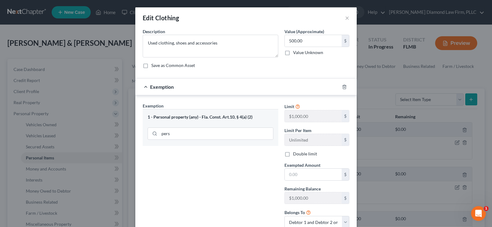
click at [293, 154] on label "Double limit" at bounding box center [305, 154] width 24 height 6
click at [295, 154] on input "Double limit" at bounding box center [297, 153] width 4 height 4
click at [300, 175] on input "text" at bounding box center [312, 175] width 57 height 12
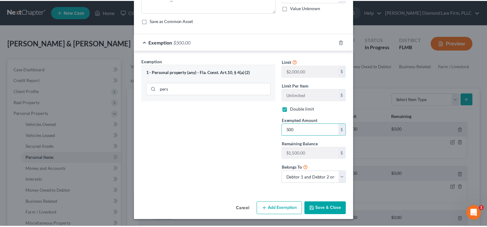
scroll to position [45, 0]
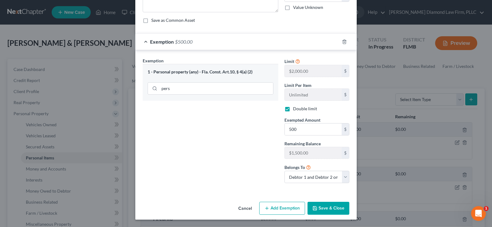
click at [321, 206] on button "Save & Close" at bounding box center [328, 208] width 42 height 13
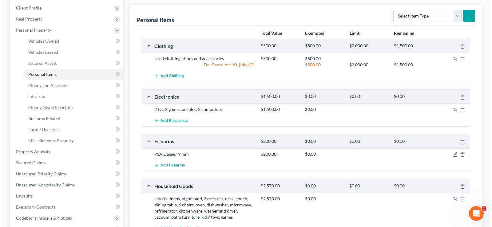
scroll to position [92, 0]
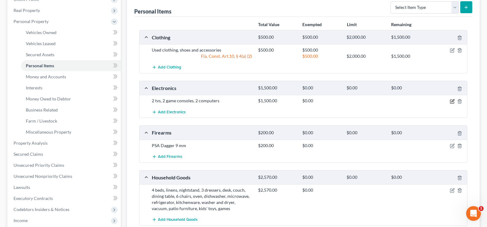
click at [453, 102] on icon "button" at bounding box center [452, 101] width 5 height 5
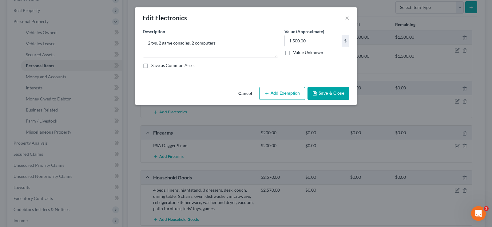
click at [287, 90] on button "Add Exemption" at bounding box center [282, 93] width 46 height 13
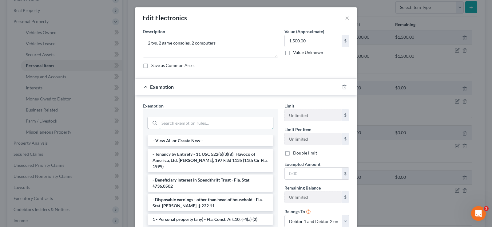
click at [173, 123] on input "search" at bounding box center [216, 123] width 114 height 12
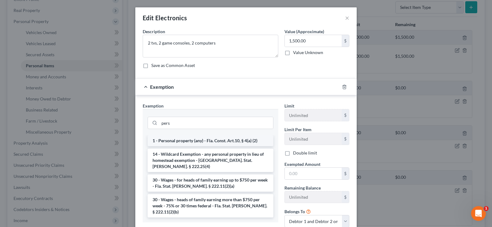
click at [200, 140] on li "1 - Personal property (any) - Fla. Const. Art.10, § 4(a) (2)" at bounding box center [210, 140] width 126 height 11
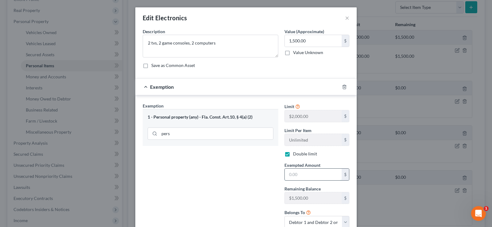
click at [300, 179] on input "text" at bounding box center [312, 175] width 57 height 12
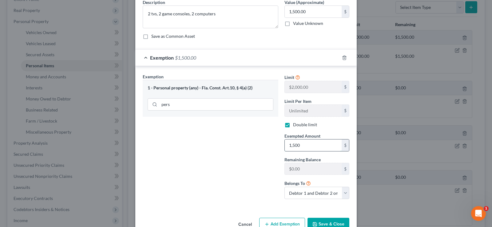
scroll to position [45, 0]
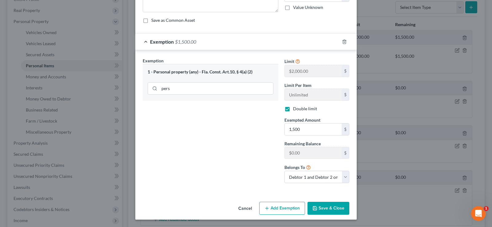
click at [331, 207] on button "Save & Close" at bounding box center [328, 208] width 42 height 13
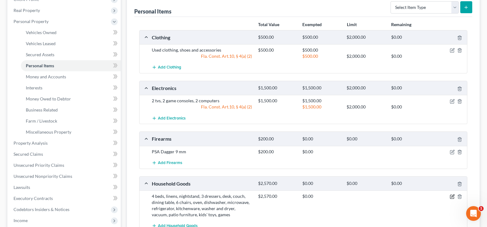
click at [452, 197] on icon "button" at bounding box center [452, 196] width 5 height 5
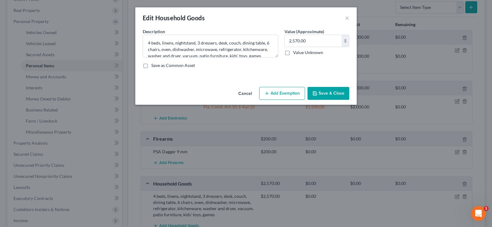
click at [285, 90] on button "Add Exemption" at bounding box center [282, 93] width 46 height 13
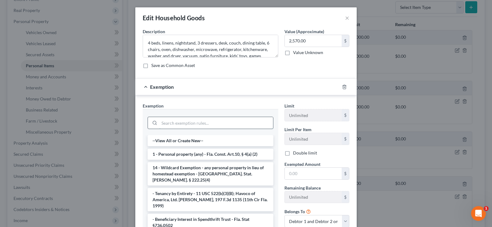
click at [188, 123] on input "search" at bounding box center [216, 123] width 114 height 12
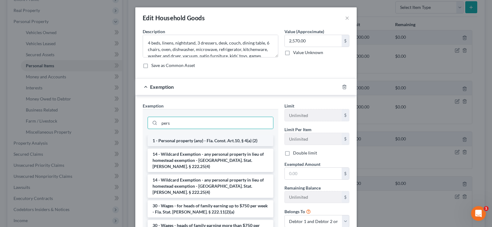
click at [225, 138] on li "1 - Personal property (any) - Fla. Const. Art.10, § 4(a) (2)" at bounding box center [210, 140] width 126 height 11
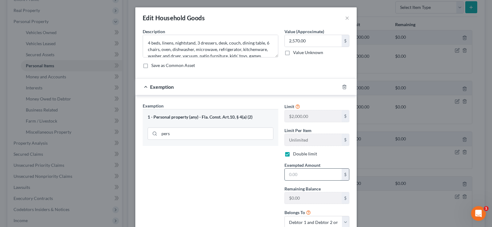
click at [308, 179] on input "text" at bounding box center [312, 175] width 57 height 12
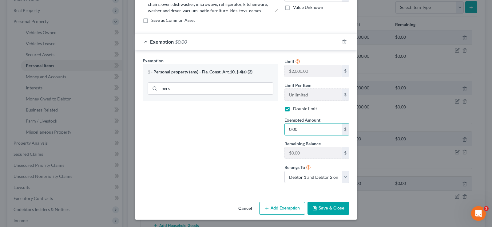
click at [328, 207] on button "Save & Close" at bounding box center [328, 208] width 42 height 13
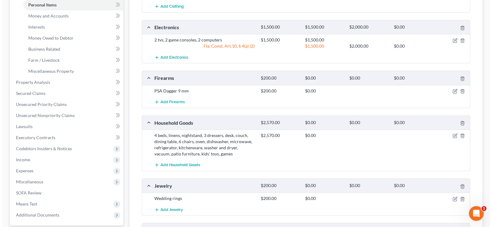
scroll to position [154, 0]
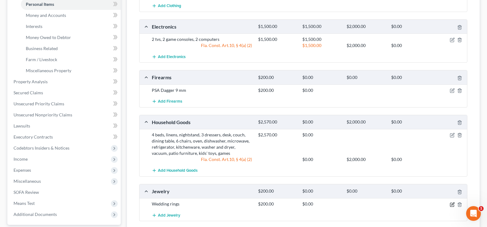
click at [454, 205] on icon "button" at bounding box center [452, 204] width 5 height 5
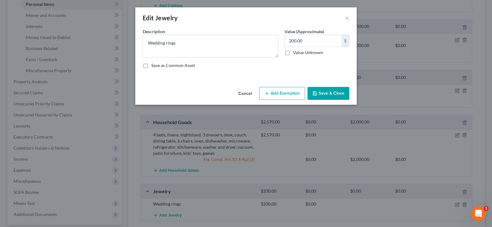
click at [279, 95] on button "Add Exemption" at bounding box center [282, 93] width 46 height 13
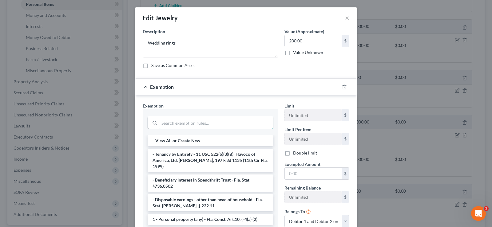
click at [174, 127] on input "search" at bounding box center [216, 123] width 114 height 12
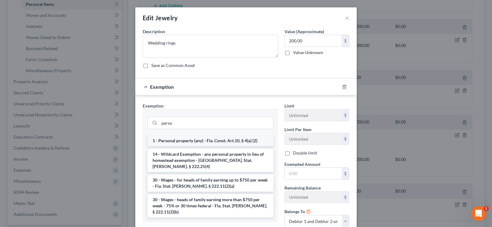
click at [196, 141] on li "1 - Personal property (any) - Fla. Const. Art.10, § 4(a) (2)" at bounding box center [210, 140] width 126 height 11
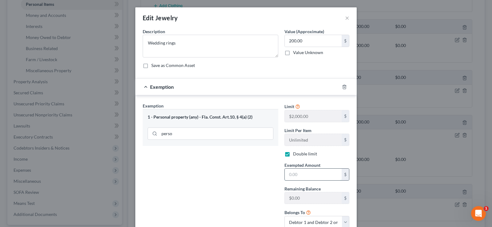
click at [307, 178] on input "text" at bounding box center [312, 175] width 57 height 12
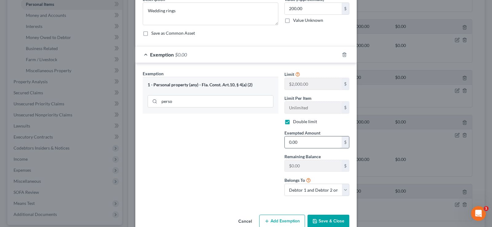
scroll to position [45, 0]
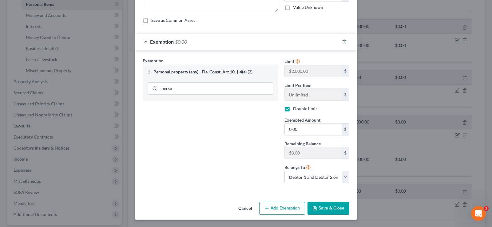
click at [327, 209] on button "Save & Close" at bounding box center [328, 208] width 42 height 13
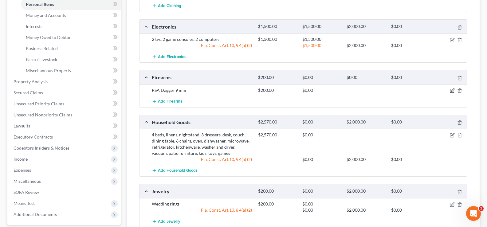
click at [451, 91] on icon "button" at bounding box center [452, 90] width 5 height 5
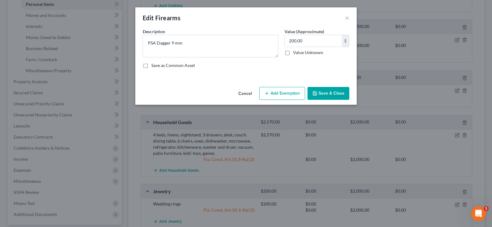
click at [274, 92] on button "Add Exemption" at bounding box center [282, 93] width 46 height 13
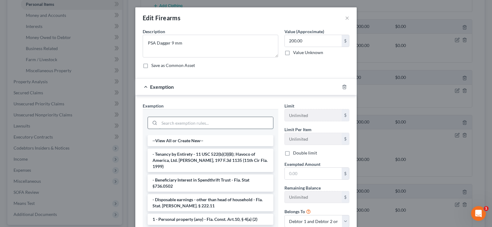
click at [199, 121] on input "search" at bounding box center [216, 123] width 114 height 12
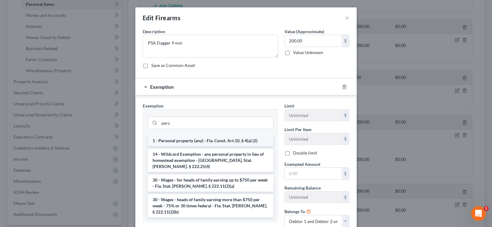
click at [226, 144] on li "1 - Personal property (any) - Fla. Const. Art.10, § 4(a) (2)" at bounding box center [210, 140] width 126 height 11
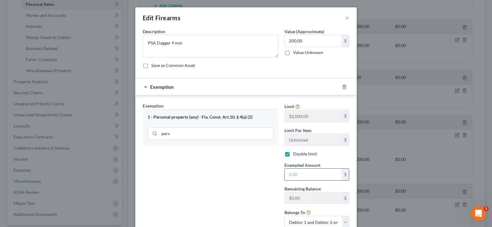
click at [303, 179] on input "text" at bounding box center [312, 175] width 57 height 12
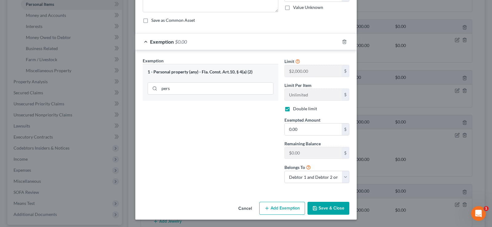
click at [330, 206] on button "Save & Close" at bounding box center [328, 208] width 42 height 13
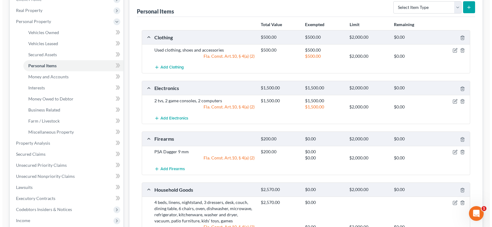
scroll to position [246, 0]
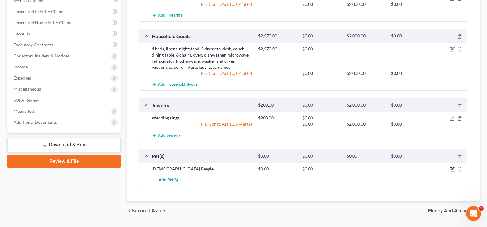
click at [452, 169] on icon "button" at bounding box center [452, 168] width 3 height 3
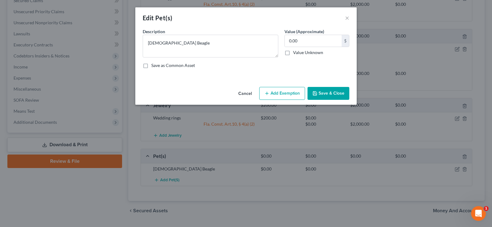
click at [279, 92] on button "Add Exemption" at bounding box center [282, 93] width 46 height 13
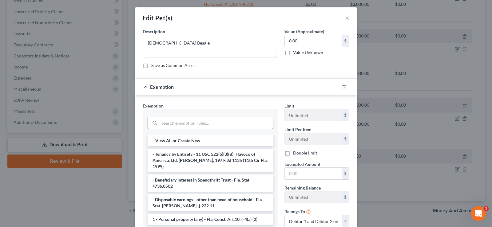
click at [198, 122] on input "search" at bounding box center [216, 123] width 114 height 12
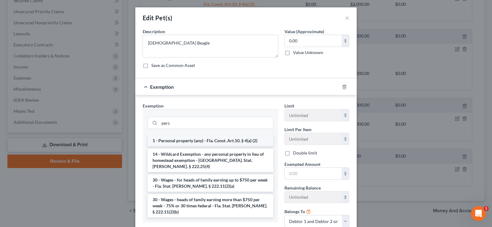
click at [227, 141] on li "1 - Personal property (any) - Fla. Const. Art.10, § 4(a) (2)" at bounding box center [210, 140] width 126 height 11
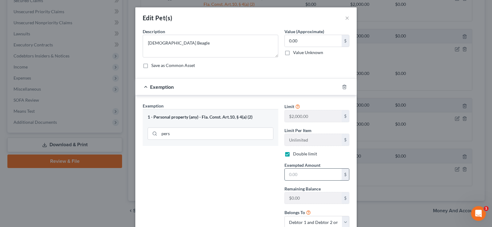
click at [310, 174] on input "text" at bounding box center [312, 175] width 57 height 12
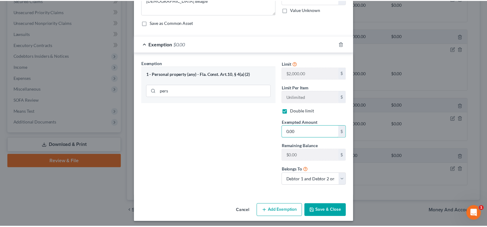
scroll to position [45, 0]
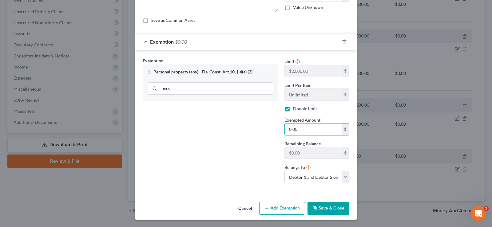
click at [333, 211] on button "Save & Close" at bounding box center [328, 208] width 42 height 13
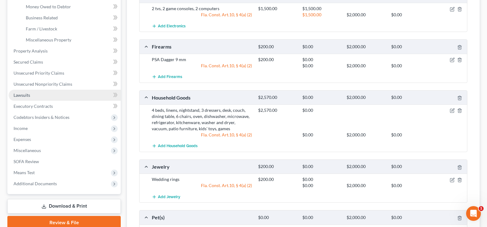
scroll to position [61, 0]
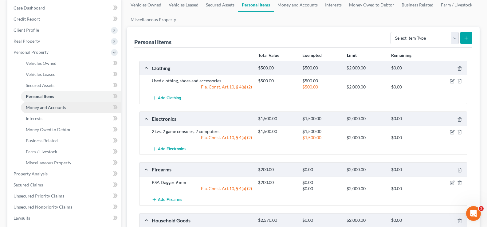
click at [33, 108] on span "Money and Accounts" at bounding box center [46, 107] width 40 height 5
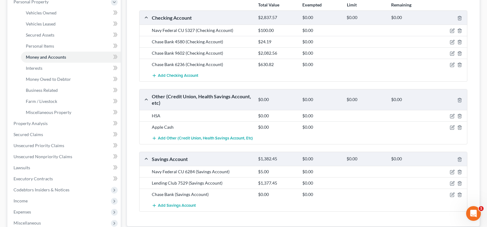
scroll to position [123, 0]
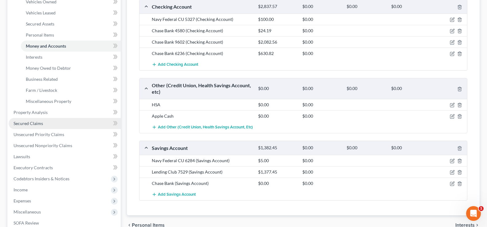
click at [43, 121] on link "Secured Claims" at bounding box center [65, 123] width 112 height 11
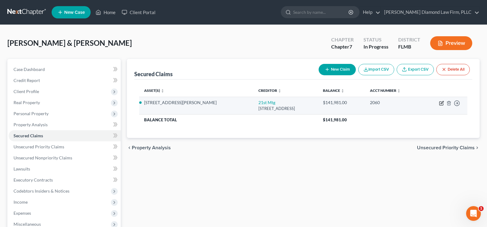
click at [442, 103] on icon "button" at bounding box center [442, 102] width 3 height 3
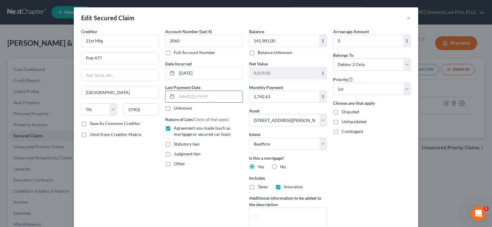
click at [199, 93] on input "text" at bounding box center [210, 97] width 66 height 12
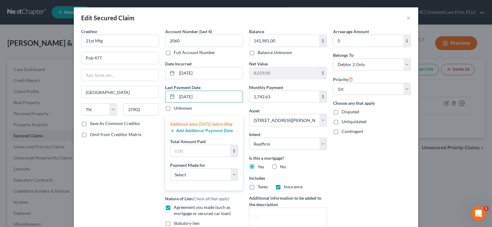
click at [197, 133] on button "Add Additional Payment Date" at bounding box center [201, 130] width 63 height 5
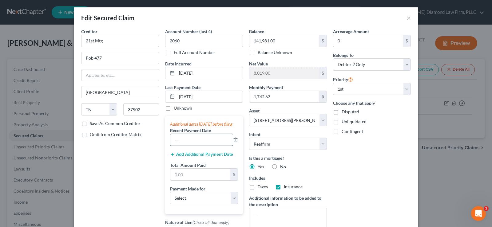
click at [182, 146] on input "text" at bounding box center [201, 140] width 62 height 12
click at [203, 157] on button "Add Additional Payment Date" at bounding box center [201, 154] width 63 height 5
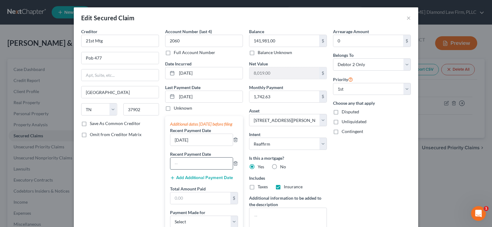
click at [179, 169] on input "text" at bounding box center [201, 164] width 62 height 12
click at [209, 180] on button "Add Additional Payment Date" at bounding box center [201, 177] width 63 height 5
click at [182, 192] on input "text" at bounding box center [201, 187] width 62 height 12
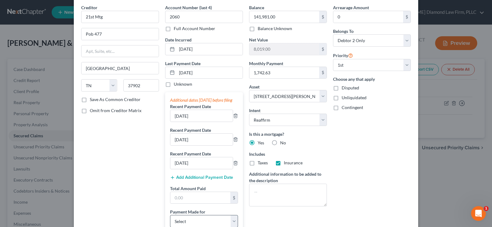
scroll to position [61, 0]
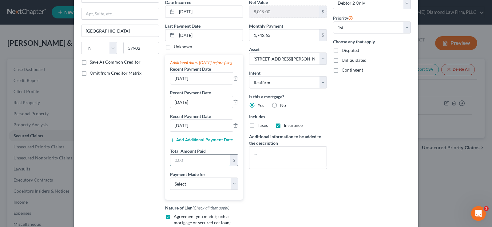
click at [203, 166] on input "text" at bounding box center [200, 161] width 60 height 12
click at [211, 190] on select "Select Car Credit Card Loan Repayment Mortgage Other Suppliers Or Vendors" at bounding box center [204, 184] width 68 height 12
click at [170, 184] on select "Select Car Credit Card Loan Repayment Mortgage Other Suppliers Or Vendors" at bounding box center [204, 184] width 68 height 12
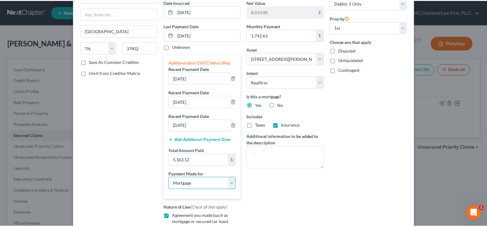
scroll to position [144, 0]
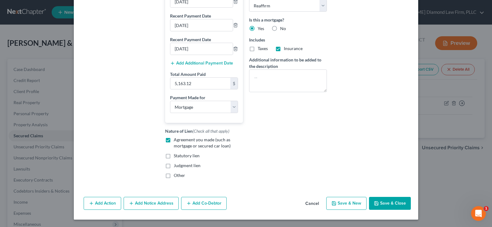
click at [380, 205] on button "Save & Close" at bounding box center [390, 203] width 42 height 13
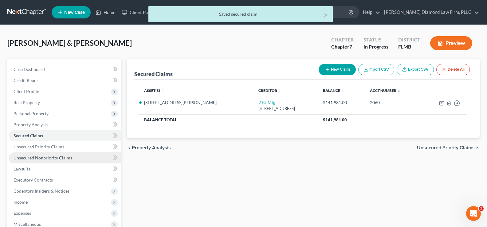
click at [43, 158] on span "Unsecured Nonpriority Claims" at bounding box center [43, 157] width 59 height 5
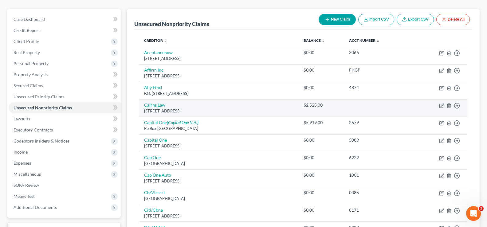
scroll to position [61, 0]
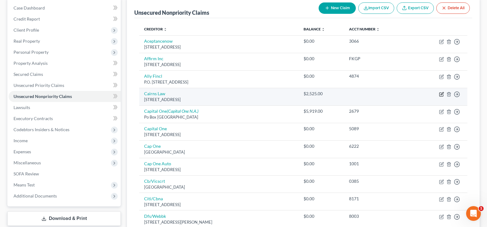
click at [441, 95] on icon "button" at bounding box center [441, 94] width 5 height 5
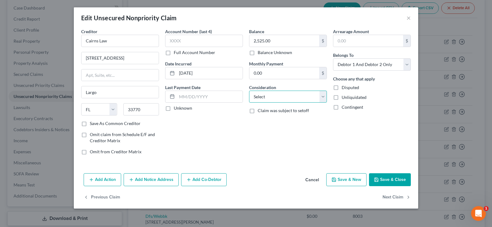
click at [287, 96] on select "Select Cable / Satellite Services Collection Agency Credit Card Debt Debt Couns…" at bounding box center [288, 97] width 78 height 12
click at [249, 91] on select "Select Cable / Satellite Services Collection Agency Credit Card Debt Debt Couns…" at bounding box center [288, 97] width 78 height 12
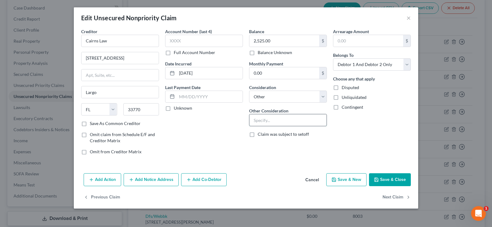
click at [271, 122] on input "text" at bounding box center [287, 120] width 77 height 12
click at [280, 95] on select "Select Cable / Satellite Services Collection Agency Credit Card Debt Debt Couns…" at bounding box center [288, 97] width 78 height 12
click at [263, 125] on input "text" at bounding box center [287, 120] width 77 height 12
drag, startPoint x: 375, startPoint y: 65, endPoint x: 375, endPoint y: 69, distance: 4.0
click at [375, 65] on select "Select Debtor 1 Only Debtor 2 Only Debtor 1 And Debtor 2 Only At Least One Of T…" at bounding box center [372, 64] width 78 height 12
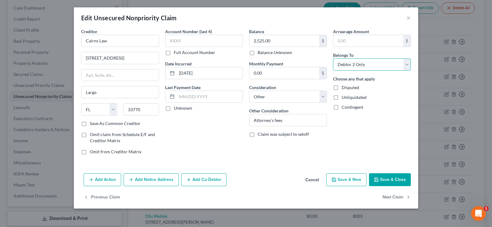
click at [333, 58] on select "Select Debtor 1 Only Debtor 2 Only Debtor 1 And Debtor 2 Only At Least One Of T…" at bounding box center [372, 64] width 78 height 12
click at [298, 120] on input "Attorney's fees" at bounding box center [287, 120] width 77 height 12
click at [388, 176] on button "Save & Close" at bounding box center [390, 179] width 42 height 13
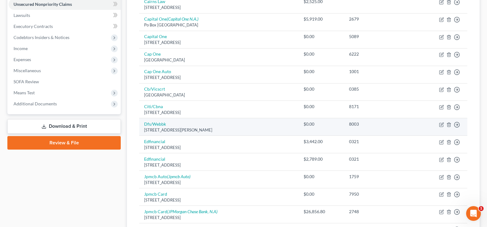
scroll to position [0, 0]
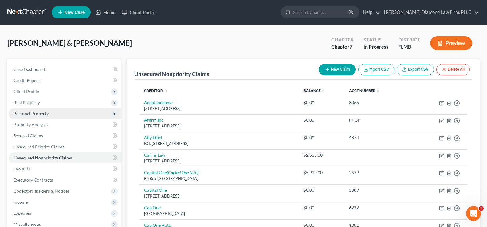
click at [54, 116] on span "Personal Property" at bounding box center [65, 113] width 112 height 11
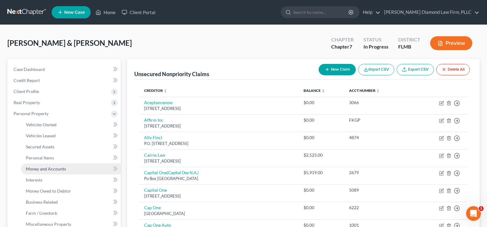
click at [63, 166] on span "Money and Accounts" at bounding box center [46, 168] width 40 height 5
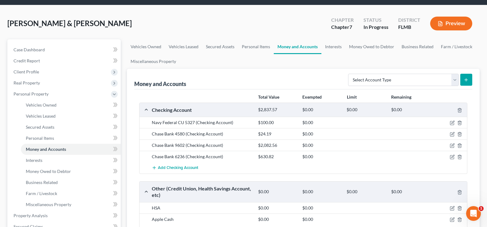
scroll to position [31, 0]
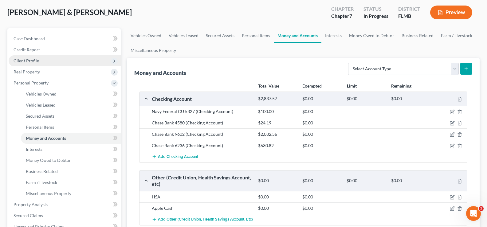
click at [54, 61] on span "Client Profile" at bounding box center [65, 60] width 112 height 11
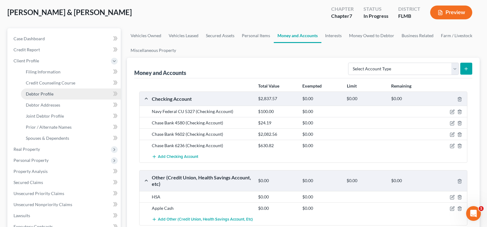
click at [65, 94] on link "Debtor Profile" at bounding box center [71, 93] width 100 height 11
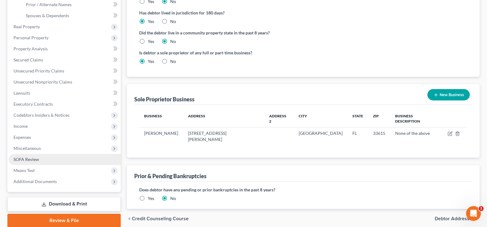
scroll to position [154, 0]
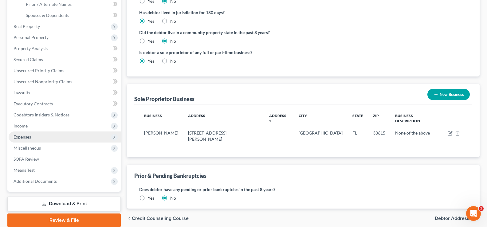
click at [32, 139] on span "Expenses" at bounding box center [65, 136] width 112 height 11
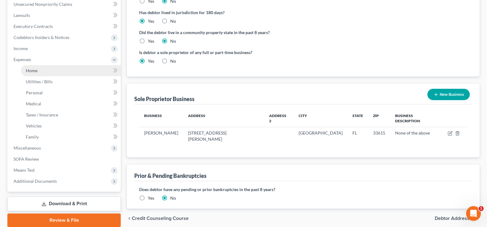
click at [46, 69] on link "Home" at bounding box center [71, 70] width 100 height 11
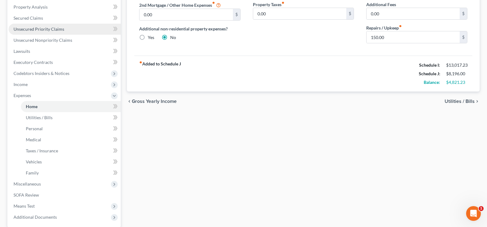
scroll to position [123, 0]
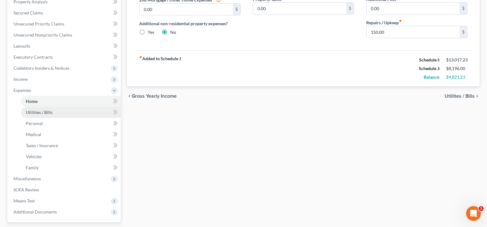
click at [42, 112] on span "Utilities / Bills" at bounding box center [39, 112] width 27 height 5
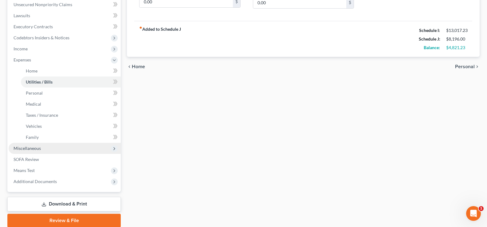
scroll to position [154, 0]
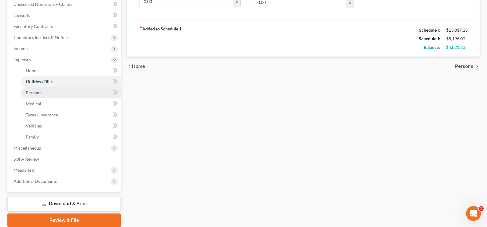
click at [44, 94] on link "Personal" at bounding box center [71, 92] width 100 height 11
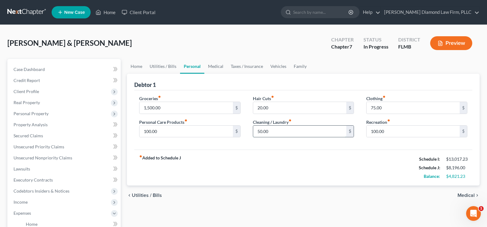
click at [277, 132] on input "50.00" at bounding box center [299, 132] width 93 height 12
click at [381, 108] on input "75.00" at bounding box center [412, 108] width 93 height 12
click at [162, 131] on input "100.00" at bounding box center [185, 132] width 93 height 12
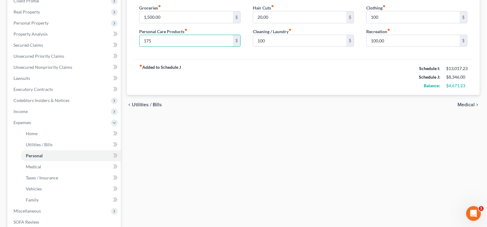
scroll to position [92, 0]
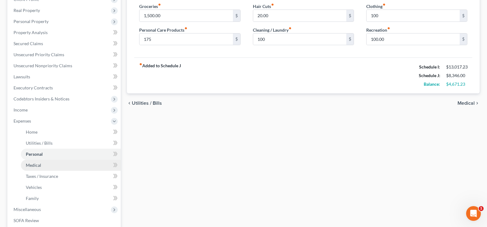
click at [32, 164] on span "Medical" at bounding box center [33, 165] width 15 height 5
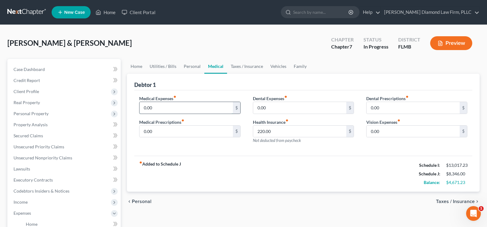
click at [165, 109] on input "0.00" at bounding box center [185, 108] width 93 height 12
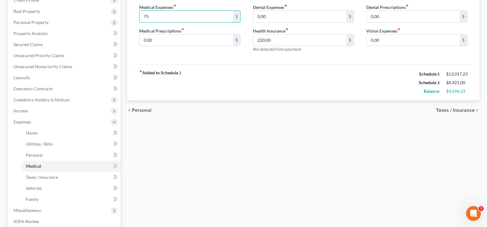
scroll to position [92, 0]
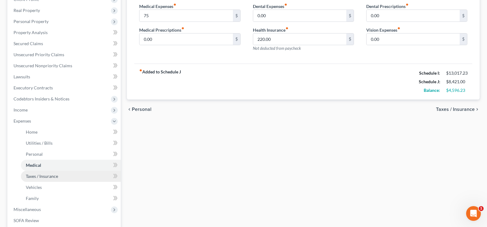
click at [41, 178] on span "Taxes / Insurance" at bounding box center [42, 176] width 32 height 5
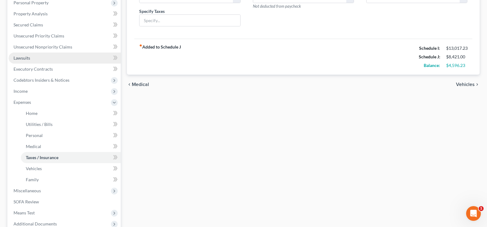
scroll to position [123, 0]
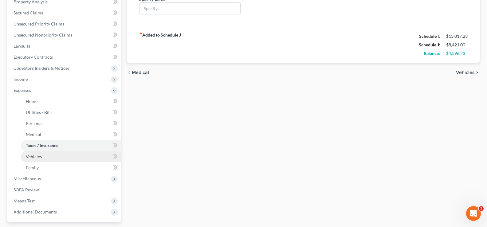
click at [41, 158] on link "Vehicles" at bounding box center [71, 156] width 100 height 11
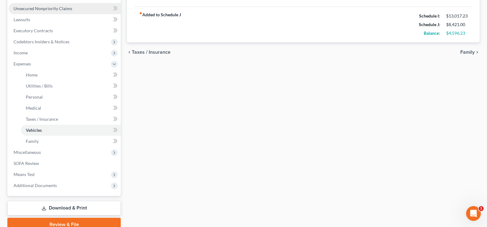
scroll to position [154, 0]
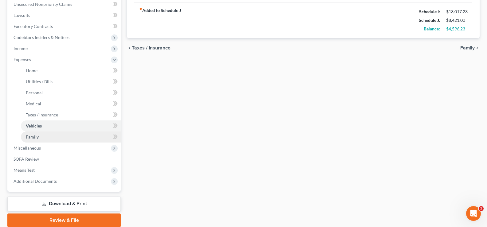
click at [45, 141] on link "Family" at bounding box center [71, 136] width 100 height 11
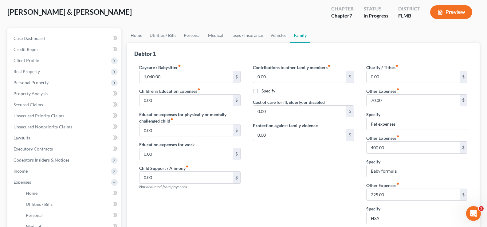
scroll to position [31, 0]
click at [39, 192] on link "Home" at bounding box center [71, 193] width 100 height 11
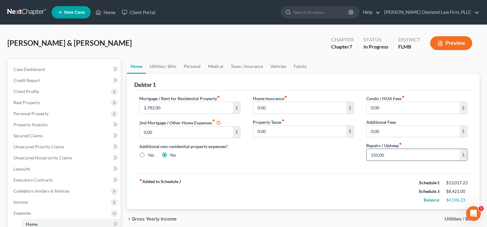
click at [392, 155] on input "150.00" at bounding box center [412, 155] width 93 height 12
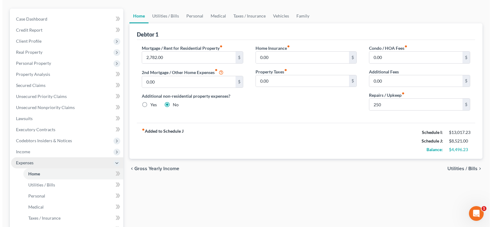
scroll to position [61, 0]
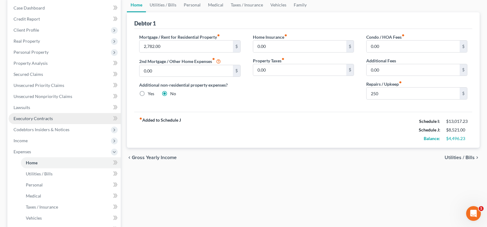
click at [49, 122] on link "Executory Contracts" at bounding box center [65, 118] width 112 height 11
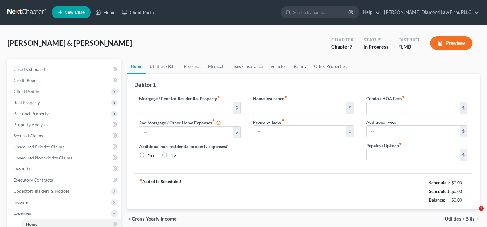
type input "2,782.00"
type input "0.00"
radio input "true"
type input "0.00"
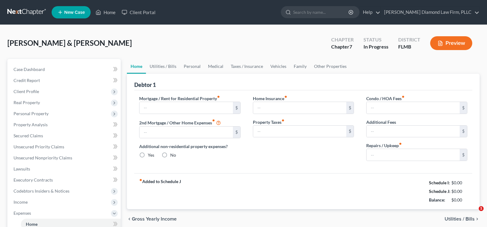
type input "0.00"
type input "150.00"
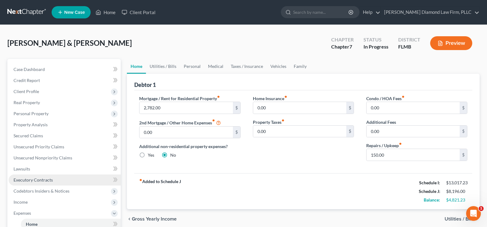
click at [42, 179] on span "Executory Contracts" at bounding box center [33, 179] width 39 height 5
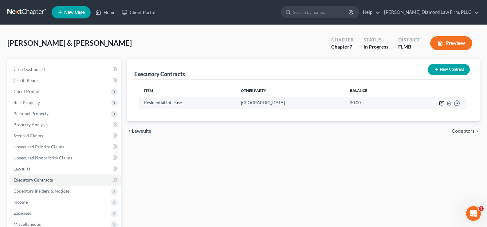
click at [442, 104] on icon "button" at bounding box center [442, 102] width 3 height 3
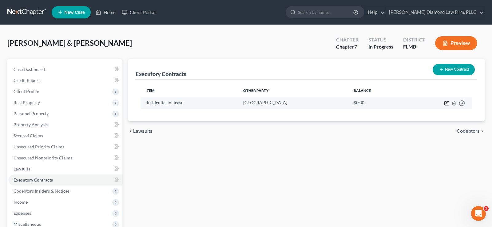
select select "3"
select select "9"
select select "2"
select select "0"
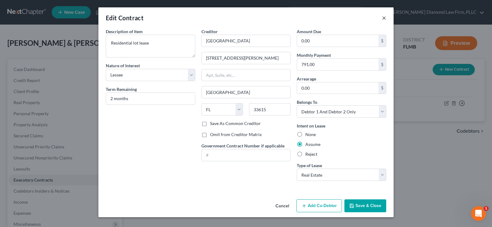
click at [383, 18] on button "×" at bounding box center [384, 17] width 4 height 7
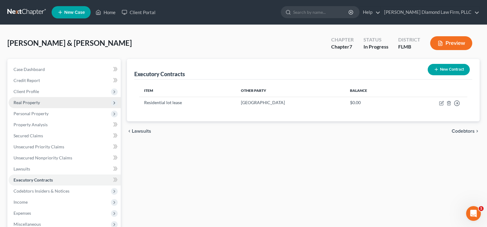
click at [40, 103] on span "Real Property" at bounding box center [65, 102] width 112 height 11
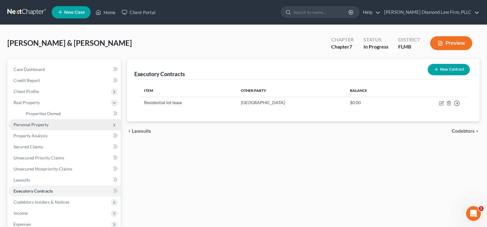
click at [47, 127] on span "Personal Property" at bounding box center [65, 124] width 112 height 11
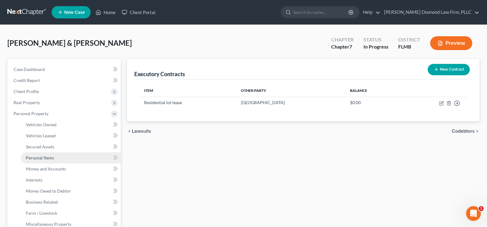
click at [47, 158] on span "Personal Items" at bounding box center [40, 157] width 28 height 5
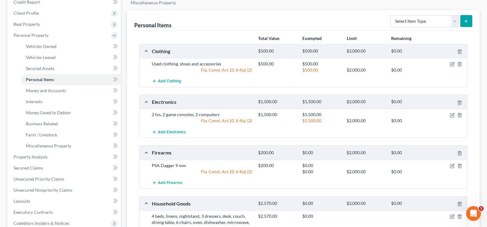
scroll to position [92, 0]
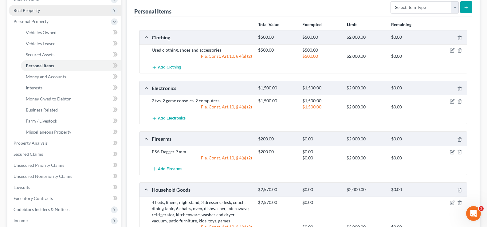
click at [70, 12] on span "Real Property" at bounding box center [65, 10] width 112 height 11
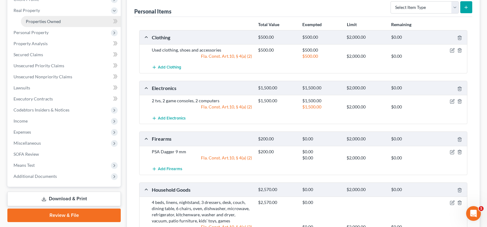
click at [70, 23] on link "Properties Owned" at bounding box center [71, 21] width 100 height 11
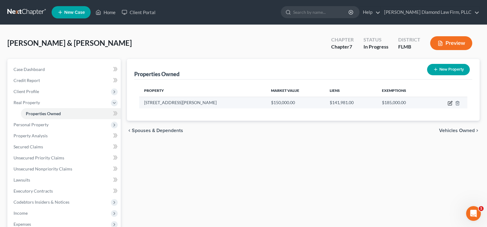
click at [449, 104] on icon "button" at bounding box center [450, 102] width 3 height 3
select select "9"
select select "2"
select select "0"
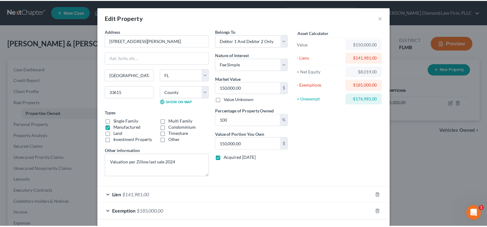
scroll to position [27, 0]
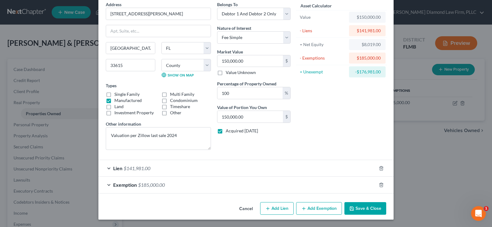
click at [366, 208] on button "Save & Close" at bounding box center [365, 208] width 42 height 13
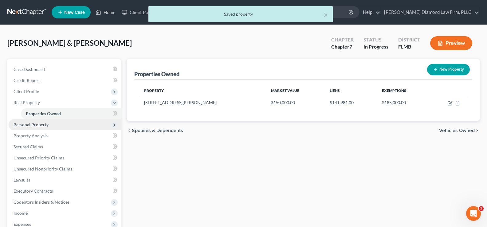
click at [58, 126] on span "Personal Property" at bounding box center [65, 124] width 112 height 11
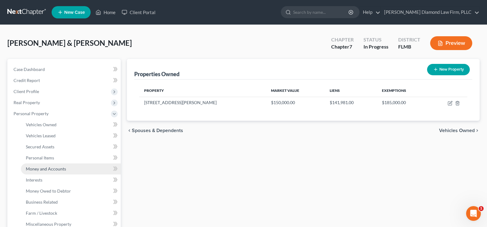
click at [55, 166] on span "Money and Accounts" at bounding box center [46, 168] width 40 height 5
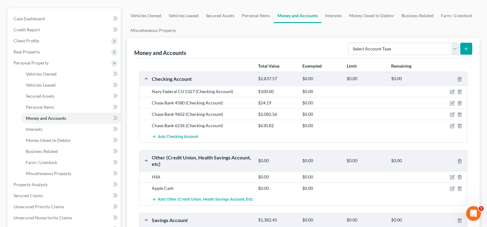
scroll to position [61, 0]
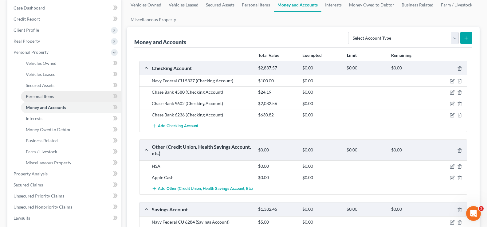
click at [60, 99] on link "Personal Items" at bounding box center [71, 96] width 100 height 11
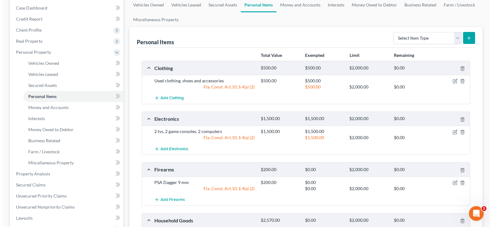
scroll to position [92, 0]
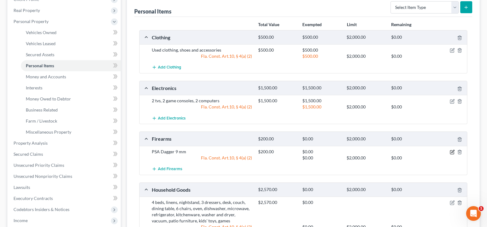
click at [452, 152] on icon "button" at bounding box center [452, 152] width 5 height 5
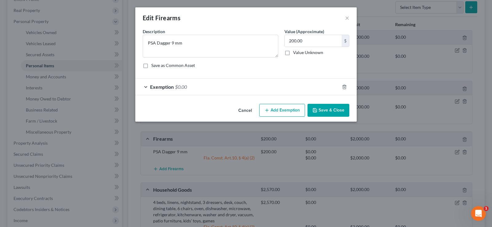
click at [198, 89] on div "Exemption $0.00" at bounding box center [237, 87] width 204 height 16
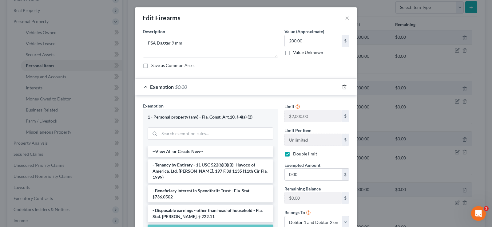
click at [342, 84] on icon "button" at bounding box center [344, 86] width 5 height 5
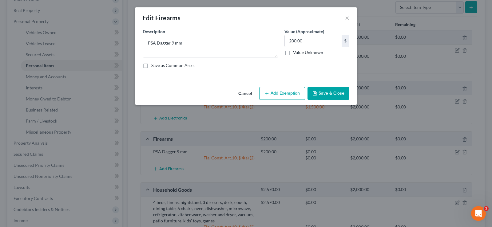
click at [287, 92] on button "Add Exemption" at bounding box center [282, 93] width 46 height 13
select select "2"
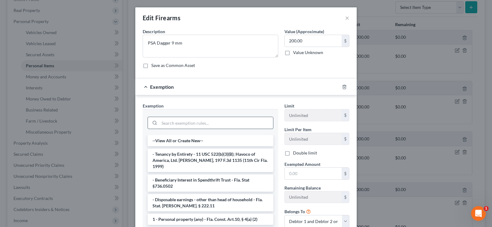
click at [188, 126] on input "search" at bounding box center [216, 123] width 114 height 12
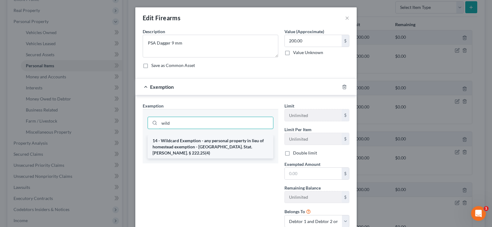
type input "wild"
click at [207, 139] on li "14 - Wildcard Exemption - any personal property in lieu of homestead exemption …" at bounding box center [210, 146] width 126 height 23
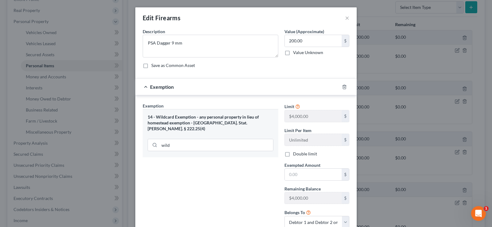
click at [293, 153] on label "Double limit" at bounding box center [305, 154] width 24 height 6
click at [295, 153] on input "Double limit" at bounding box center [297, 153] width 4 height 4
checkbox input "true"
click at [296, 175] on input "text" at bounding box center [312, 175] width 57 height 12
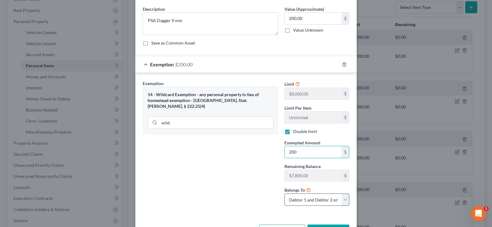
scroll to position [45, 0]
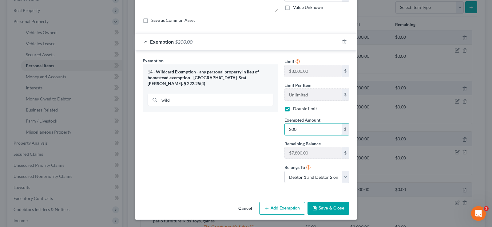
type input "200"
click at [323, 202] on button "Save & Close" at bounding box center [328, 208] width 42 height 13
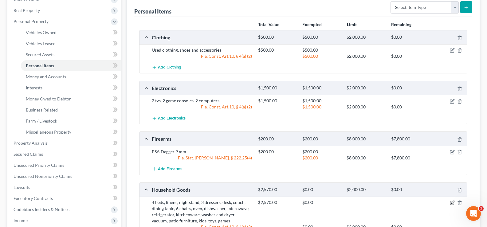
click at [452, 203] on icon "button" at bounding box center [452, 202] width 3 height 3
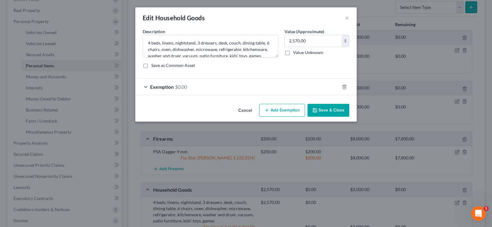
click at [196, 84] on div "Exemption $0.00" at bounding box center [237, 87] width 204 height 16
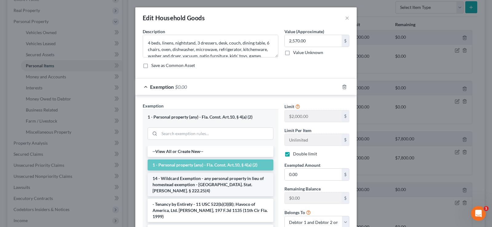
click at [210, 181] on li "14 - Wildcard Exemption - any personal property in lieu of homestead exemption …" at bounding box center [210, 184] width 126 height 23
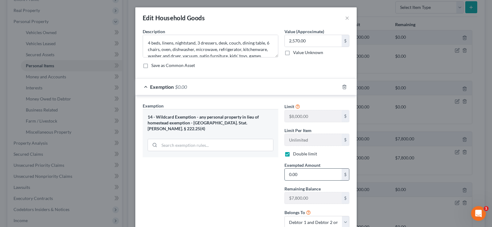
click at [308, 179] on input "0.00" at bounding box center [312, 175] width 57 height 12
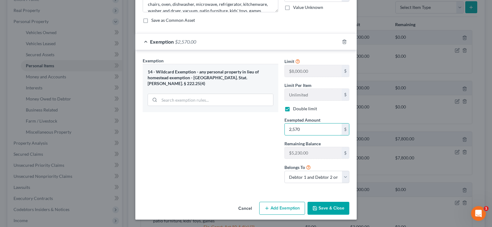
type input "2,570"
click at [323, 205] on button "Save & Close" at bounding box center [328, 208] width 42 height 13
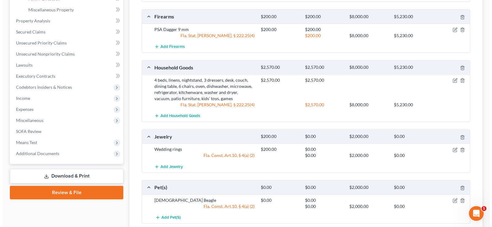
scroll to position [215, 0]
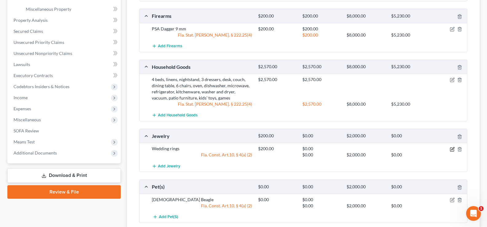
click at [453, 150] on icon "button" at bounding box center [452, 149] width 5 height 5
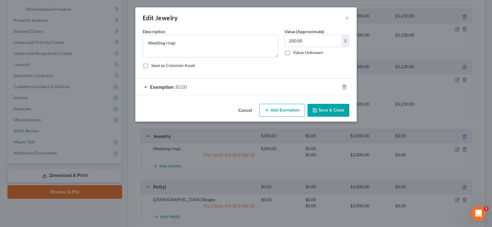
click at [224, 88] on div "Exemption $0.00" at bounding box center [237, 87] width 204 height 16
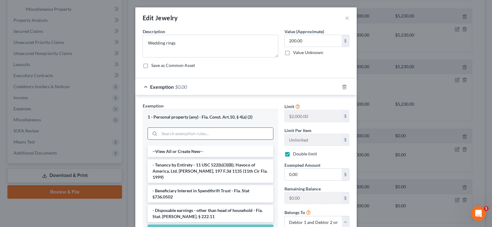
click at [190, 134] on input "search" at bounding box center [216, 134] width 114 height 12
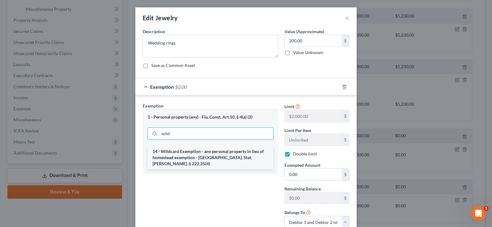
type input "wild"
click at [222, 160] on li "14 - Wildcard Exemption - any personal property in lieu of homestead exemption …" at bounding box center [210, 157] width 126 height 23
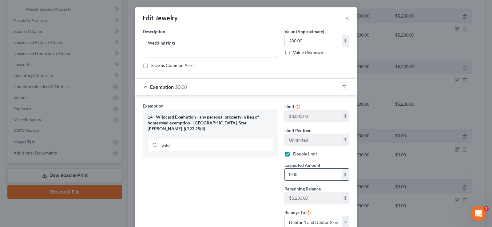
click at [323, 173] on input "0.00" at bounding box center [312, 175] width 57 height 12
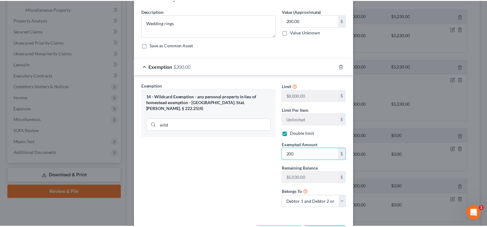
scroll to position [45, 0]
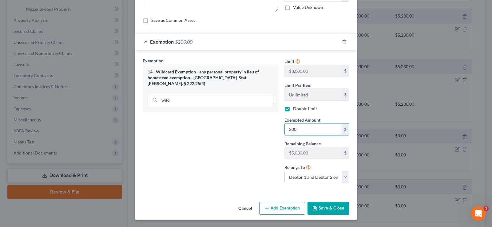
type input "200"
click at [327, 206] on button "Save & Close" at bounding box center [328, 208] width 42 height 13
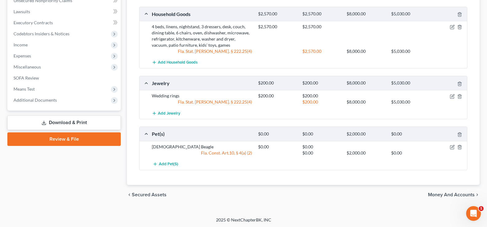
scroll to position [269, 0]
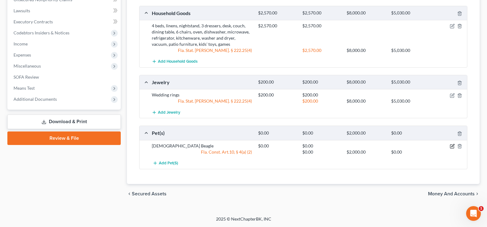
click at [452, 145] on icon "button" at bounding box center [452, 147] width 4 height 4
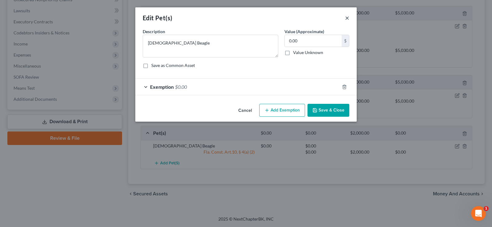
click at [346, 17] on button "×" at bounding box center [347, 17] width 4 height 7
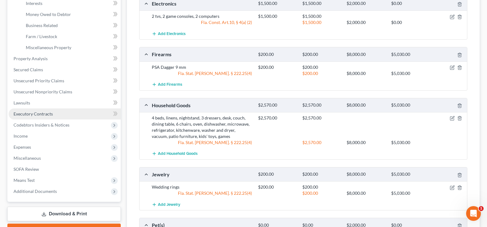
scroll to position [115, 0]
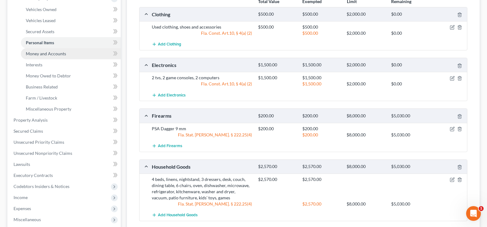
click at [66, 53] on link "Money and Accounts" at bounding box center [71, 53] width 100 height 11
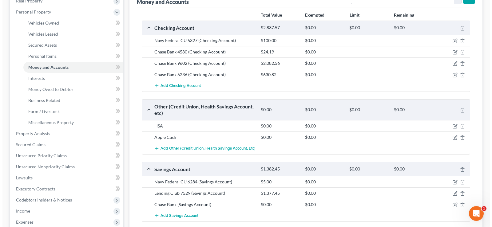
scroll to position [61, 0]
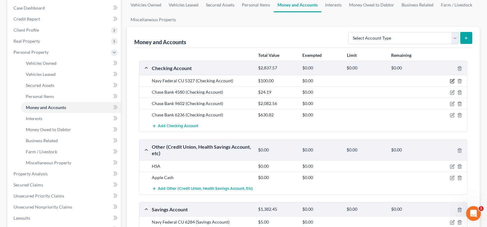
click at [453, 81] on icon "button" at bounding box center [452, 81] width 5 height 5
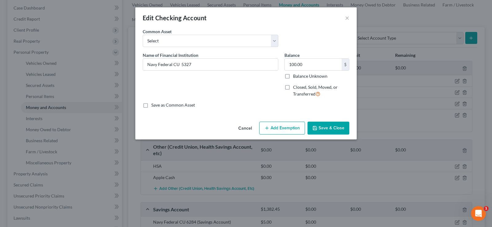
click at [272, 129] on button "Add Exemption" at bounding box center [282, 128] width 46 height 13
select select "2"
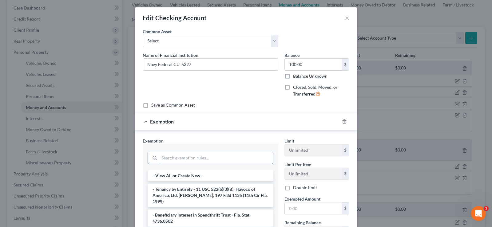
click at [171, 156] on input "search" at bounding box center [216, 158] width 114 height 12
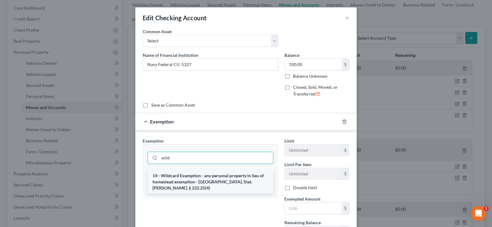
type input "wild"
click at [211, 180] on li "14 - Wildcard Exemption - any personal property in lieu of homestead exemption …" at bounding box center [210, 181] width 126 height 23
checkbox input "true"
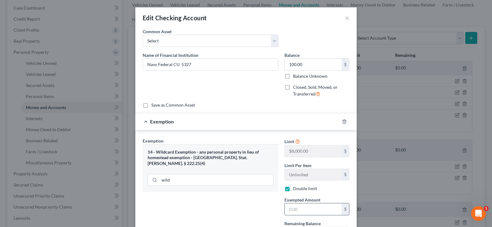
click at [317, 209] on input "text" at bounding box center [312, 209] width 57 height 12
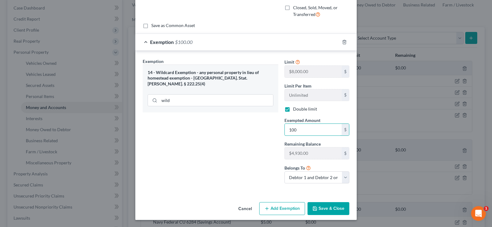
scroll to position [80, 0]
type input "100"
click at [336, 204] on button "Save & Close" at bounding box center [328, 208] width 42 height 13
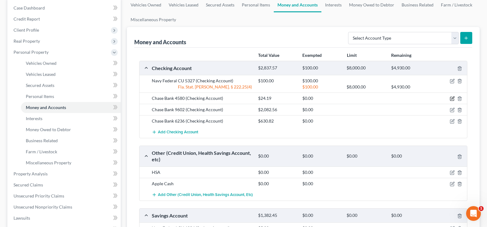
click at [452, 98] on icon "button" at bounding box center [452, 98] width 3 height 3
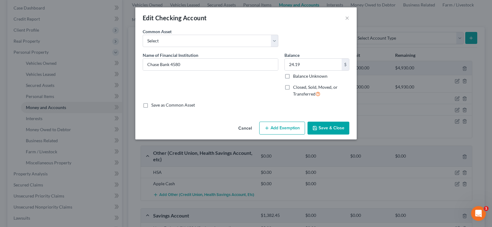
click at [278, 125] on button "Add Exemption" at bounding box center [282, 128] width 46 height 13
select select "2"
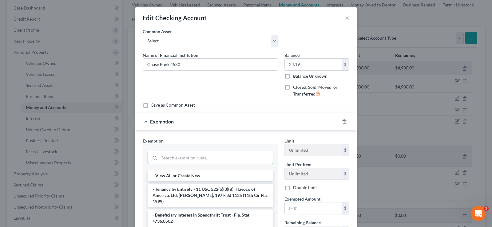
click at [186, 162] on input "search" at bounding box center [216, 158] width 114 height 12
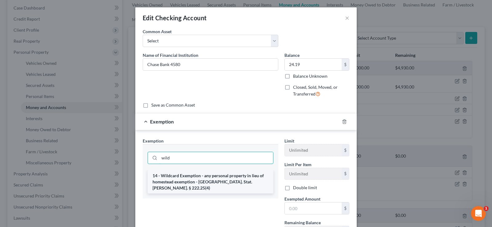
type input "wild"
click at [231, 178] on li "14 - Wildcard Exemption - any personal property in lieu of homestead exemption …" at bounding box center [210, 181] width 126 height 23
checkbox input "true"
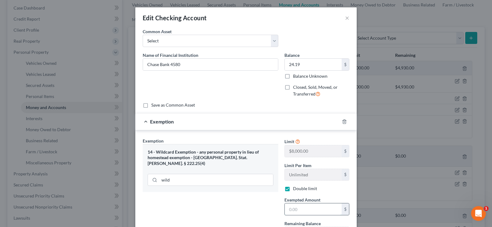
click at [303, 208] on input "text" at bounding box center [312, 209] width 57 height 12
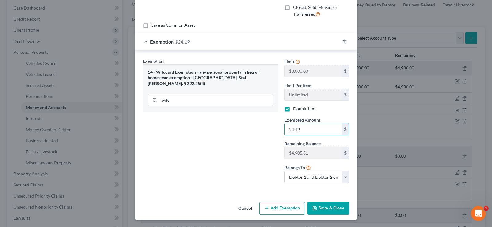
type input "24.19"
click at [324, 210] on button "Save & Close" at bounding box center [328, 208] width 42 height 13
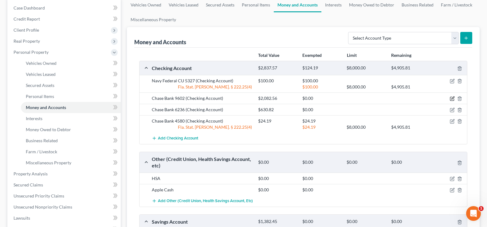
click at [452, 97] on icon "button" at bounding box center [452, 98] width 5 height 5
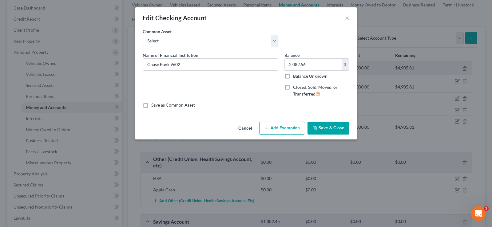
click at [281, 127] on button "Add Exemption" at bounding box center [282, 128] width 46 height 13
select select "2"
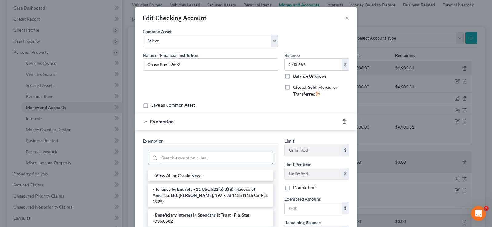
click at [212, 156] on input "search" at bounding box center [216, 158] width 114 height 12
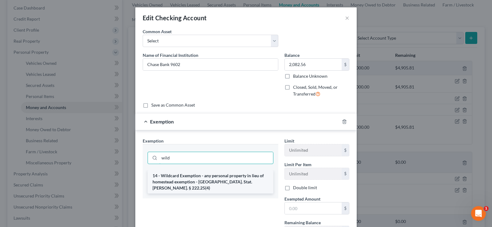
type input "wild"
click at [217, 182] on li "14 - Wildcard Exemption - any personal property in lieu of homestead exemption …" at bounding box center [210, 181] width 126 height 23
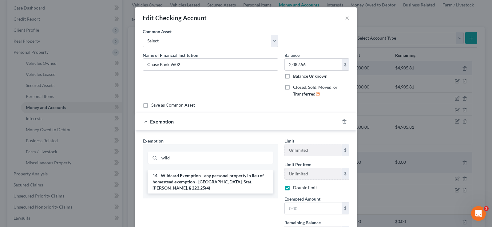
checkbox input "true"
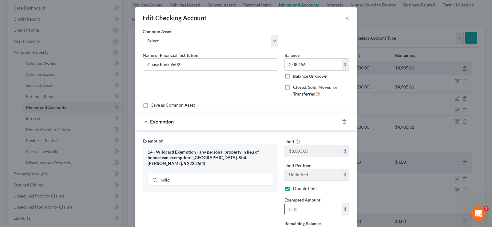
drag, startPoint x: 290, startPoint y: 214, endPoint x: 293, endPoint y: 212, distance: 3.9
click at [290, 214] on input "text" at bounding box center [312, 209] width 57 height 12
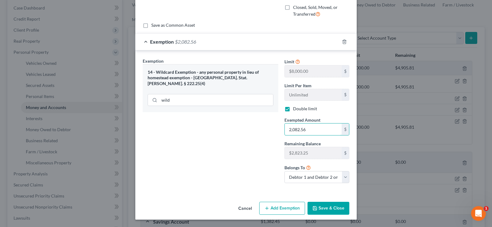
type input "2,082.56"
click at [330, 211] on button "Save & Close" at bounding box center [328, 208] width 42 height 13
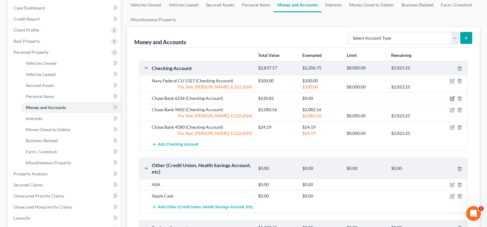
click at [452, 97] on icon "button" at bounding box center [452, 98] width 5 height 5
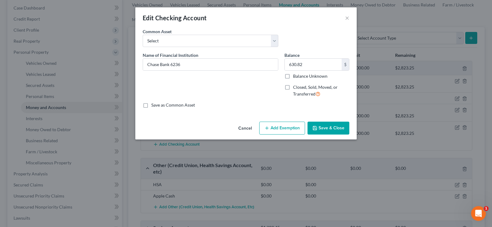
click at [290, 124] on button "Add Exemption" at bounding box center [282, 128] width 46 height 13
select select "2"
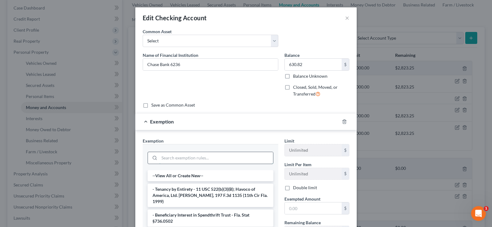
click at [203, 161] on input "search" at bounding box center [216, 158] width 114 height 12
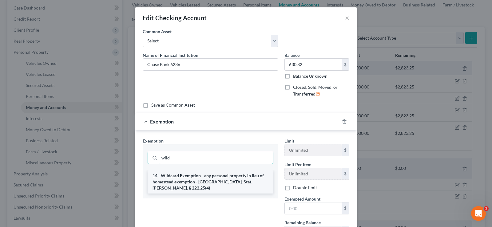
type input "wild"
drag, startPoint x: 211, startPoint y: 181, endPoint x: 248, endPoint y: 185, distance: 36.5
click at [213, 181] on li "14 - Wildcard Exemption - any personal property in lieu of homestead exemption …" at bounding box center [210, 181] width 126 height 23
checkbox input "true"
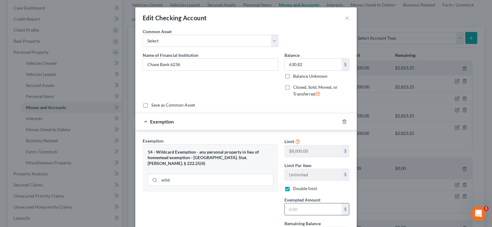
click at [303, 209] on input "text" at bounding box center [312, 209] width 57 height 12
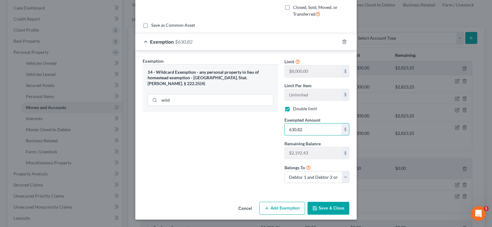
type input "630.82"
click at [338, 205] on button "Save & Close" at bounding box center [328, 208] width 42 height 13
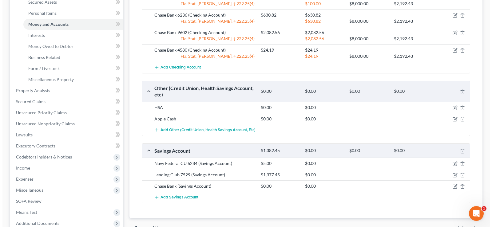
scroll to position [154, 0]
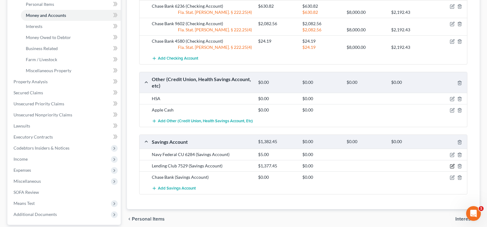
click at [451, 167] on icon "button" at bounding box center [452, 165] width 3 height 3
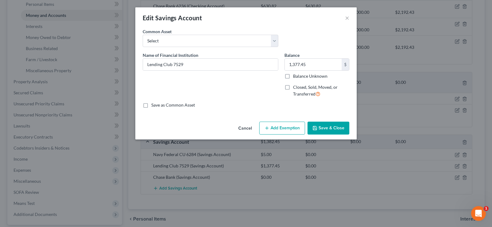
click at [281, 130] on button "Add Exemption" at bounding box center [282, 128] width 46 height 13
select select "2"
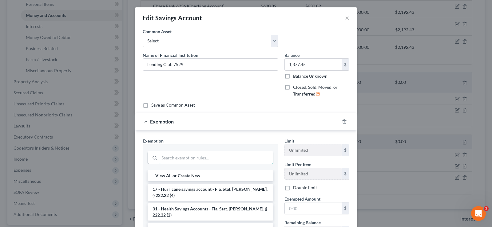
click at [220, 153] on input "search" at bounding box center [216, 158] width 114 height 12
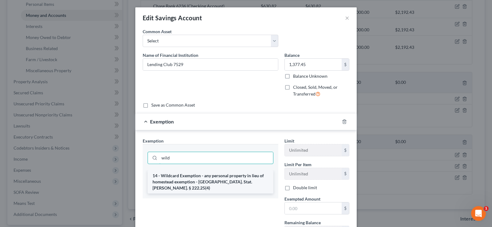
type input "wild"
click at [237, 179] on li "14 - Wildcard Exemption - any personal property in lieu of homestead exemption …" at bounding box center [210, 181] width 126 height 23
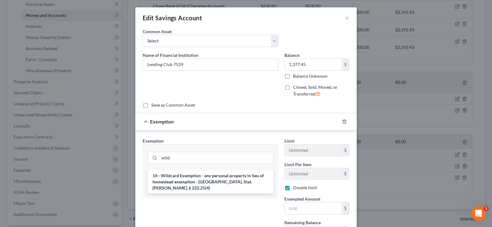
checkbox input "true"
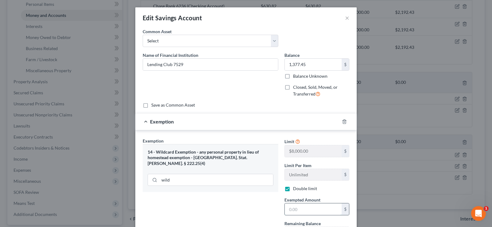
click at [304, 207] on input "text" at bounding box center [312, 209] width 57 height 12
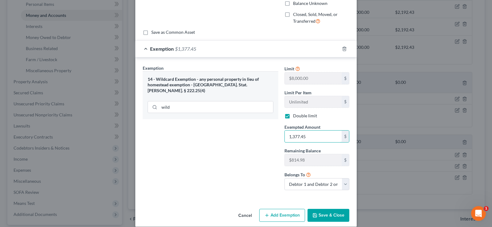
scroll to position [80, 0]
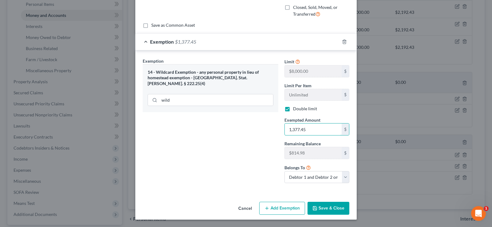
type input "1,377.45"
click at [324, 208] on button "Save & Close" at bounding box center [328, 208] width 42 height 13
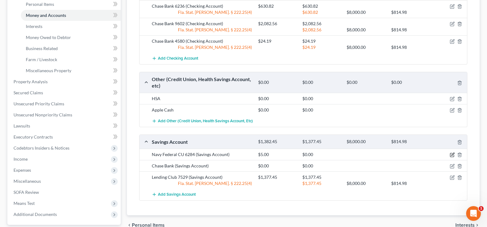
click at [454, 155] on icon "button" at bounding box center [452, 155] width 4 height 4
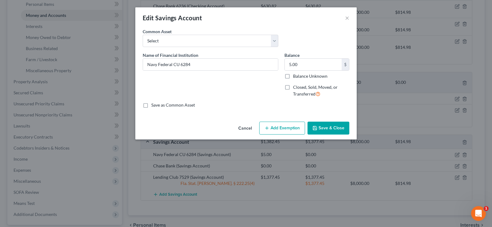
click at [290, 128] on button "Add Exemption" at bounding box center [282, 128] width 46 height 13
select select "2"
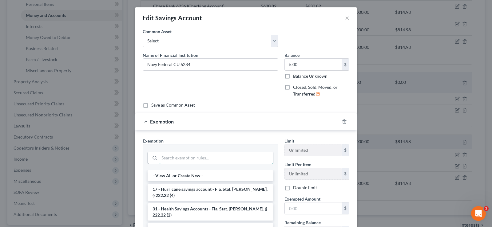
click at [183, 158] on input "search" at bounding box center [216, 158] width 114 height 12
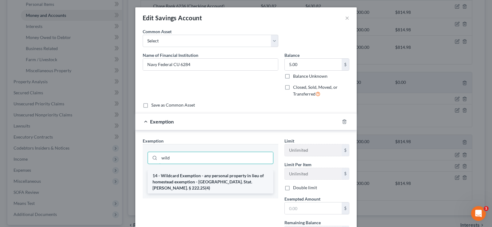
type input "wild"
click at [199, 179] on li "14 - Wildcard Exemption - any personal property in lieu of homestead exemption …" at bounding box center [210, 181] width 126 height 23
checkbox input "true"
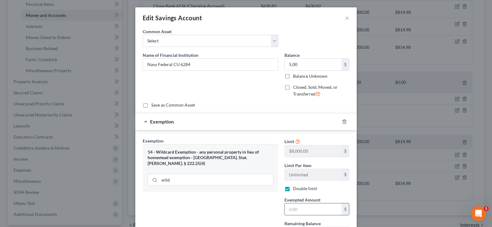
click at [299, 206] on input "text" at bounding box center [312, 209] width 57 height 12
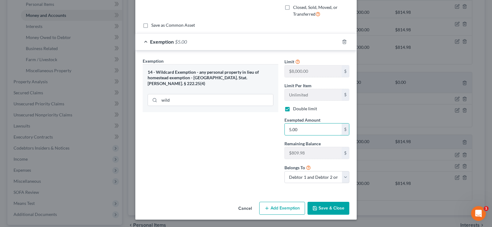
type input "5.00"
click at [328, 210] on button "Save & Close" at bounding box center [328, 208] width 42 height 13
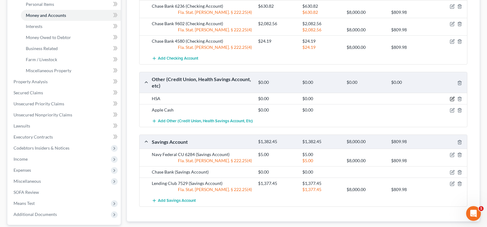
click at [453, 99] on icon "button" at bounding box center [452, 98] width 5 height 5
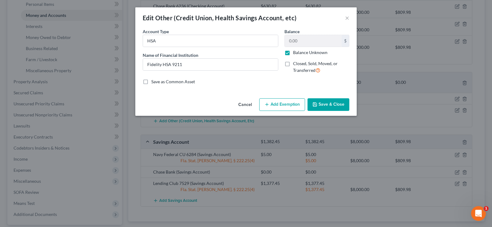
click at [278, 101] on button "Add Exemption" at bounding box center [282, 104] width 46 height 13
select select "2"
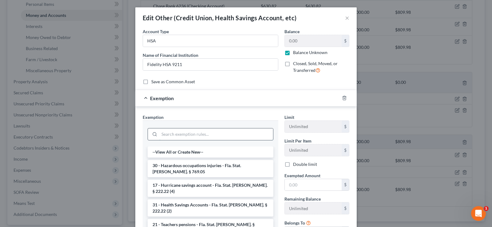
click at [198, 134] on input "search" at bounding box center [216, 134] width 114 height 12
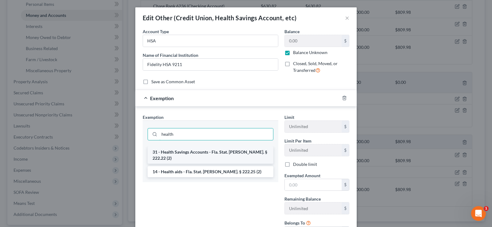
type input "health"
drag, startPoint x: 211, startPoint y: 156, endPoint x: 246, endPoint y: 159, distance: 35.2
click at [211, 156] on li "31 - Health Savings Accounts - Fla. Stat. [PERSON_NAME]. § 222.22 (2)" at bounding box center [210, 155] width 126 height 17
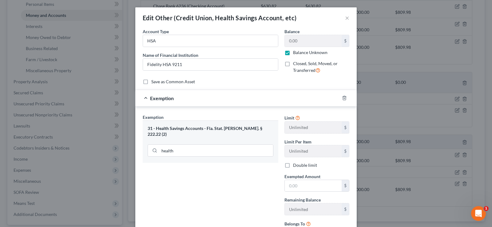
click at [321, 193] on div "Limit Unlimited $ Limit Per Item Unlimited $ Double limit Exempted Amount * $ R…" at bounding box center [316, 179] width 71 height 131
click at [321, 184] on input "text" at bounding box center [312, 186] width 57 height 12
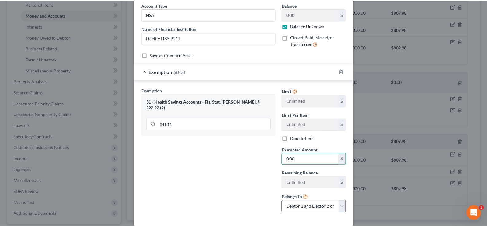
scroll to position [56, 0]
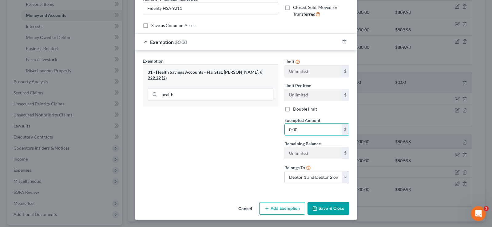
type input "0.00"
click at [325, 205] on button "Save & Close" at bounding box center [328, 208] width 42 height 13
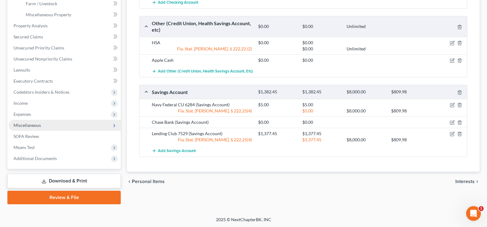
scroll to position [210, 0]
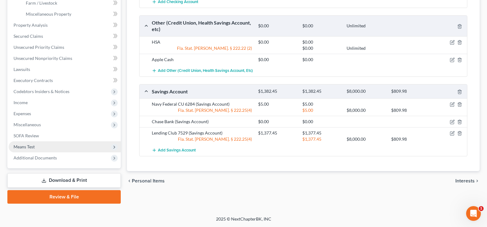
click at [42, 146] on span "Means Test" at bounding box center [65, 146] width 112 height 11
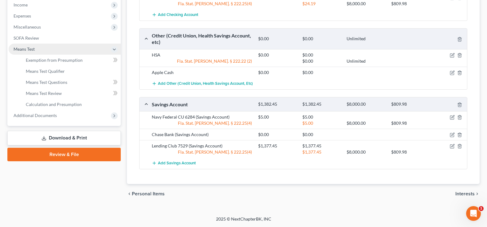
scroll to position [155, 0]
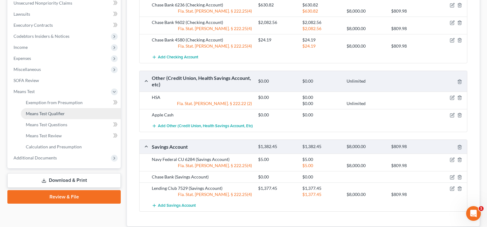
click at [59, 114] on span "Means Test Qualifier" at bounding box center [45, 113] width 39 height 5
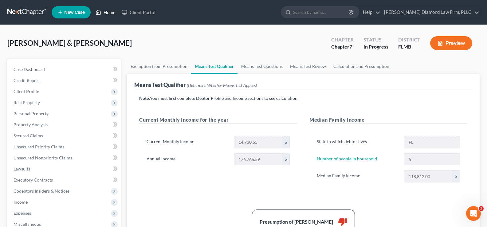
click at [114, 11] on link "Home" at bounding box center [105, 12] width 26 height 11
